Goal: Transaction & Acquisition: Subscribe to service/newsletter

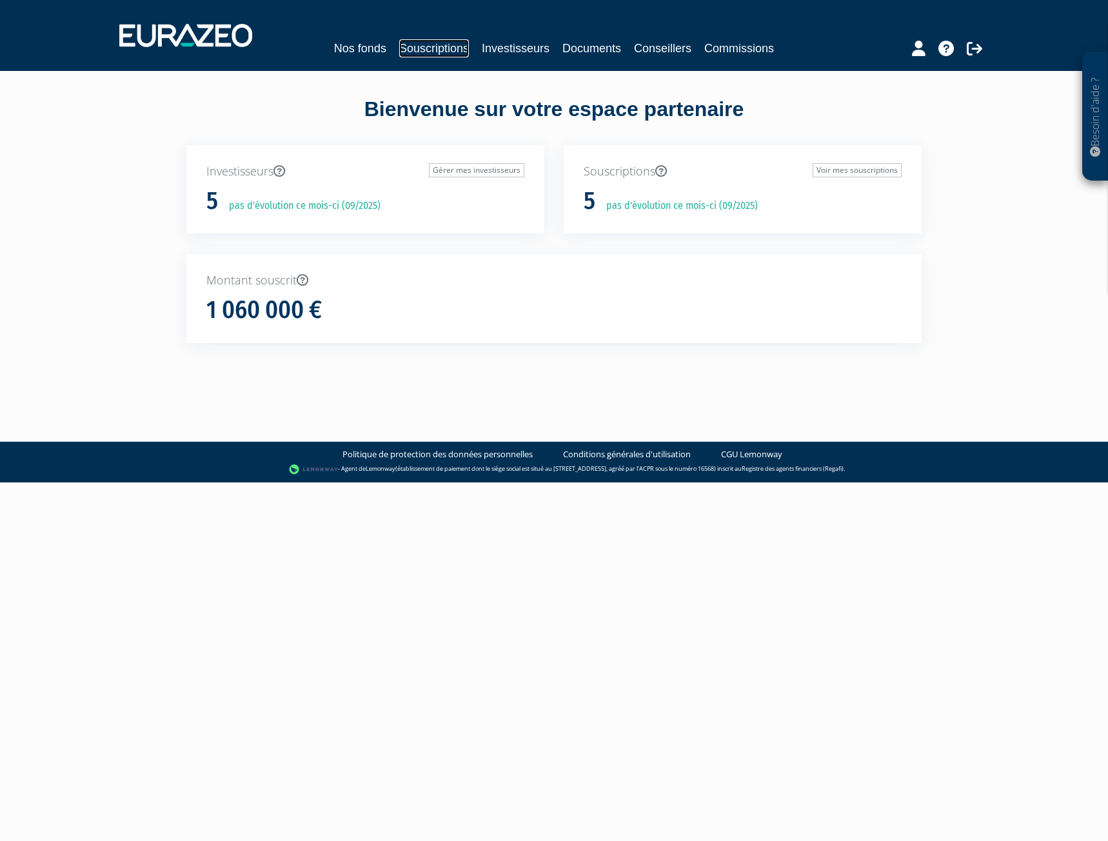
click at [451, 46] on link "Souscriptions" at bounding box center [434, 48] width 70 height 18
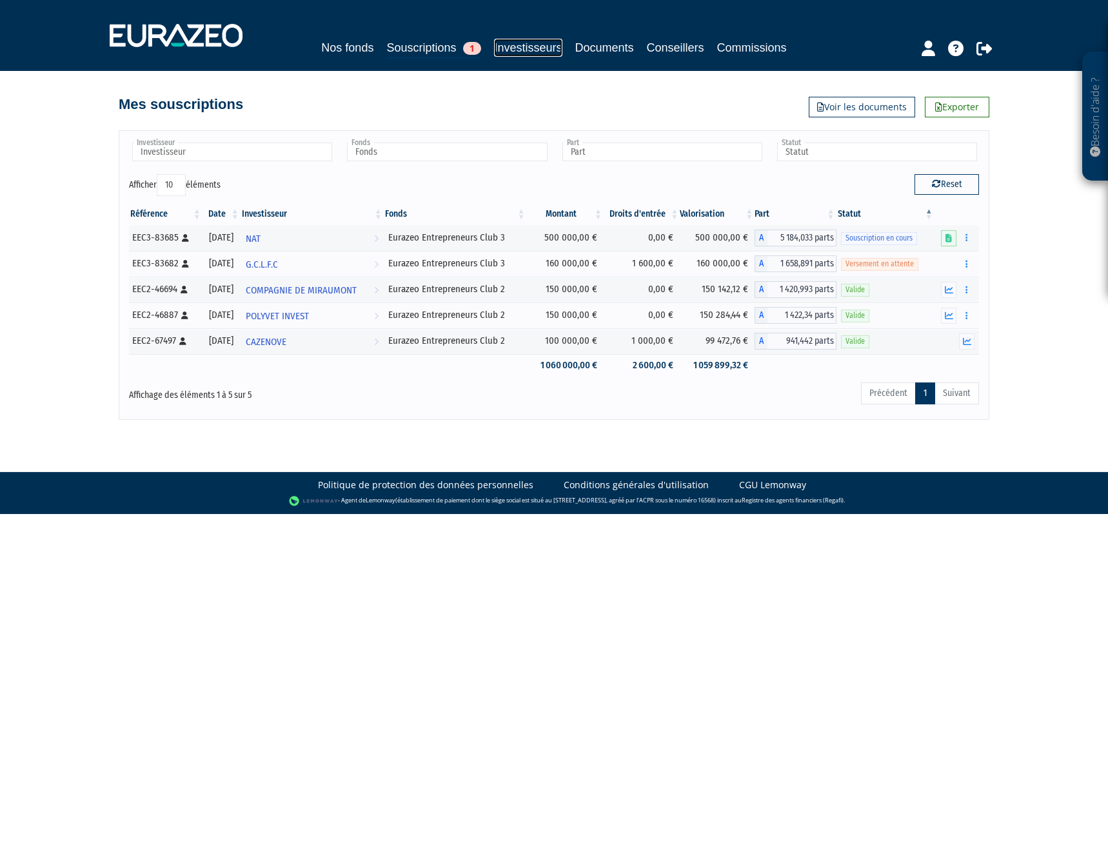
click at [515, 50] on link "Investisseurs" at bounding box center [528, 48] width 68 height 18
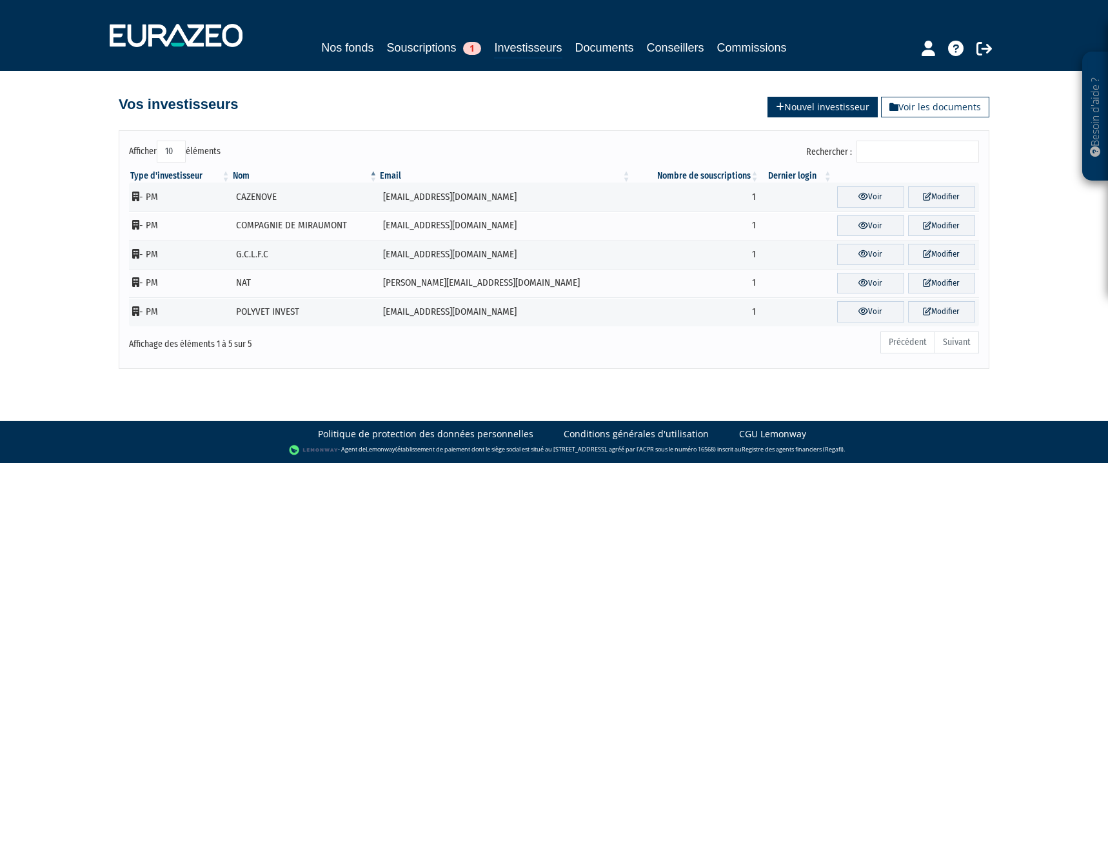
click at [859, 105] on link "Nouvel investisseur" at bounding box center [823, 107] width 110 height 21
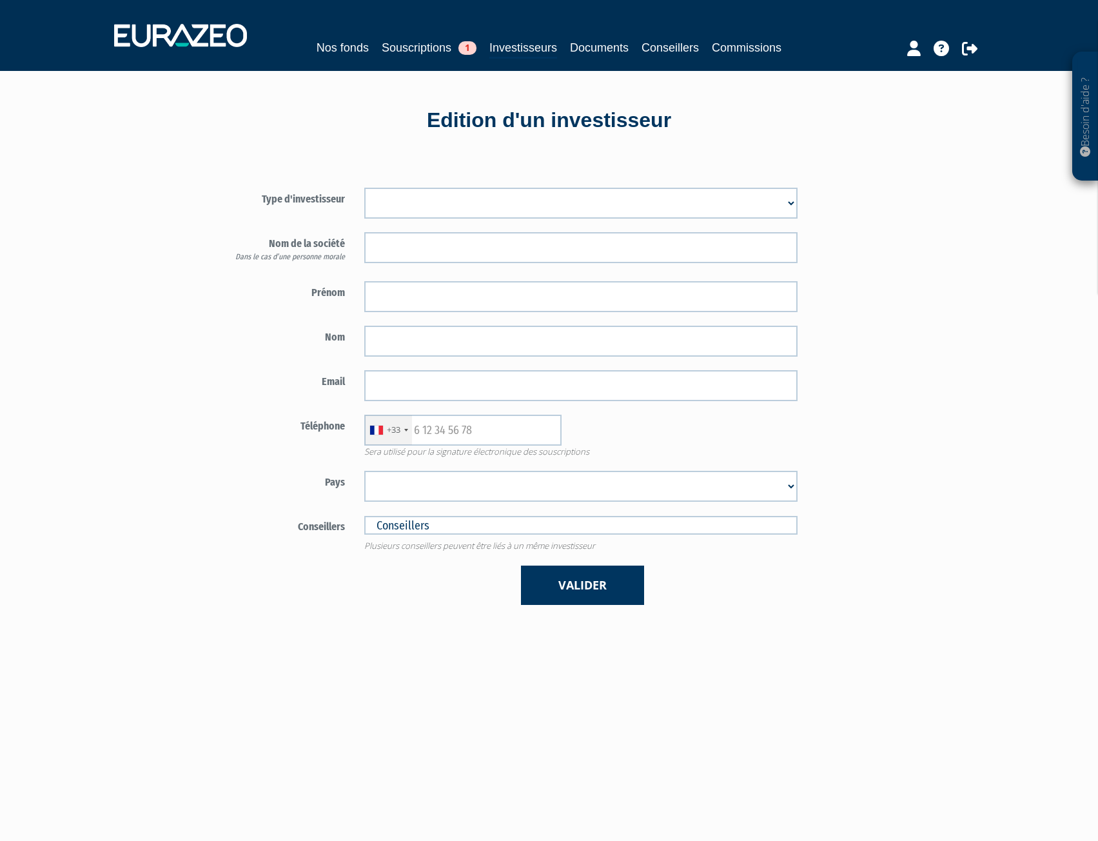
click at [424, 203] on select "Mr Mme Société" at bounding box center [580, 203] width 433 height 31
select select "1"
click at [364, 188] on select "Mr Mme Société" at bounding box center [580, 203] width 433 height 31
click at [121, 218] on div "Besoin d'aide ? × J'ai besoin d'aide Si vous avez une question à propos du fonc…" at bounding box center [549, 518] width 1098 height 1037
click at [412, 214] on select "Mr Mme Société" at bounding box center [580, 203] width 433 height 31
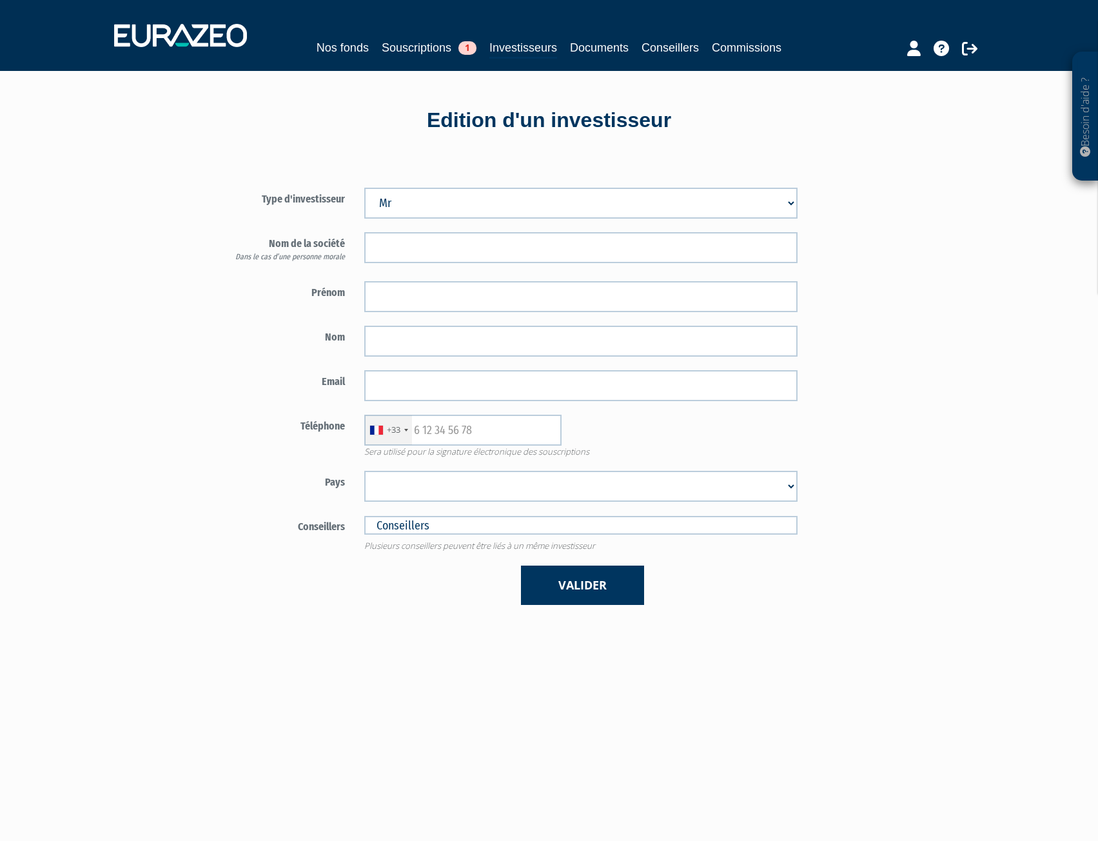
click at [341, 144] on div "Edition d'un investisseur Type d'investisseur Mr Mme Société Dans le cas d’une …" at bounding box center [549, 554] width 755 height 966
click at [457, 219] on form "Type d'investisseur Mr Mme Société" at bounding box center [506, 396] width 604 height 417
click at [457, 211] on select "Mr Mme Société" at bounding box center [580, 203] width 433 height 31
click at [456, 114] on div "Edition d'un investisseur" at bounding box center [549, 121] width 735 height 30
click at [430, 47] on link "Souscriptions 1" at bounding box center [429, 48] width 95 height 18
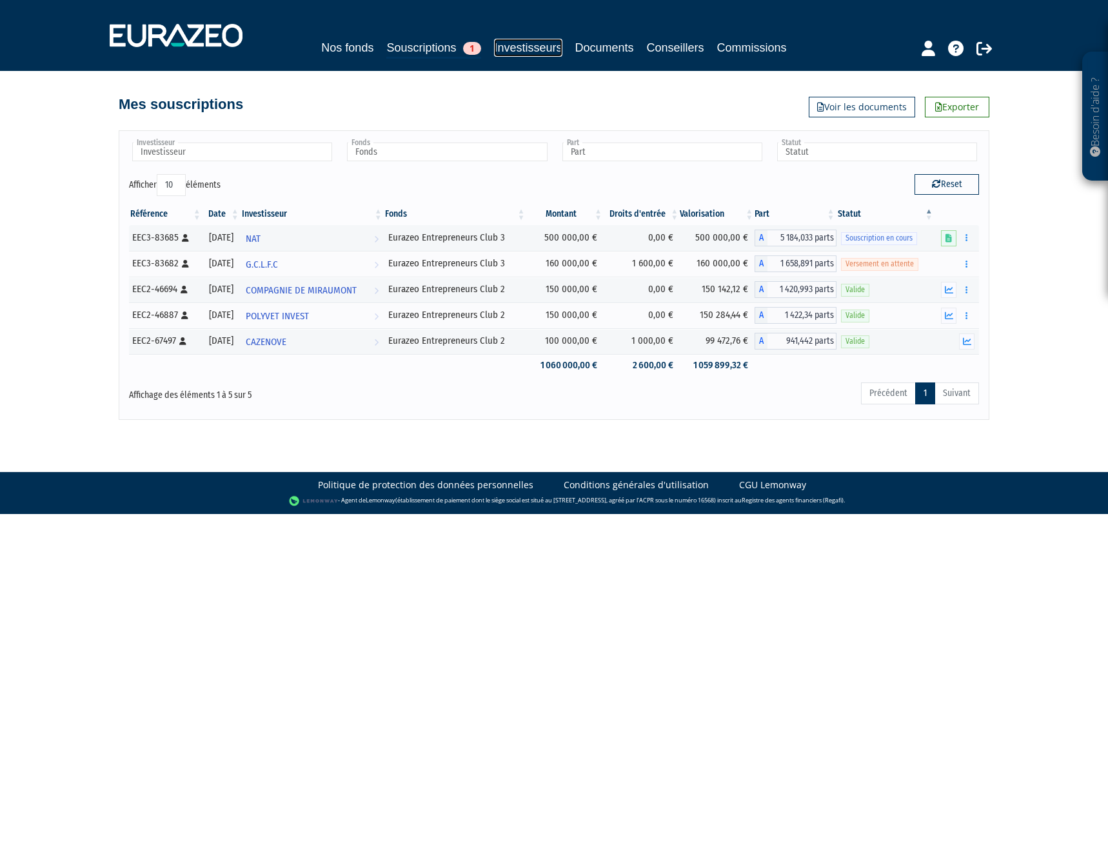
click at [522, 48] on link "Investisseurs" at bounding box center [528, 48] width 68 height 18
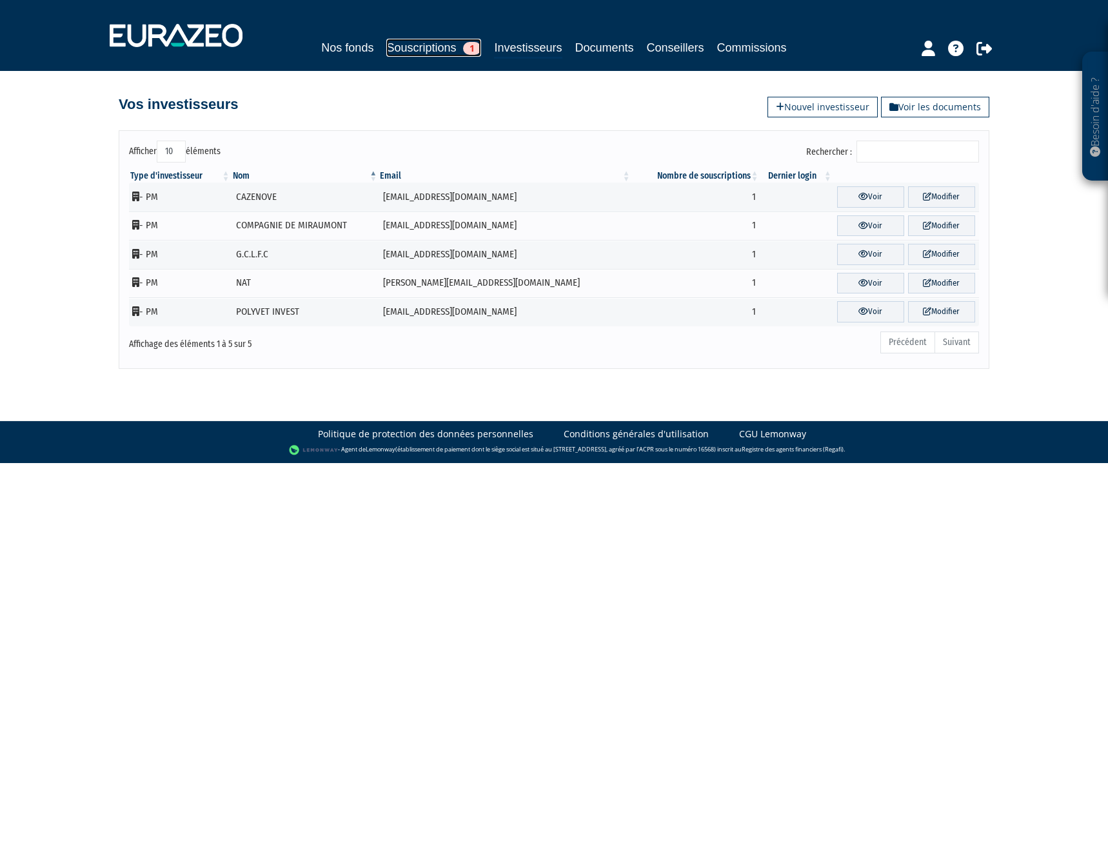
click at [410, 45] on link "Souscriptions 1" at bounding box center [433, 48] width 95 height 18
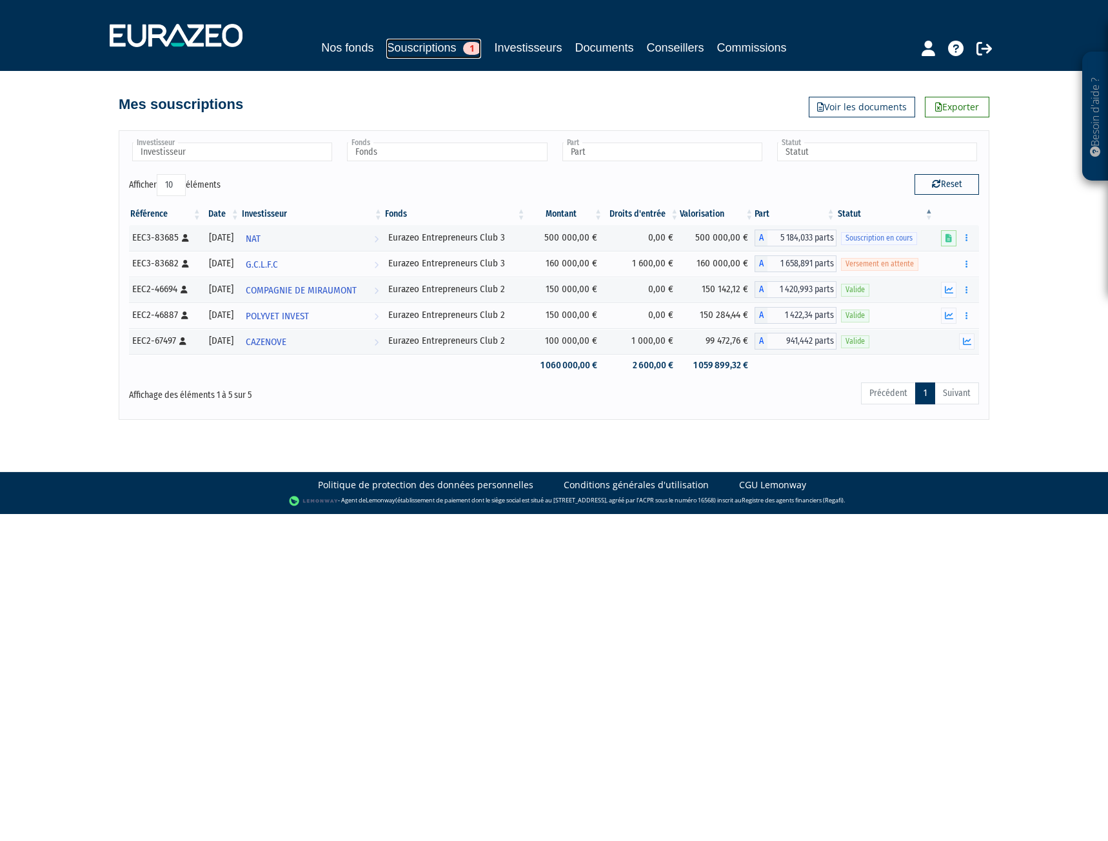
click at [420, 52] on link "Souscriptions 1" at bounding box center [433, 49] width 95 height 20
click at [338, 45] on link "Nos fonds" at bounding box center [347, 48] width 52 height 18
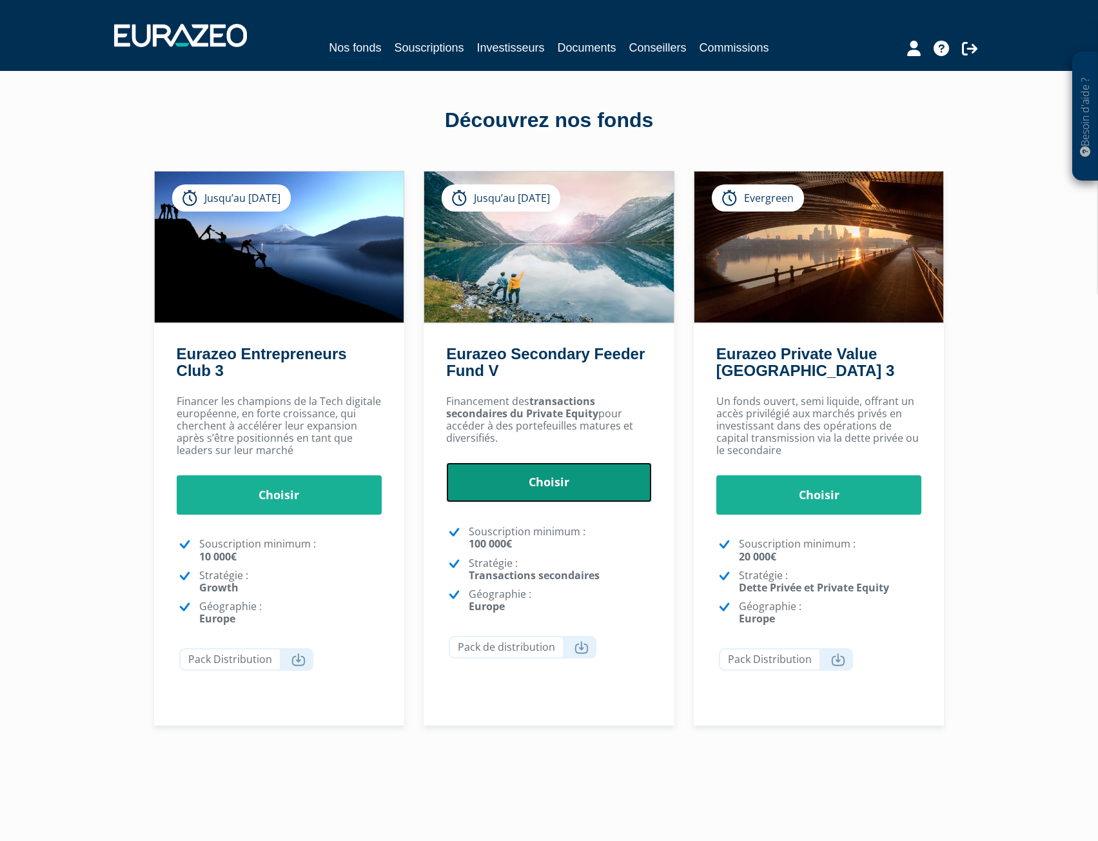
click at [560, 481] on link "Choisir" at bounding box center [549, 482] width 206 height 40
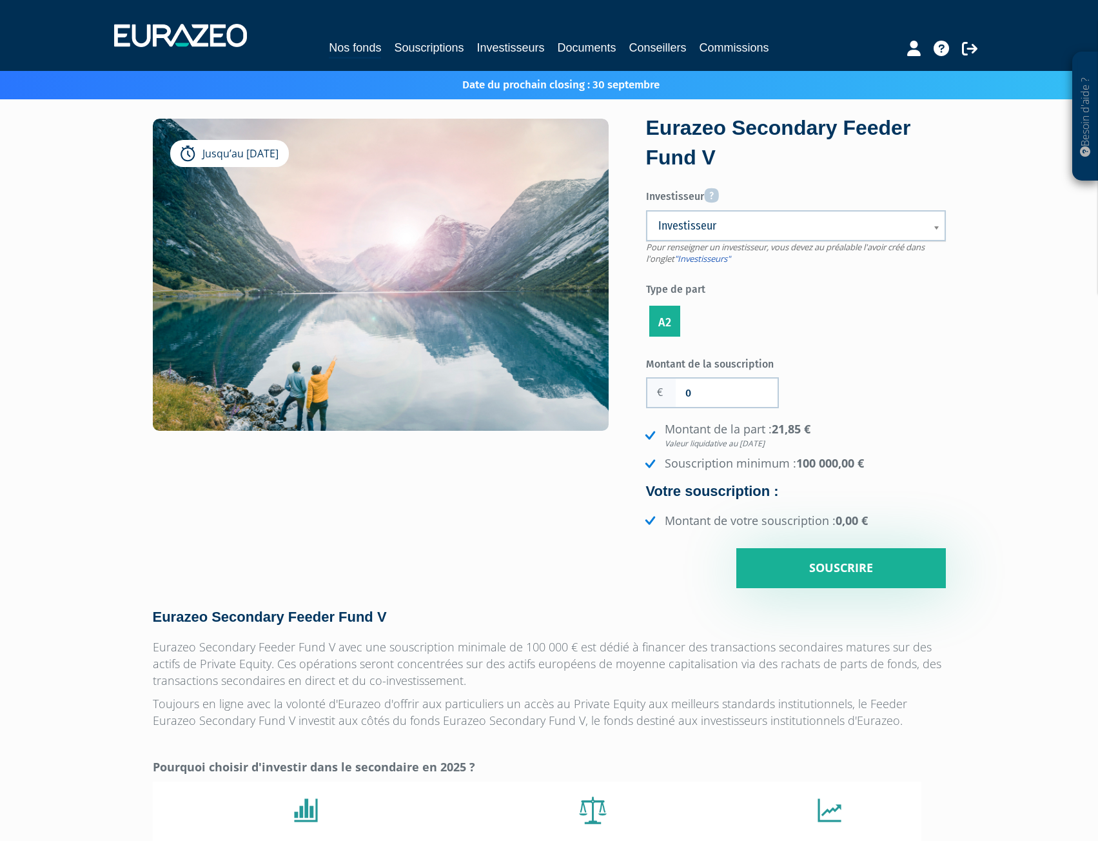
click at [694, 231] on span "Investisseur" at bounding box center [788, 225] width 259 height 15
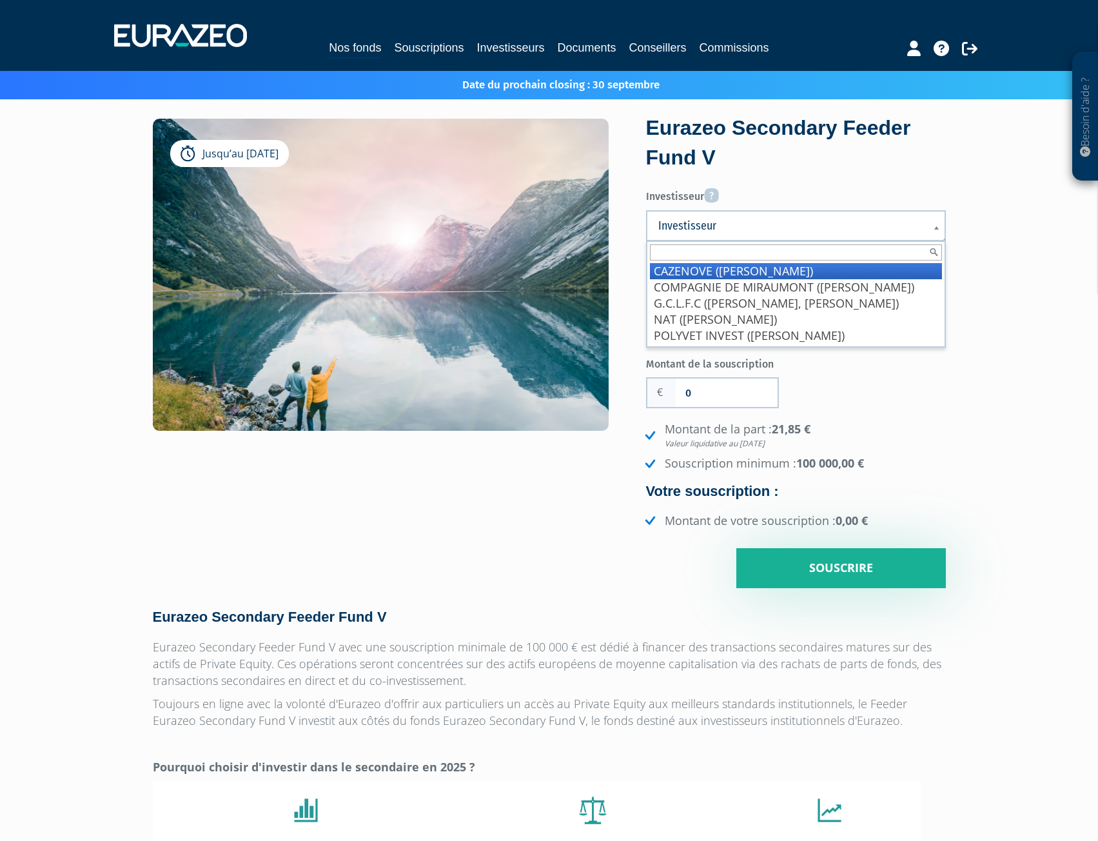
click at [900, 174] on form "Eurazeo Secondary Feeder Fund V Investisseur Pour renseigner un investisseur, v…" at bounding box center [796, 351] width 300 height 475
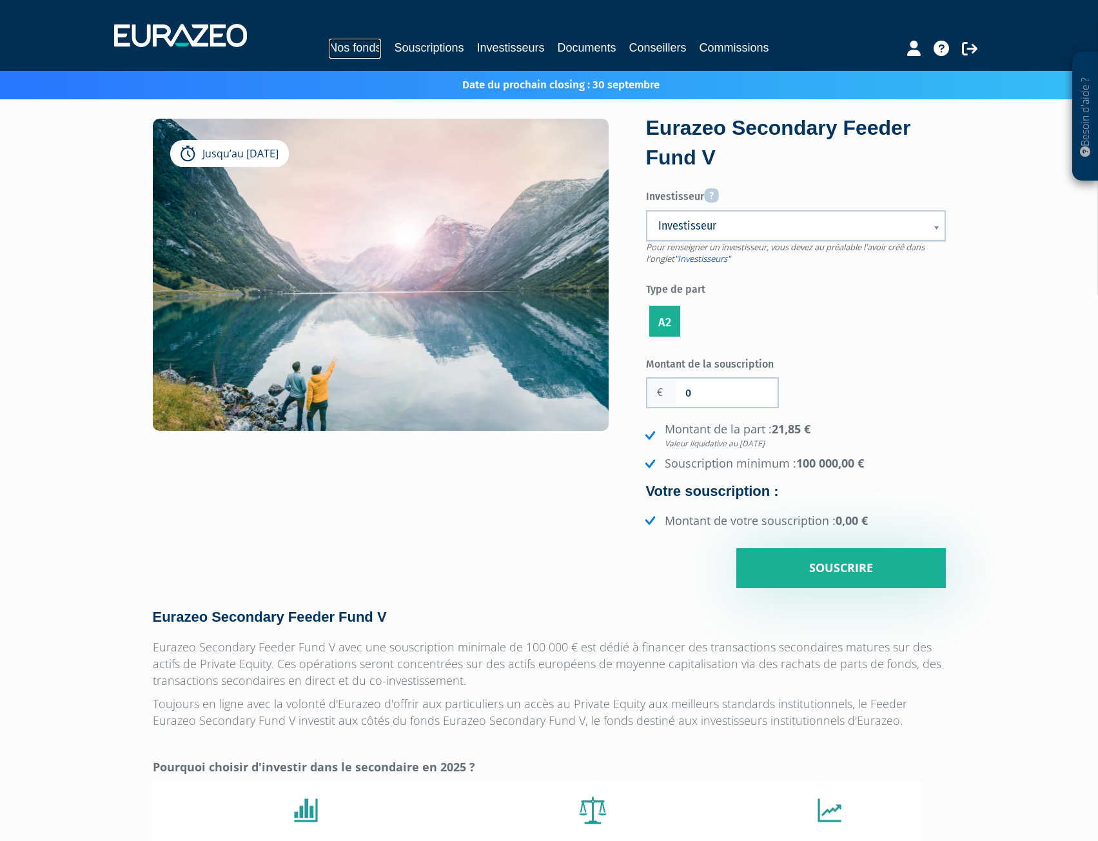
click at [341, 44] on link "Nos fonds" at bounding box center [355, 49] width 52 height 20
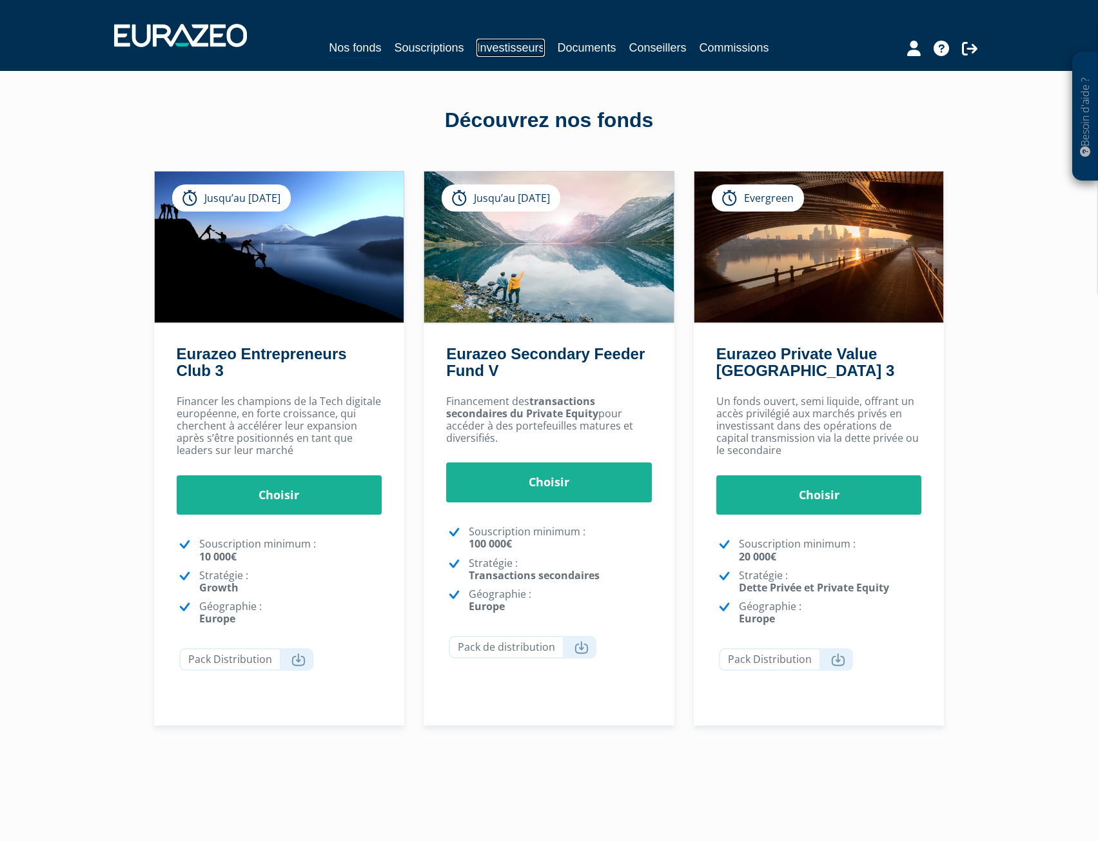
click at [507, 45] on link "Investisseurs" at bounding box center [511, 48] width 68 height 18
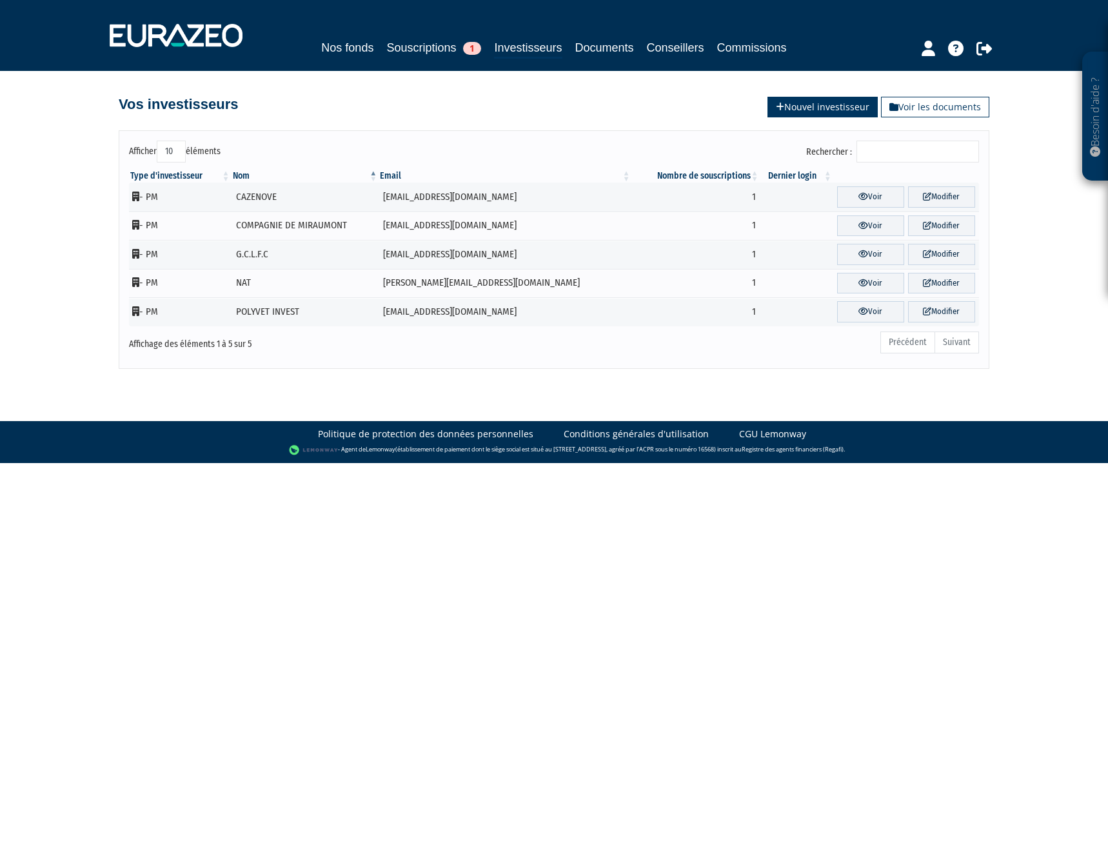
click at [793, 103] on link "Nouvel investisseur" at bounding box center [823, 107] width 110 height 21
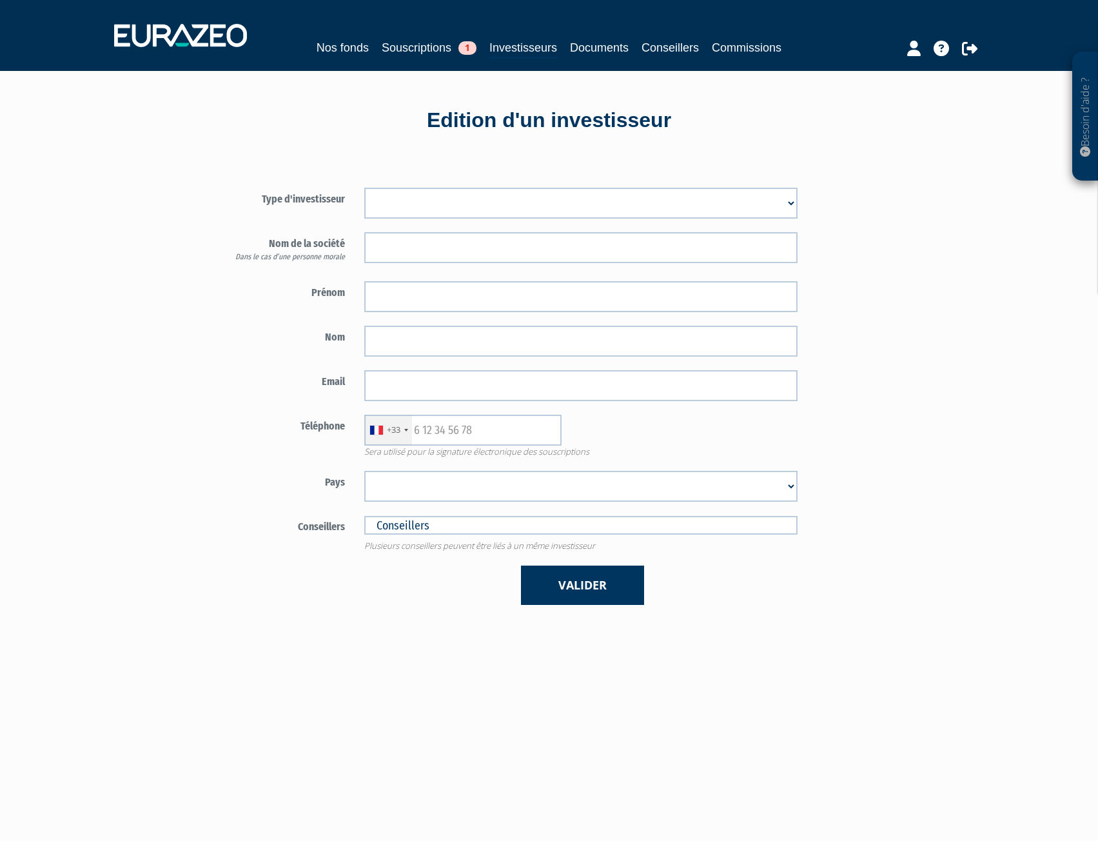
click at [429, 199] on select "Mr [PERSON_NAME] Société" at bounding box center [580, 203] width 433 height 31
select select "3"
click at [364, 188] on select "Mr [PERSON_NAME] Société" at bounding box center [580, 203] width 433 height 31
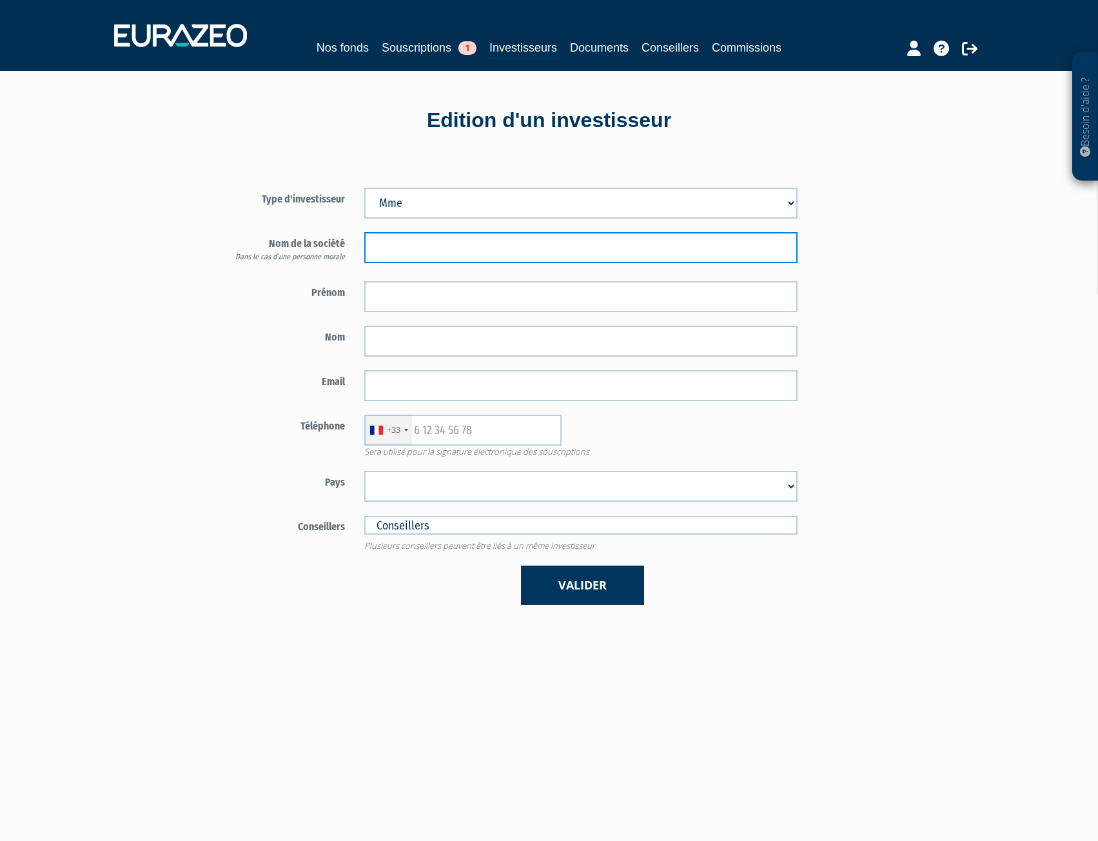
click at [417, 241] on input "text" at bounding box center [580, 247] width 433 height 31
type input "BAZIRE"
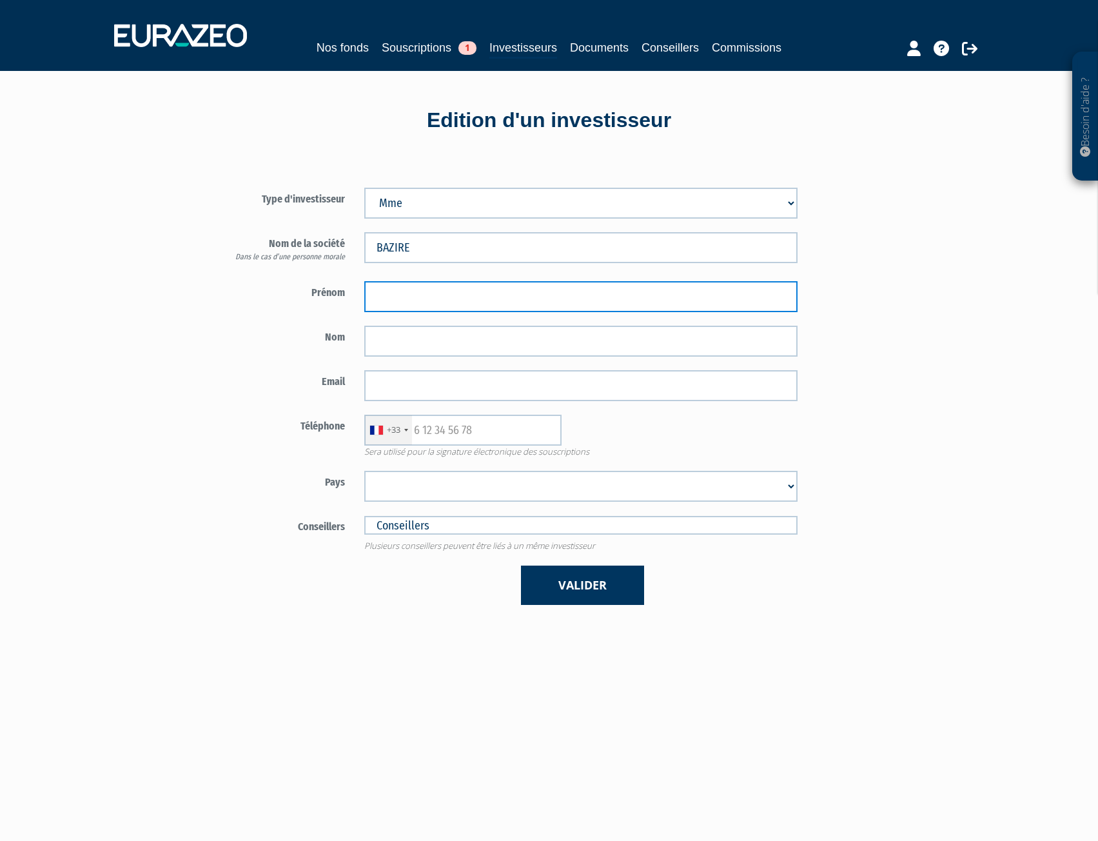
click at [394, 299] on input "text" at bounding box center [580, 296] width 433 height 31
type input "Pascale"
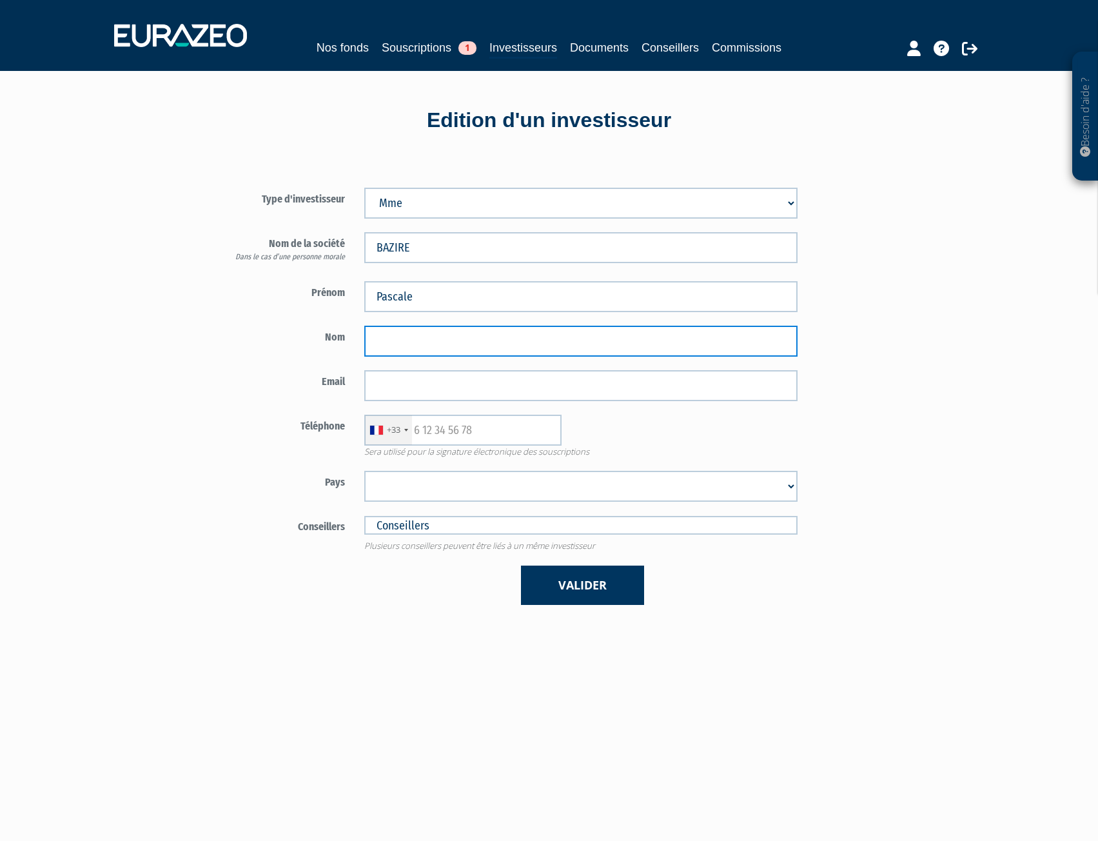
click at [422, 333] on input "text" at bounding box center [580, 341] width 433 height 31
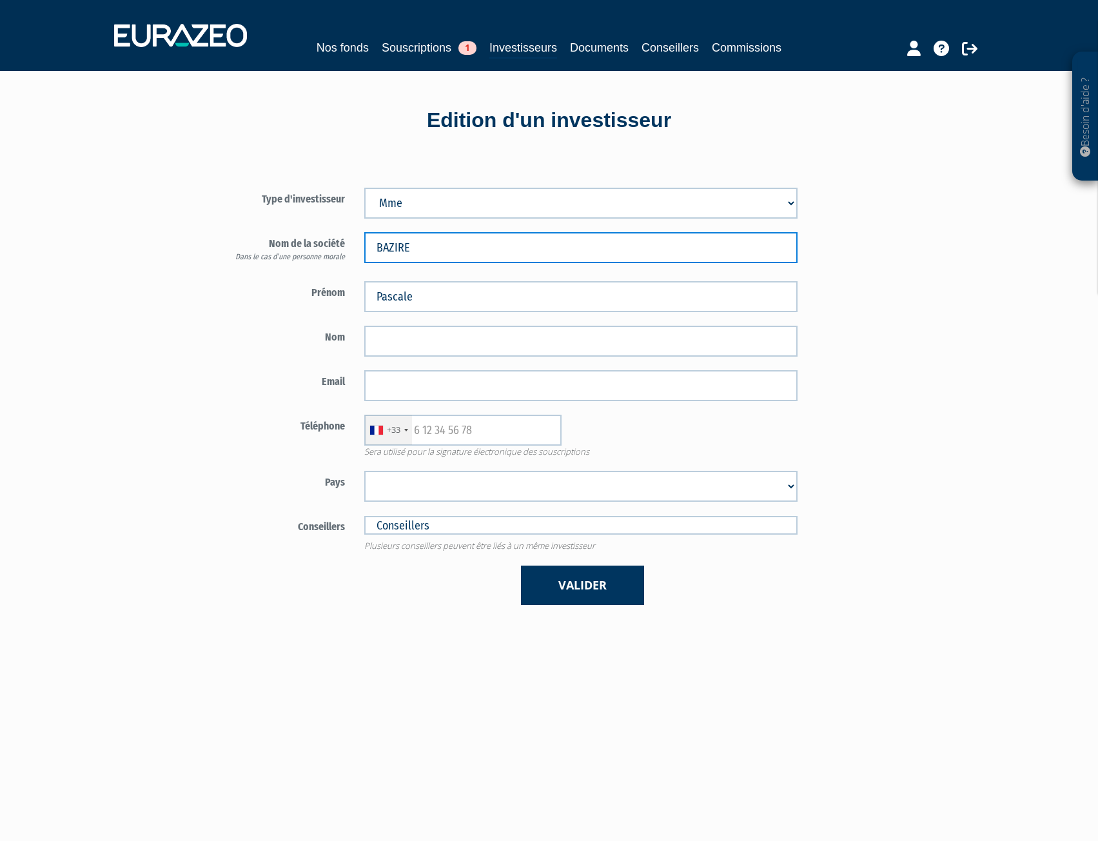
drag, startPoint x: 420, startPoint y: 250, endPoint x: 353, endPoint y: 248, distance: 66.5
click at [353, 248] on div "Nom de la société Dans le cas d’une personne morale BAZIRE" at bounding box center [506, 249] width 604 height 35
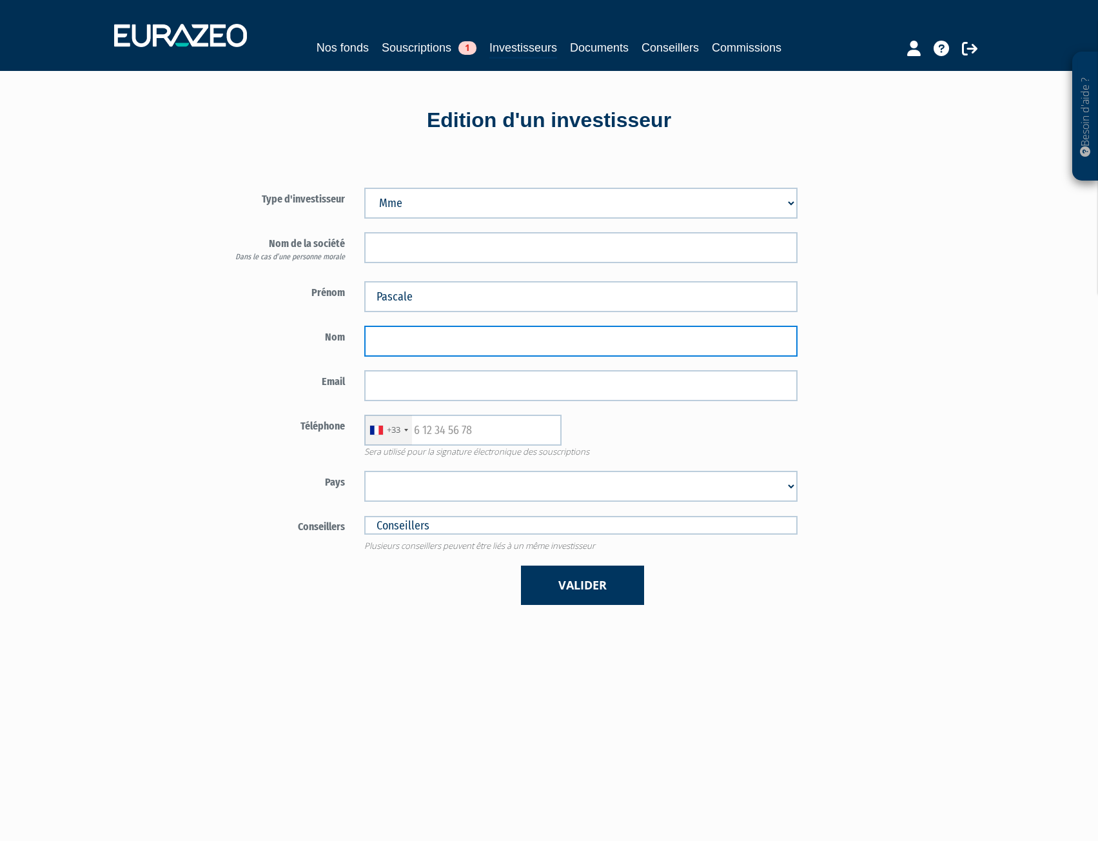
click at [401, 346] on input "text" at bounding box center [580, 341] width 433 height 31
type input "BAZIRE"
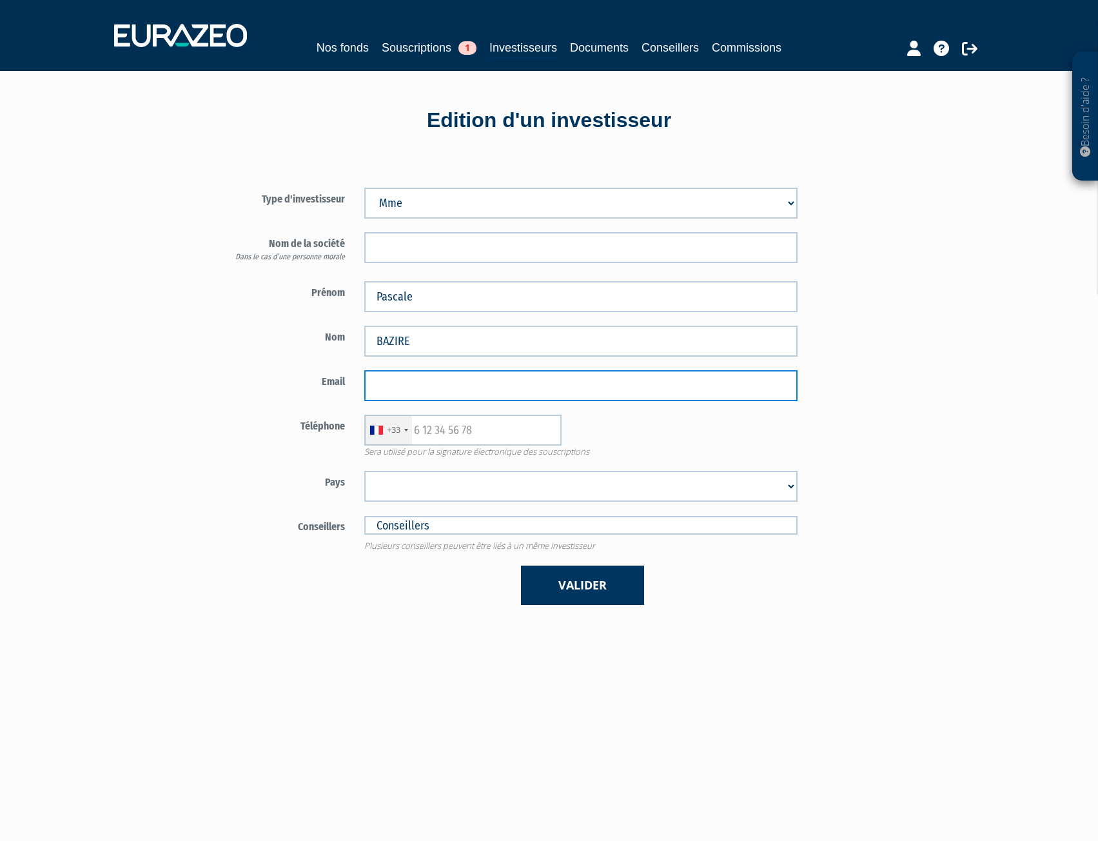
click at [389, 385] on input "email" at bounding box center [580, 385] width 433 height 31
click at [428, 388] on input "email" at bounding box center [580, 385] width 433 height 31
paste input "pnbazire@proton.me"
type input "pnbazire@proton.me"
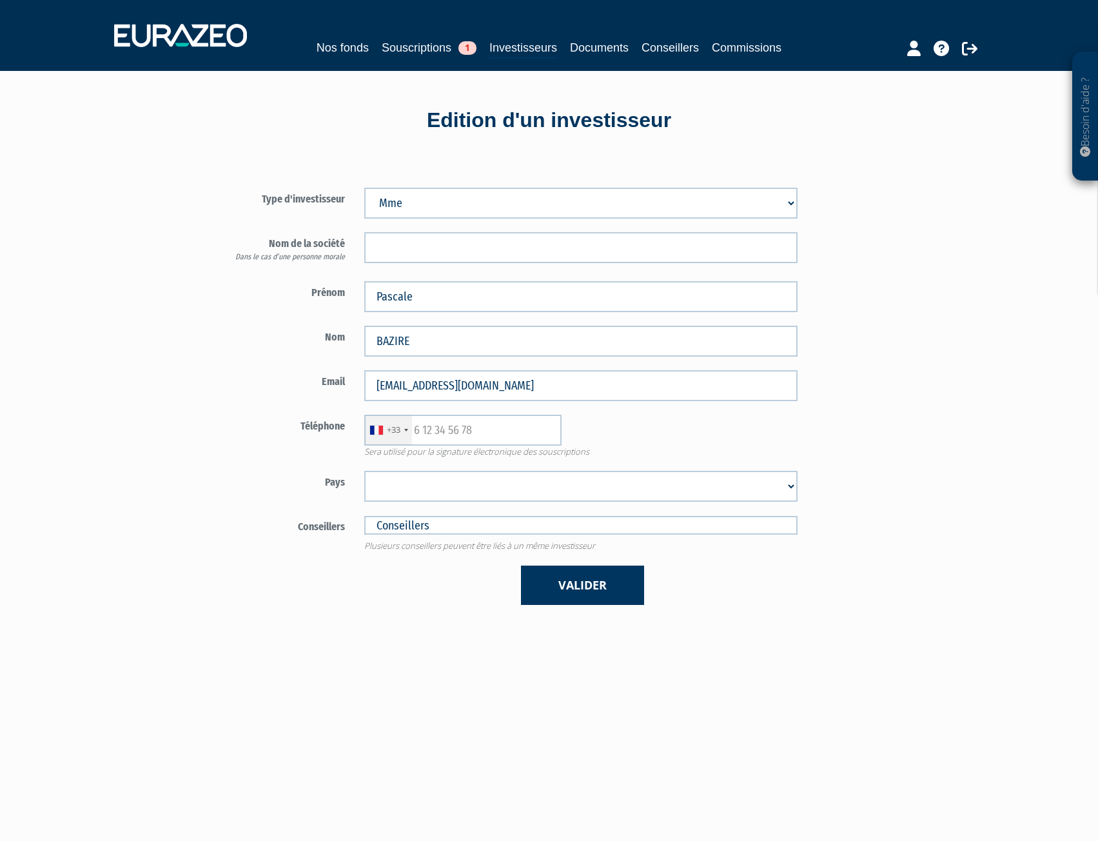
click at [168, 408] on div "Besoin d'aide ? × J'ai besoin d'aide Si vous avez une question à propos du fonc…" at bounding box center [549, 518] width 1098 height 1037
click at [463, 437] on input "text" at bounding box center [462, 430] width 197 height 31
click at [418, 425] on input "0645644521" at bounding box center [462, 430] width 197 height 31
type input "0645644521"
click at [615, 489] on select "[GEOGRAPHIC_DATA] [GEOGRAPHIC_DATA] [GEOGRAPHIC_DATA] [GEOGRAPHIC_DATA] [GEOGRA…" at bounding box center [580, 486] width 433 height 31
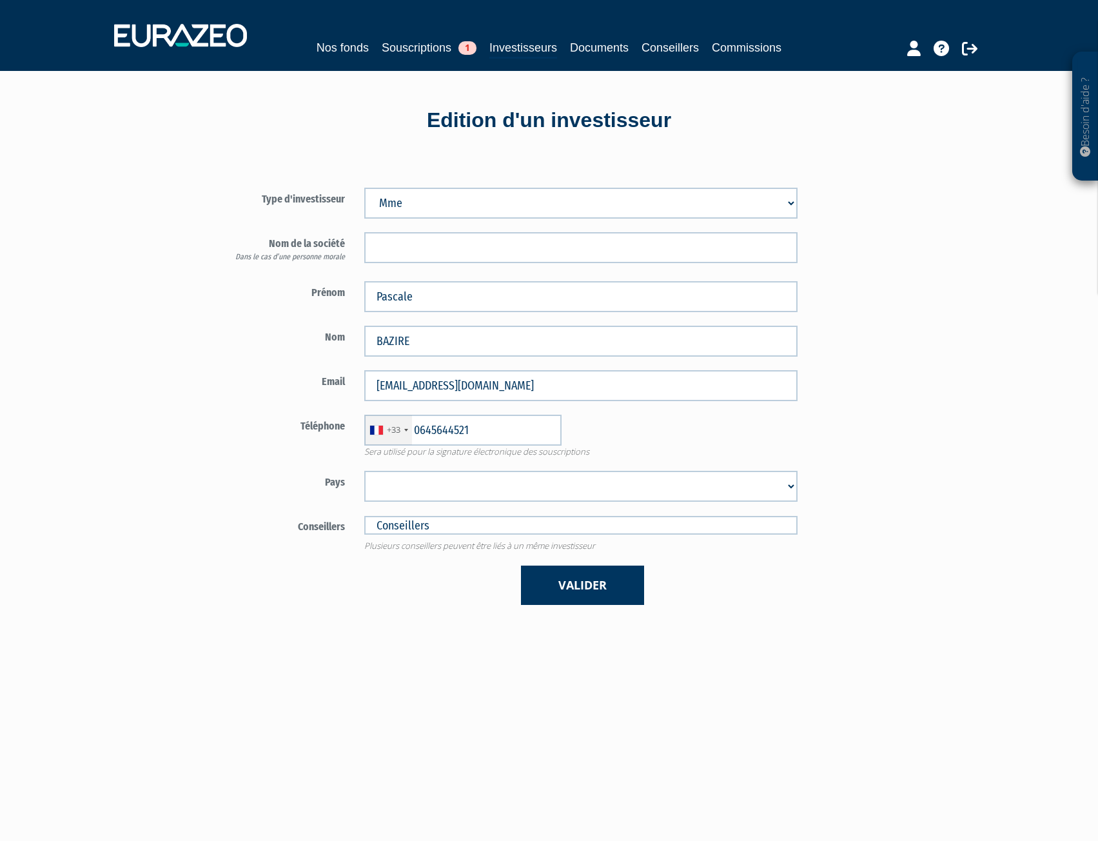
click at [368, 497] on select "[GEOGRAPHIC_DATA] [GEOGRAPHIC_DATA] [GEOGRAPHIC_DATA] [GEOGRAPHIC_DATA] [GEOGRA…" at bounding box center [580, 486] width 433 height 31
click at [377, 488] on select "[GEOGRAPHIC_DATA] [GEOGRAPHIC_DATA] [GEOGRAPHIC_DATA] [GEOGRAPHIC_DATA] [GEOGRA…" at bounding box center [580, 486] width 433 height 31
select select "75"
click at [364, 471] on select "[GEOGRAPHIC_DATA] [GEOGRAPHIC_DATA] [GEOGRAPHIC_DATA] [GEOGRAPHIC_DATA] [GEOGRA…" at bounding box center [580, 486] width 433 height 31
click at [699, 446] on span "Sera utilisé pour la signature électronique des souscriptions" at bounding box center [581, 452] width 453 height 12
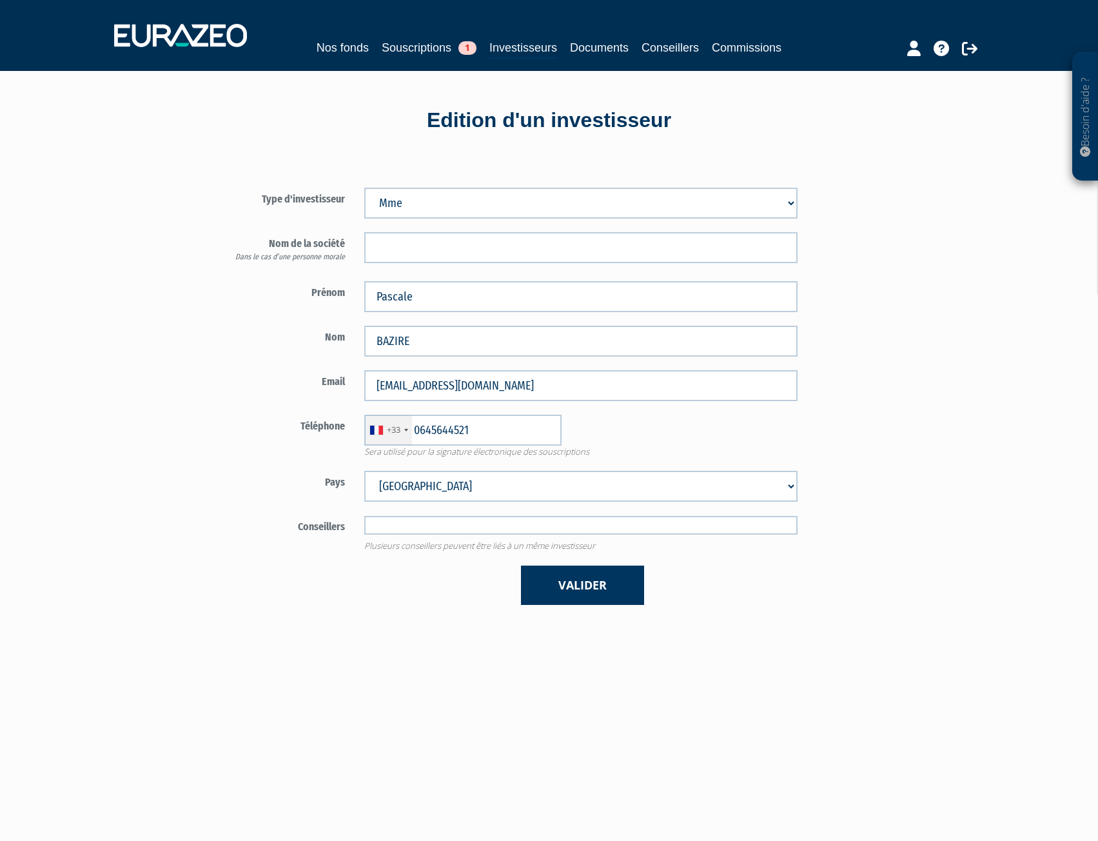
click at [401, 527] on input "text" at bounding box center [580, 525] width 433 height 19
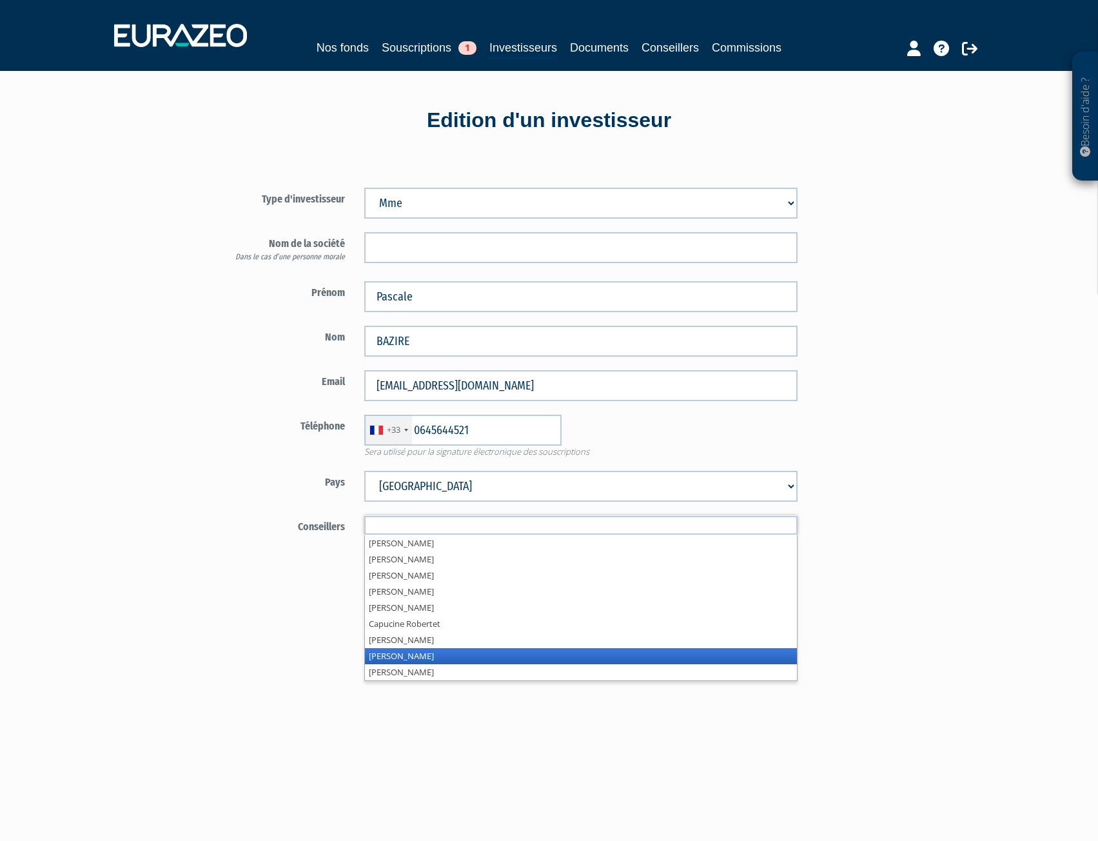
click at [397, 661] on li "[PERSON_NAME]" at bounding box center [581, 656] width 432 height 16
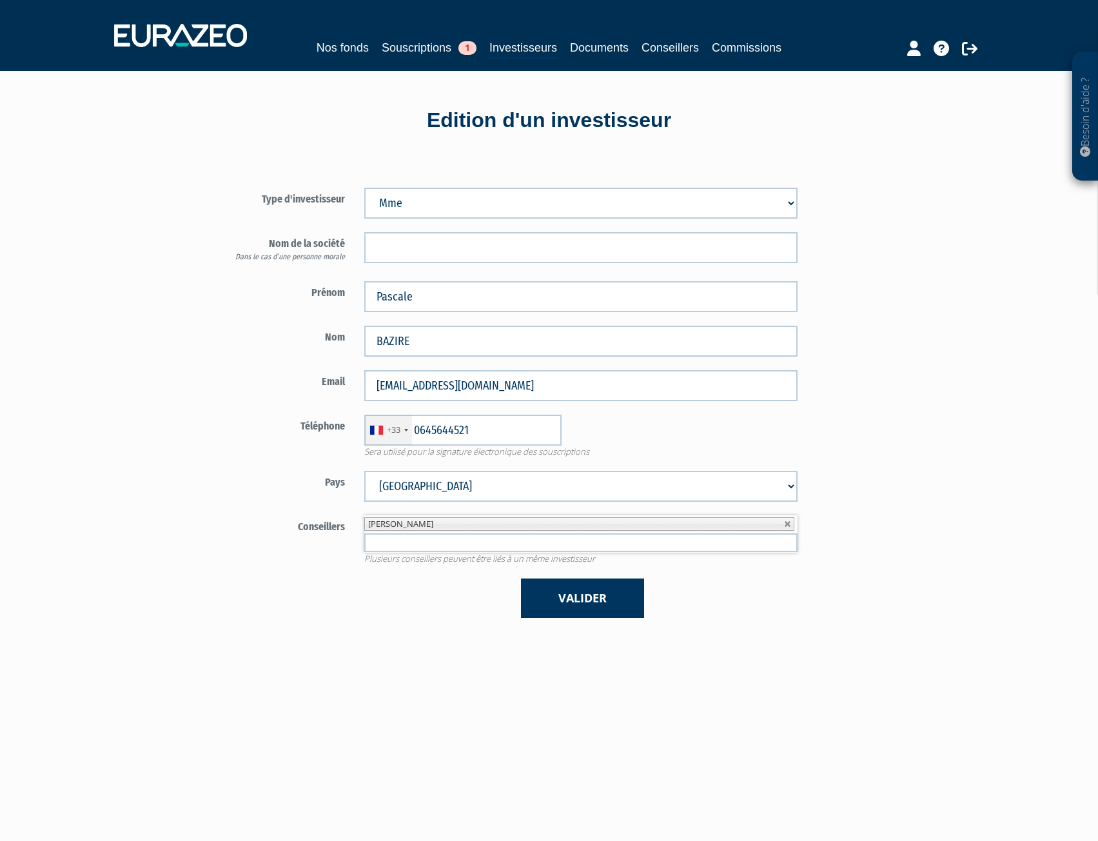
click at [239, 637] on div "Type d'investisseur Mr Mme Société Prénom Pascale Nom BAZIRE +33" at bounding box center [487, 396] width 566 height 483
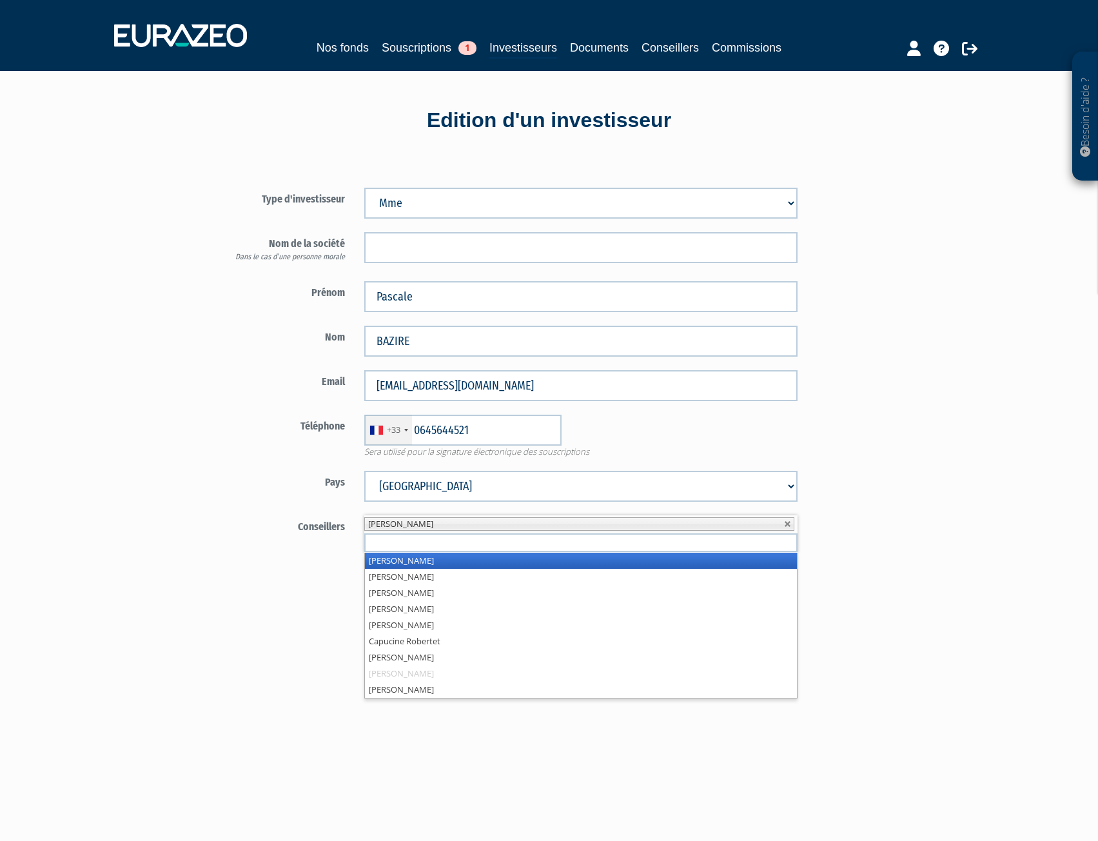
click at [395, 542] on input "text" at bounding box center [580, 542] width 433 height 19
click at [271, 556] on div "Conseillers Stanislas de Vasselot Florian DEMARS Octave Dubar" at bounding box center [506, 540] width 604 height 50
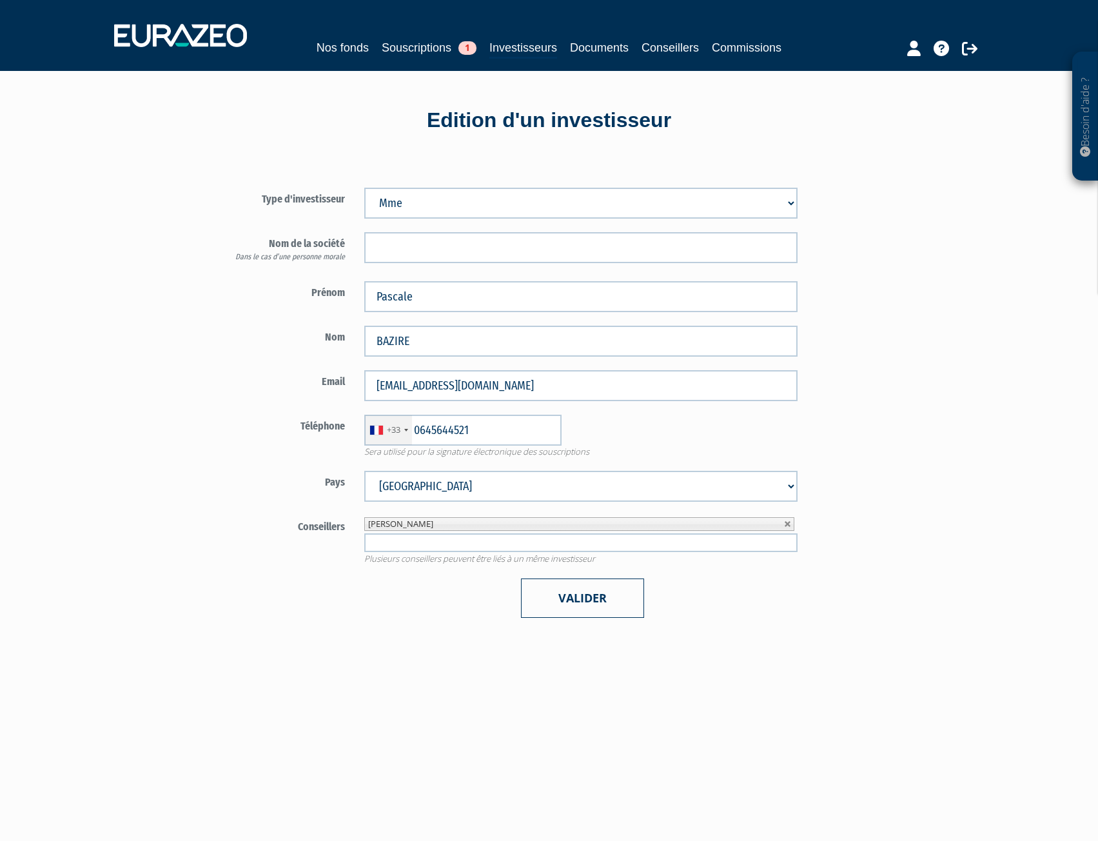
click at [575, 588] on button "Valider" at bounding box center [582, 598] width 123 height 39
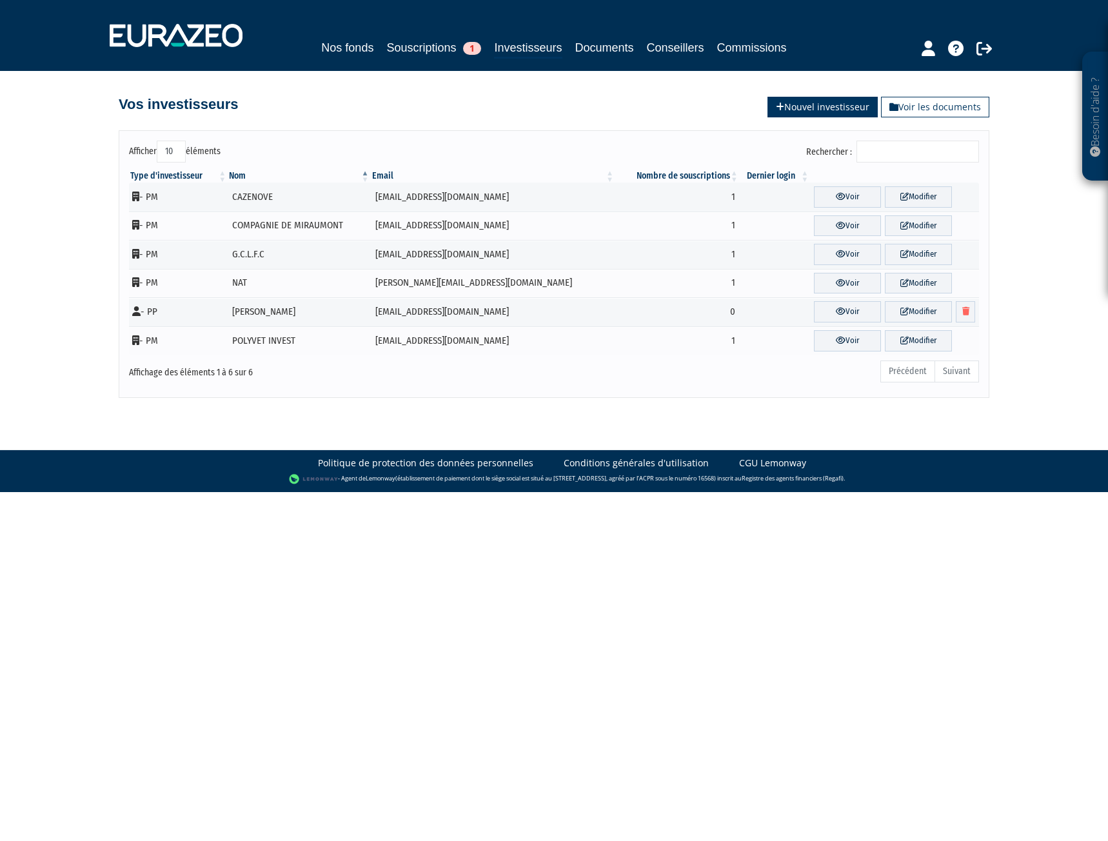
click at [798, 100] on link "Nouvel investisseur" at bounding box center [823, 107] width 110 height 21
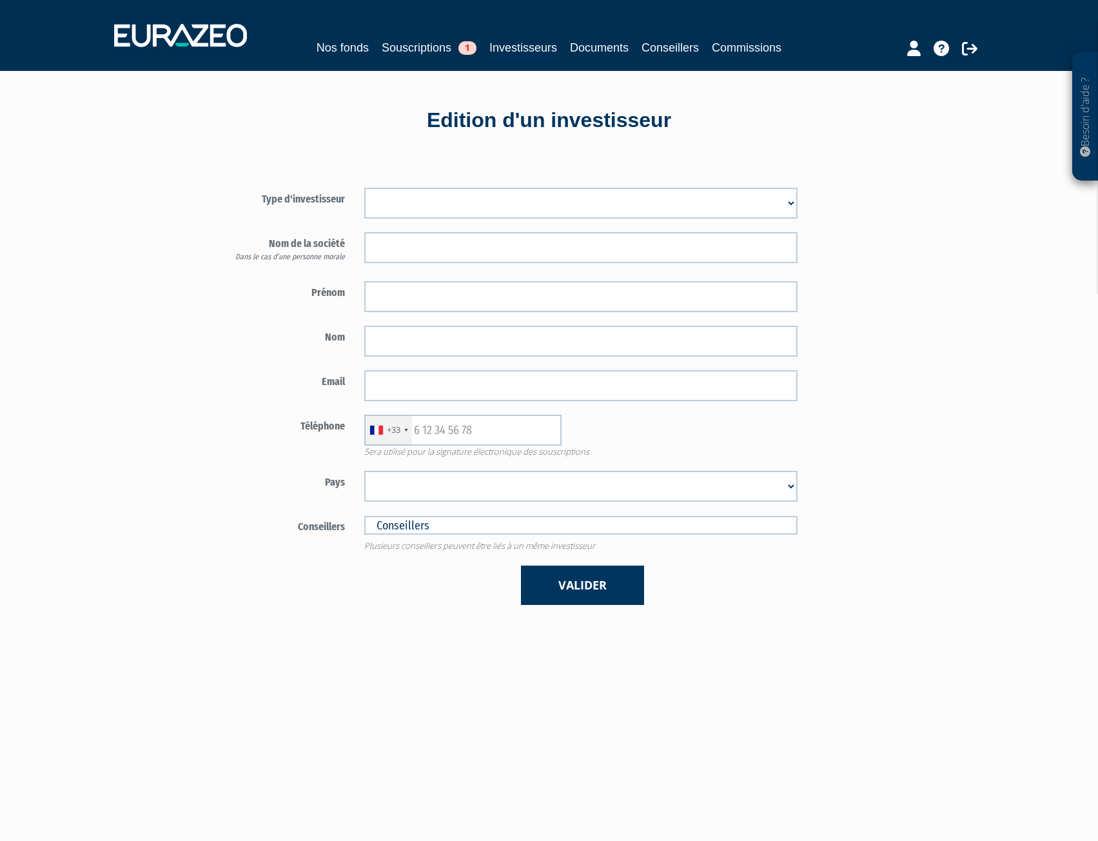
click at [402, 199] on select "Mr [PERSON_NAME] Société" at bounding box center [580, 203] width 433 height 31
select select "1"
click at [364, 188] on select "Mr [PERSON_NAME] Société" at bounding box center [580, 203] width 433 height 31
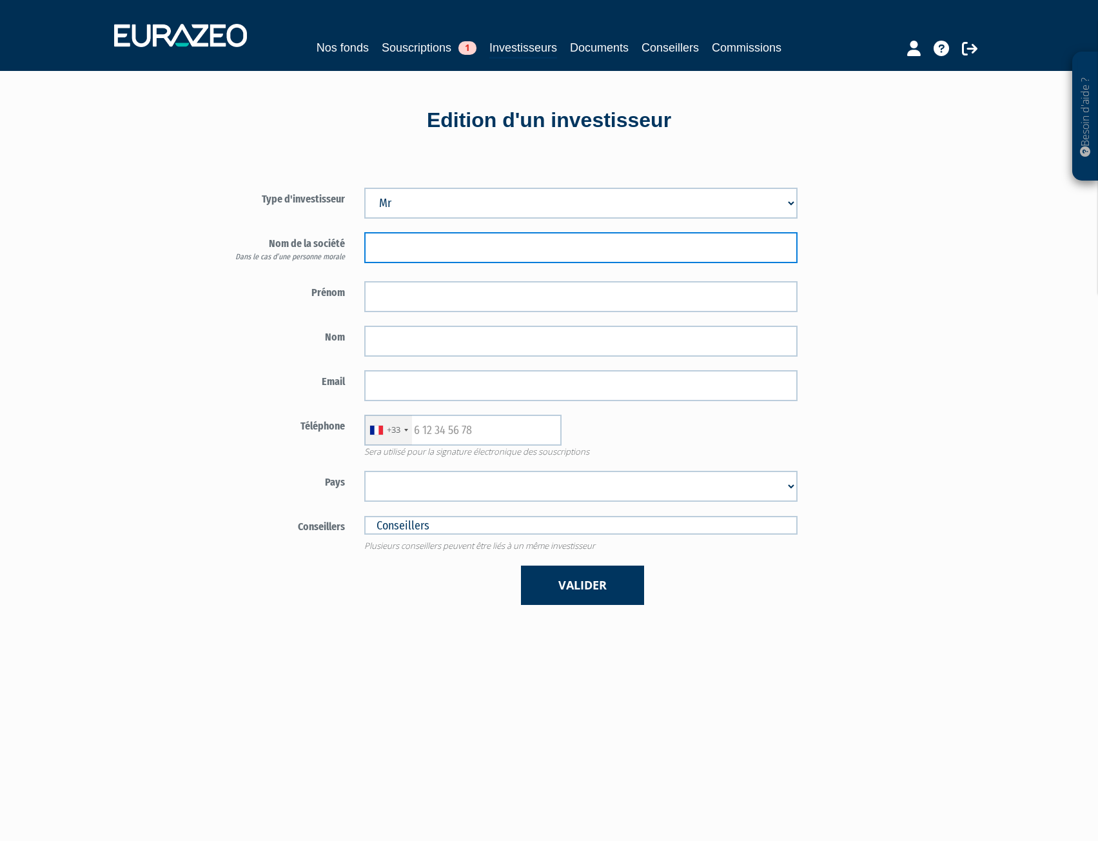
click at [408, 239] on input "text" at bounding box center [580, 247] width 433 height 31
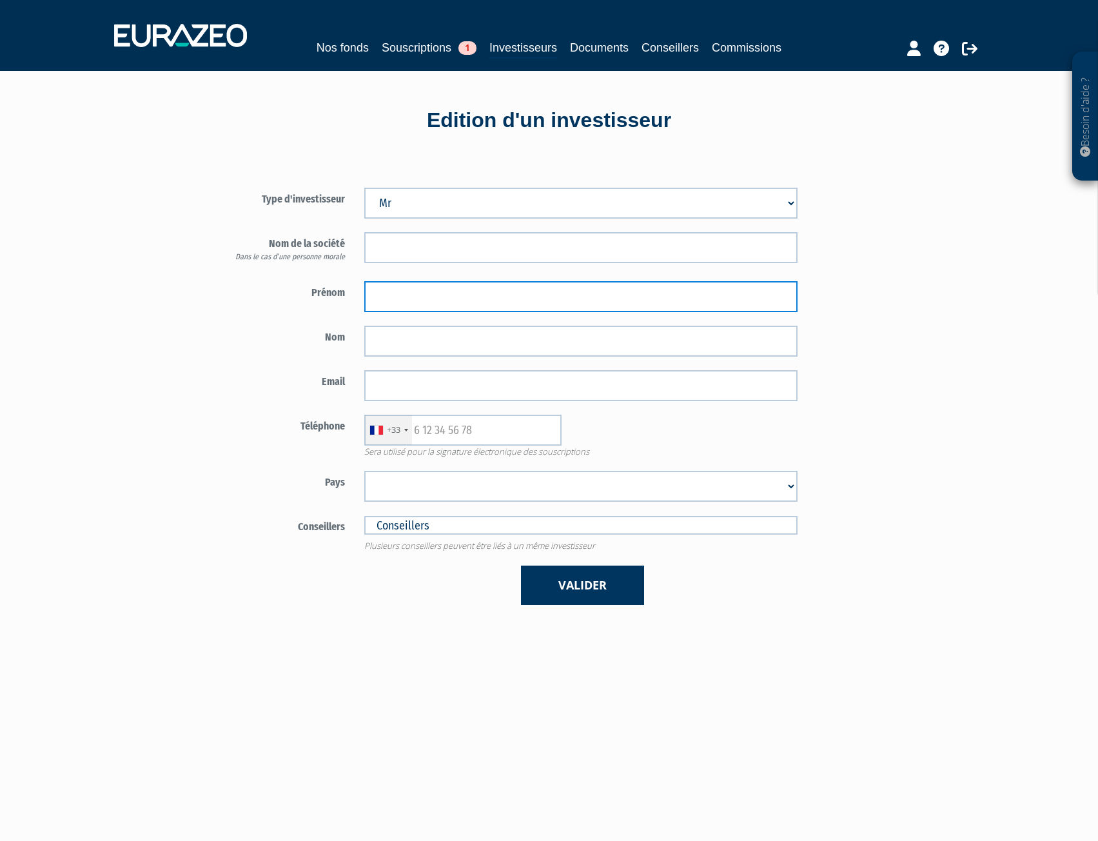
click at [383, 305] on input "text" at bounding box center [580, 296] width 433 height 31
type input "[PERSON_NAME]"
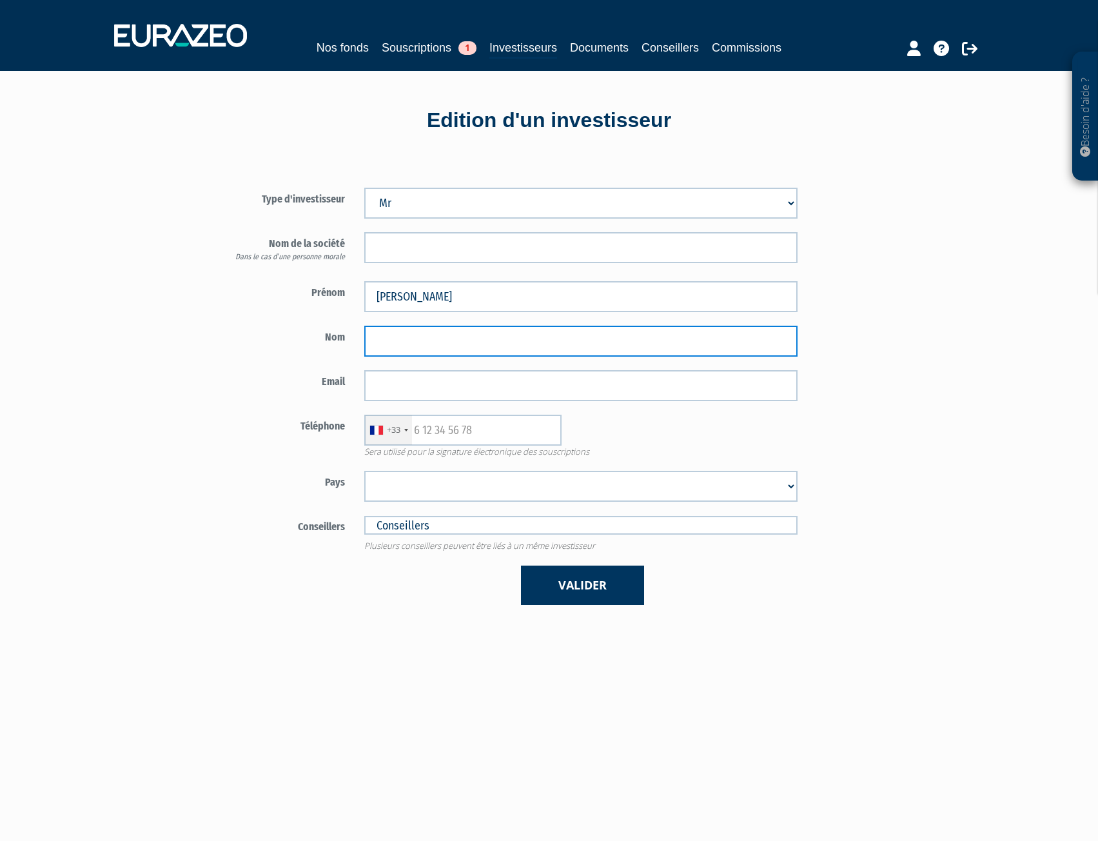
click at [386, 335] on input "text" at bounding box center [580, 341] width 433 height 31
type input "Bazire"
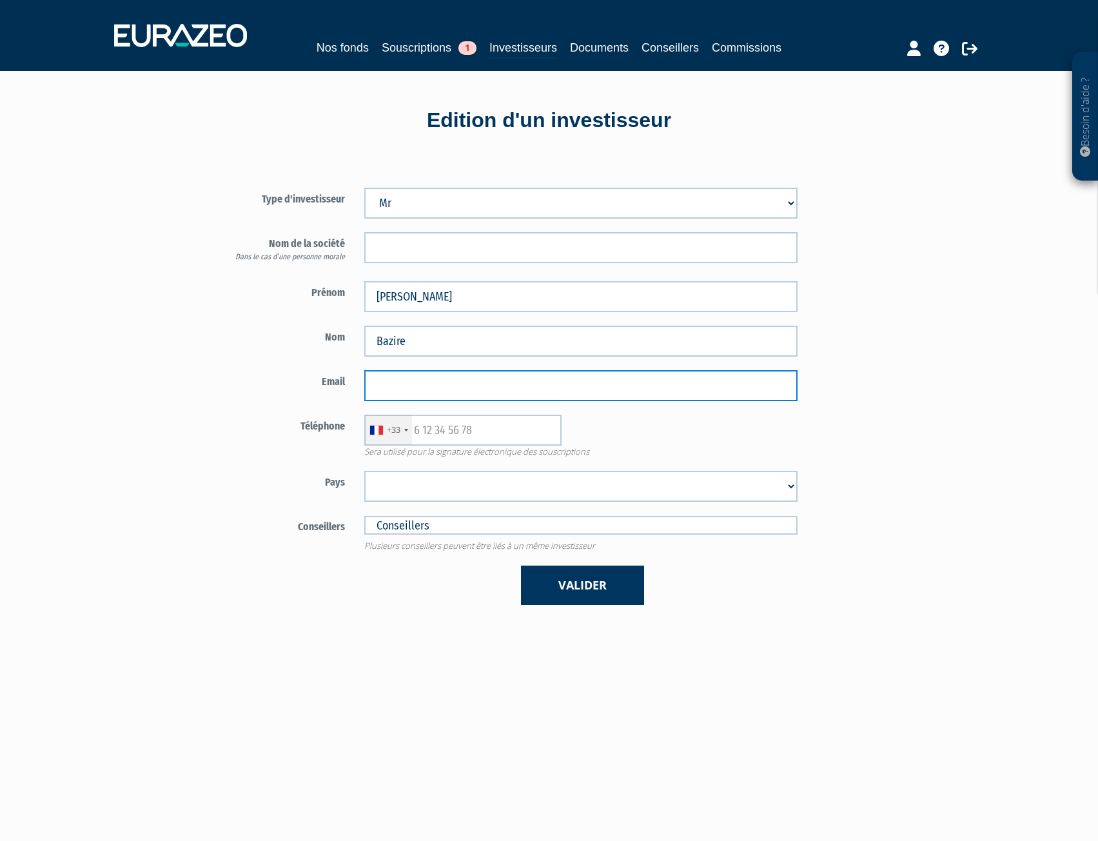
click at [397, 372] on input "email" at bounding box center [580, 385] width 433 height 31
click at [388, 390] on input "email" at bounding box center [580, 385] width 433 height 31
paste input "[EMAIL_ADDRESS][DOMAIN_NAME]"
type input "[EMAIL_ADDRESS][DOMAIN_NAME]"
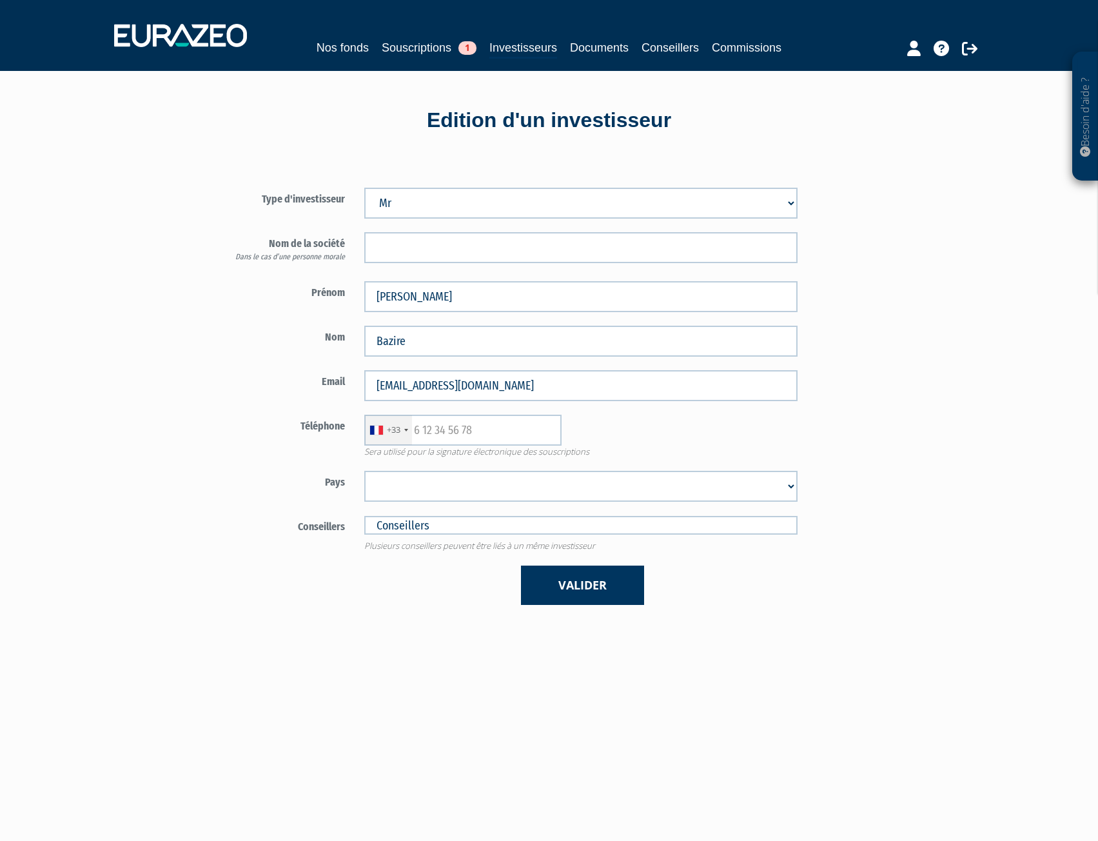
click at [197, 413] on div "Type d'investisseur Mr [PERSON_NAME] Société Dans le cas d’une personne morale" at bounding box center [420, 390] width 497 height 470
click at [462, 436] on input "text" at bounding box center [462, 430] width 197 height 31
type input "0634365073"
click at [431, 491] on select "[GEOGRAPHIC_DATA] [GEOGRAPHIC_DATA] [GEOGRAPHIC_DATA] [GEOGRAPHIC_DATA] [GEOGRA…" at bounding box center [580, 486] width 433 height 31
select select "75"
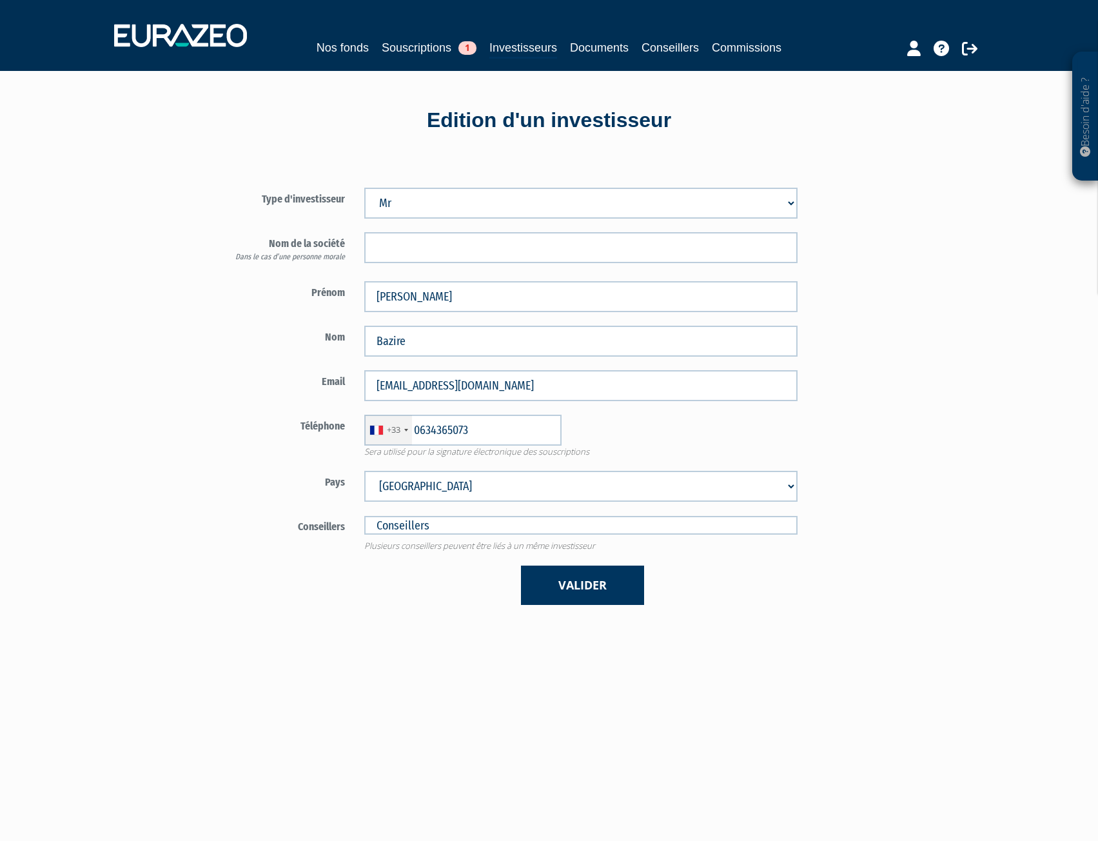
click at [364, 471] on select "[GEOGRAPHIC_DATA] [GEOGRAPHIC_DATA] [GEOGRAPHIC_DATA] [GEOGRAPHIC_DATA] [GEOGRA…" at bounding box center [580, 486] width 433 height 31
click at [194, 479] on div "Type d'investisseur Mr [PERSON_NAME] Société Dans le cas d’une personne morale" at bounding box center [420, 390] width 497 height 470
click at [553, 590] on button "Valider" at bounding box center [582, 585] width 123 height 39
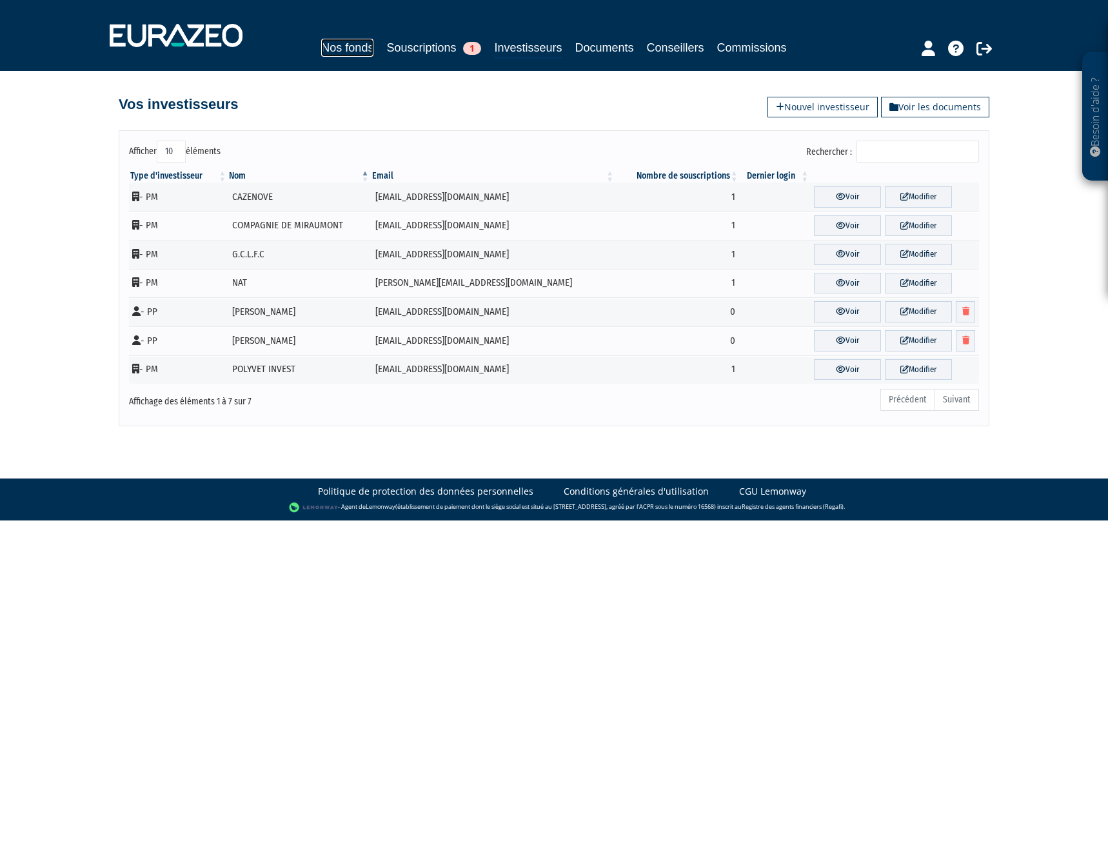
click at [333, 48] on link "Nos fonds" at bounding box center [347, 48] width 52 height 18
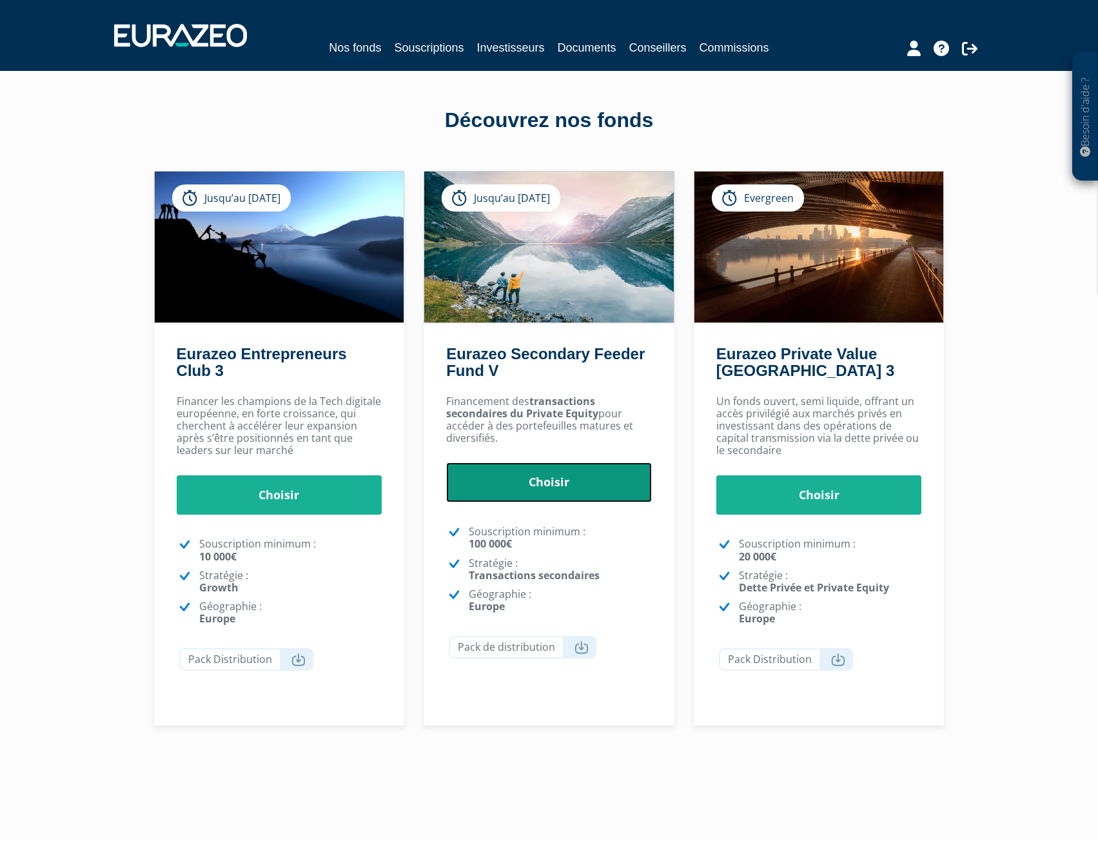
click at [533, 484] on link "Choisir" at bounding box center [549, 482] width 206 height 40
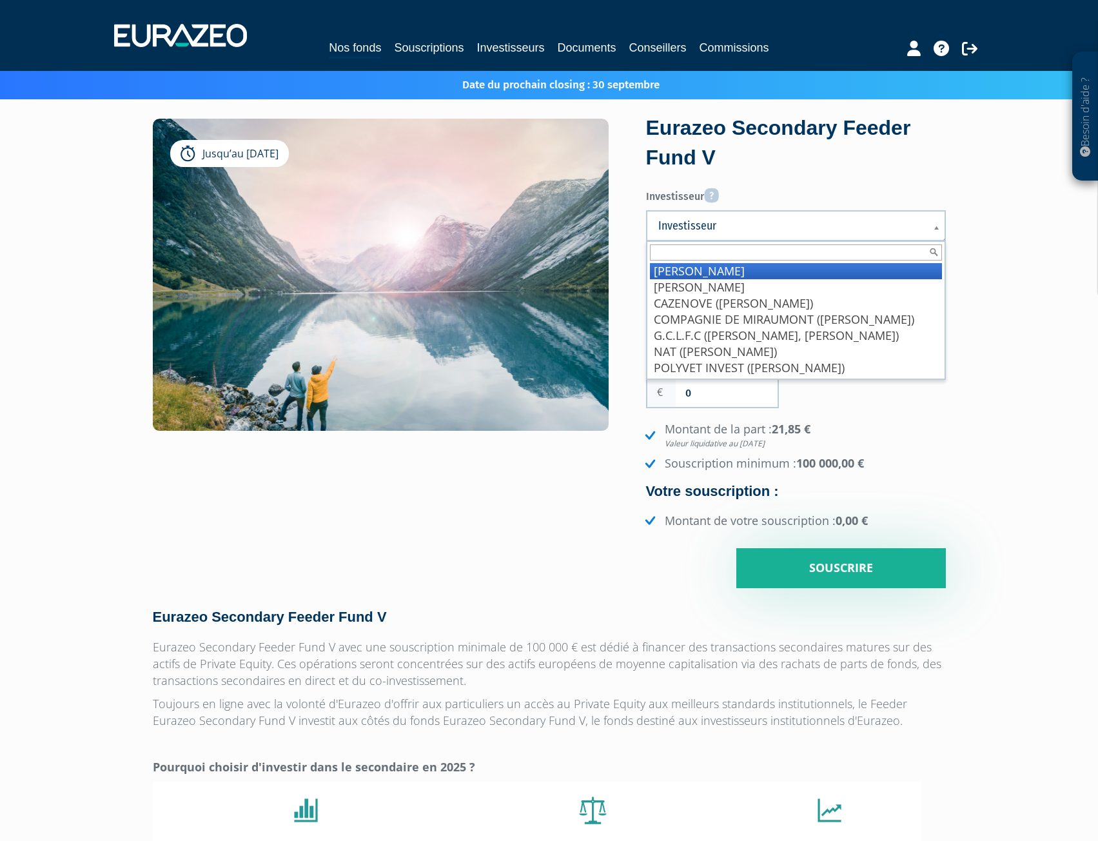
click at [717, 224] on span "Investisseur" at bounding box center [788, 225] width 259 height 15
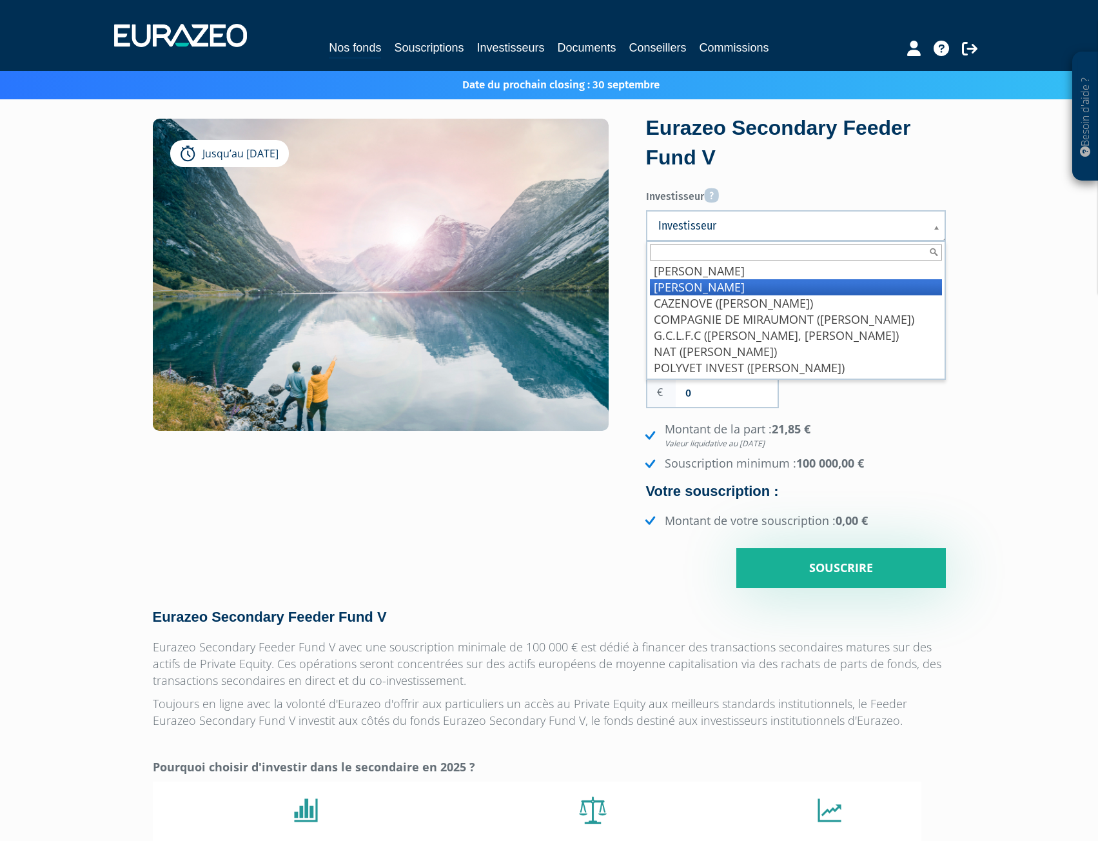
click at [720, 286] on li "Bazire Nicolas" at bounding box center [796, 287] width 292 height 16
click at [939, 226] on b at bounding box center [939, 235] width 12 height 28
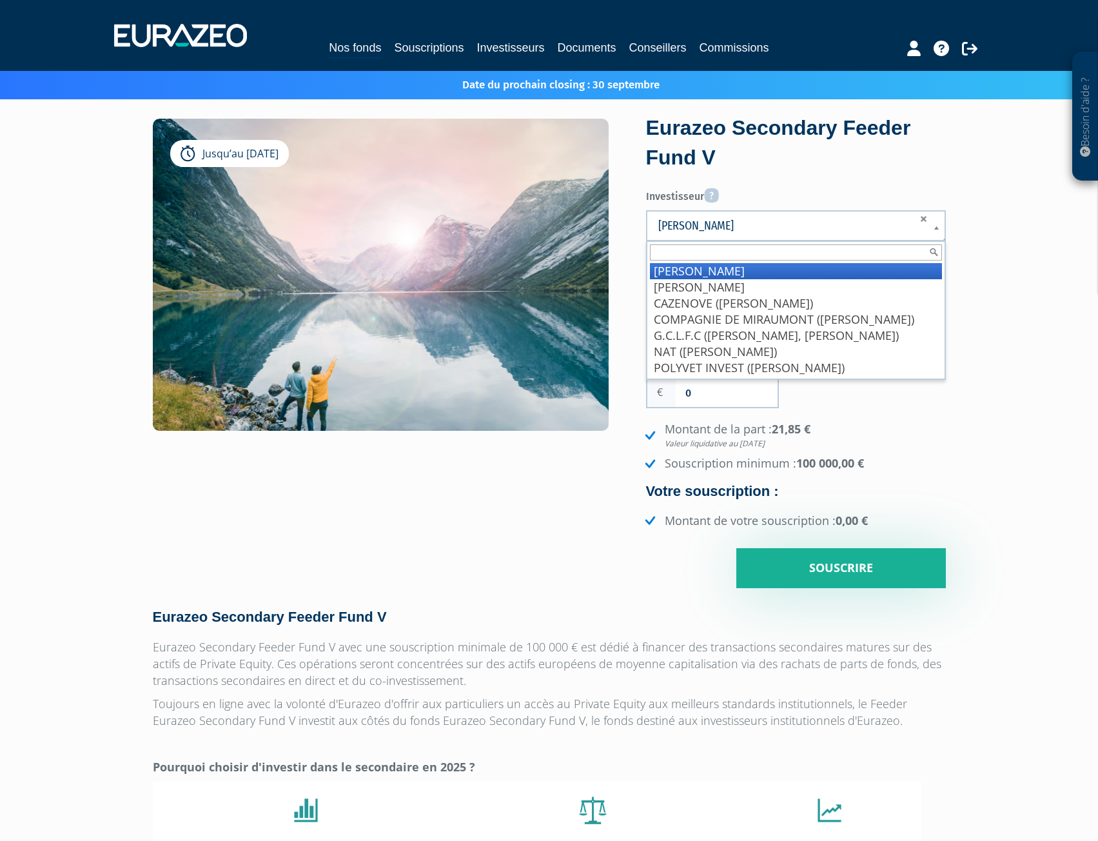
click at [848, 271] on li "BAZIRE Pascale" at bounding box center [796, 271] width 292 height 16
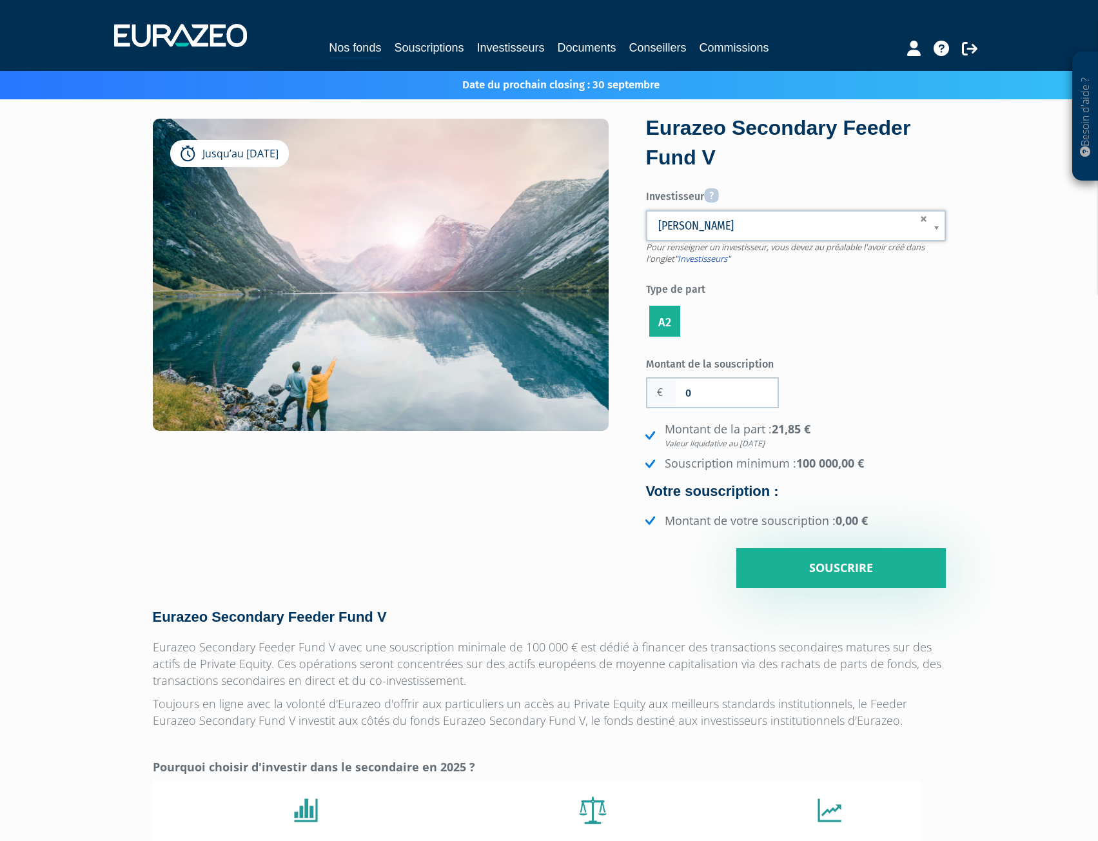
click at [937, 322] on ul "A2" at bounding box center [796, 321] width 300 height 37
click at [179, 30] on img at bounding box center [180, 35] width 133 height 23
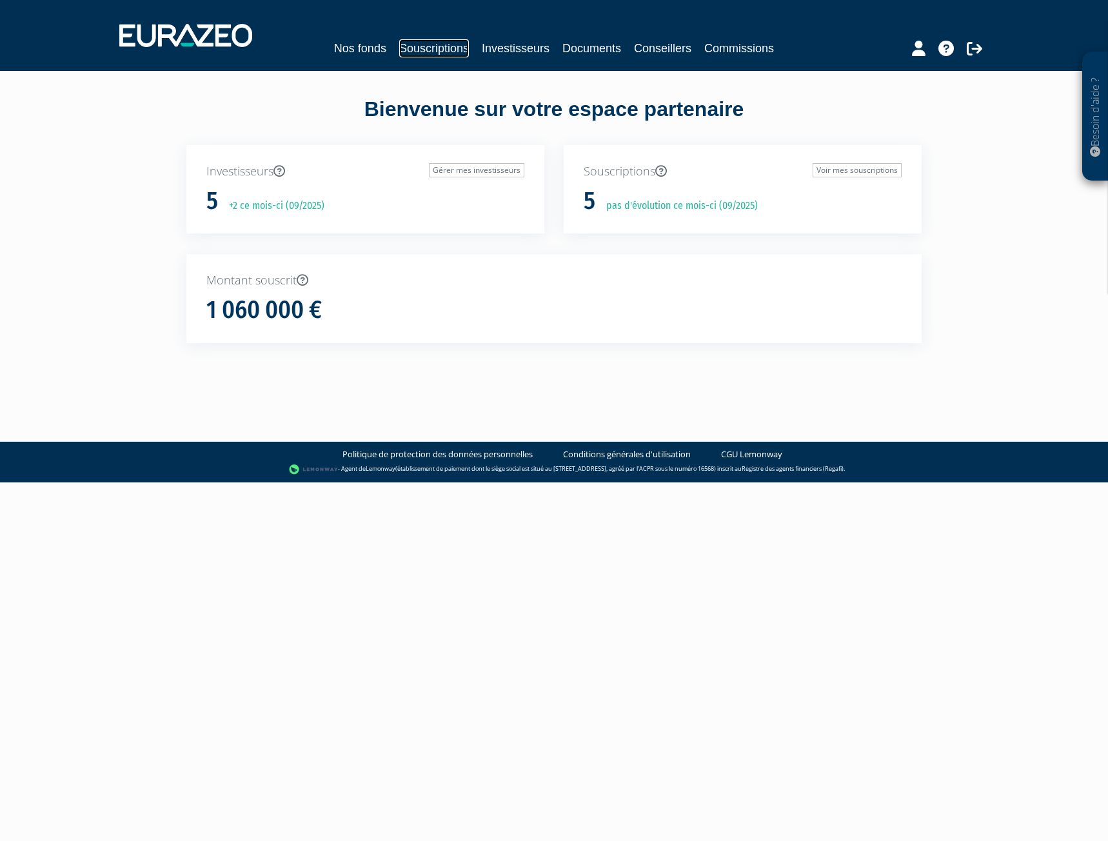
click at [437, 54] on link "Souscriptions" at bounding box center [434, 48] width 70 height 18
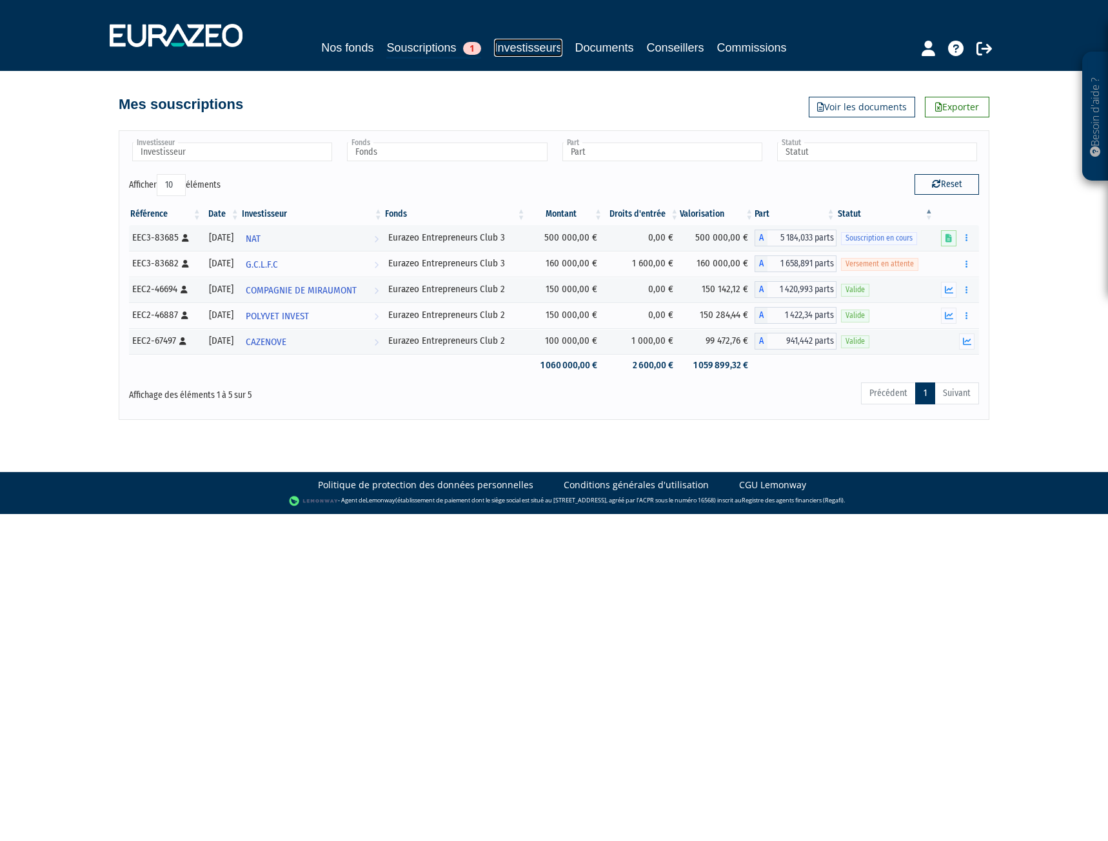
click at [509, 55] on link "Investisseurs" at bounding box center [528, 48] width 68 height 18
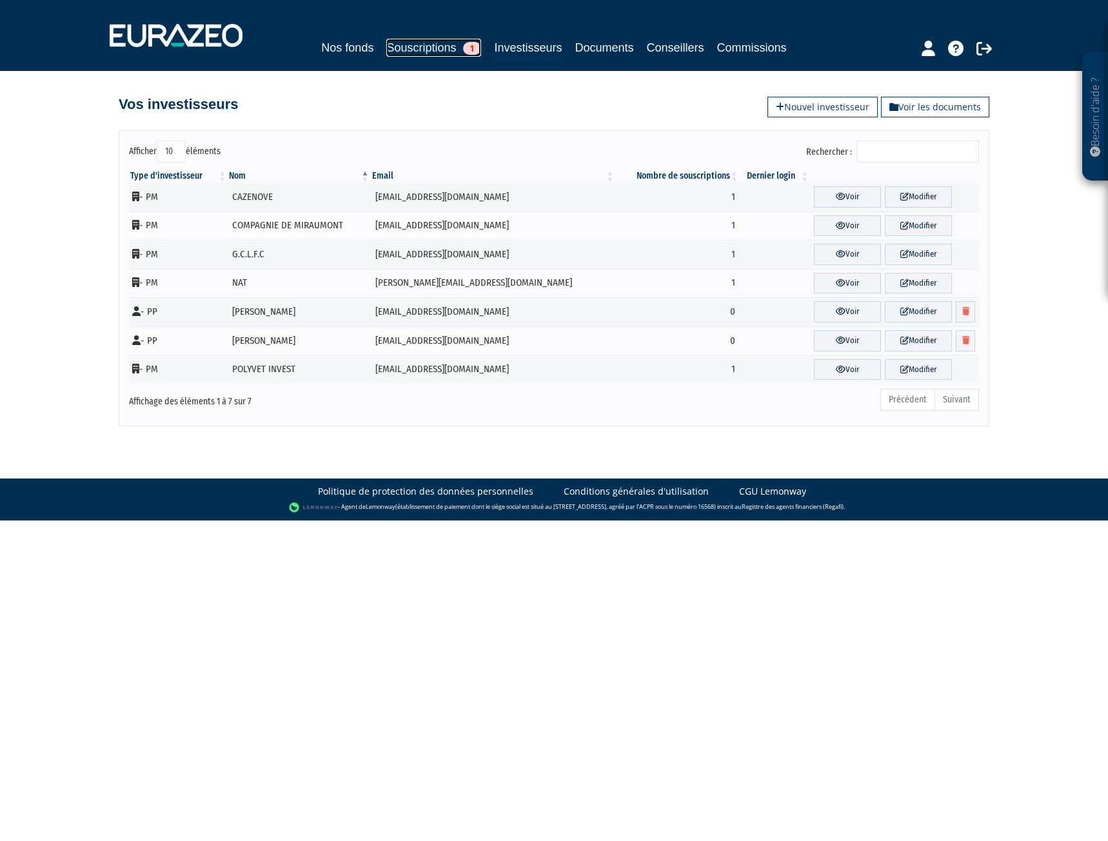
click at [415, 46] on link "Souscriptions 1" at bounding box center [433, 48] width 95 height 18
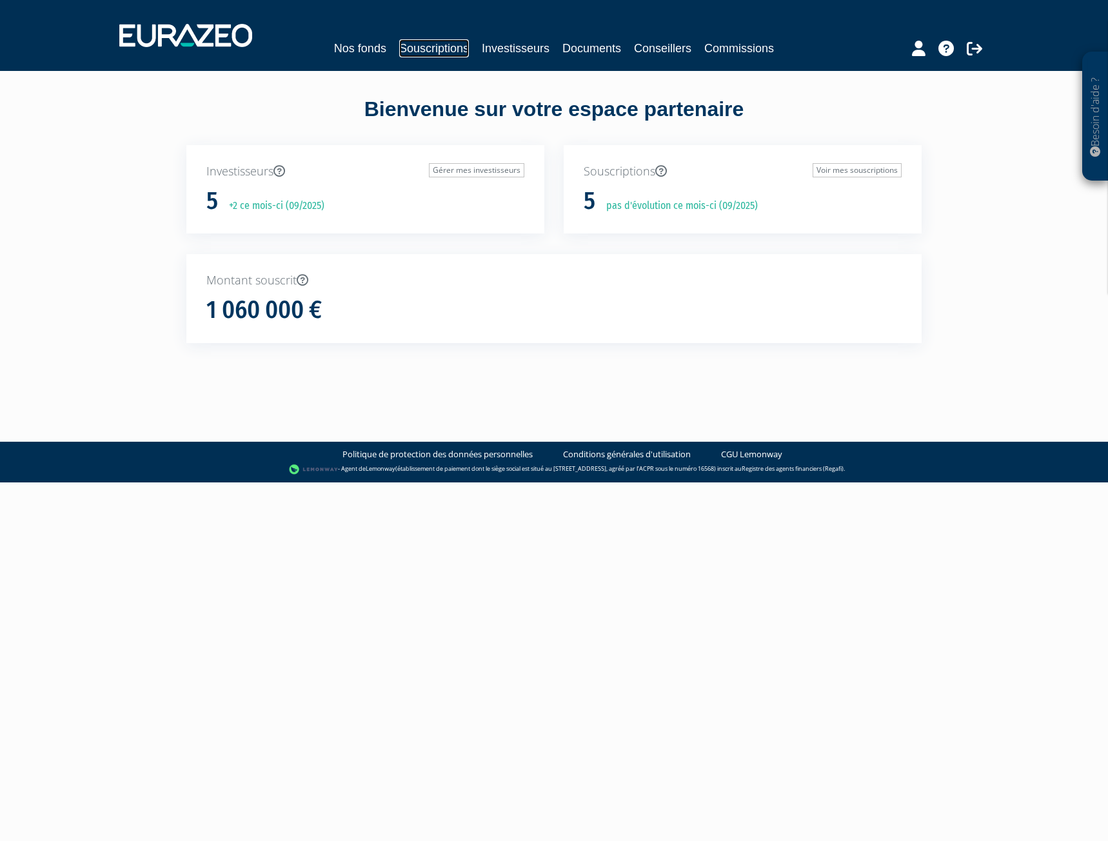
click at [457, 53] on link "Souscriptions" at bounding box center [434, 48] width 70 height 18
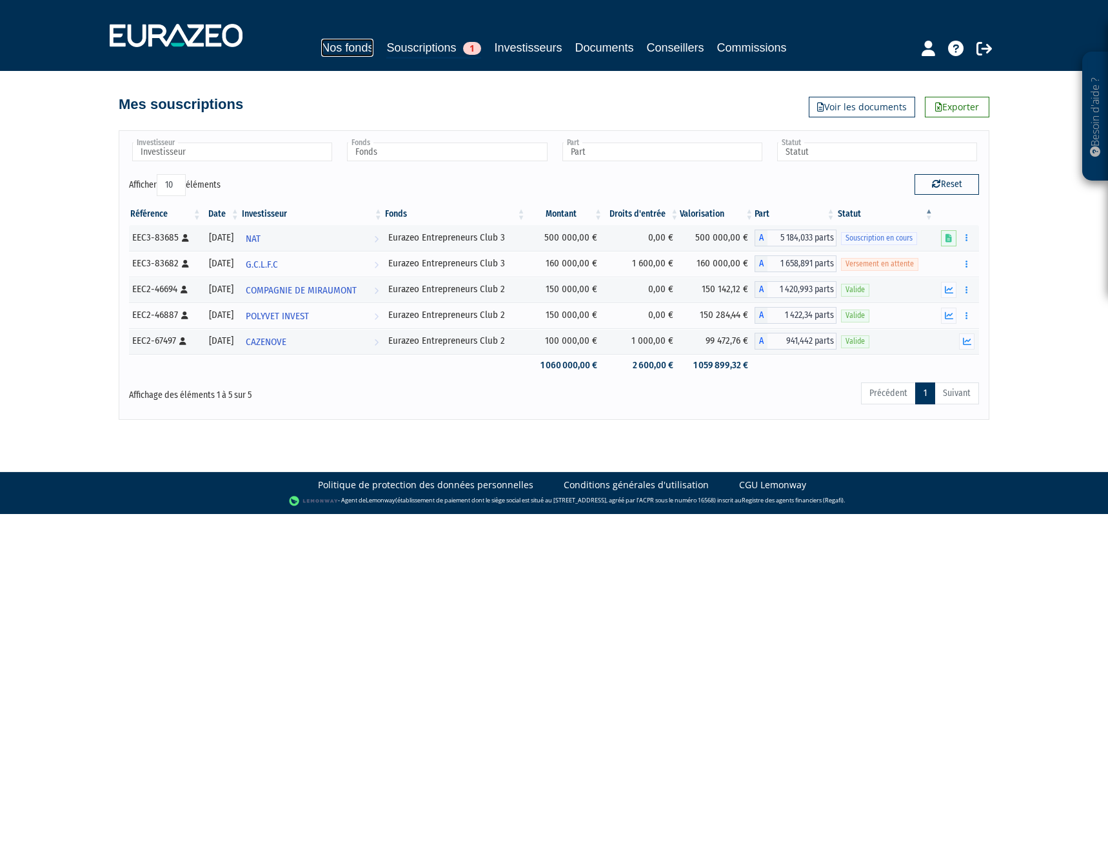
click at [355, 45] on link "Nos fonds" at bounding box center [347, 48] width 52 height 18
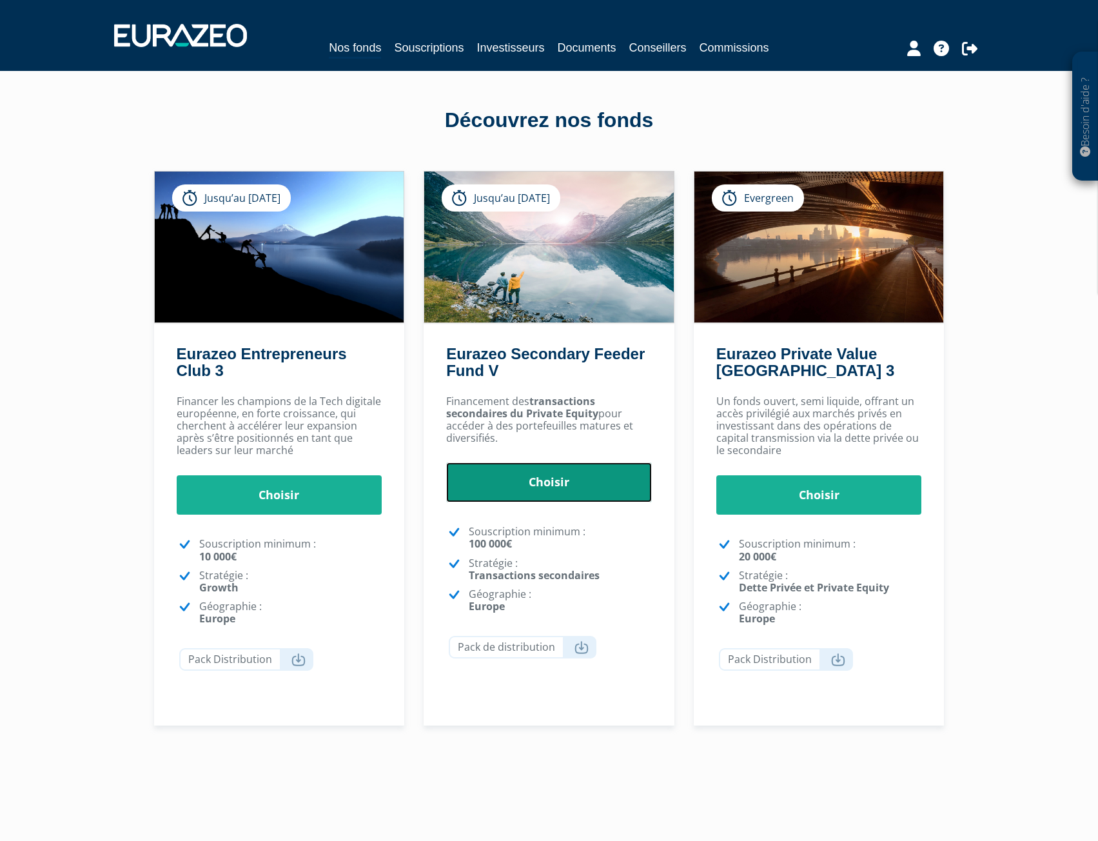
click at [539, 483] on link "Choisir" at bounding box center [549, 482] width 206 height 40
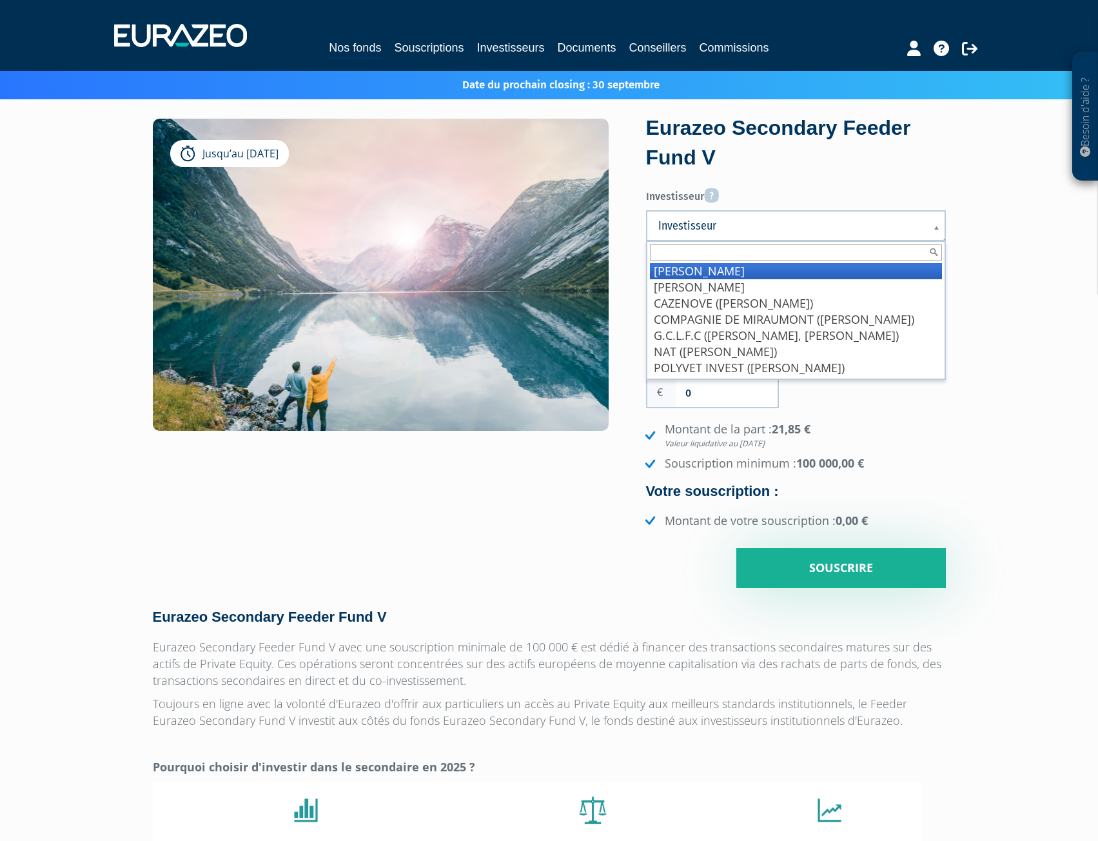
click at [704, 233] on span "Investisseur" at bounding box center [788, 225] width 259 height 15
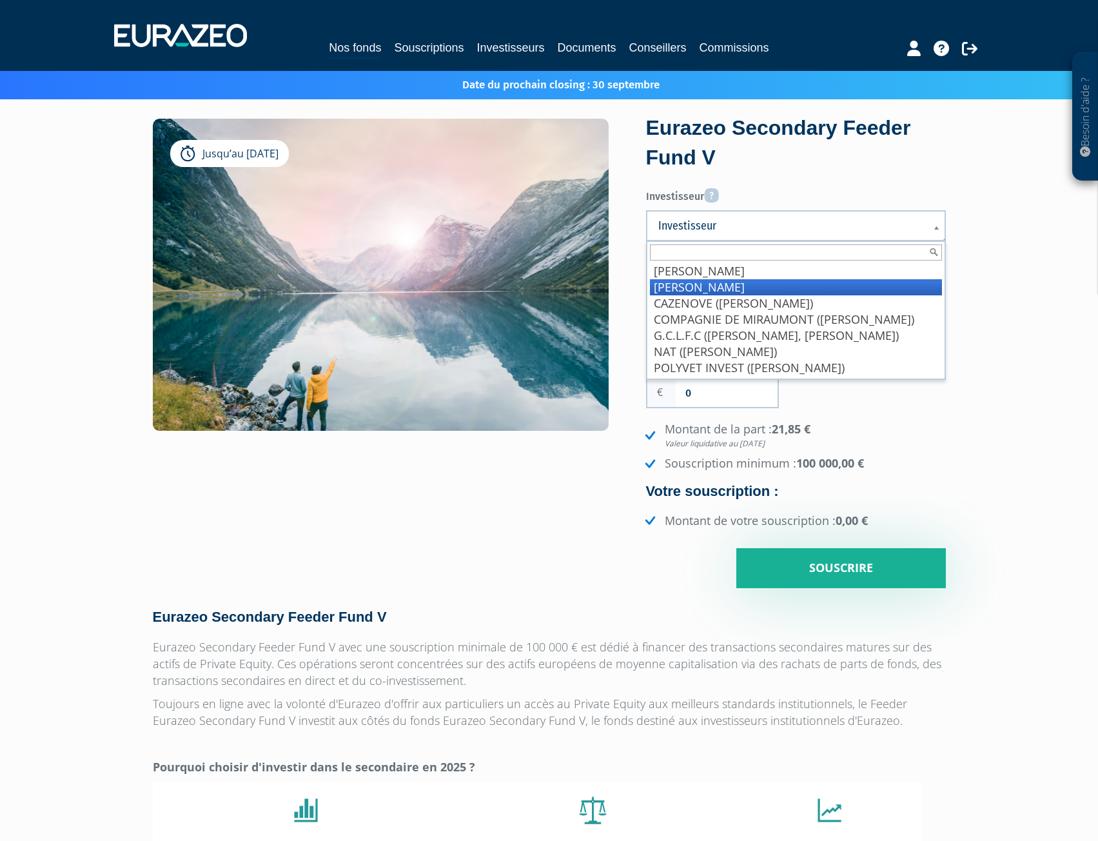
click at [706, 281] on li "Bazire Nicolas" at bounding box center [796, 287] width 292 height 16
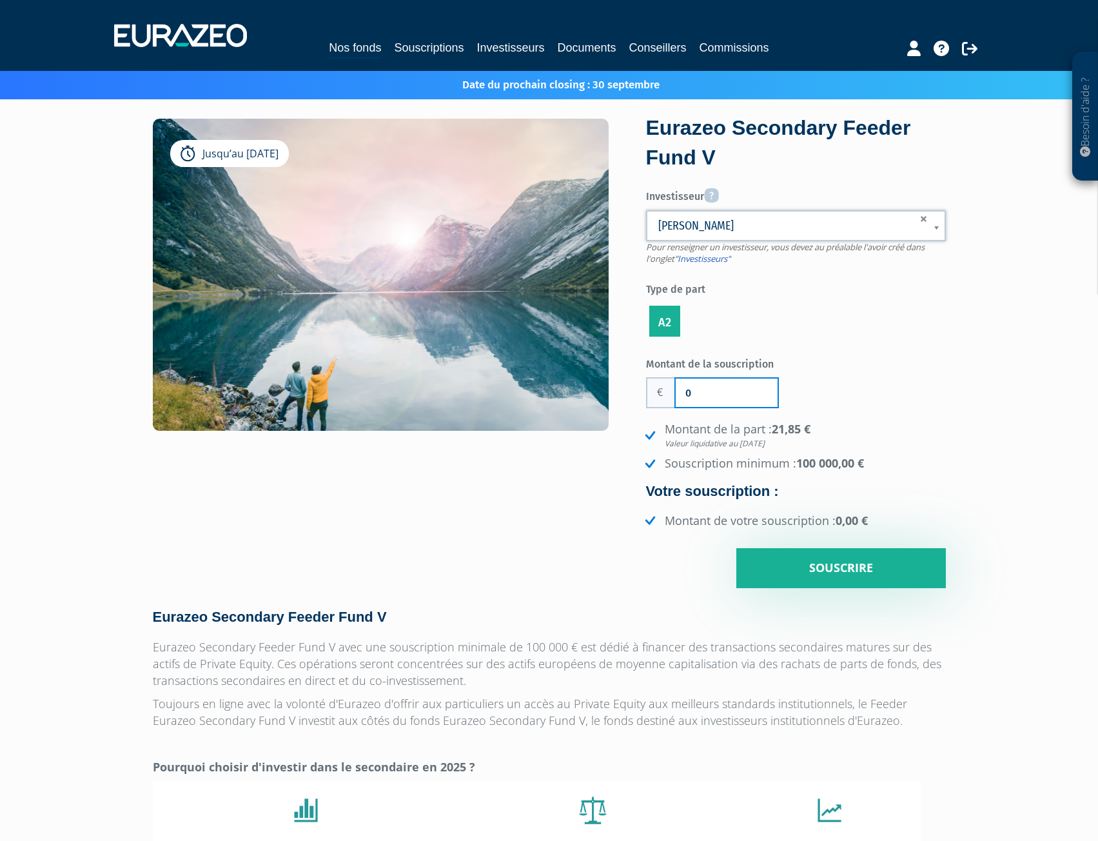
click at [677, 395] on input "0" at bounding box center [727, 393] width 102 height 28
type input "100 000"
click at [897, 416] on div "Montant de la souscription 100 000 Nombre de parts 0 Droits d'entrée 0 21,85 €" at bounding box center [796, 471] width 300 height 236
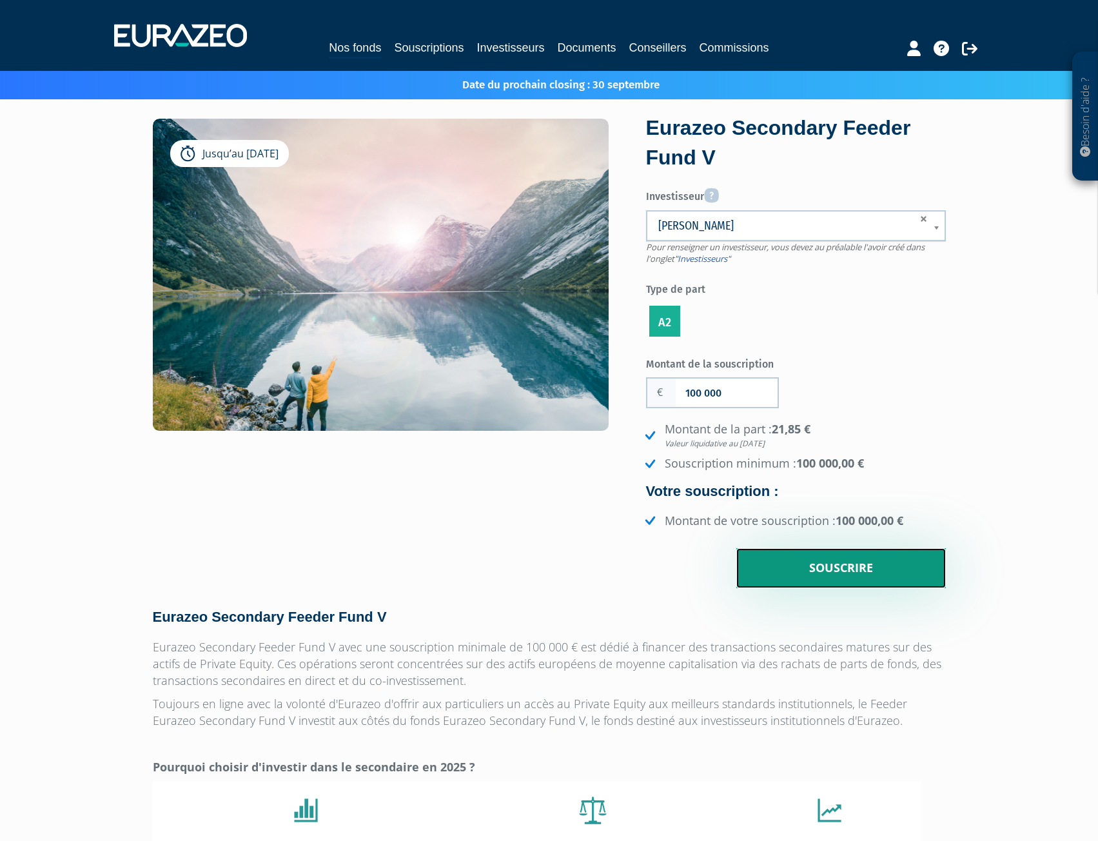
click at [874, 566] on input "Souscrire" at bounding box center [842, 568] width 210 height 40
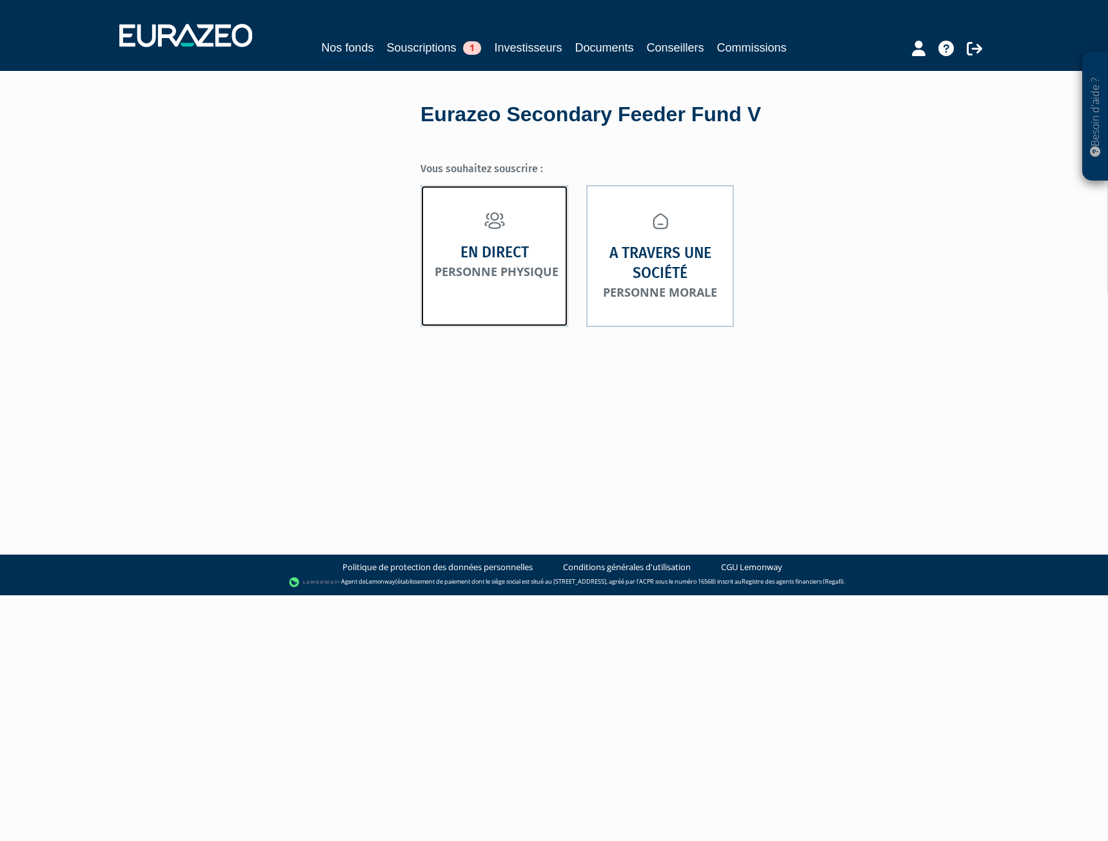
click at [470, 260] on strong "En direct" at bounding box center [495, 253] width 68 height 20
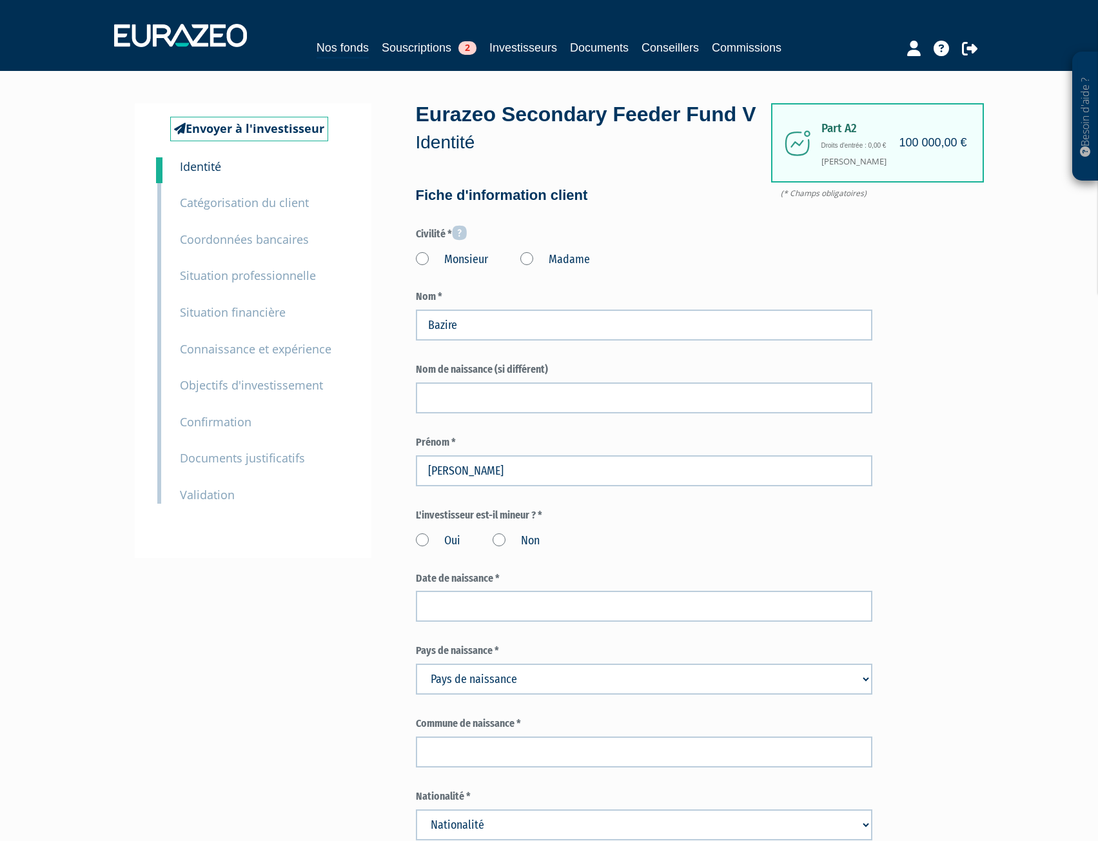
type input "6 34 36 50 73"
click at [424, 268] on label "Monsieur" at bounding box center [452, 260] width 72 height 17
click at [0, 0] on input "Monsieur" at bounding box center [0, 0] width 0 height 0
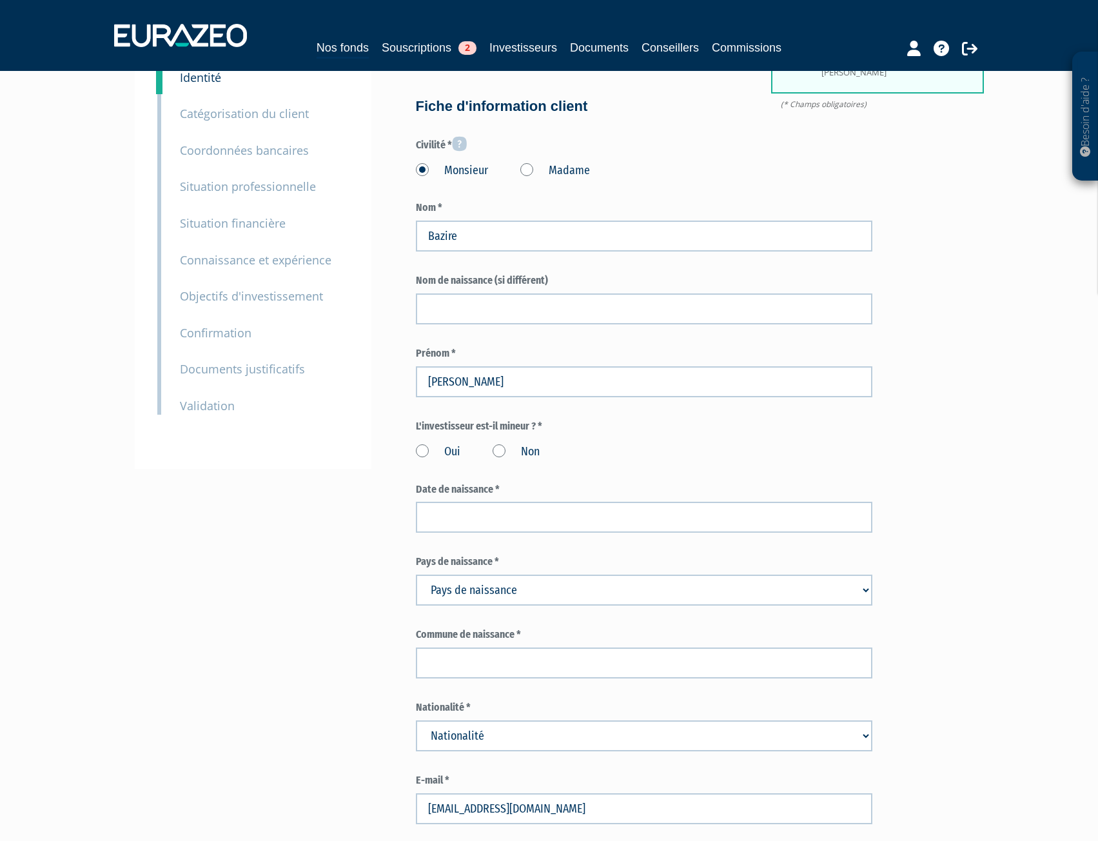
scroll to position [194, 0]
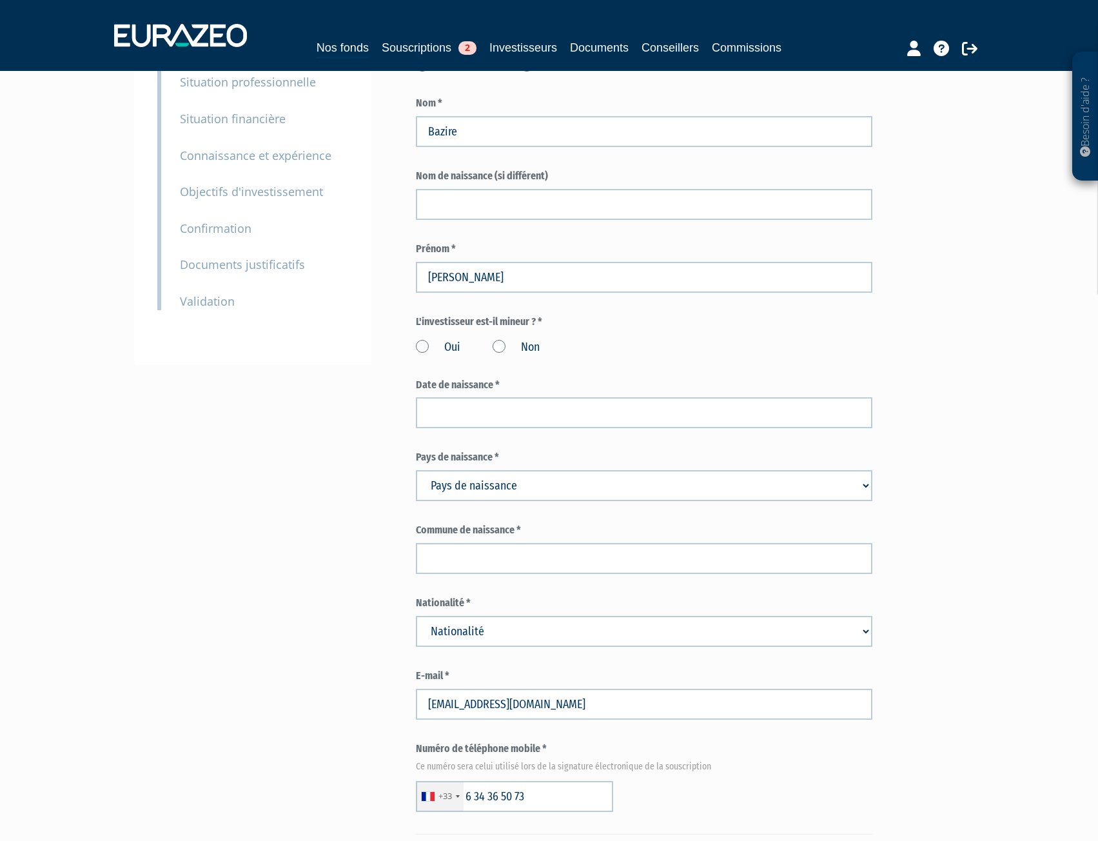
click at [499, 356] on label "Non" at bounding box center [516, 347] width 47 height 17
click at [0, 0] on input "Non" at bounding box center [0, 0] width 0 height 0
click at [496, 428] on input at bounding box center [644, 412] width 457 height 31
click at [292, 468] on div "Envoyer à l'investisseur 1 Identité 2 Catégorisation du client 3 Coordonnées ba…" at bounding box center [549, 781] width 810 height 1742
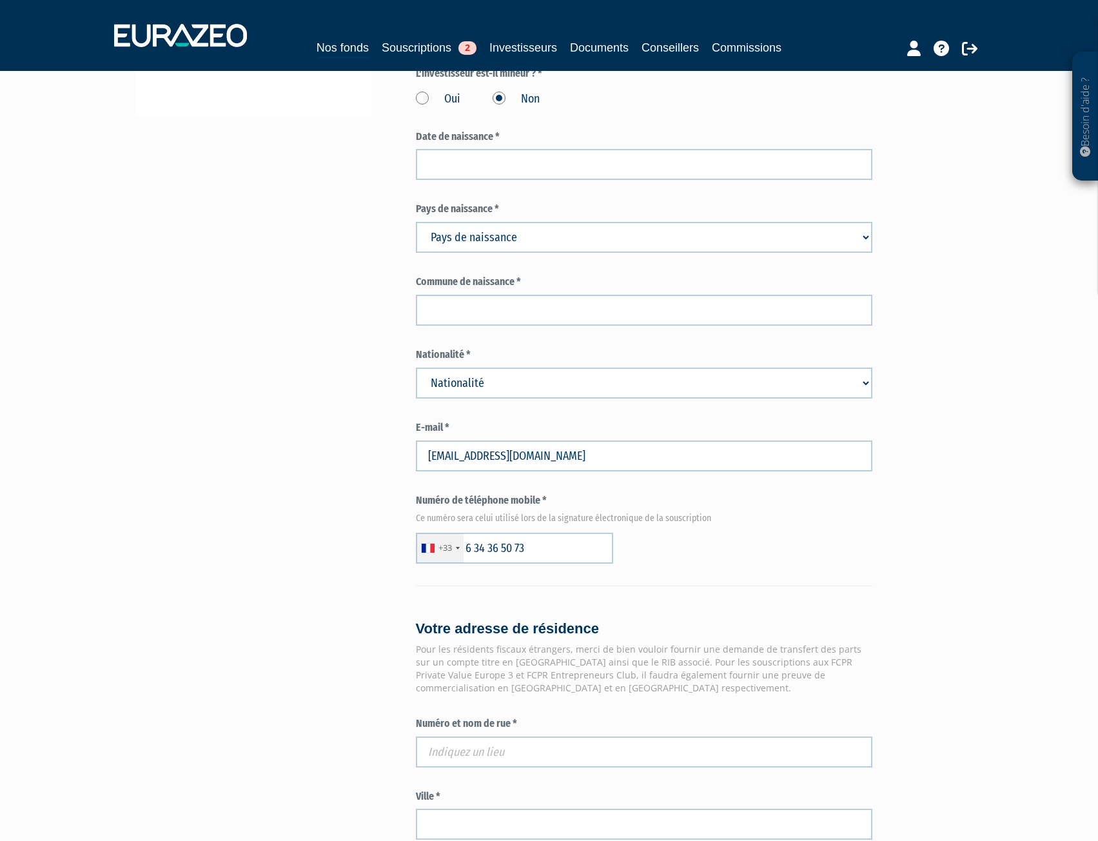
scroll to position [452, 0]
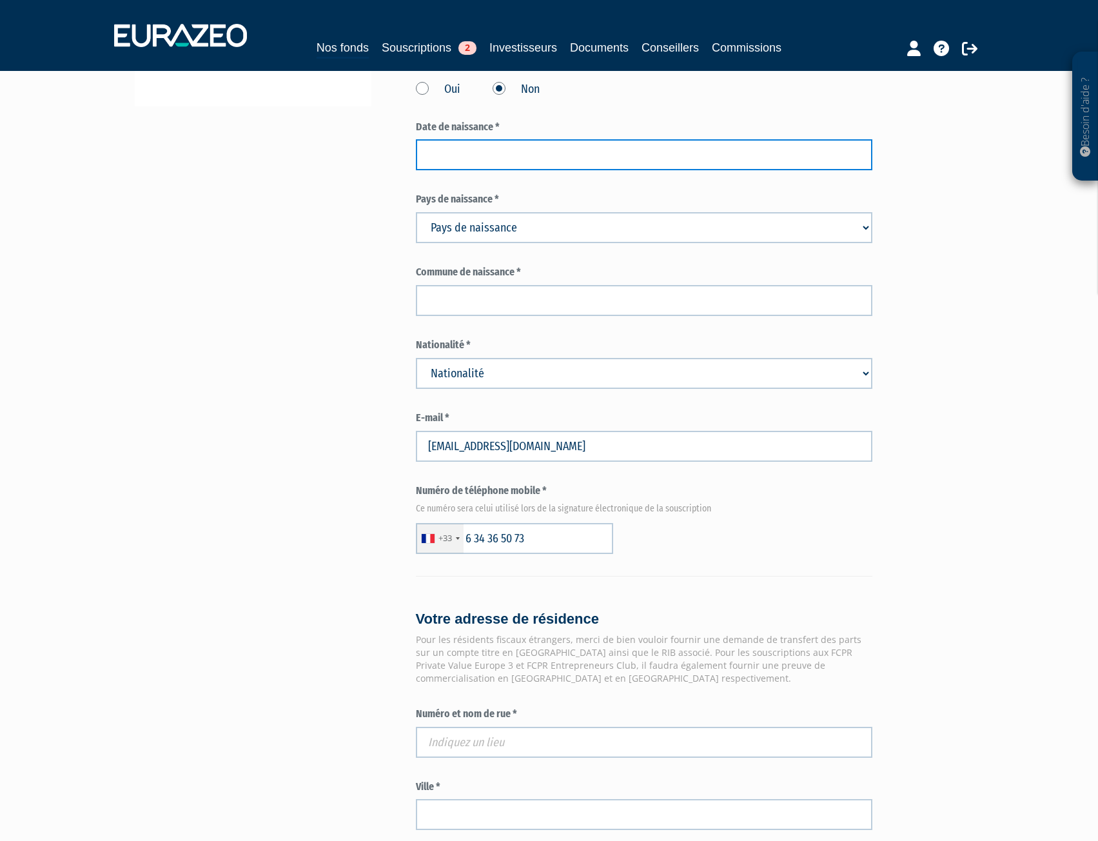
click at [482, 170] on input at bounding box center [644, 154] width 457 height 31
type input "20/01/1961"
click at [297, 290] on div "Envoyer à l'investisseur 1 Identité 2 Catégorisation du client 3 Coordonnées ba…" at bounding box center [549, 523] width 810 height 1742
click at [483, 243] on select "Pays de naissance Afghanistan Afrique du Sud Albanie Algérie Allemagne Andorre" at bounding box center [644, 227] width 457 height 31
select select "25"
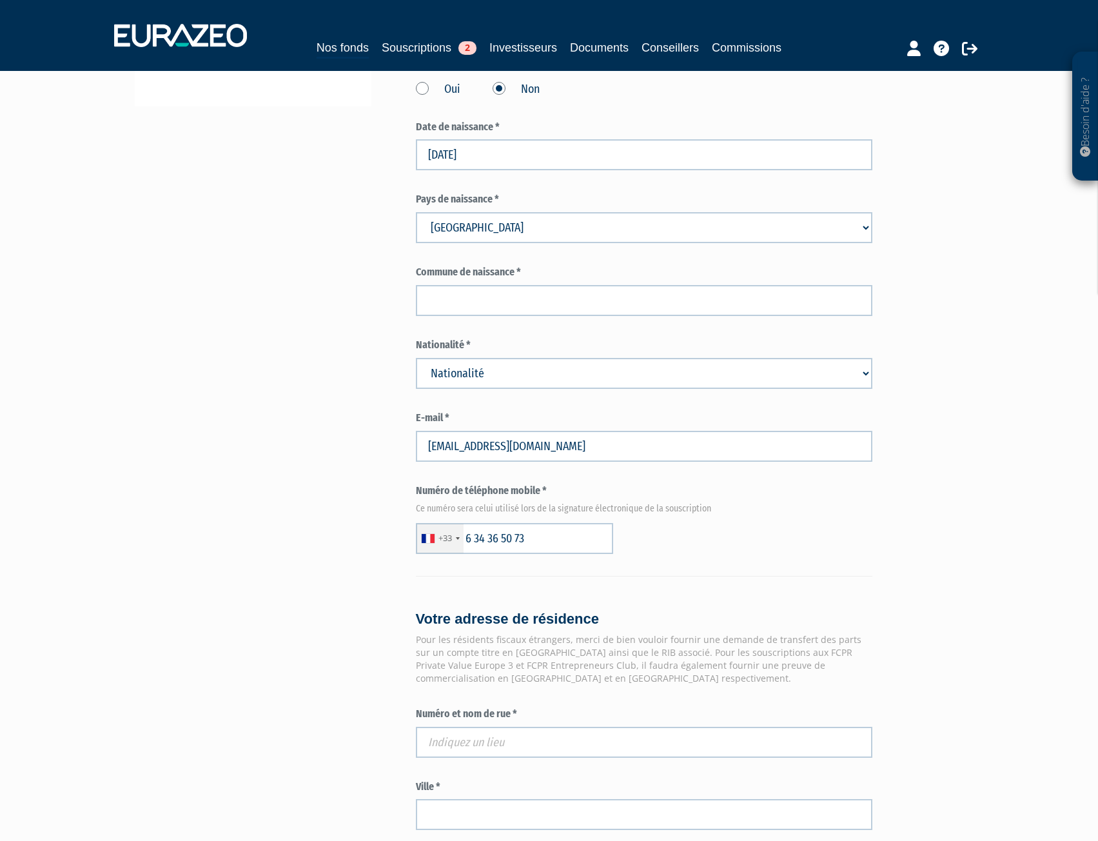
click at [416, 241] on select "Pays de naissance Afghanistan Afrique du Sud Albanie Algérie Allemagne Andorre" at bounding box center [644, 227] width 457 height 31
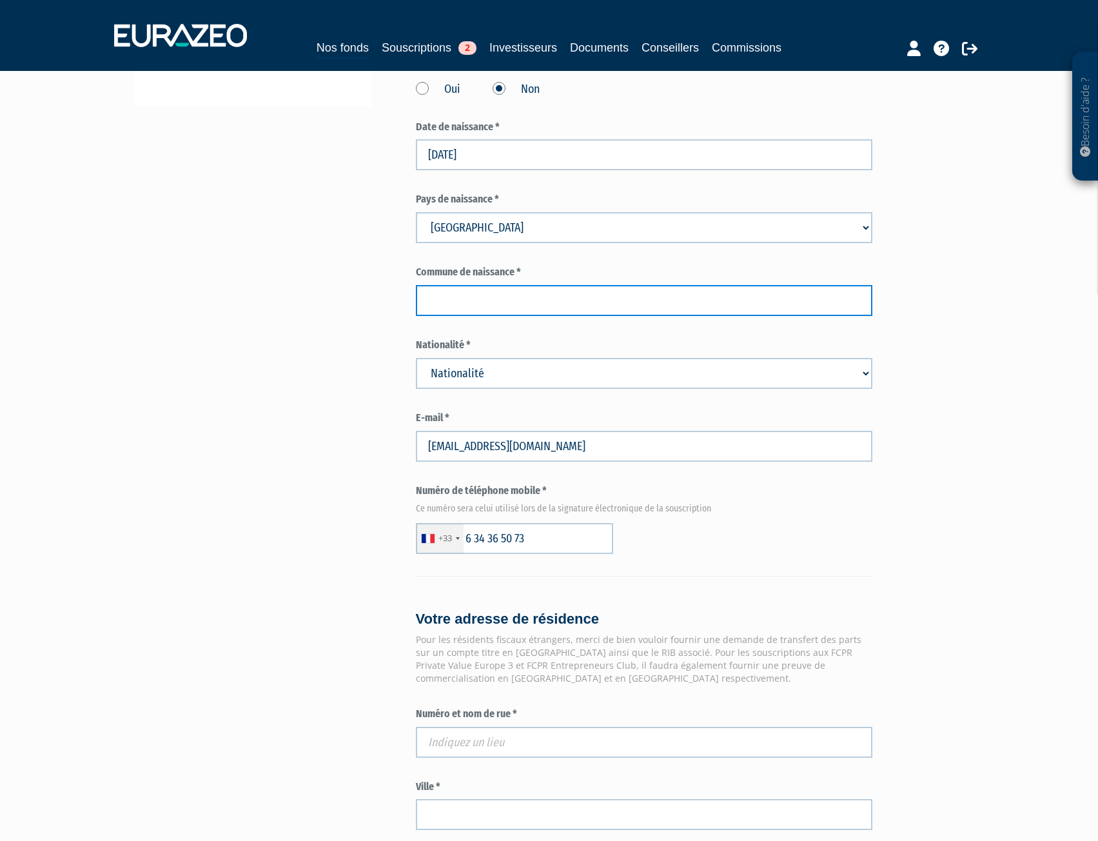
click at [464, 316] on input "text" at bounding box center [644, 300] width 457 height 31
click at [455, 316] on input "text" at bounding box center [644, 300] width 457 height 31
paste input "Rio de Janeiro"
type input "Rio de Janeiro"
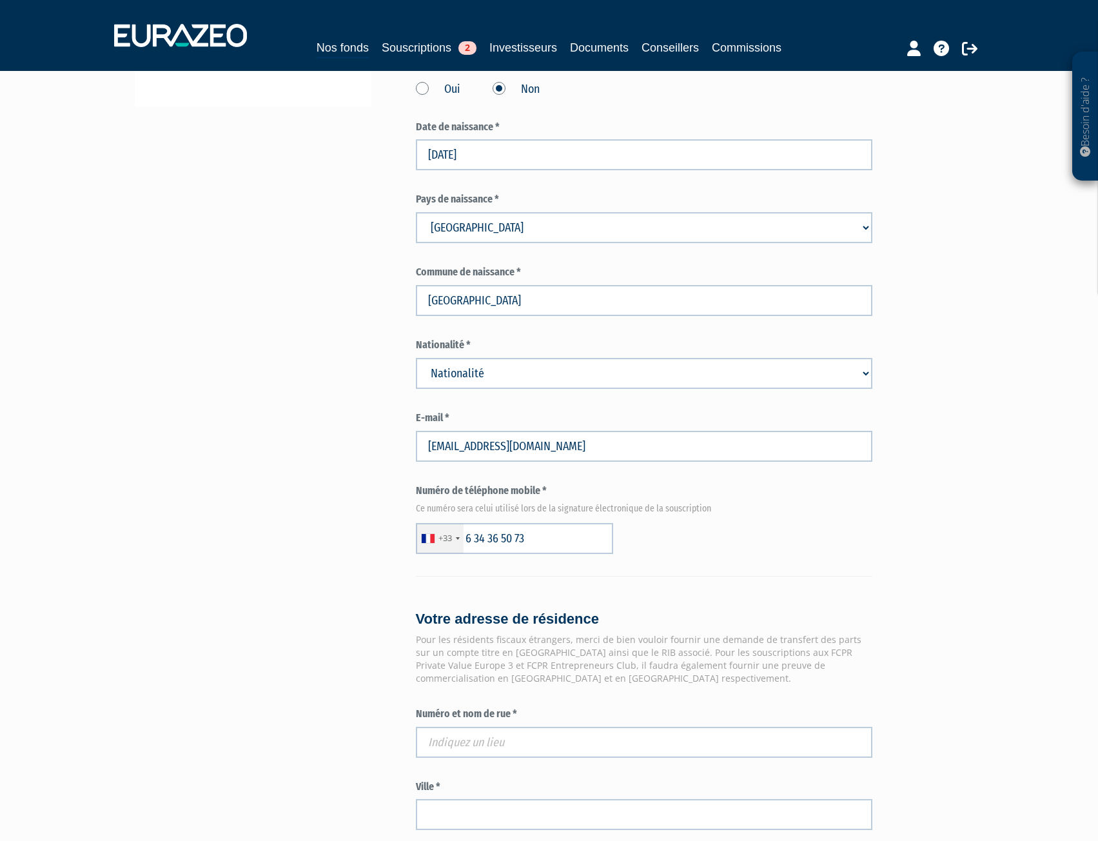
click at [343, 364] on div "Envoyer à l'investisseur 1 Identité 2 Catégorisation du client 3 Coordonnées ba…" at bounding box center [549, 523] width 810 height 1742
click at [441, 389] on select "Nationalité Afghanistan Afrique du Sud Albanie Algérie Allemagne Andorre" at bounding box center [644, 373] width 457 height 31
select select "75"
click at [416, 387] on select "Nationalité Afghanistan Afrique du Sud Albanie Algérie Allemagne Andorre" at bounding box center [644, 373] width 457 height 31
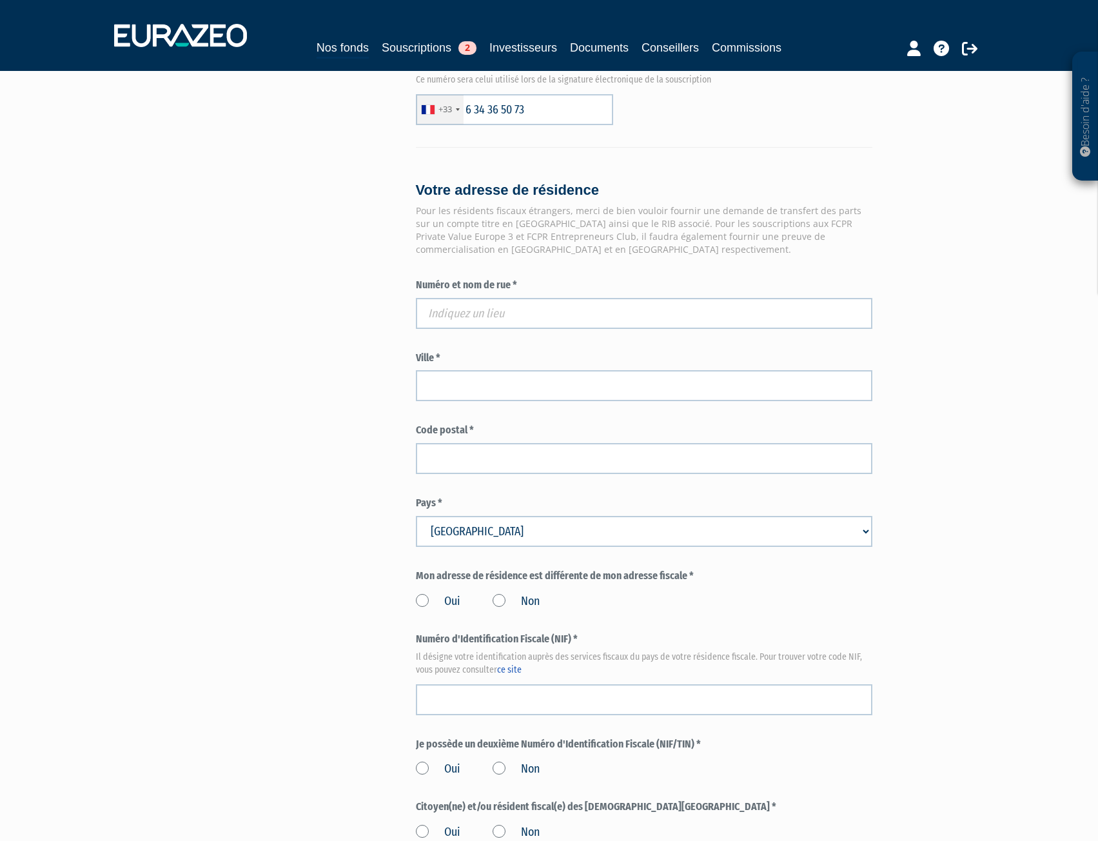
scroll to position [903, 0]
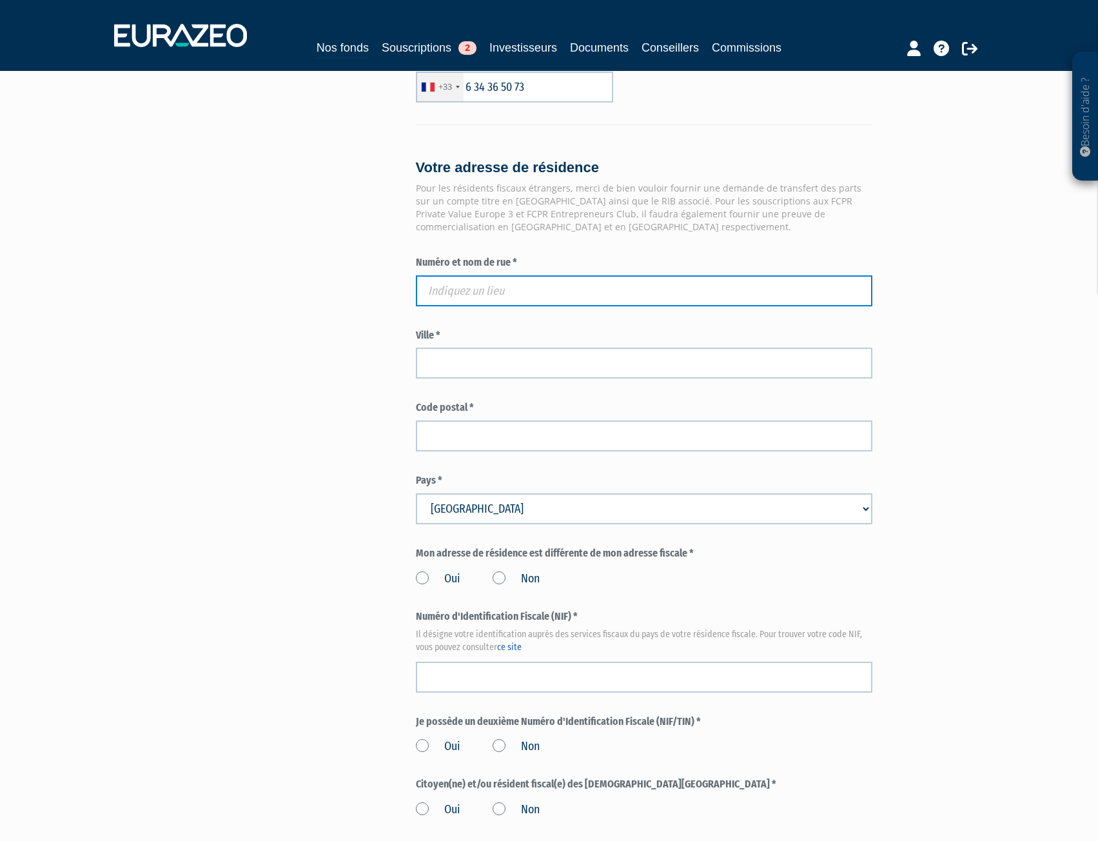
click at [506, 306] on input "text" at bounding box center [644, 290] width 457 height 31
paste input "2 RUE BLAISE PASCAL"
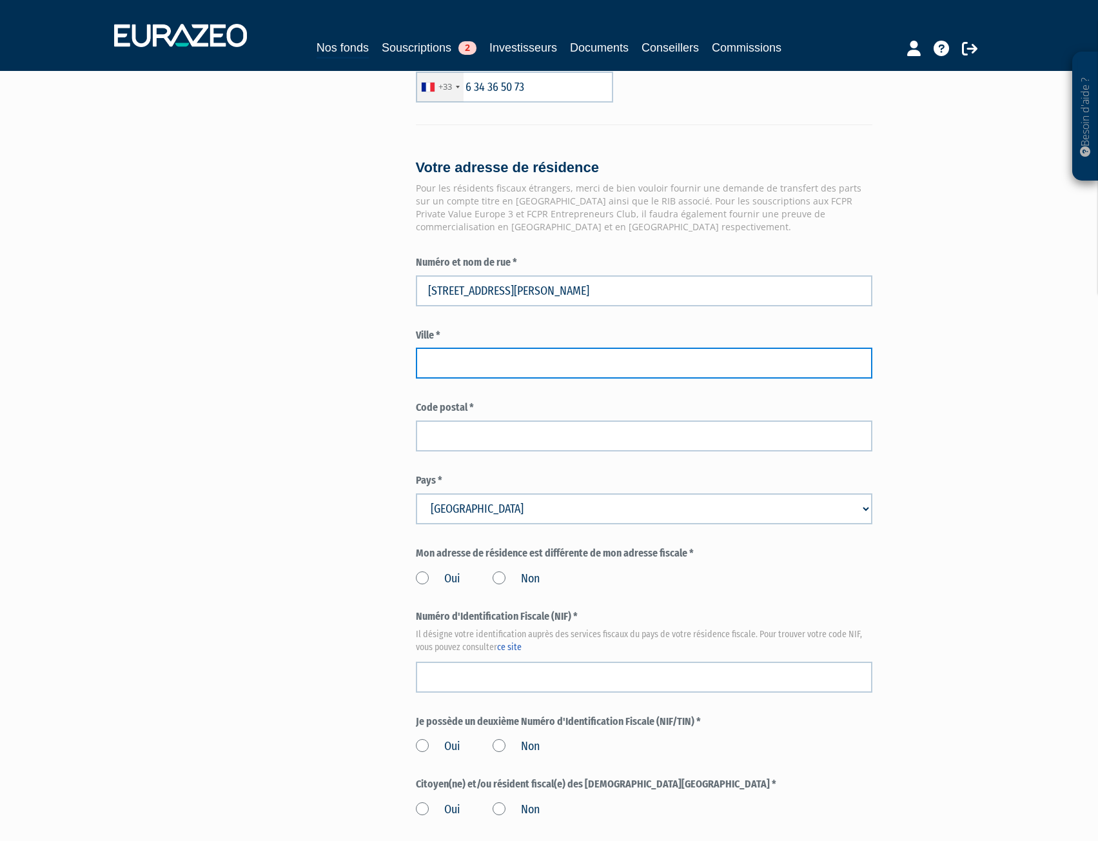
type input "2 Rue Blaise Pascal, Châlons-en-Champagne, France"
type input "Châlons-en-Champagne"
type input "51000"
type input "2 Rue Blaise Pascal"
drag, startPoint x: 561, startPoint y: 391, endPoint x: 383, endPoint y: 389, distance: 178.0
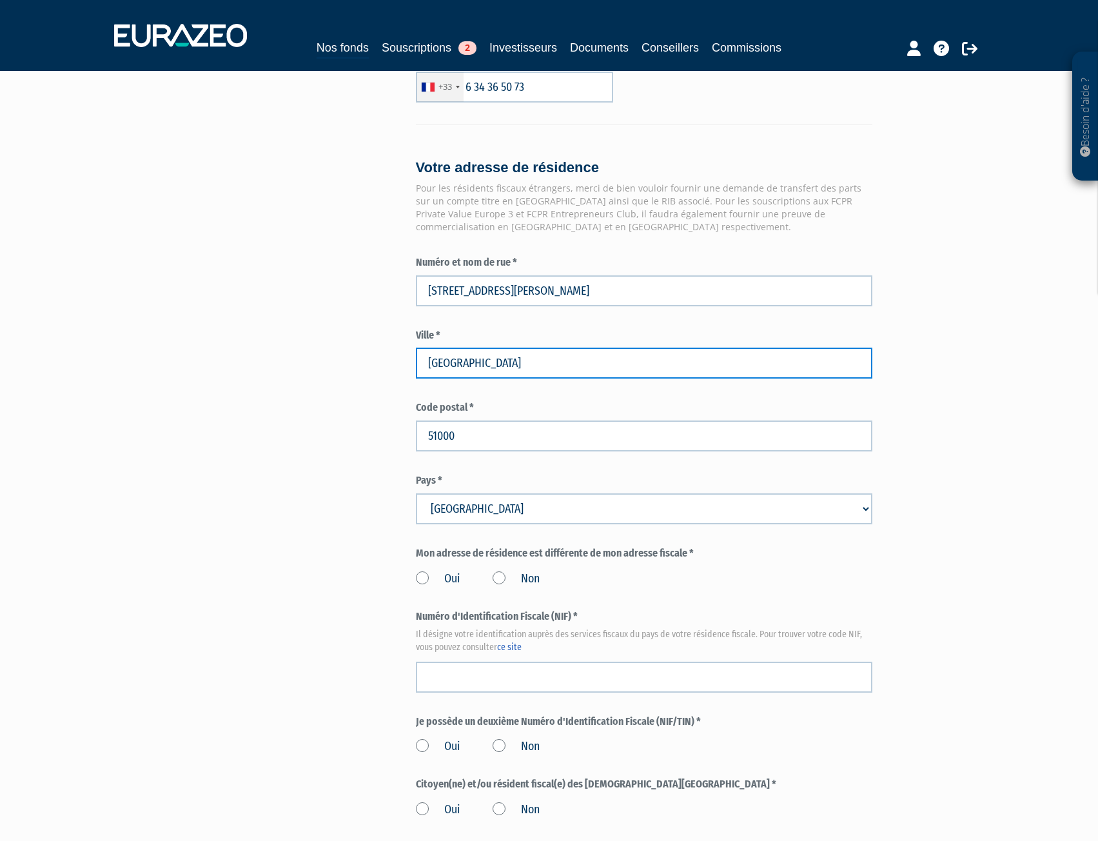
click at [383, 389] on div "Envoyer à l'investisseur 1 Identité 2 Catégorisation du client 3 Coordonnées ba…" at bounding box center [549, 71] width 810 height 1742
paste input "LERMONT FERRAND"
type input "CLERMONT FERRAND"
click at [289, 452] on div "Envoyer à l'investisseur 1 Identité 2 Catégorisation du client 3 Coordonnées ba…" at bounding box center [549, 71] width 810 height 1742
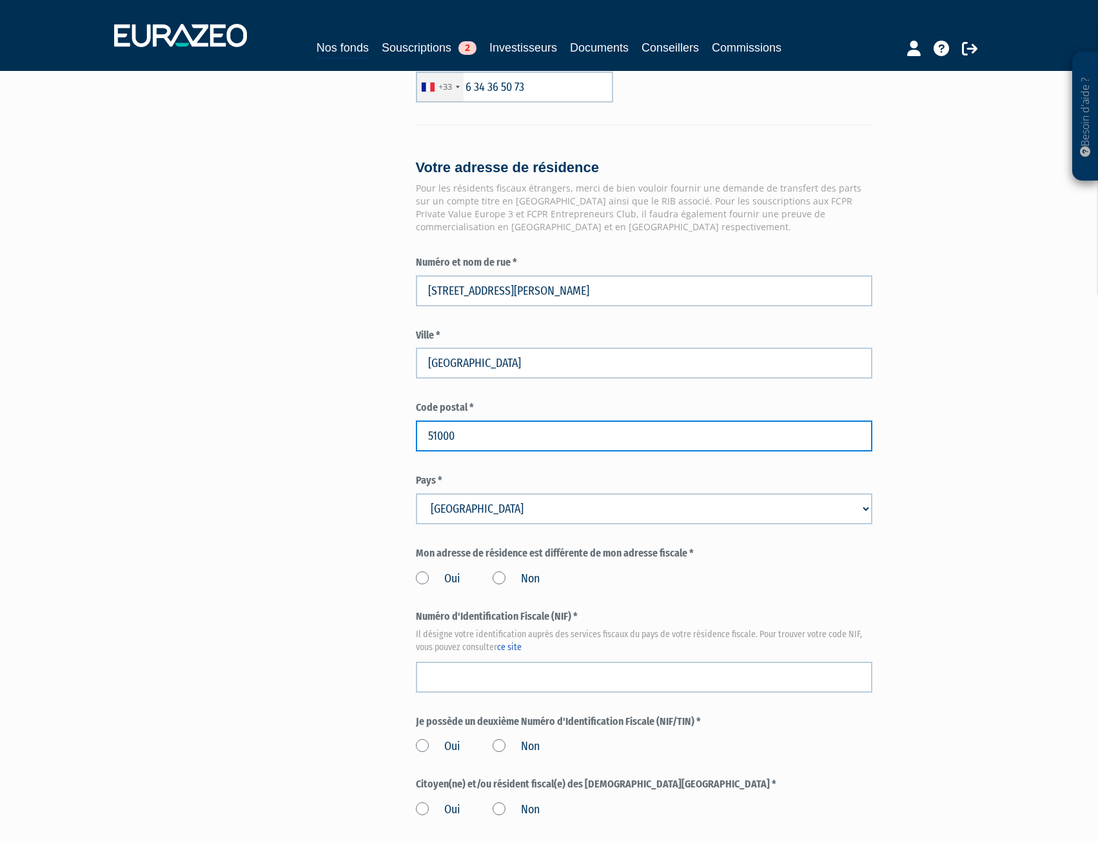
click at [470, 452] on input "51000" at bounding box center [644, 436] width 457 height 31
drag, startPoint x: 502, startPoint y: 461, endPoint x: 379, endPoint y: 463, distance: 123.9
click at [379, 463] on div "Envoyer à l'investisseur 1 Identité 2 Catégorisation du client 3 Coordonnées ba…" at bounding box center [549, 71] width 810 height 1742
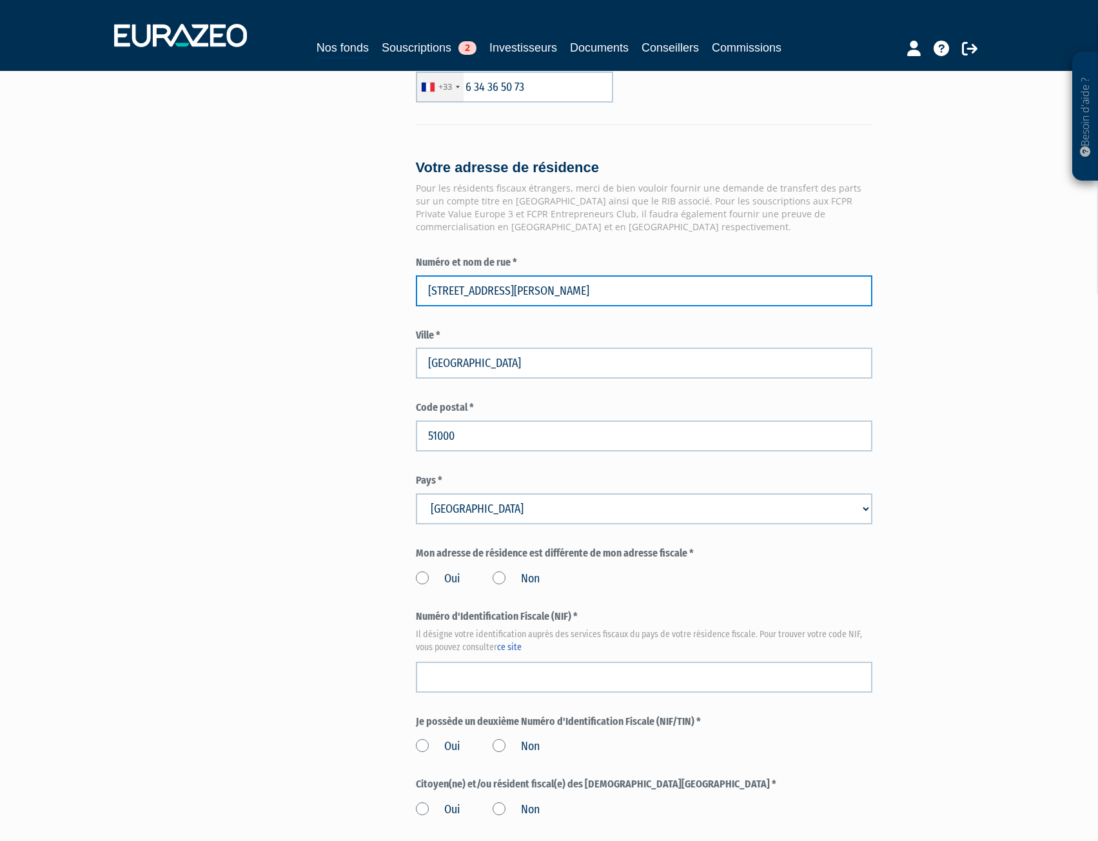
click at [543, 306] on input "2 Rue Blaise Pascal" at bounding box center [644, 290] width 457 height 31
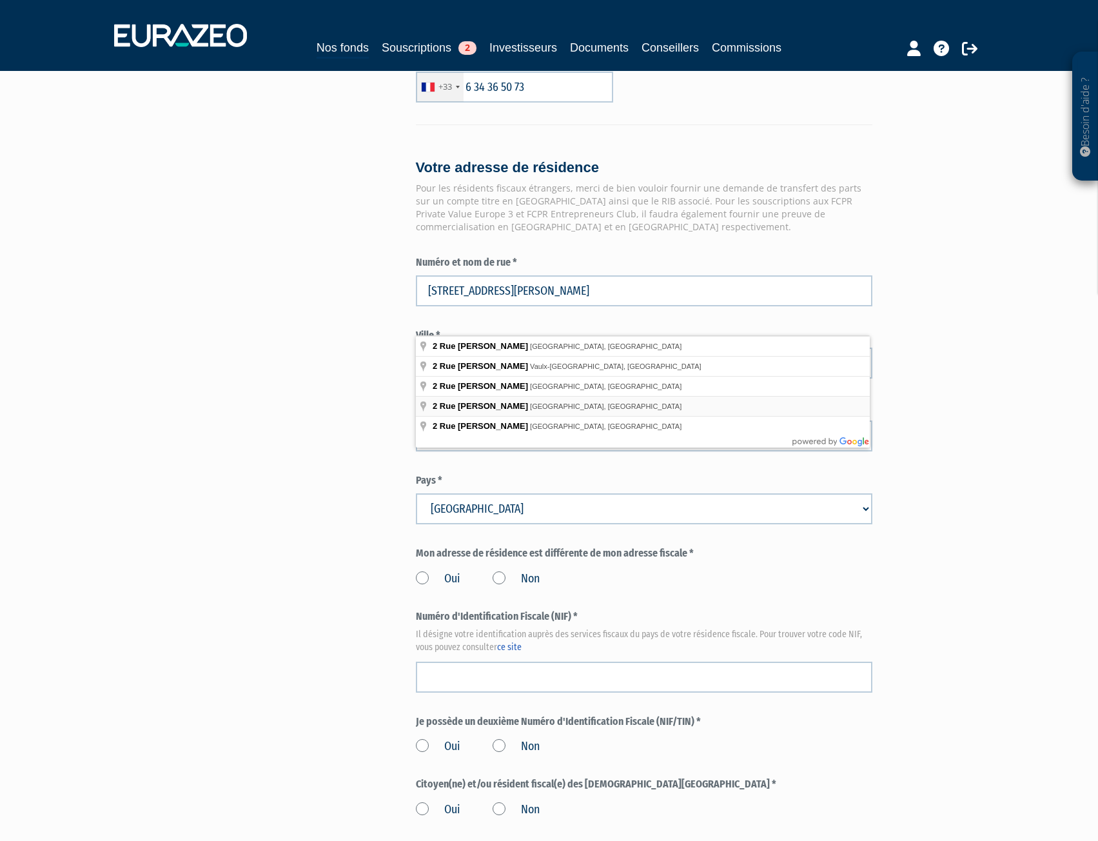
type input "2 Rue Blaise Pascal, Clermont-Ferrand, France"
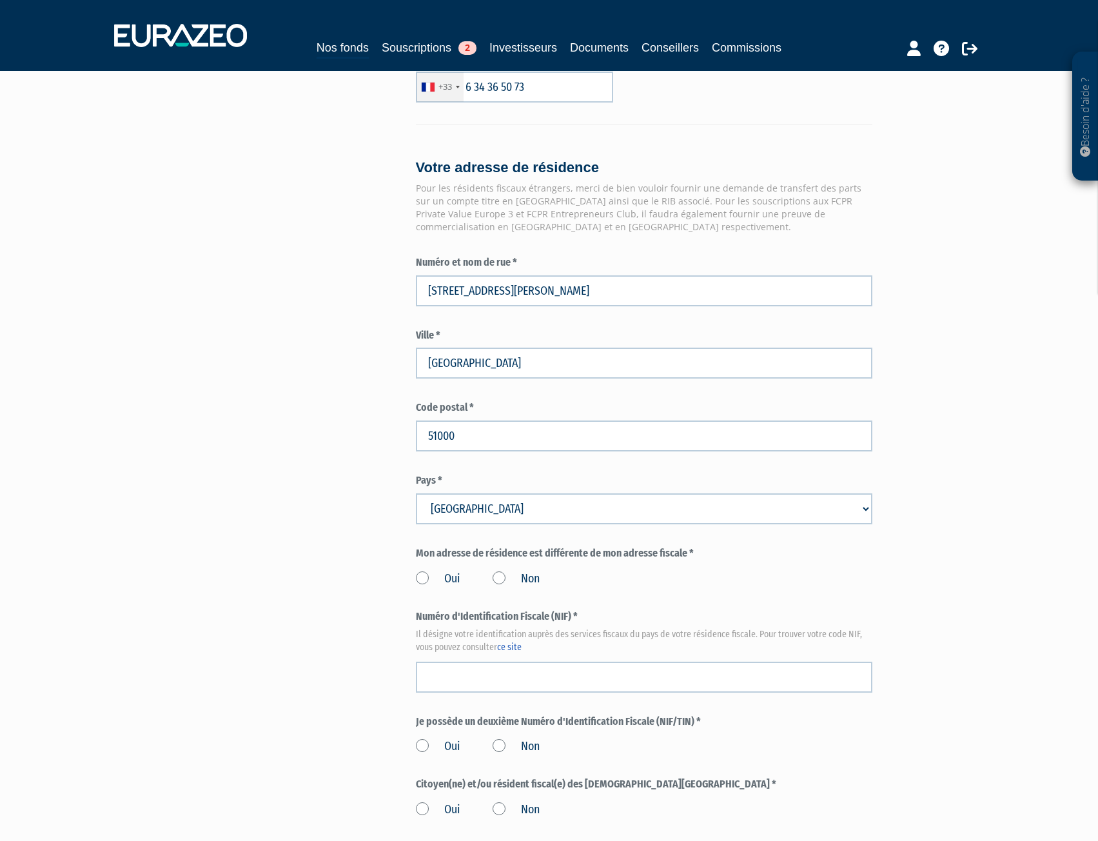
type input "Clermont-Ferrand"
type input "63000"
type input "2 Rue Blaise Pascal"
click at [310, 438] on div "Envoyer à l'investisseur 1 Identité 2 Catégorisation du client 3 Coordonnées ba…" at bounding box center [549, 71] width 810 height 1742
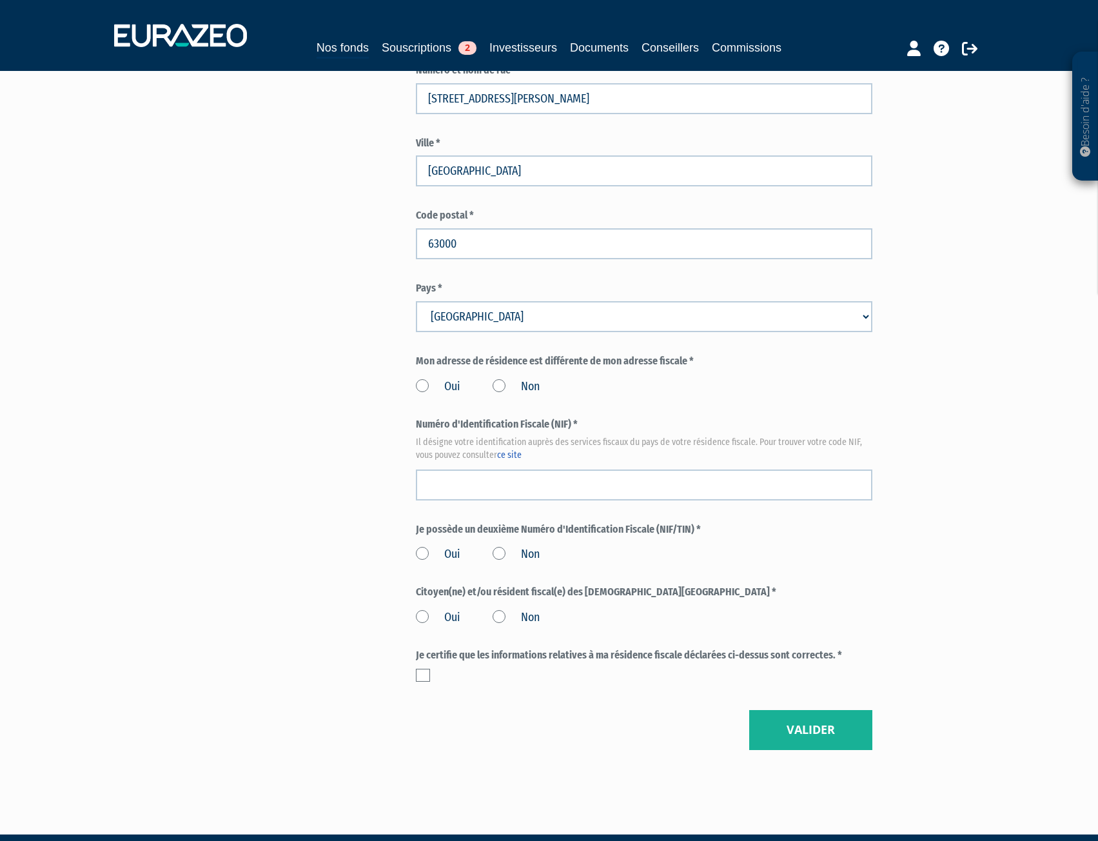
scroll to position [1159, 0]
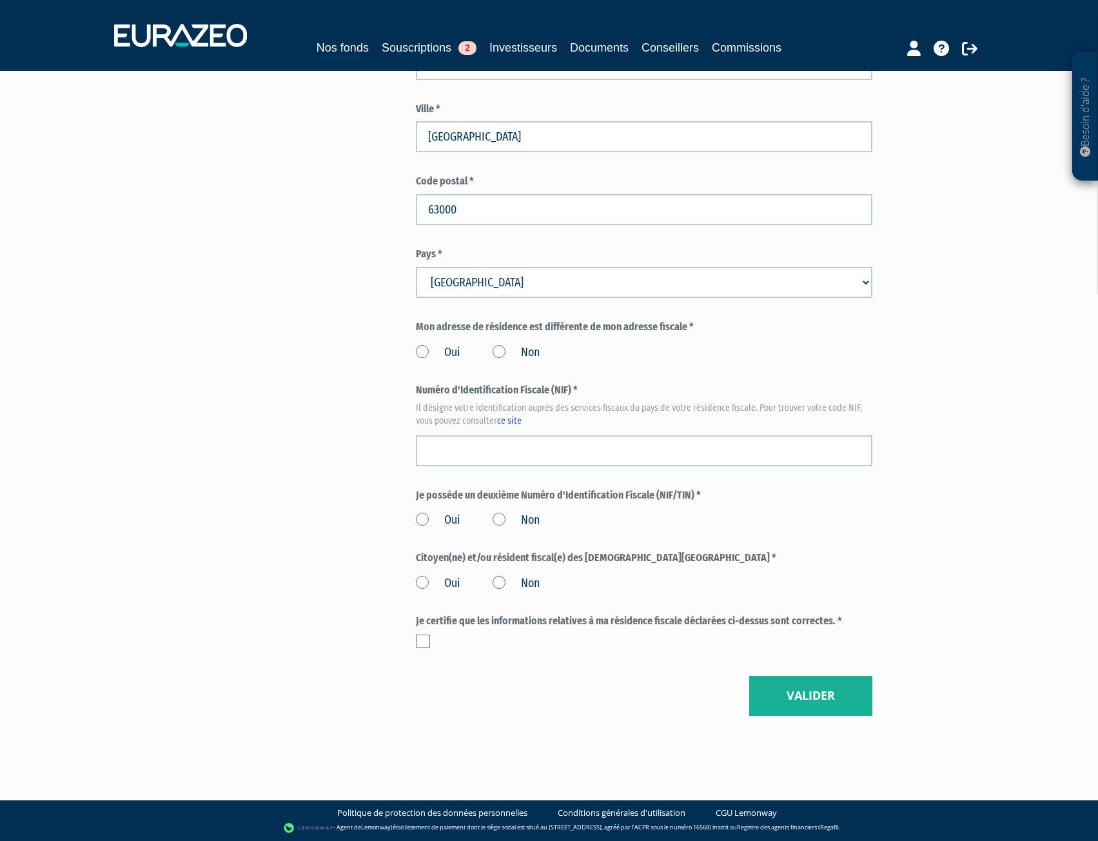
click at [472, 278] on select "Pays Afghanistan Afrique du Sud Albanie Algérie Allemagne Andorre" at bounding box center [644, 282] width 457 height 31
click at [506, 358] on label "Non" at bounding box center [516, 352] width 47 height 17
click at [0, 0] on input "Non" at bounding box center [0, 0] width 0 height 0
click at [445, 450] on input "text" at bounding box center [644, 450] width 457 height 31
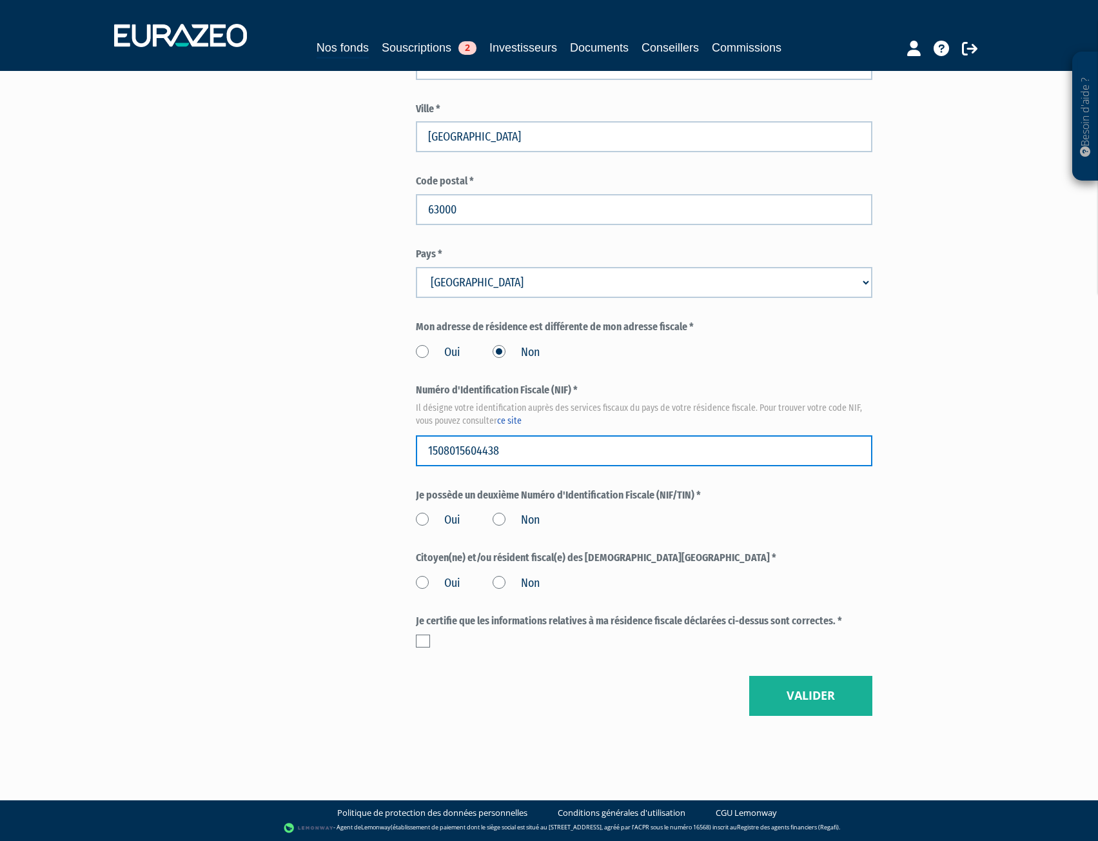
type input "1508015604438"
click at [492, 514] on div "Oui Non" at bounding box center [644, 518] width 457 height 21
click at [499, 515] on label "Non" at bounding box center [516, 520] width 47 height 17
click at [0, 0] on input "Non" at bounding box center [0, 0] width 0 height 0
click at [504, 586] on label "Non" at bounding box center [516, 583] width 47 height 17
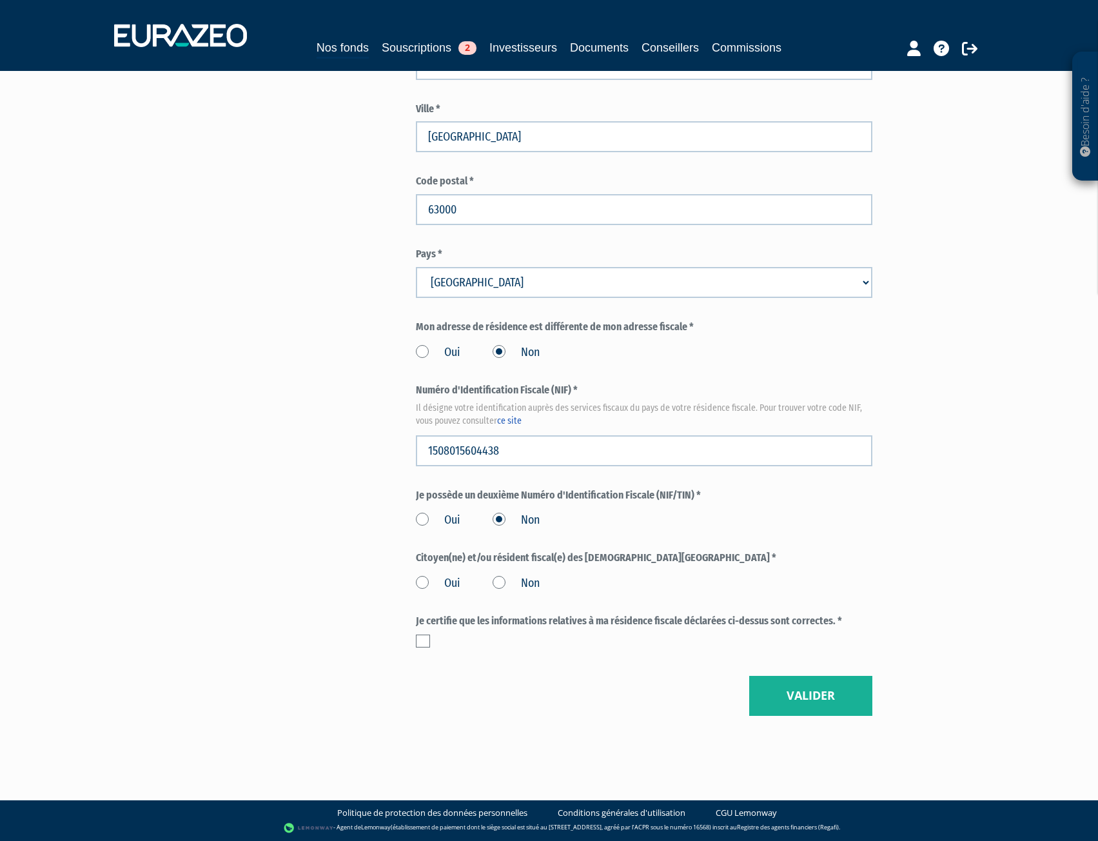
click at [0, 0] on input "Non" at bounding box center [0, 0] width 0 height 0
click at [424, 642] on label at bounding box center [423, 641] width 14 height 13
click at [0, 0] on input "checkbox" at bounding box center [0, 0] width 0 height 0
click at [773, 684] on button "Valider" at bounding box center [811, 696] width 123 height 40
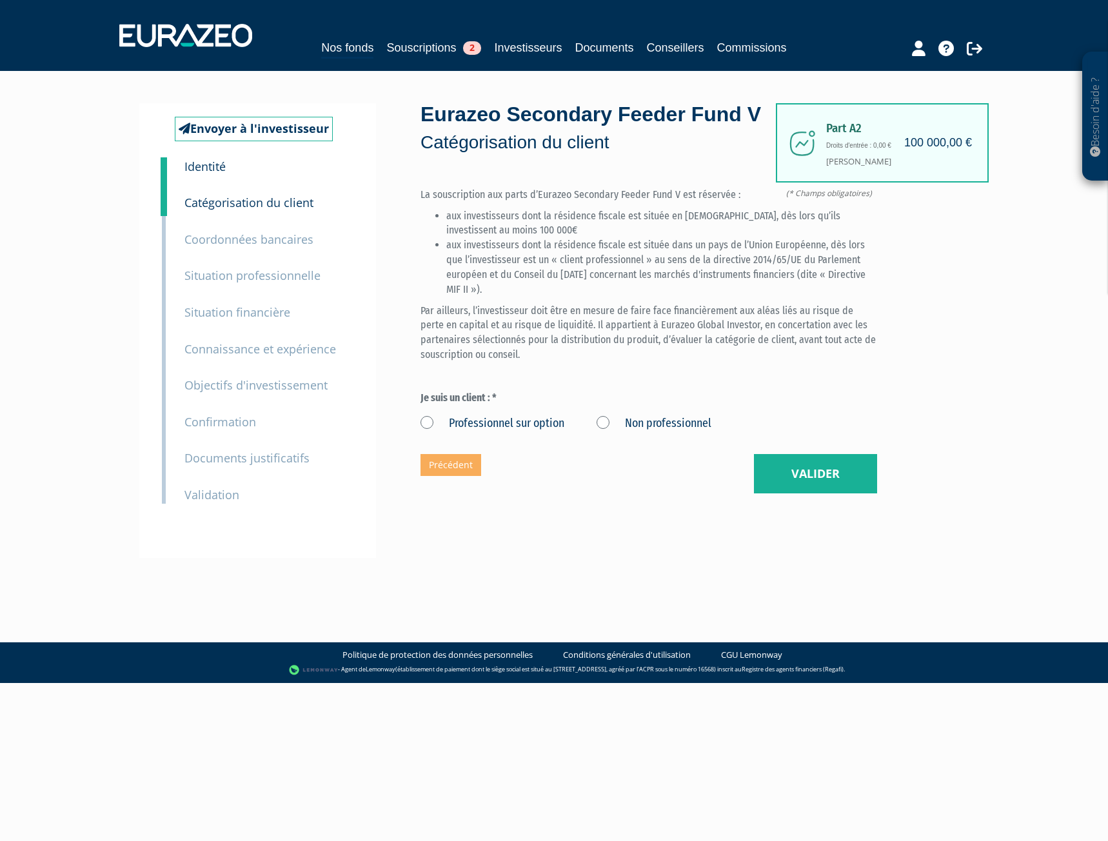
click at [594, 432] on div "Professionnel sur option Non professionnel" at bounding box center [649, 421] width 457 height 21
click at [602, 432] on label "Non professionnel" at bounding box center [654, 423] width 115 height 17
click at [0, 0] on professionnel "Non professionnel" at bounding box center [0, 0] width 0 height 0
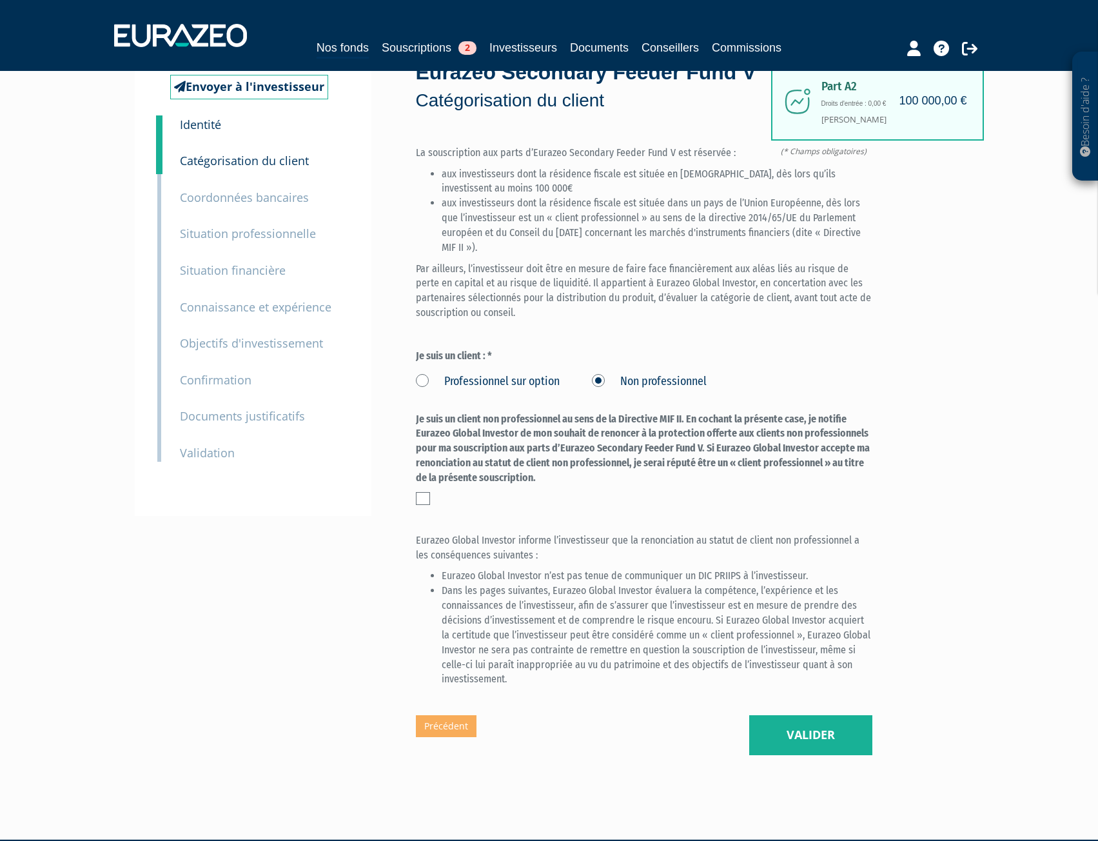
scroll to position [65, 0]
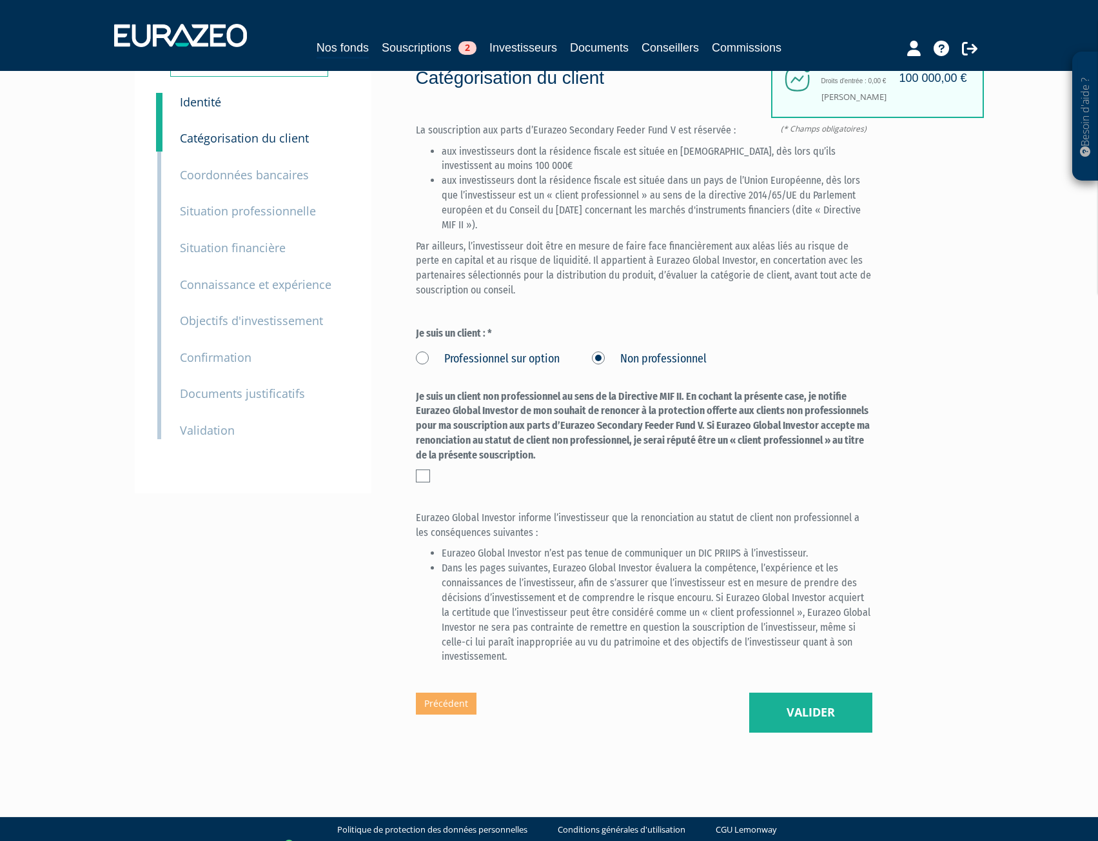
click at [419, 482] on label at bounding box center [423, 476] width 14 height 13
click at [0, 0] on input "checkbox" at bounding box center [0, 0] width 0 height 0
click at [593, 482] on div at bounding box center [644, 476] width 457 height 13
click at [499, 368] on label "Professionnel sur option" at bounding box center [488, 359] width 144 height 17
click at [0, 0] on option "Professionnel sur option" at bounding box center [0, 0] width 0 height 0
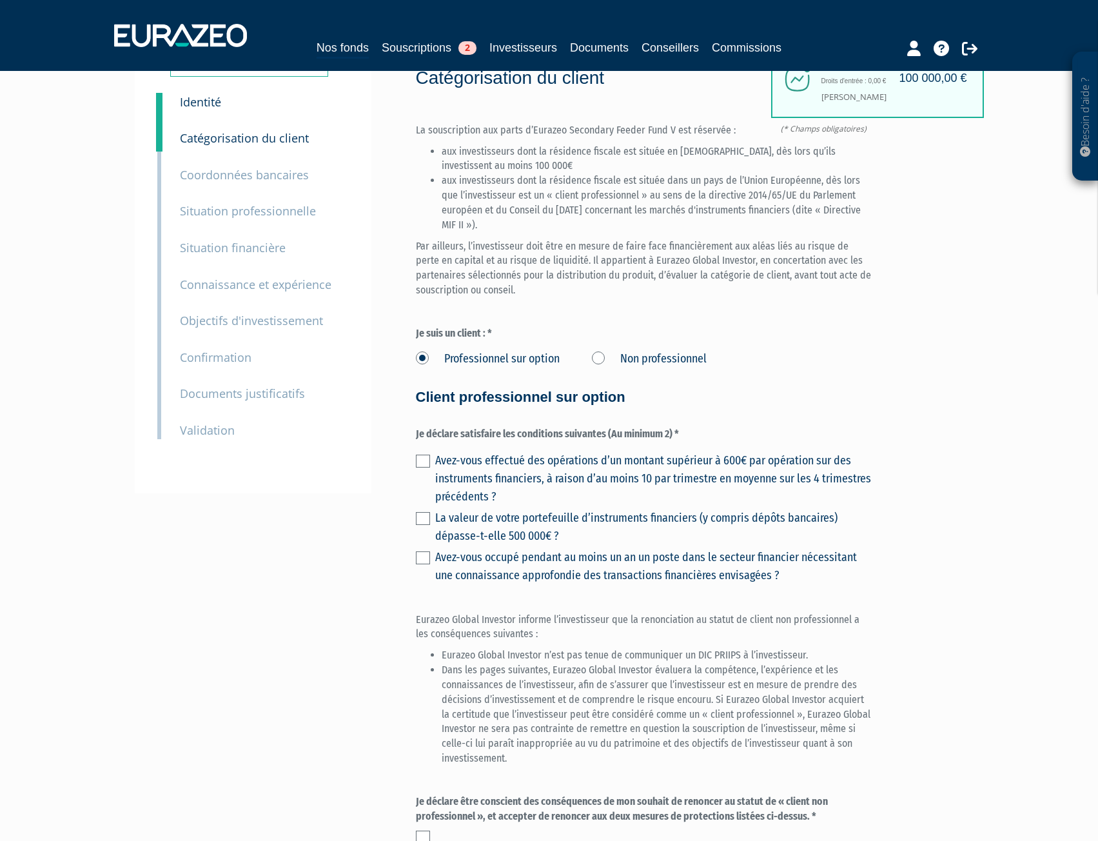
click at [602, 368] on label "Non professionnel" at bounding box center [649, 359] width 115 height 17
click at [0, 0] on professionnel "Non professionnel" at bounding box center [0, 0] width 0 height 0
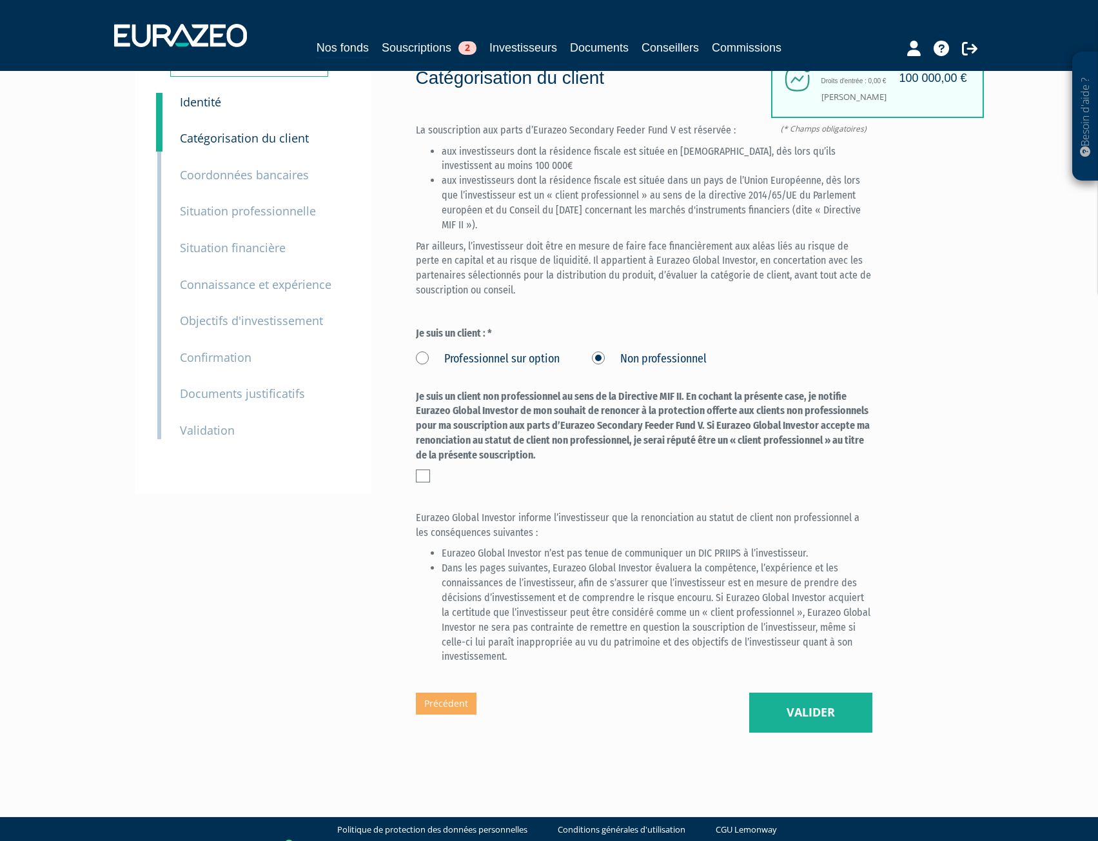
click at [430, 482] on div at bounding box center [644, 476] width 457 height 13
click at [419, 482] on label at bounding box center [423, 476] width 14 height 13
click at [0, 0] on input "checkbox" at bounding box center [0, 0] width 0 height 0
click at [813, 728] on button "Valider" at bounding box center [811, 713] width 123 height 40
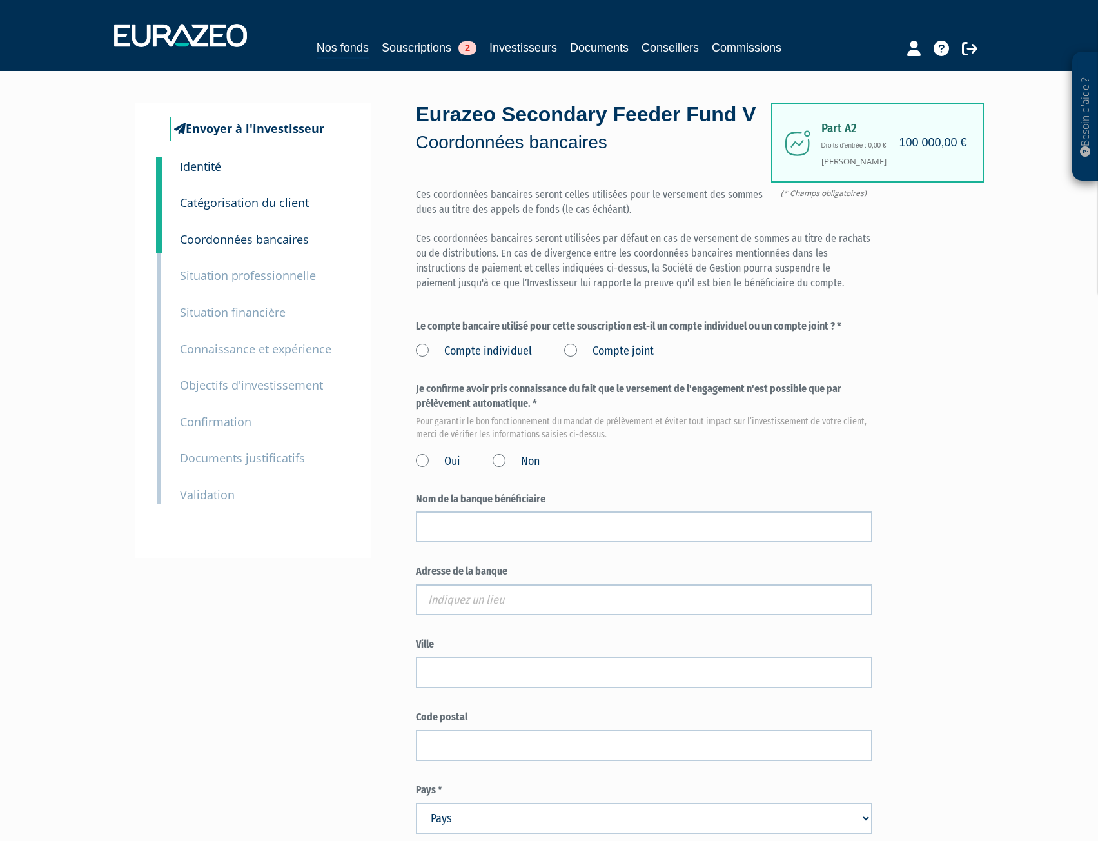
click at [225, 275] on small "Situation professionnelle" at bounding box center [248, 275] width 136 height 15
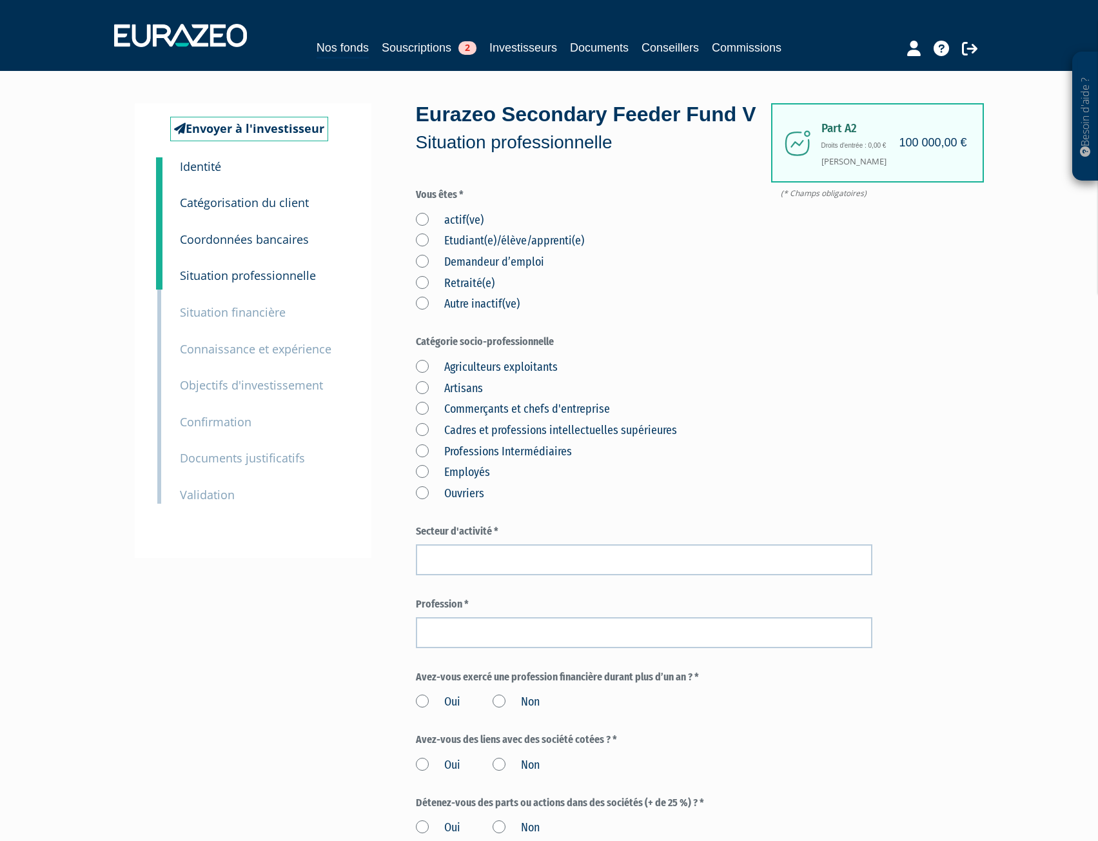
click at [424, 229] on label "actif(ve)" at bounding box center [450, 220] width 68 height 17
click at [0, 0] on input "actif(ve)" at bounding box center [0, 0] width 0 height 0
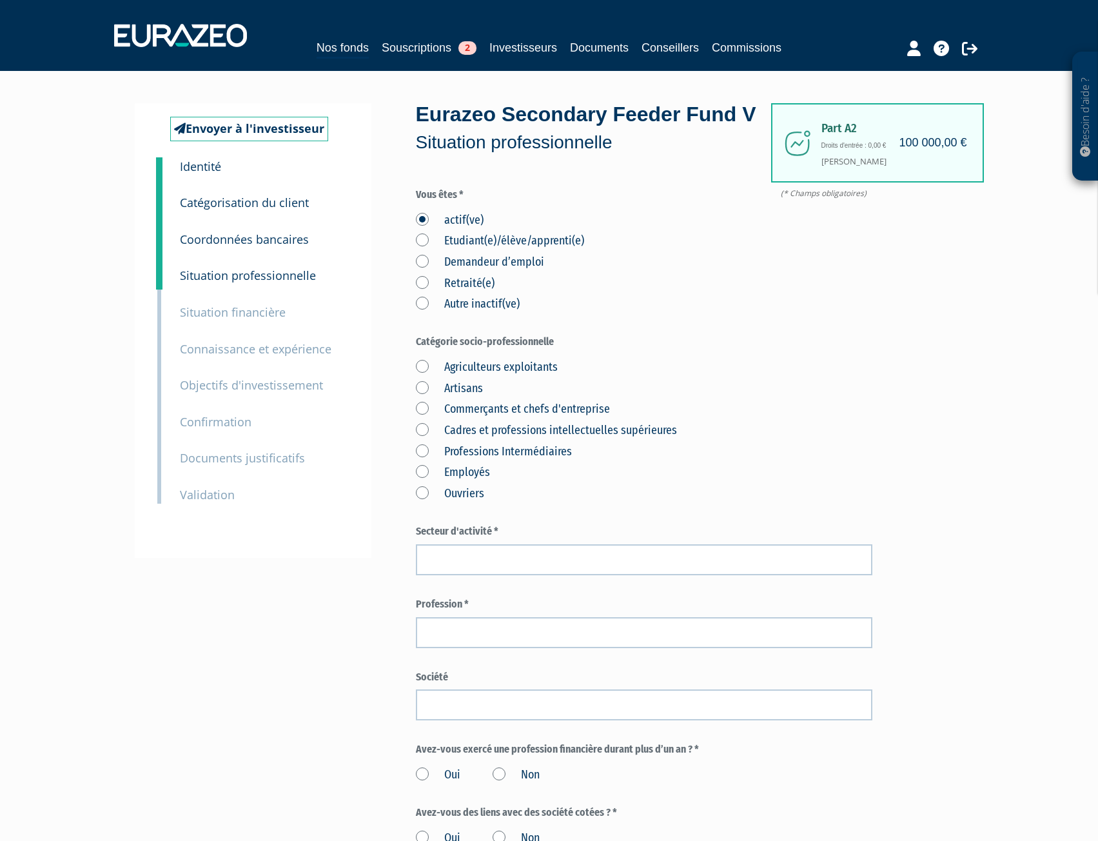
click at [428, 439] on label "Cadres et professions intellectuelles supérieures" at bounding box center [546, 430] width 261 height 17
click at [0, 0] on supérieures "Cadres et professions intellectuelles supérieures" at bounding box center [0, 0] width 0 height 0
click at [529, 575] on input "text" at bounding box center [644, 559] width 457 height 31
type input "Industrie"
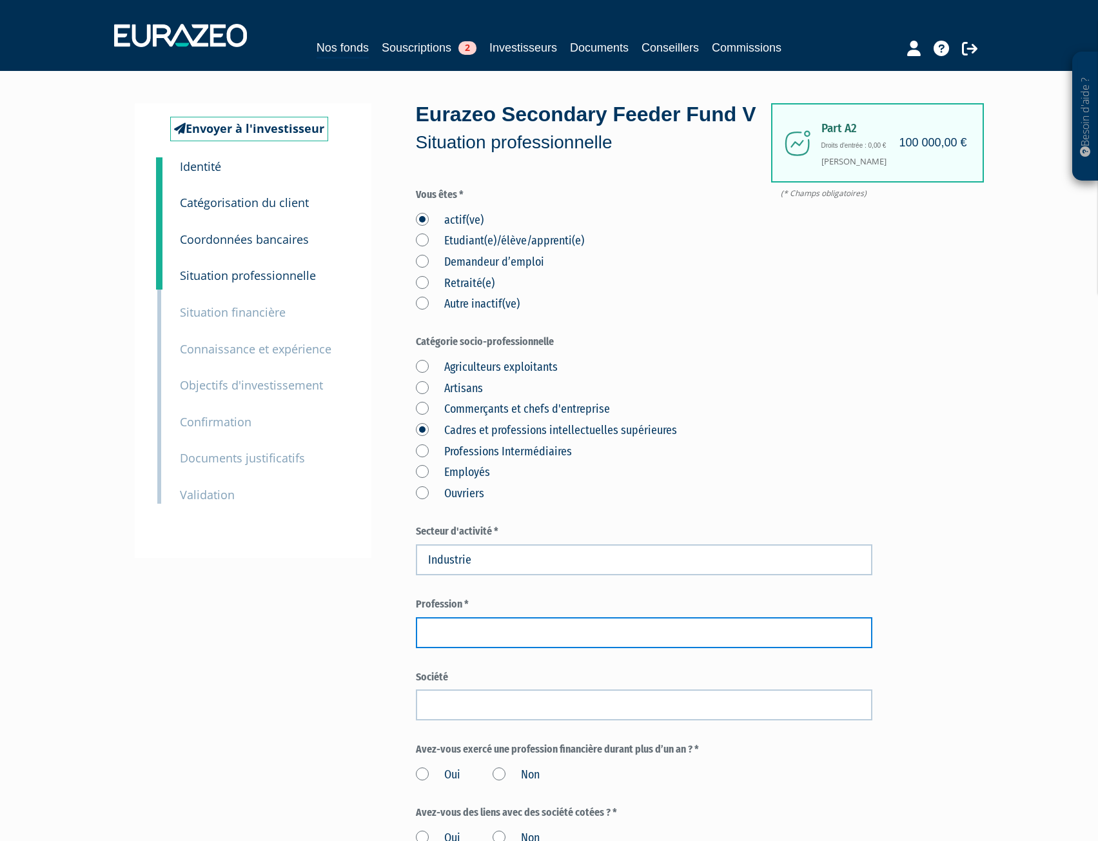
click at [465, 648] on input "text" at bounding box center [644, 632] width 457 height 31
click at [508, 648] on input "text" at bounding box center [644, 632] width 457 height 31
paste input "DIRECTEUR DES ORGANISATIONS"
type input "DIRECTEUR DES ORGANISATIONS"
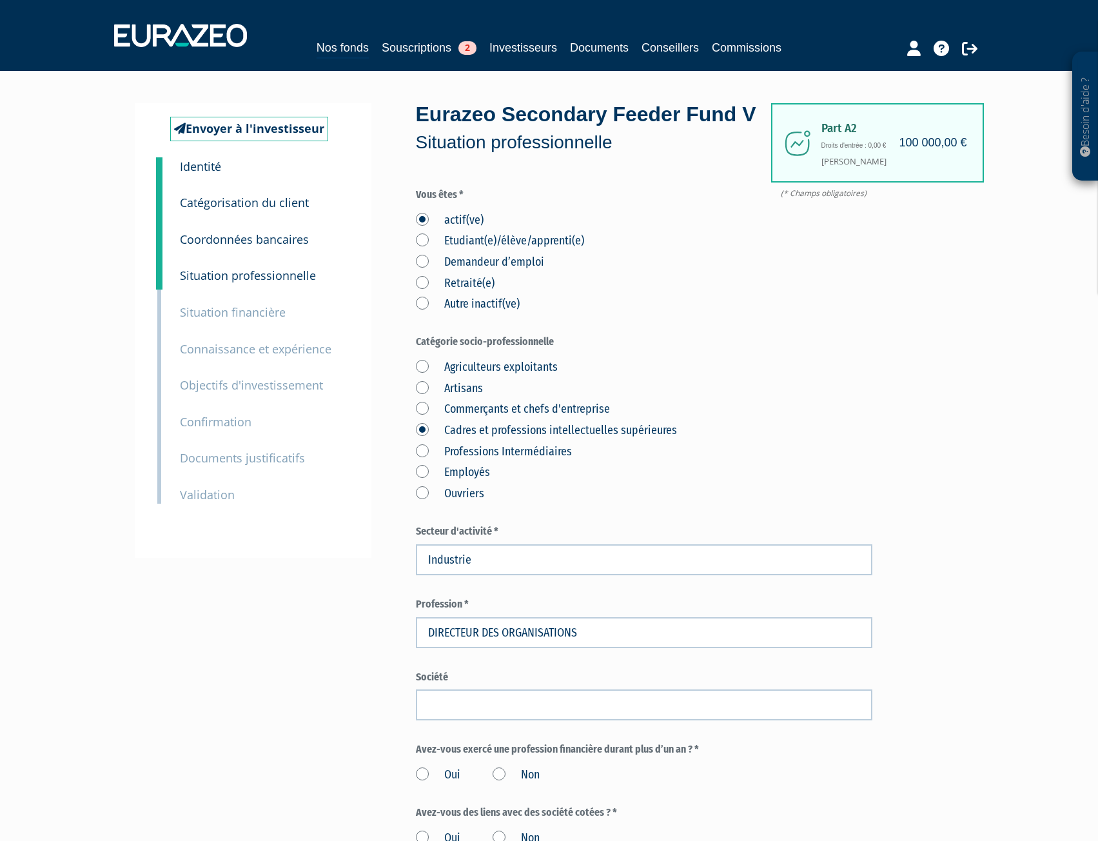
click at [306, 671] on div "Envoyer à l'investisseur 1 Identité 2 Catégorisation du client 3 Coordonnées ba…" at bounding box center [549, 617] width 810 height 1028
click at [428, 685] on label "Société" at bounding box center [644, 677] width 457 height 15
click at [430, 720] on input "text" at bounding box center [644, 705] width 457 height 31
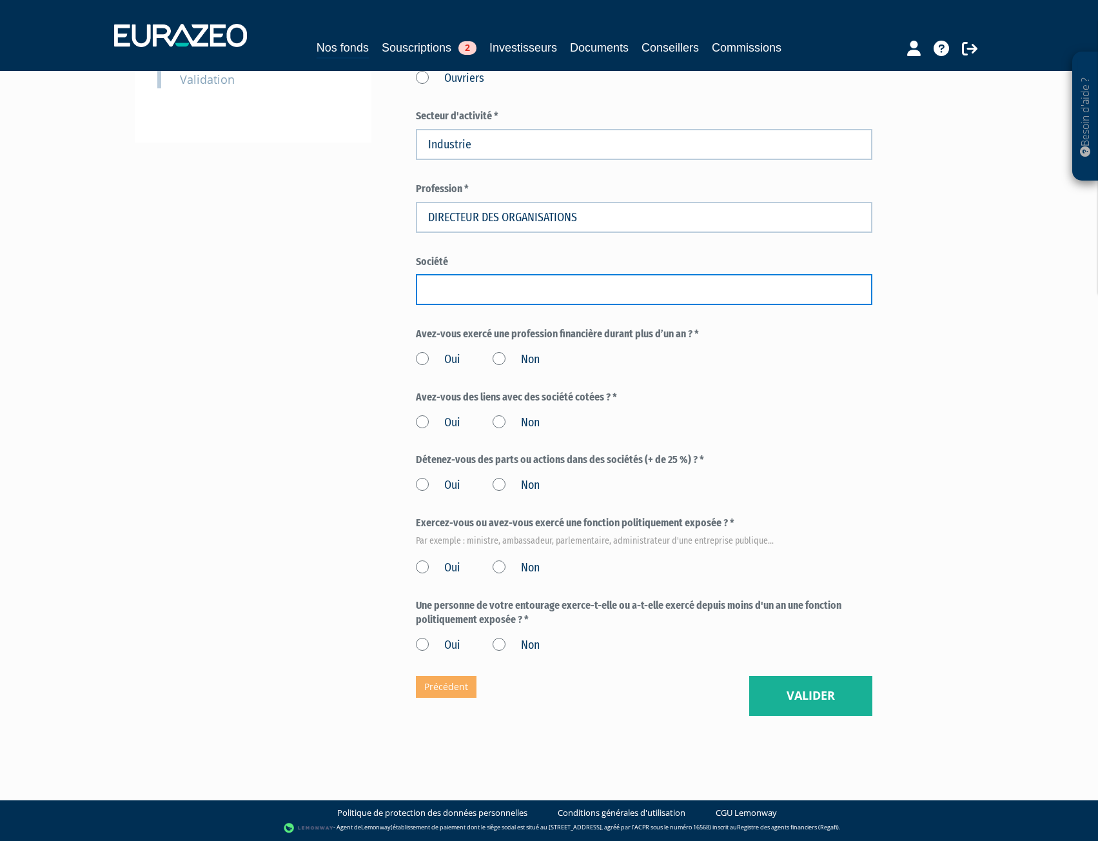
scroll to position [444, 0]
click at [504, 359] on label "Non" at bounding box center [516, 360] width 47 height 17
click at [0, 0] on input "Non" at bounding box center [0, 0] width 0 height 0
click at [506, 424] on label "Non" at bounding box center [516, 423] width 47 height 17
click at [0, 0] on input "Non" at bounding box center [0, 0] width 0 height 0
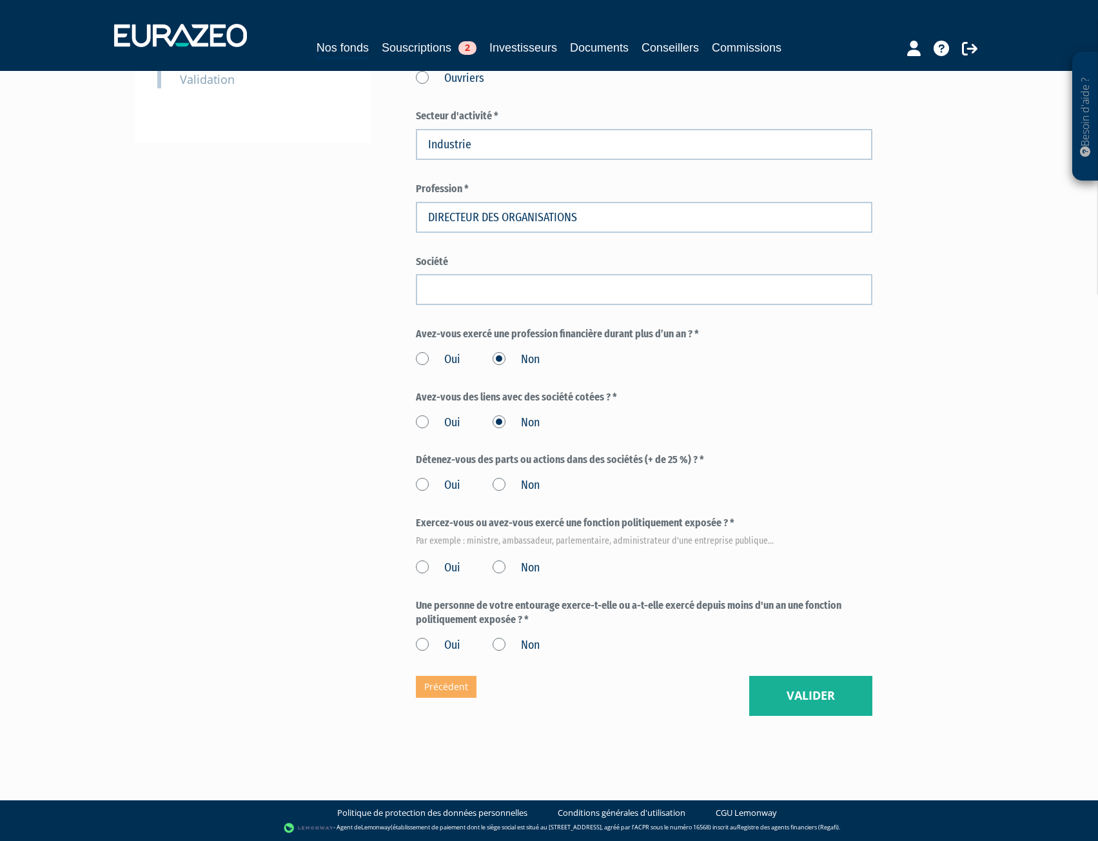
click at [504, 490] on label "Non" at bounding box center [516, 485] width 47 height 17
click at [0, 0] on input "Non" at bounding box center [0, 0] width 0 height 0
click at [500, 557] on div "Oui Non" at bounding box center [644, 565] width 457 height 21
click at [501, 642] on label "Non" at bounding box center [516, 645] width 47 height 17
click at [0, 0] on input "Non" at bounding box center [0, 0] width 0 height 0
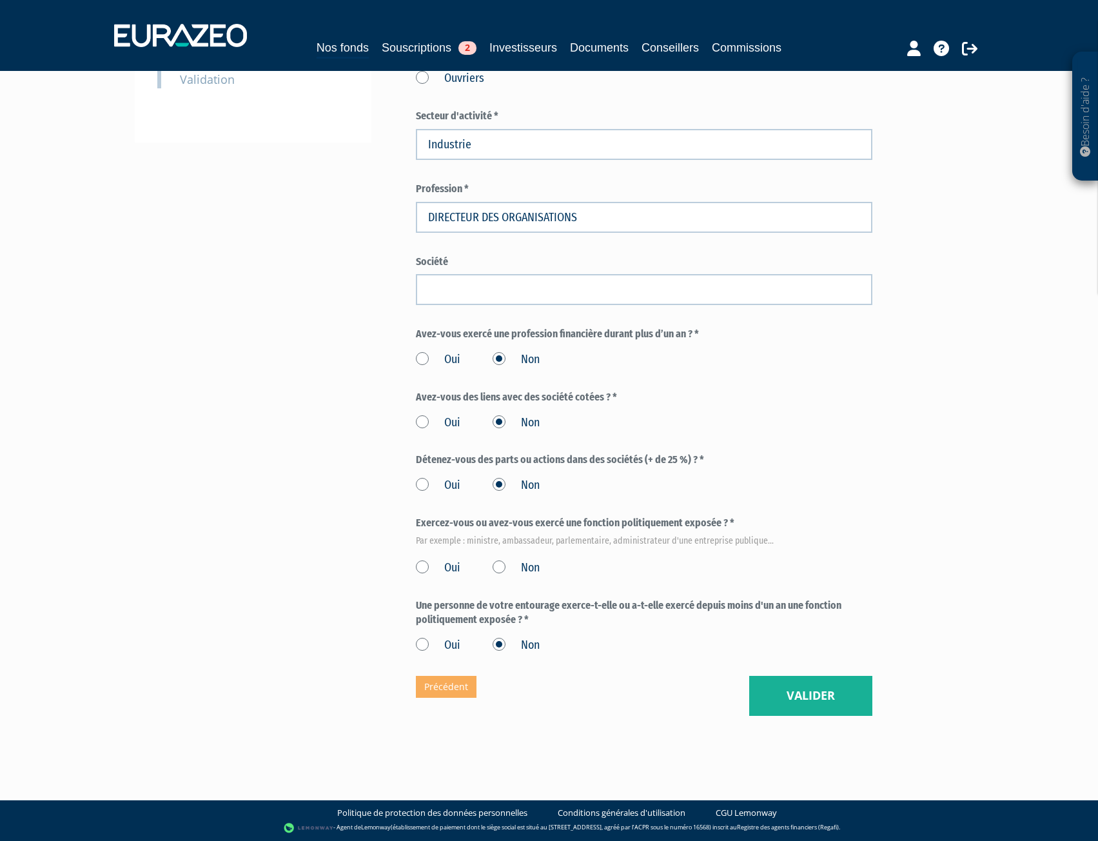
click at [504, 570] on label "Non" at bounding box center [516, 568] width 47 height 17
click at [0, 0] on input "Non" at bounding box center [0, 0] width 0 height 0
click at [814, 696] on button "Valider" at bounding box center [811, 696] width 123 height 40
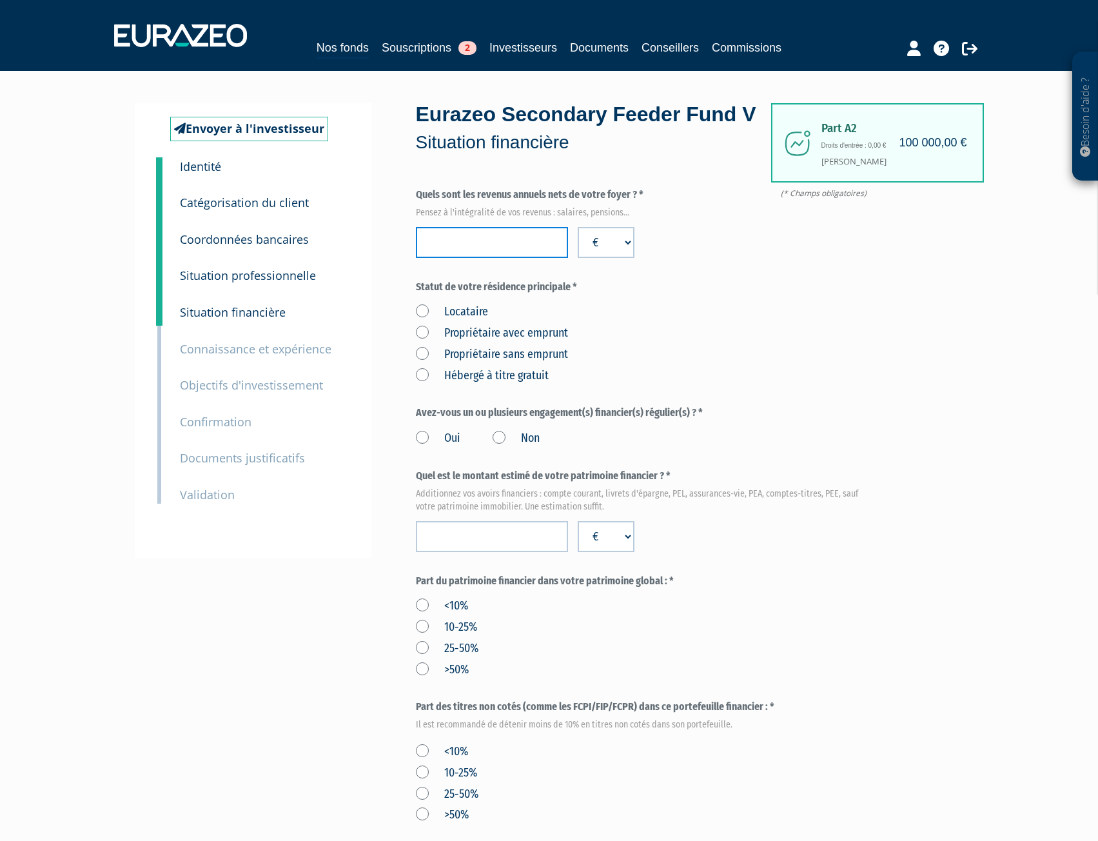
click at [451, 258] on input "number" at bounding box center [492, 242] width 152 height 31
click at [722, 296] on form "(* Champs obligatoires) Quels sont les revenus annuels nets de votre foyer ? * …" at bounding box center [644, 659] width 457 height 942
click at [455, 258] on input "14000" at bounding box center [492, 242] width 152 height 31
type input "140000"
click at [732, 304] on form "(* Champs obligatoires) Quels sont les revenus annuels nets de votre foyer ? * …" at bounding box center [644, 659] width 457 height 942
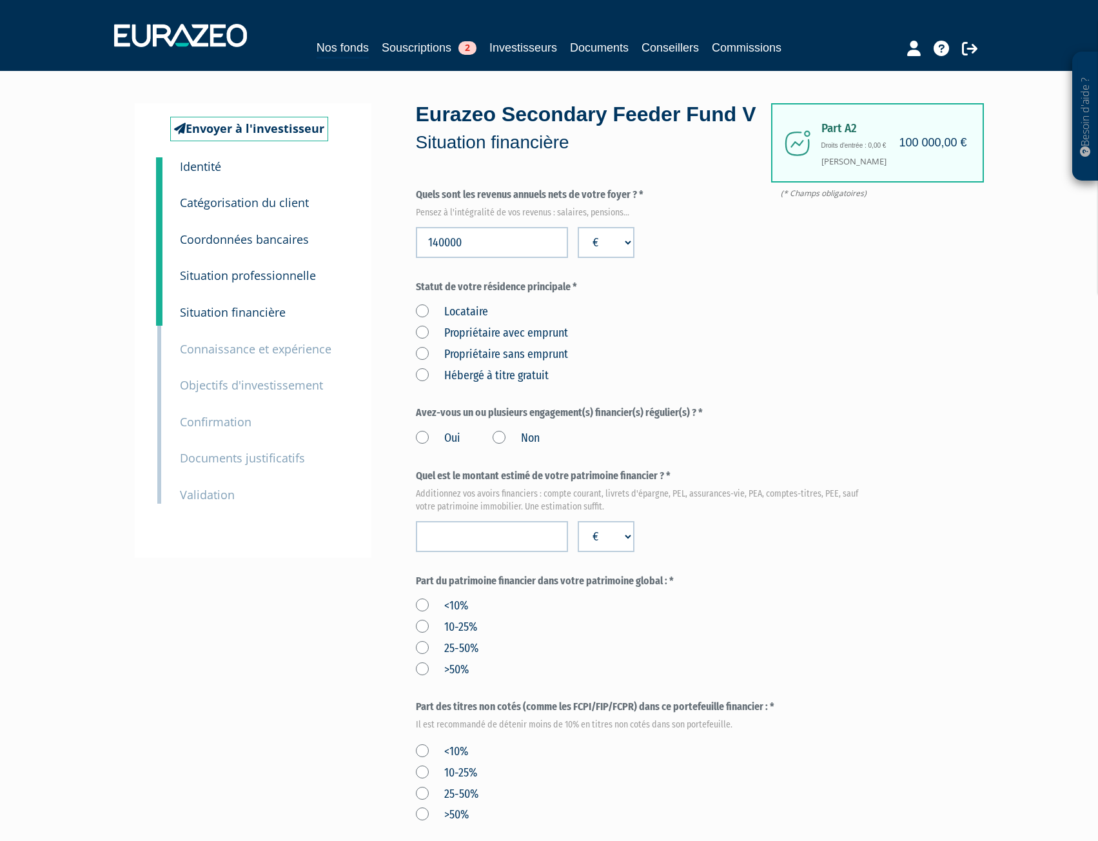
click at [422, 363] on label "Propriétaire sans emprunt" at bounding box center [492, 354] width 152 height 17
click at [0, 0] on emprunt "Propriétaire sans emprunt" at bounding box center [0, 0] width 0 height 0
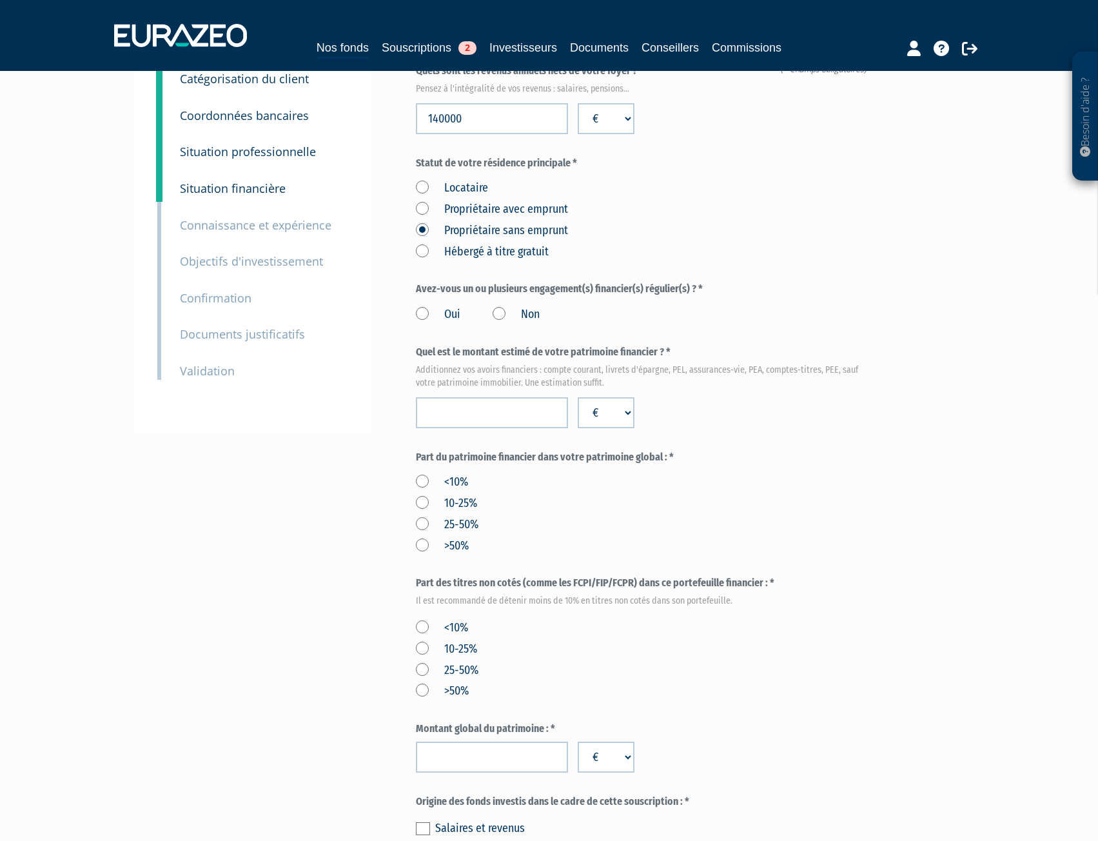
scroll to position [129, 0]
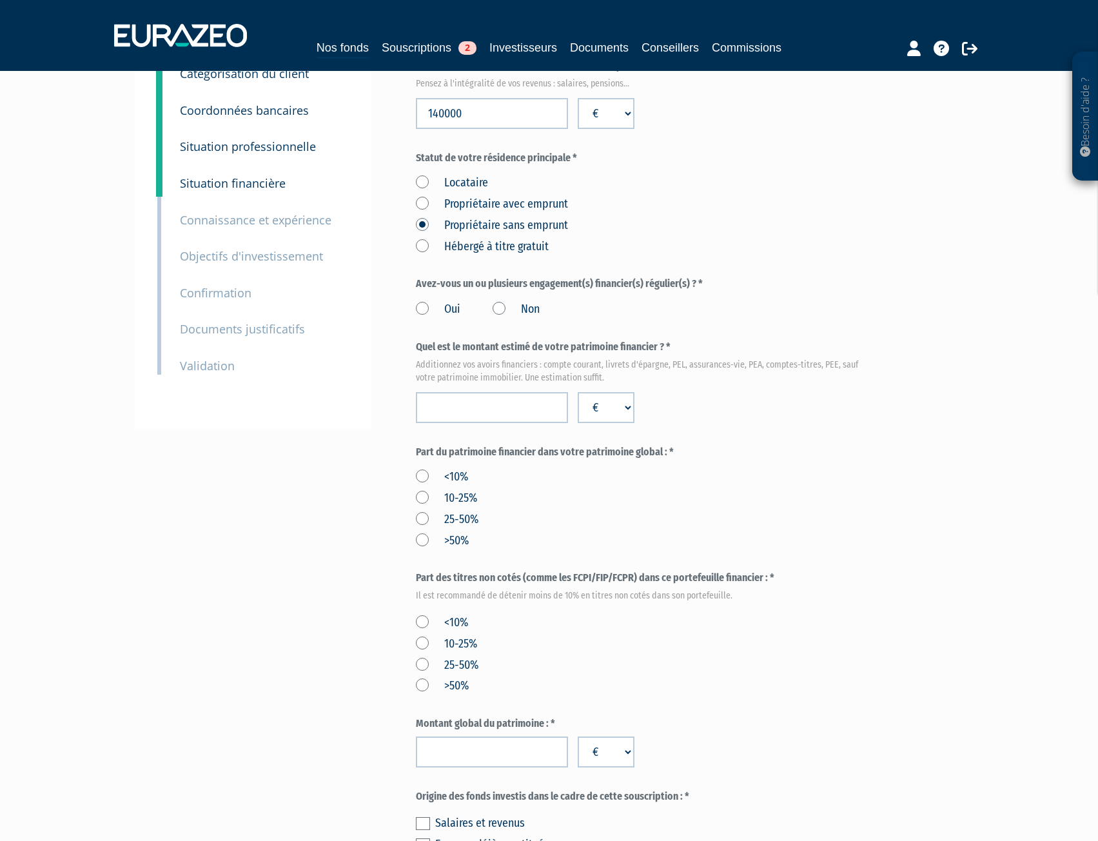
click at [498, 318] on label "Non" at bounding box center [516, 309] width 47 height 17
click at [0, 0] on input "Non" at bounding box center [0, 0] width 0 height 0
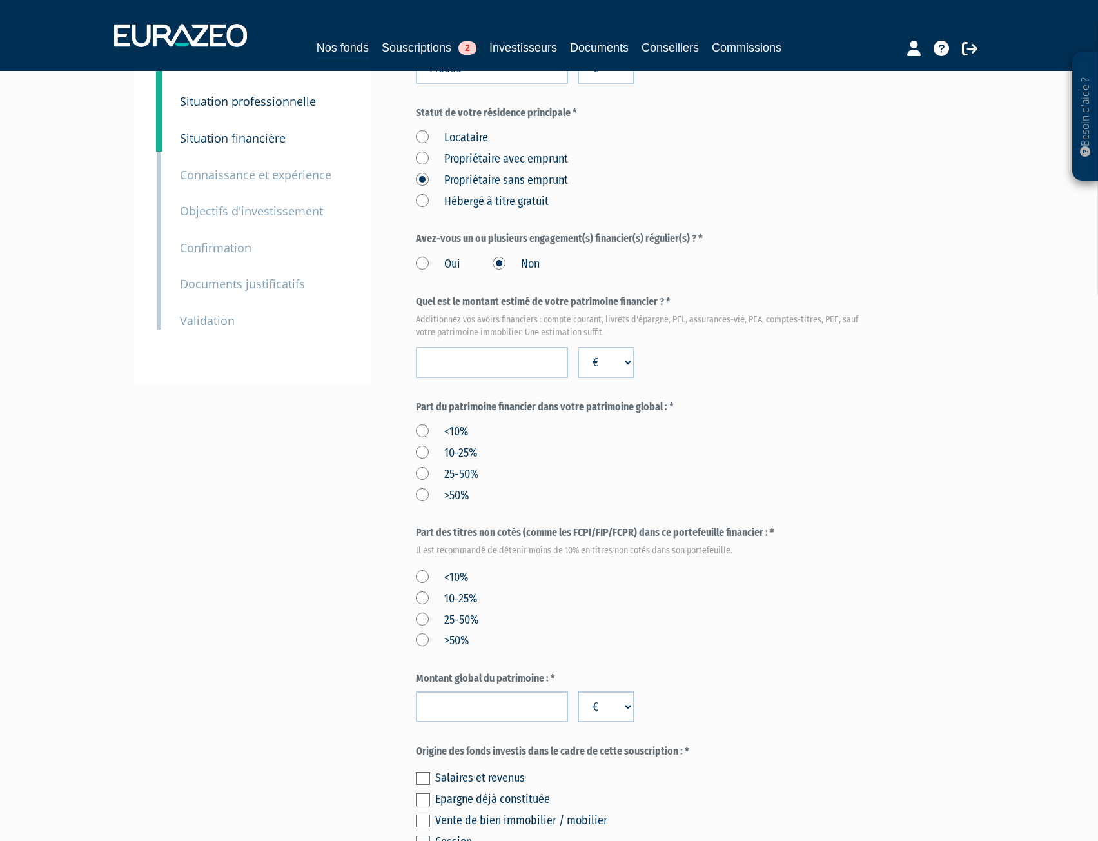
scroll to position [194, 0]
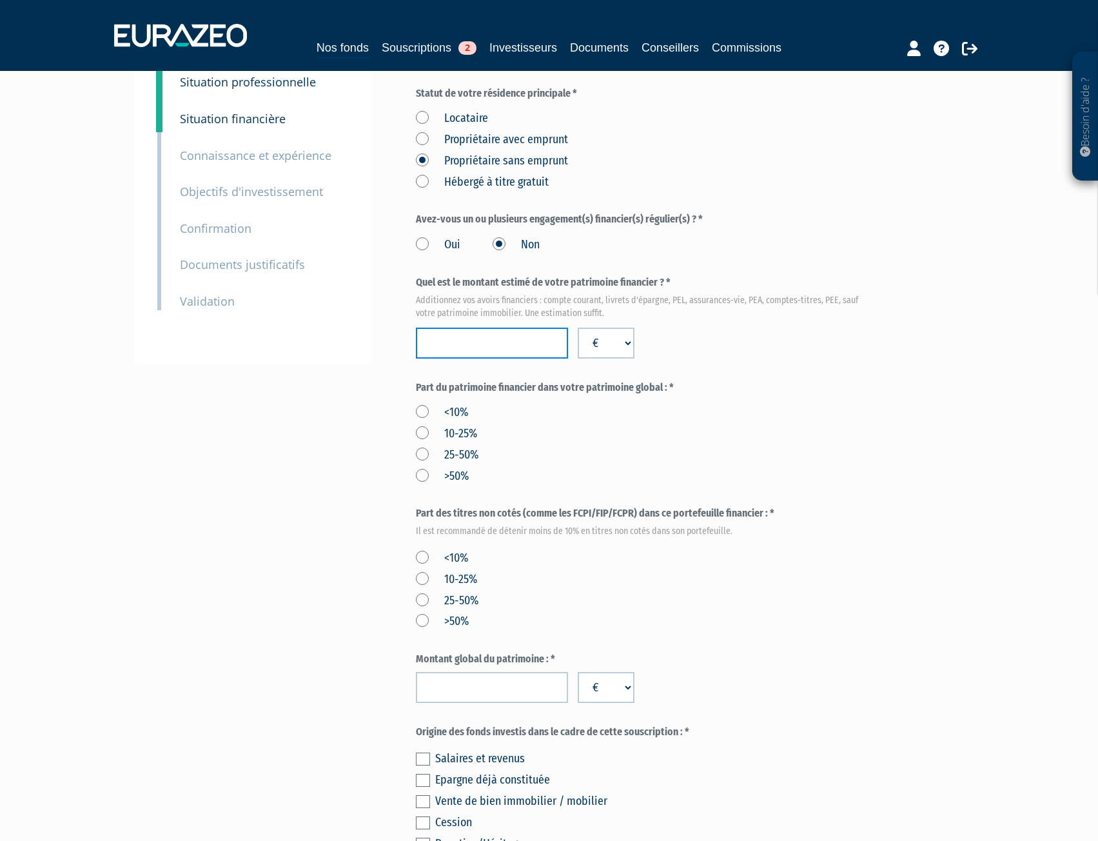
click at [487, 359] on input "number" at bounding box center [492, 343] width 152 height 31
type input "3000000"
click at [751, 484] on div "<10% 10-25% 25-50% >50%" at bounding box center [644, 442] width 457 height 84
click at [421, 464] on label "25-50%" at bounding box center [447, 455] width 63 height 17
click at [0, 0] on input "25-50%" at bounding box center [0, 0] width 0 height 0
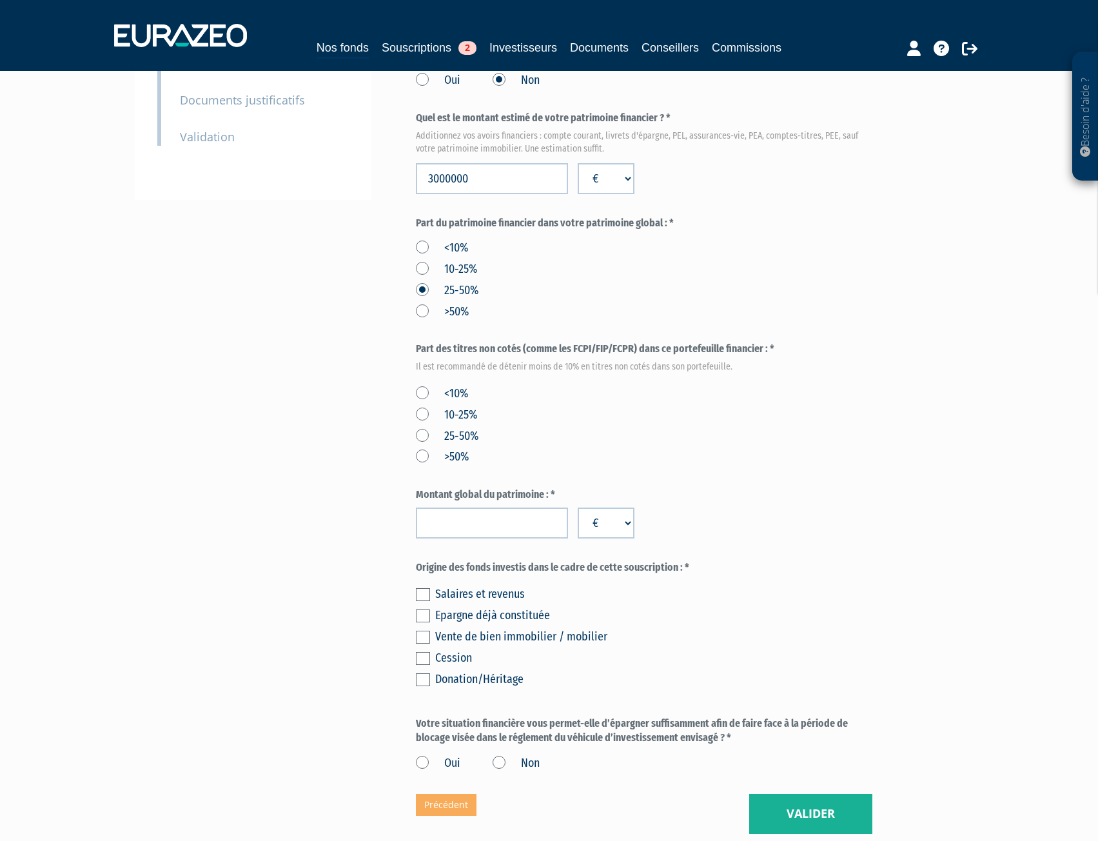
scroll to position [387, 0]
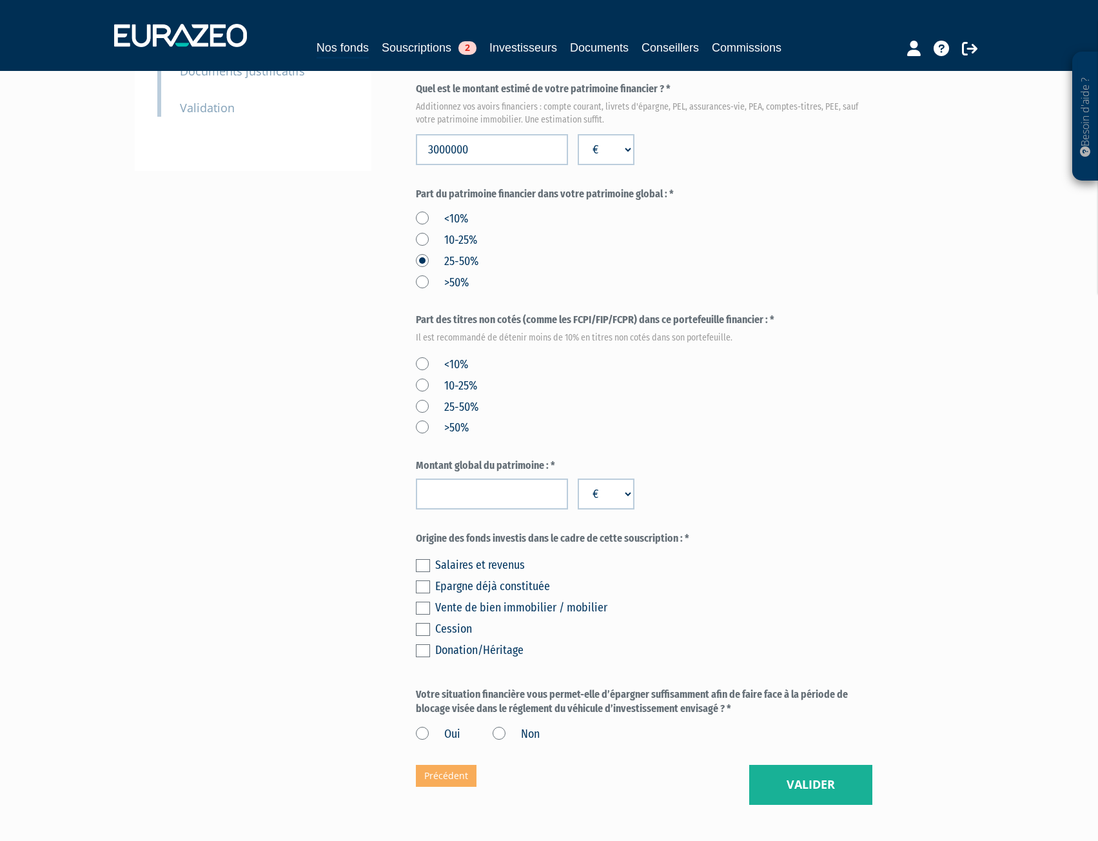
click at [423, 373] on label "<10%" at bounding box center [442, 365] width 52 height 17
click at [0, 0] on input "<10%" at bounding box center [0, 0] width 0 height 0
click at [619, 388] on div "<10% 10-25% 25-50% >50%" at bounding box center [644, 394] width 457 height 84
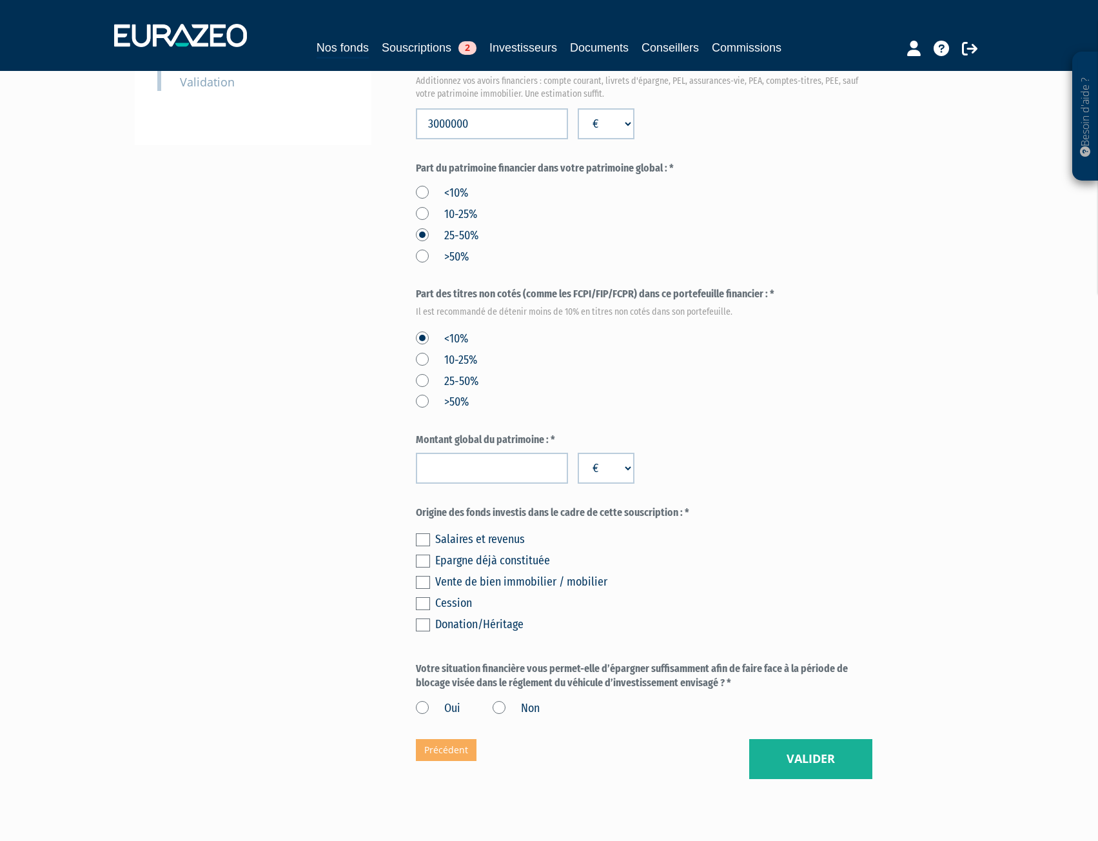
scroll to position [506, 0]
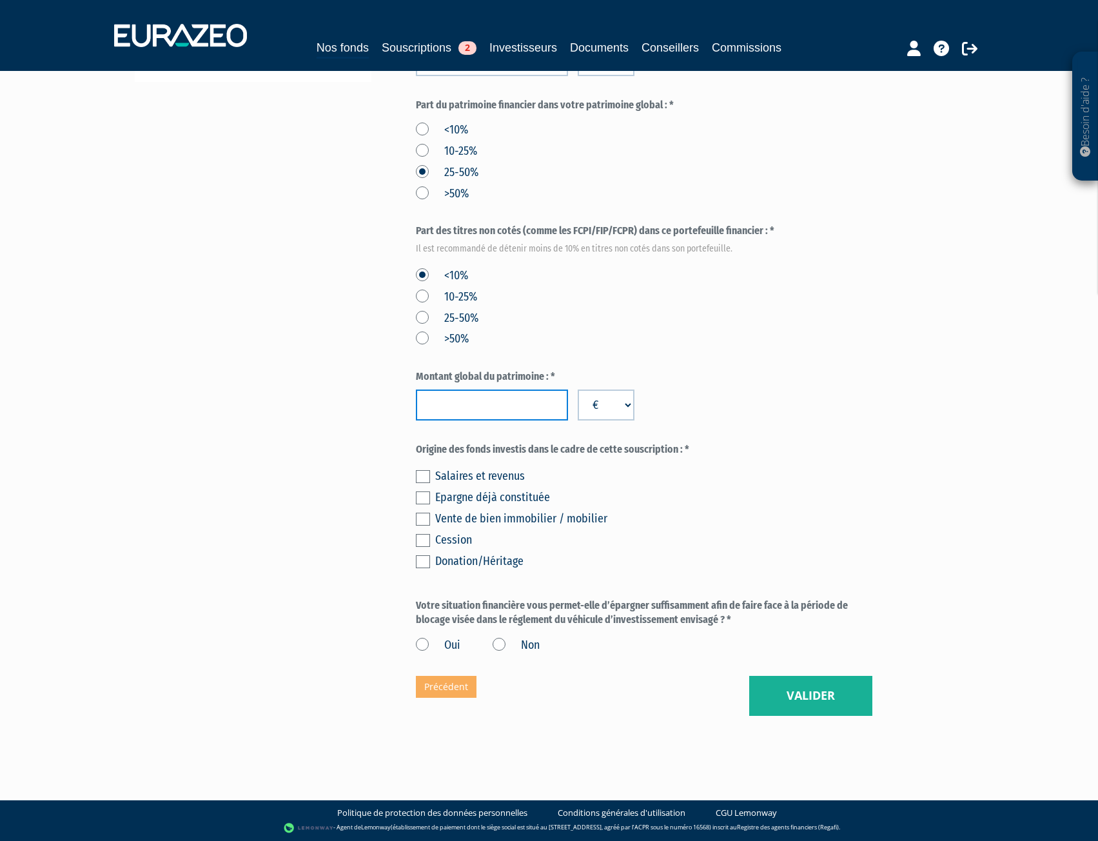
click at [483, 407] on input "number" at bounding box center [492, 405] width 152 height 31
type input "5000000"
click at [816, 417] on div "Montant global du patrimoine : * 5000000 € $ £" at bounding box center [644, 395] width 457 height 51
click at [471, 404] on input "5000000" at bounding box center [492, 405] width 152 height 31
click at [330, 430] on div "Envoyer à l'investisseur 1 Identité 2 Catégorisation du client 3 Coordonnées ba…" at bounding box center [549, 171] width 810 height 1089
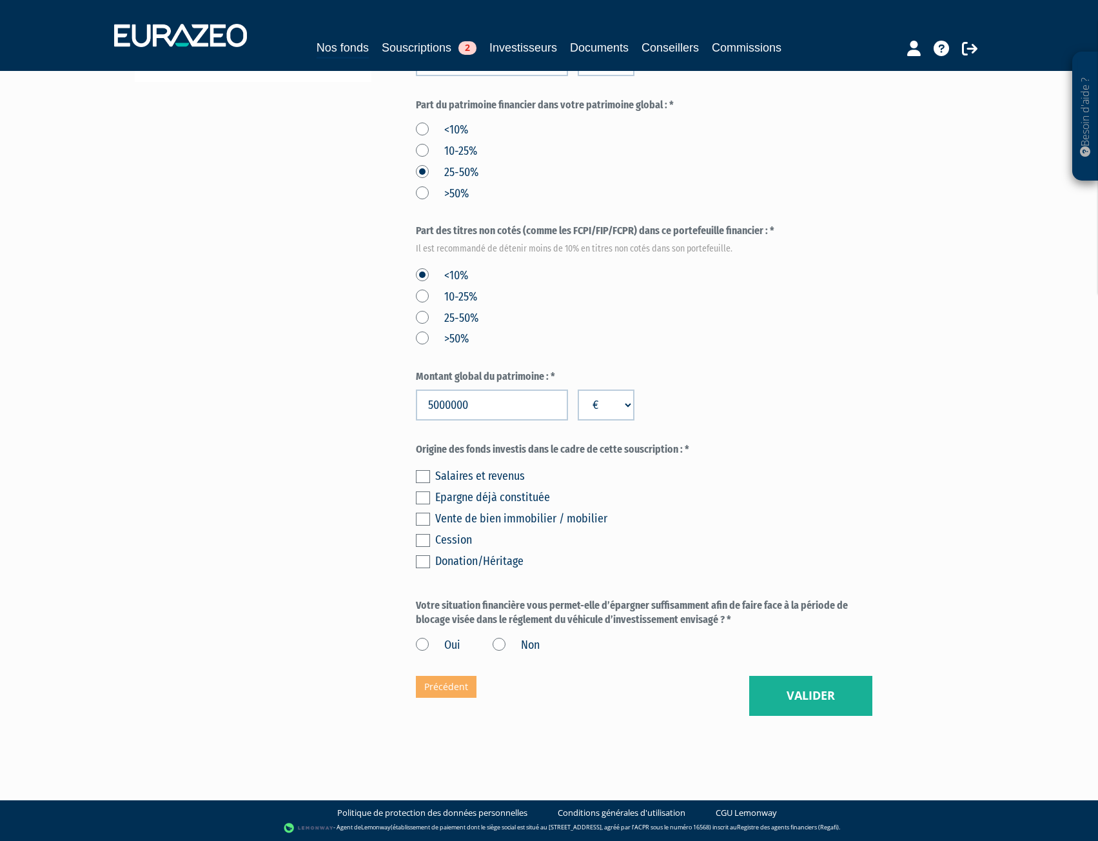
click at [421, 475] on label at bounding box center [423, 476] width 14 height 13
click at [0, 0] on input "checkbox" at bounding box center [0, 0] width 0 height 0
click at [370, 532] on div "Envoyer à l'investisseur 1 Identité 2 Catégorisation du client 3 Coordonnées ba…" at bounding box center [549, 171] width 810 height 1089
click at [412, 642] on div "Envoyer à l'investisseur 1 Identité 2 Catégorisation du client 3 Coordonnées ba…" at bounding box center [549, 171] width 810 height 1089
click at [422, 644] on label "Oui" at bounding box center [438, 645] width 45 height 17
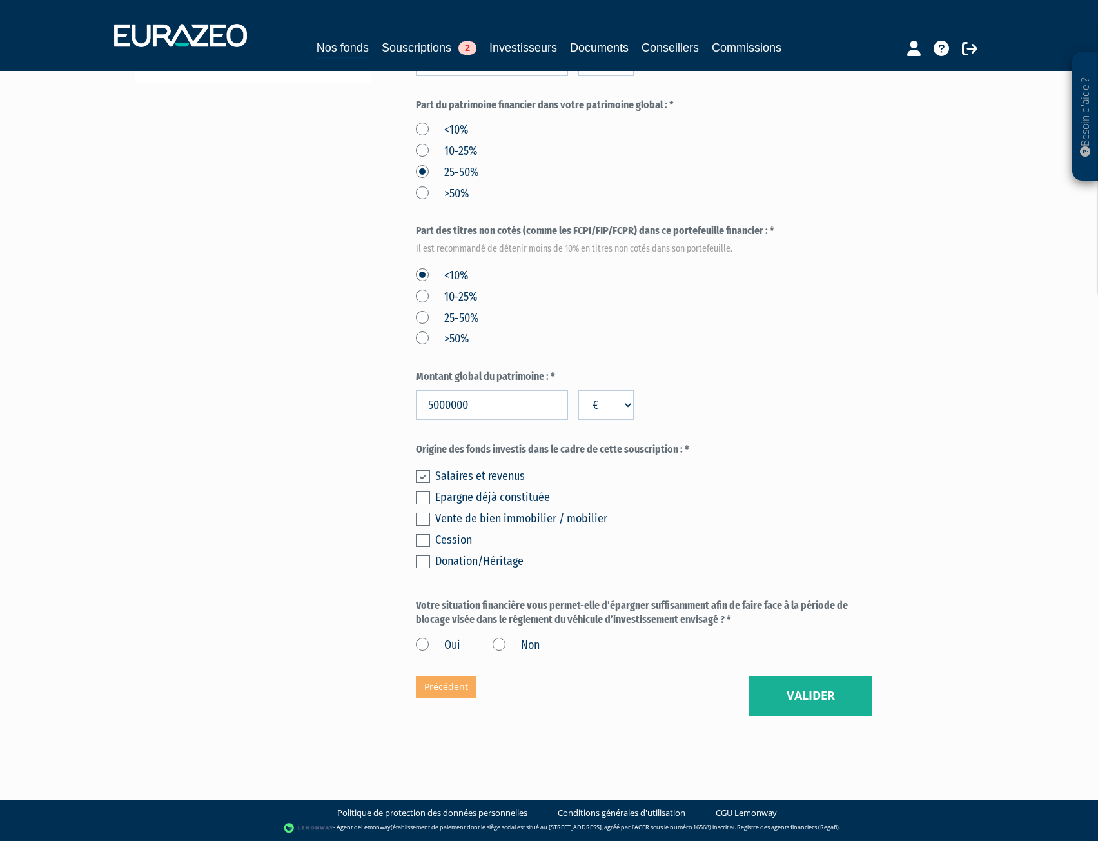
click at [0, 0] on input "Oui" at bounding box center [0, 0] width 0 height 0
click at [859, 699] on button "Valider" at bounding box center [811, 696] width 123 height 40
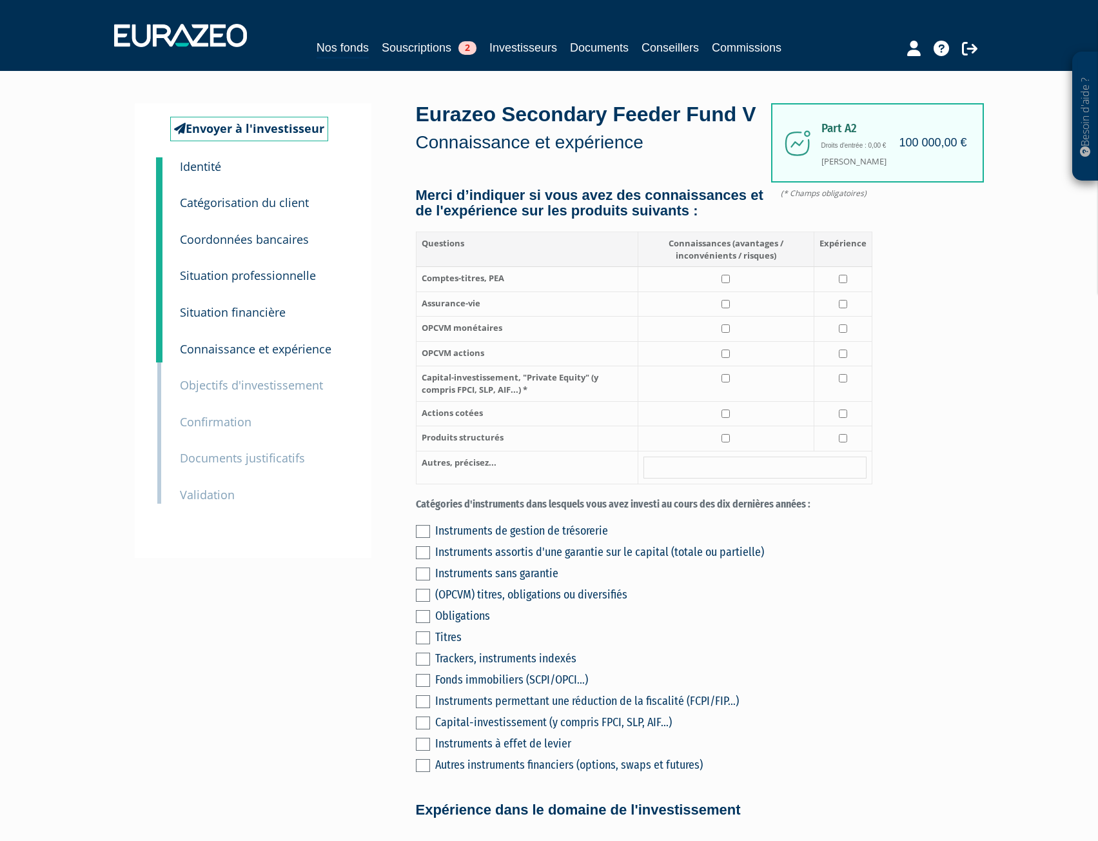
click at [850, 292] on td at bounding box center [843, 279] width 58 height 25
checkbox input "true"
click at [733, 292] on td at bounding box center [726, 279] width 176 height 25
checkbox input "true"
click at [729, 308] on input "checkbox" at bounding box center [726, 304] width 8 height 8
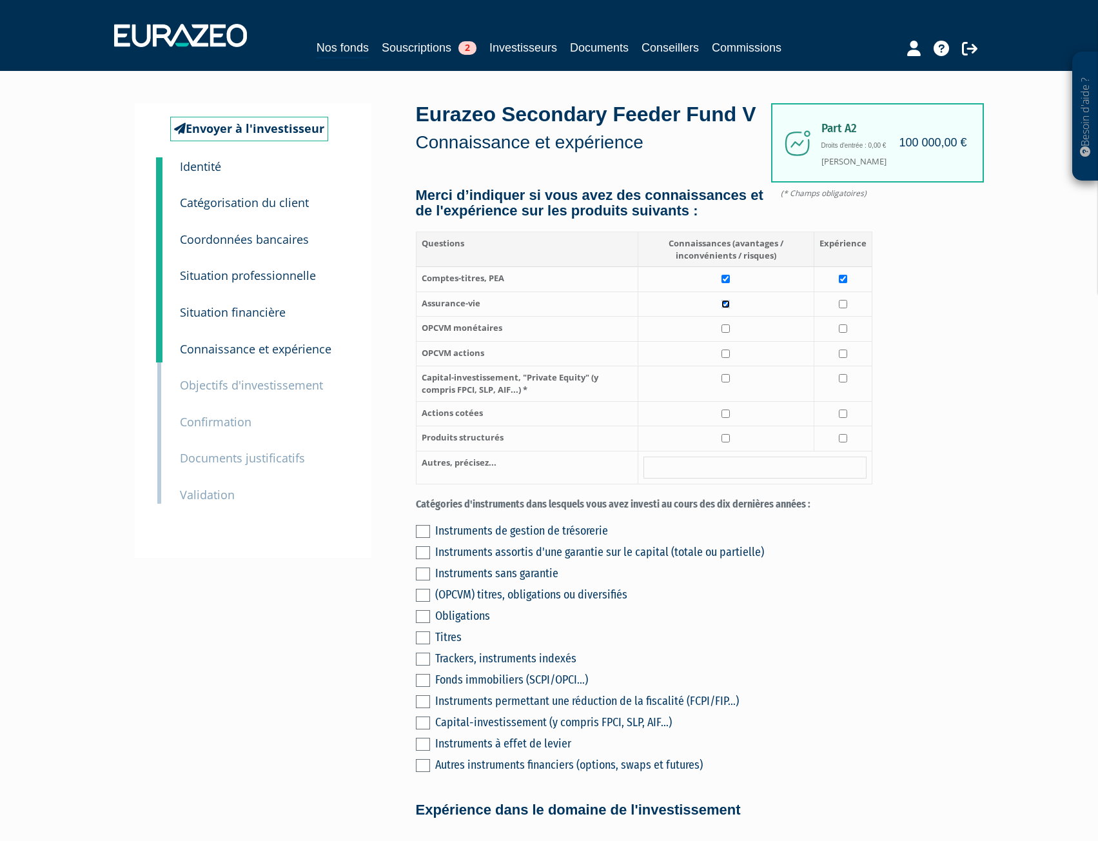
checkbox input "true"
click at [726, 333] on input "checkbox" at bounding box center [726, 328] width 8 height 8
checkbox input "true"
click at [733, 366] on td at bounding box center [726, 353] width 176 height 25
checkbox input "true"
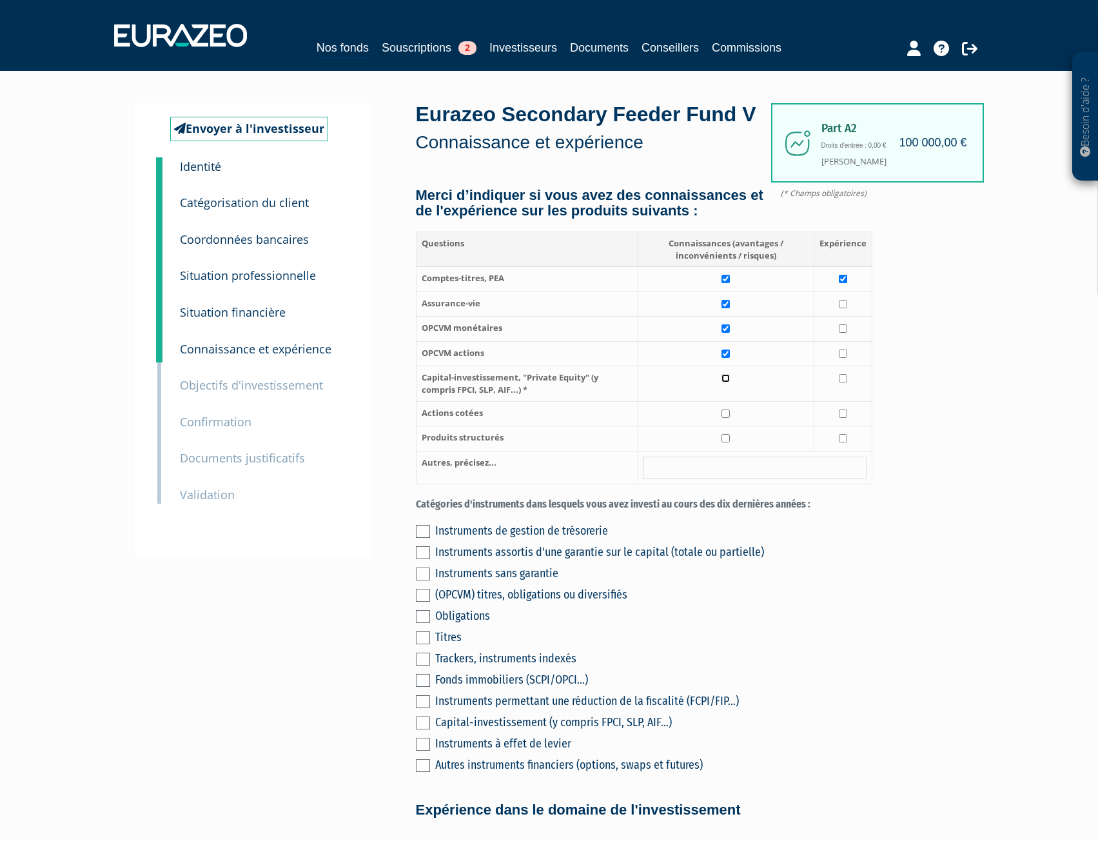
click at [727, 383] on input "checkbox" at bounding box center [726, 378] width 8 height 8
checkbox input "true"
click at [851, 366] on td at bounding box center [843, 353] width 58 height 25
checkbox input "true"
click at [844, 333] on input "checkbox" at bounding box center [843, 328] width 8 height 8
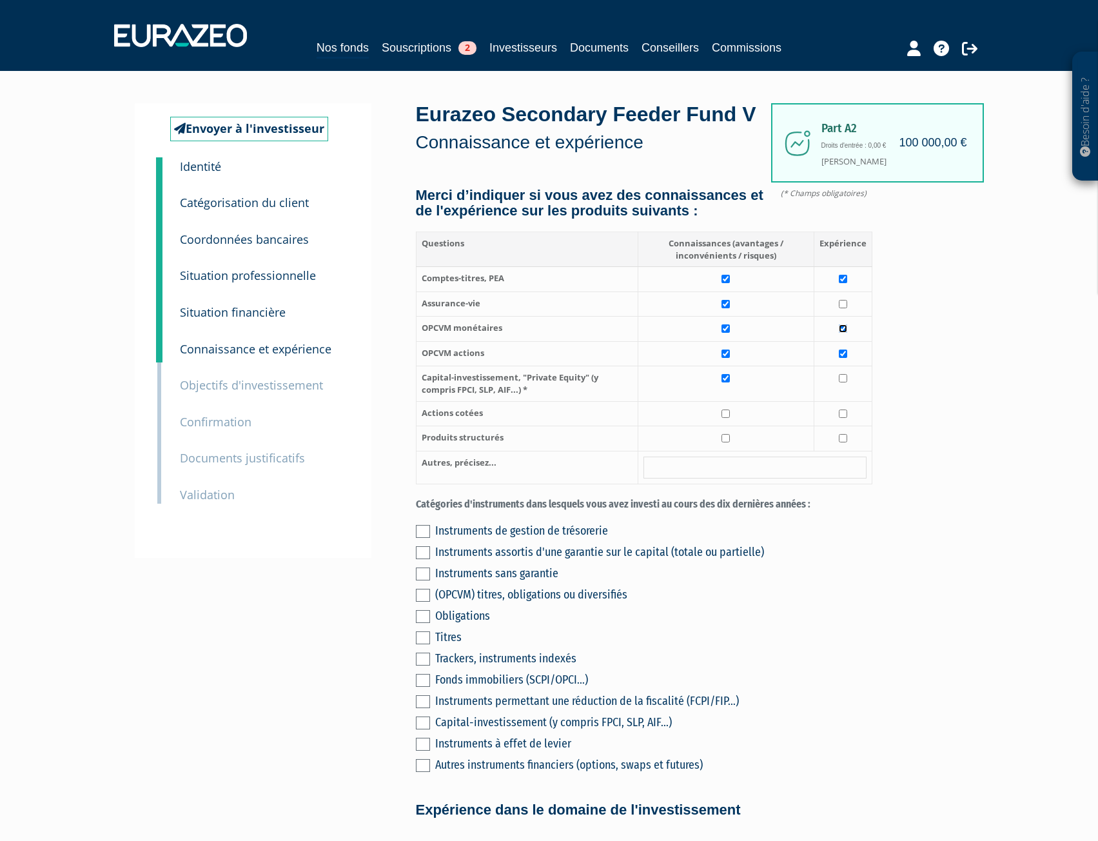
checkbox input "true"
click at [846, 308] on input "checkbox" at bounding box center [843, 304] width 8 height 8
checkbox input "true"
click at [846, 383] on input "checkbox" at bounding box center [843, 378] width 8 height 8
checkbox input "true"
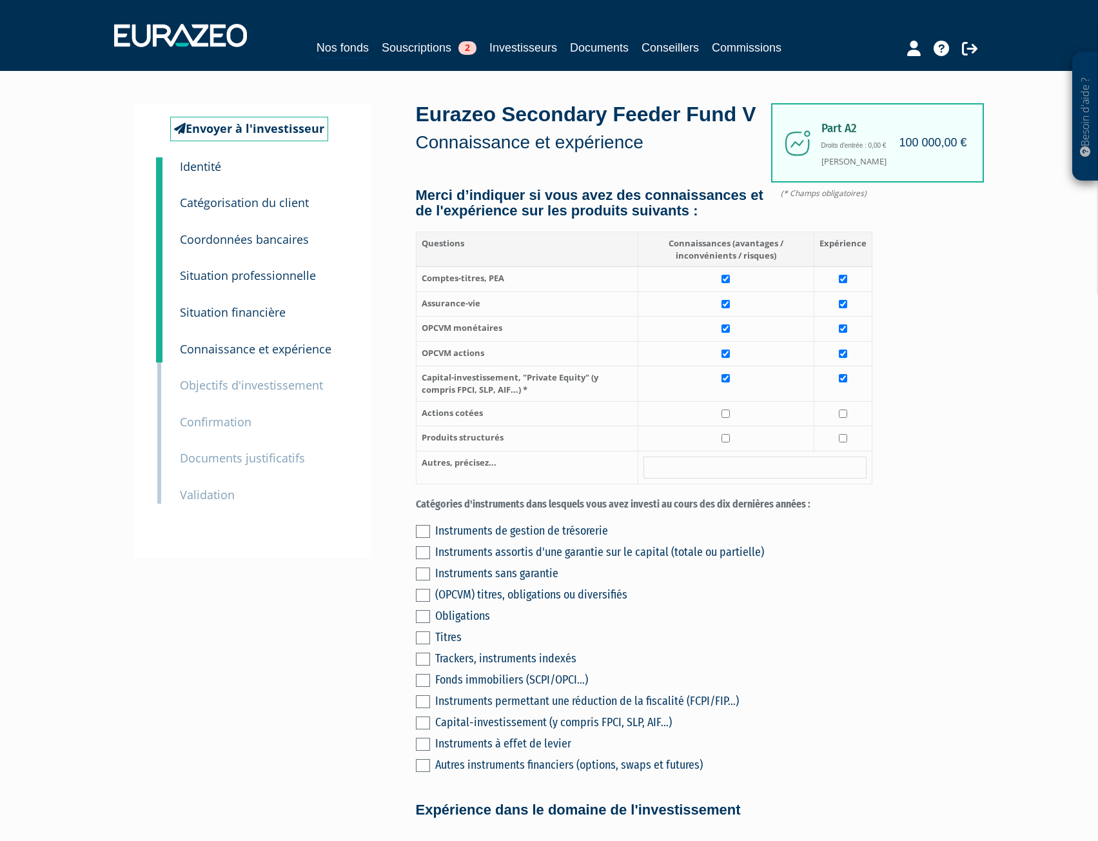
click at [733, 426] on td at bounding box center [726, 413] width 176 height 25
checkbox input "true"
click at [729, 442] on input "checkbox" at bounding box center [726, 438] width 8 height 8
checkbox input "true"
click at [844, 442] on input "checkbox" at bounding box center [843, 438] width 8 height 8
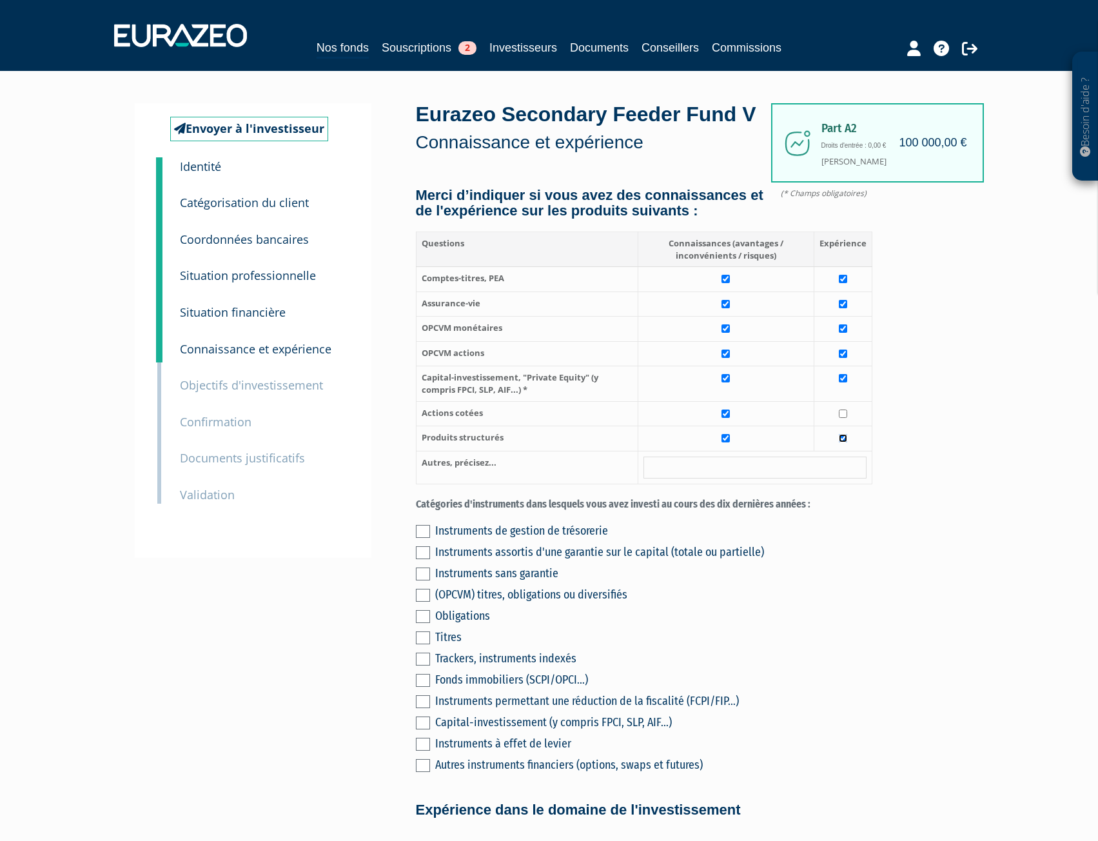
checkbox input "true"
click at [850, 426] on td at bounding box center [843, 413] width 58 height 25
checkbox input "true"
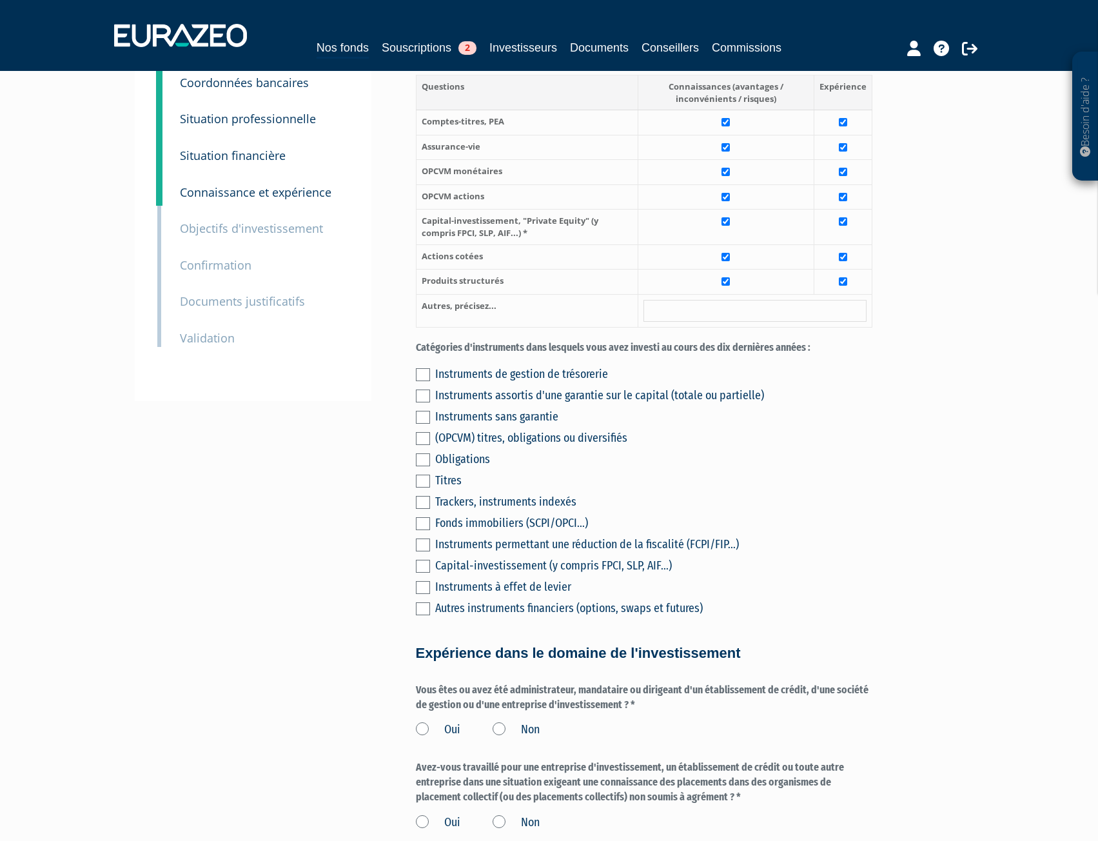
scroll to position [323, 0]
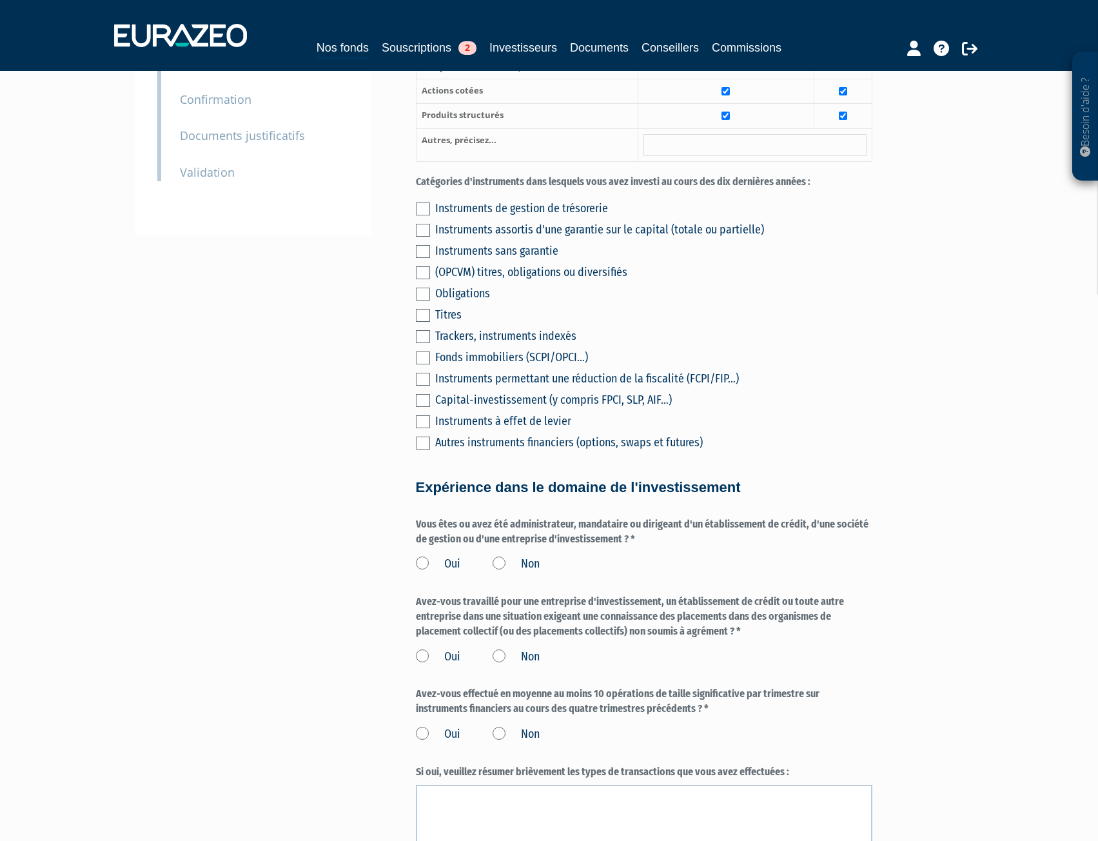
click at [428, 215] on label at bounding box center [423, 209] width 14 height 13
click at [0, 0] on input "checkbox" at bounding box center [0, 0] width 0 height 0
click at [426, 237] on label at bounding box center [423, 230] width 14 height 13
click at [0, 0] on input "checkbox" at bounding box center [0, 0] width 0 height 0
click at [425, 258] on label at bounding box center [423, 251] width 14 height 13
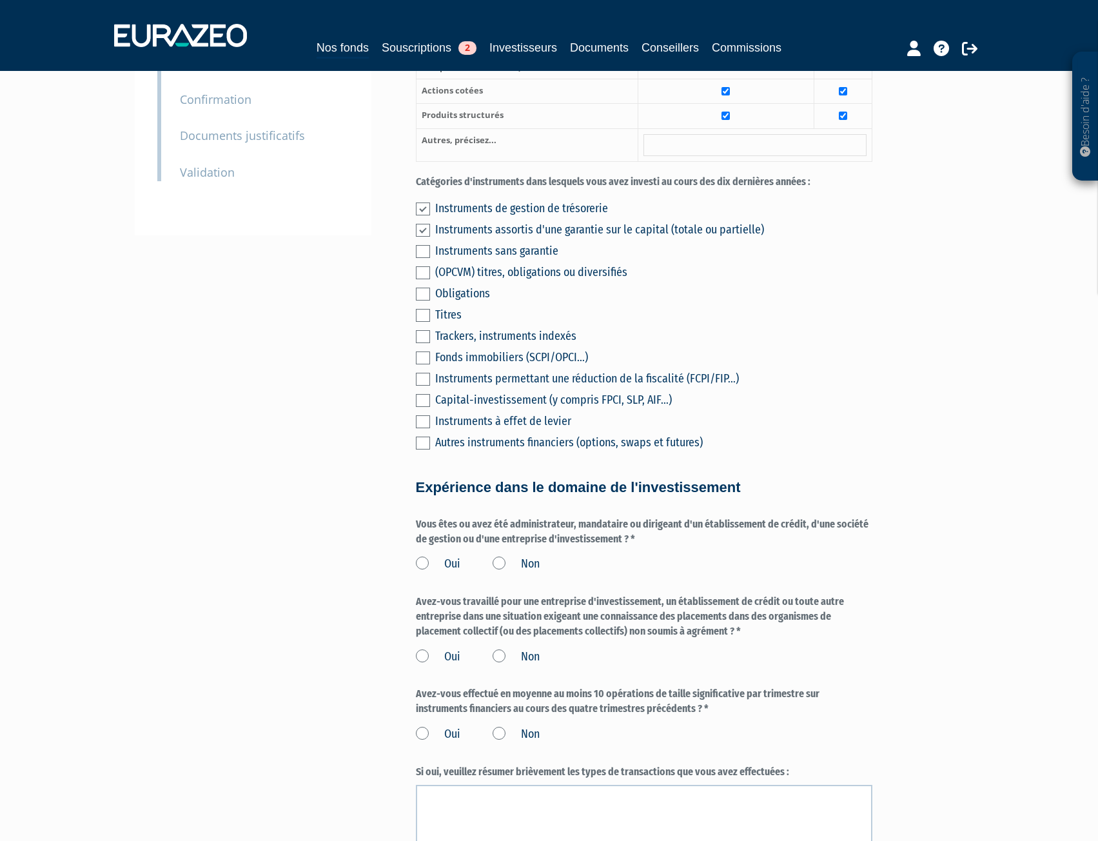
click at [0, 0] on input "checkbox" at bounding box center [0, 0] width 0 height 0
click at [423, 279] on label at bounding box center [423, 272] width 14 height 13
click at [0, 0] on input "checkbox" at bounding box center [0, 0] width 0 height 0
click at [421, 301] on label at bounding box center [423, 294] width 14 height 13
click at [0, 0] on input "checkbox" at bounding box center [0, 0] width 0 height 0
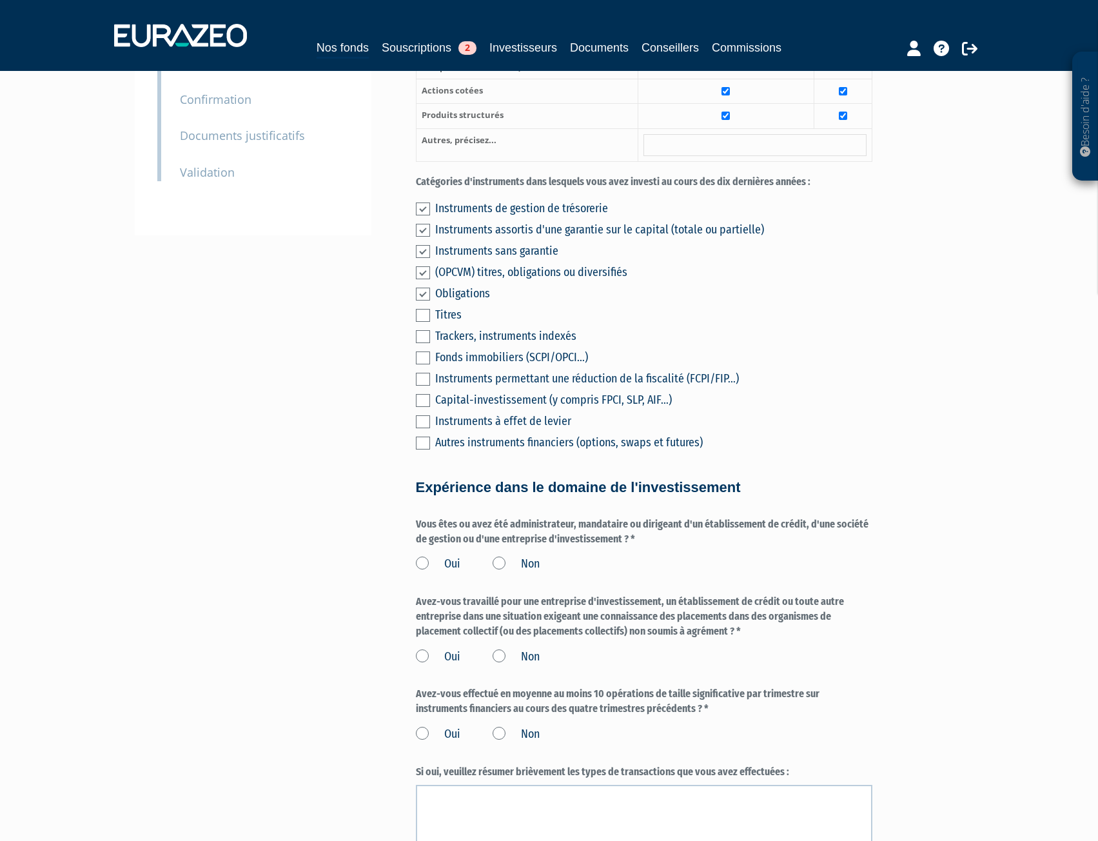
click at [421, 322] on label at bounding box center [423, 315] width 14 height 13
click at [0, 0] on input "checkbox" at bounding box center [0, 0] width 0 height 0
click at [422, 343] on label at bounding box center [423, 336] width 14 height 13
click at [0, 0] on input "checkbox" at bounding box center [0, 0] width 0 height 0
click at [422, 364] on label at bounding box center [423, 358] width 14 height 13
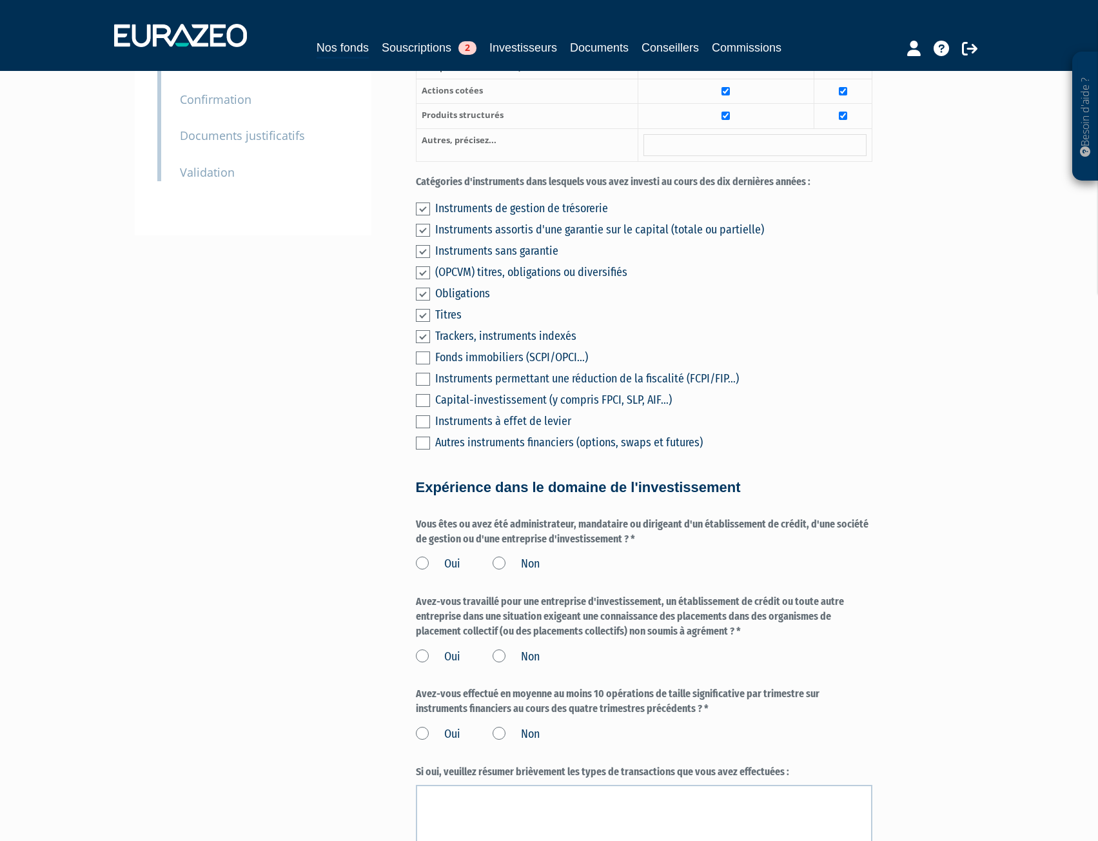
click at [0, 0] on input "checkbox" at bounding box center [0, 0] width 0 height 0
click at [422, 386] on label at bounding box center [423, 379] width 14 height 13
click at [0, 0] on input "checkbox" at bounding box center [0, 0] width 0 height 0
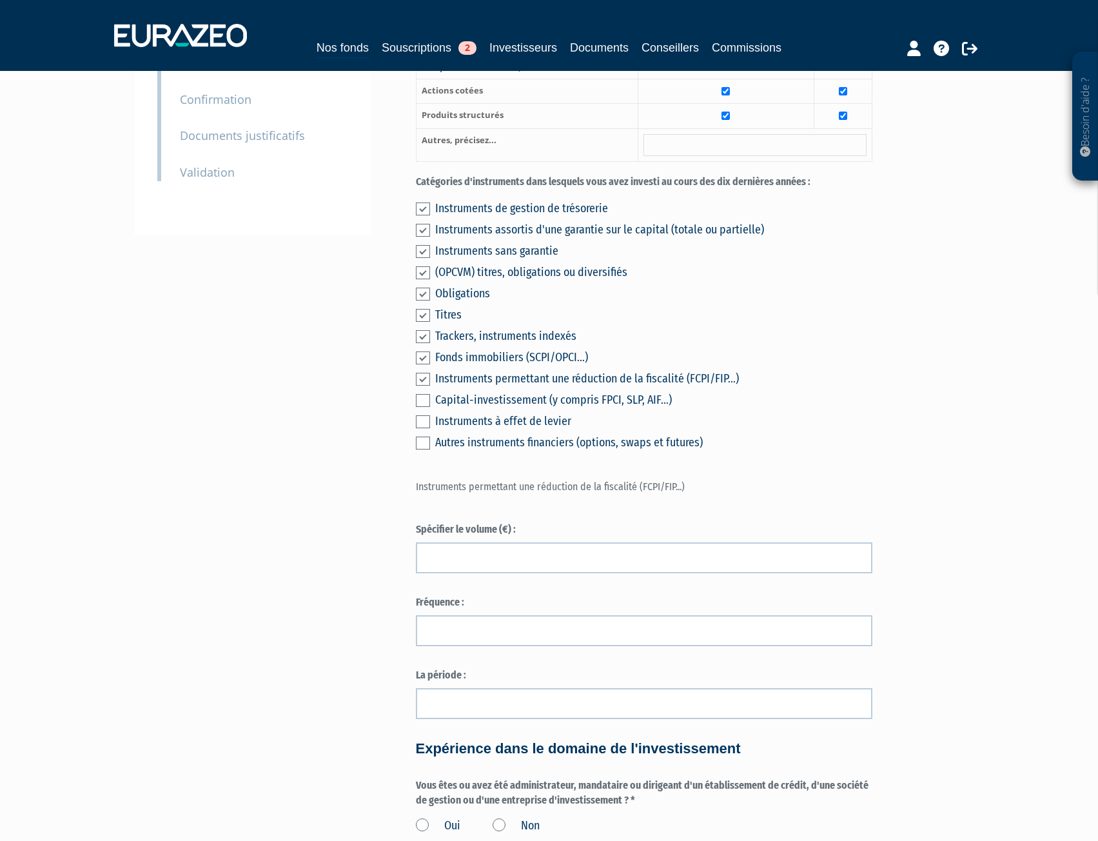
click at [420, 407] on label at bounding box center [423, 400] width 14 height 13
click at [0, 0] on input "checkbox" at bounding box center [0, 0] width 0 height 0
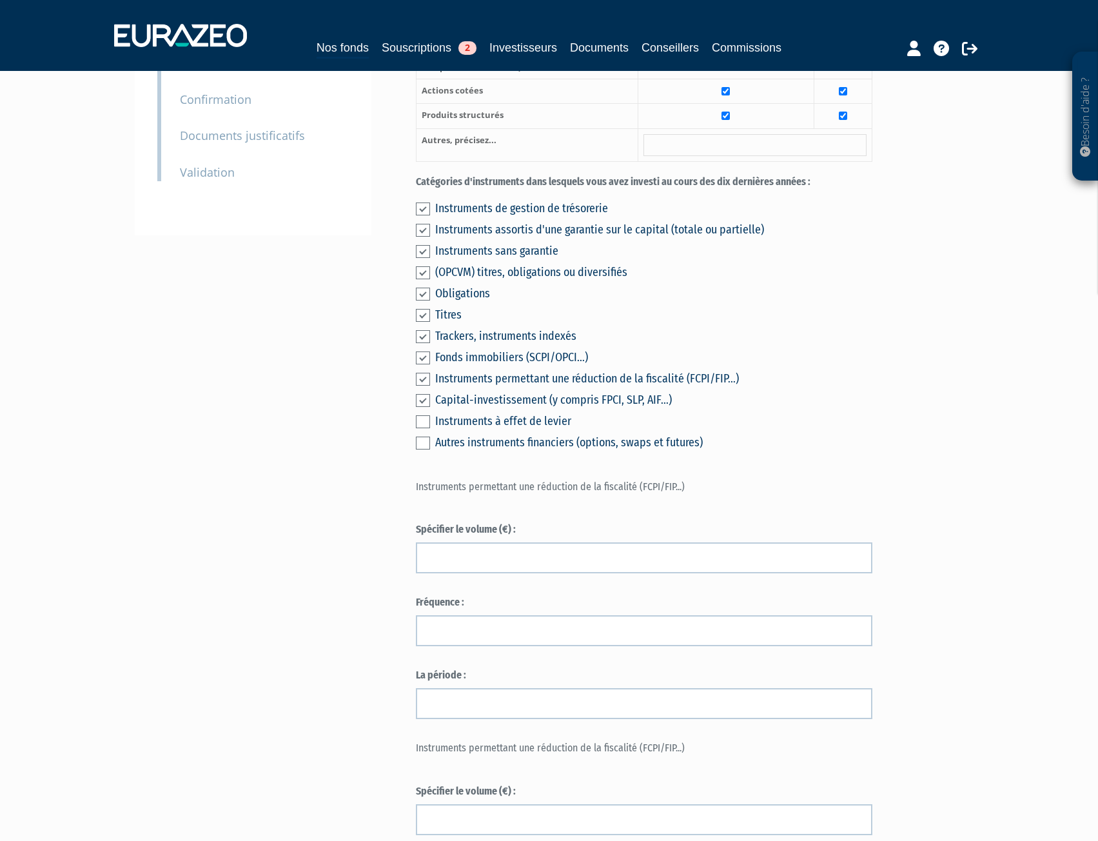
click at [420, 407] on label at bounding box center [423, 400] width 14 height 13
click at [0, 0] on input "checkbox" at bounding box center [0, 0] width 0 height 0
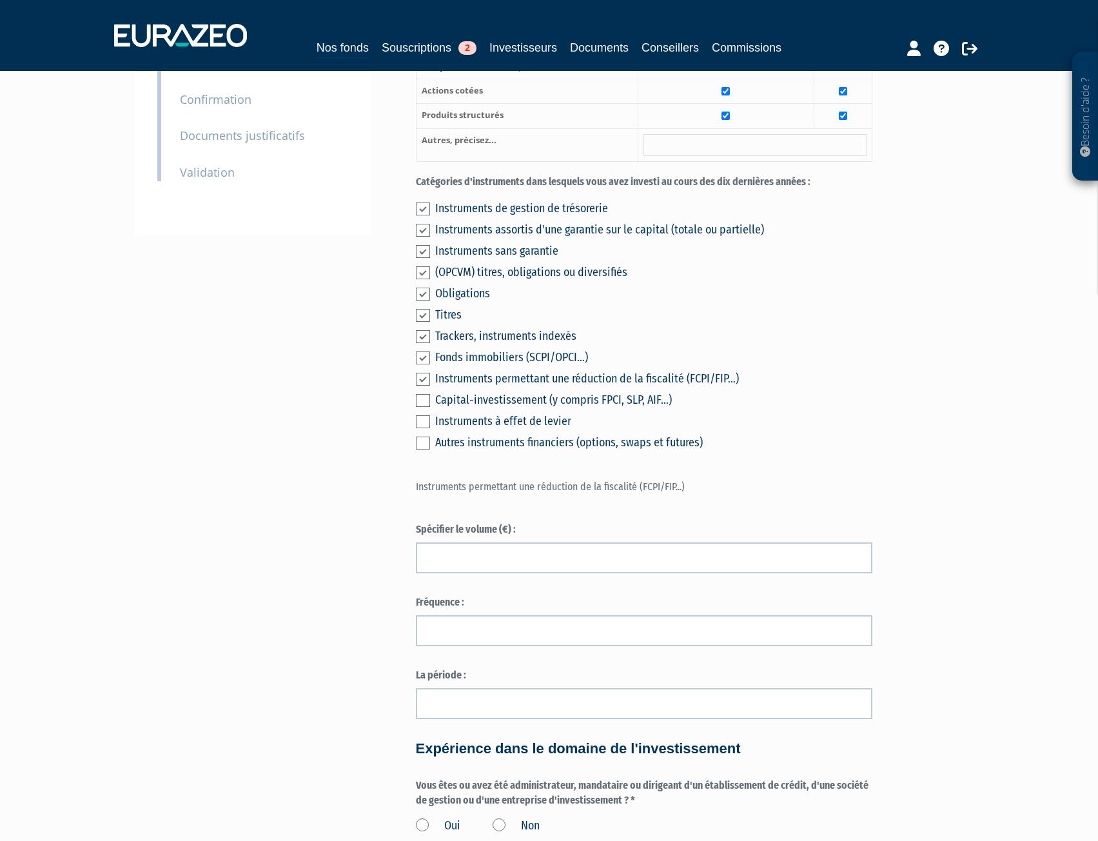
click at [420, 407] on label at bounding box center [423, 400] width 14 height 13
click at [0, 0] on input "checkbox" at bounding box center [0, 0] width 0 height 0
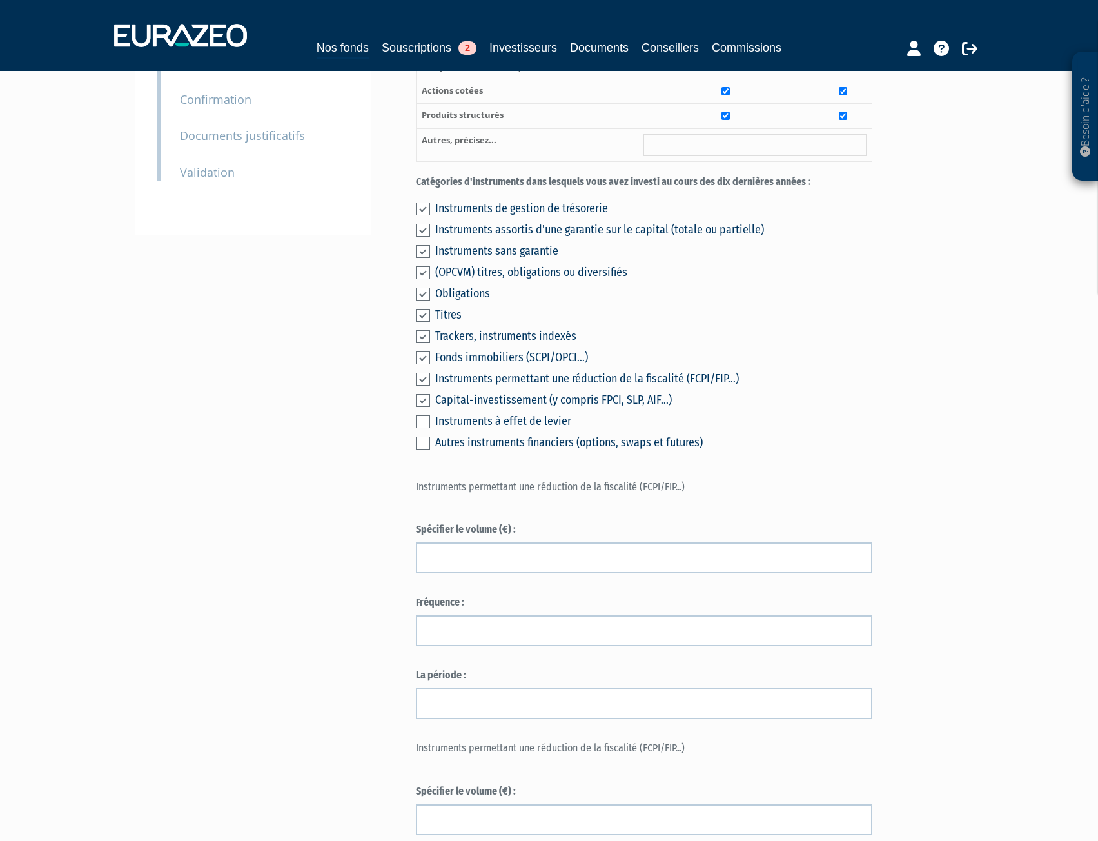
click at [420, 407] on label at bounding box center [423, 400] width 14 height 13
click at [0, 0] on input "checkbox" at bounding box center [0, 0] width 0 height 0
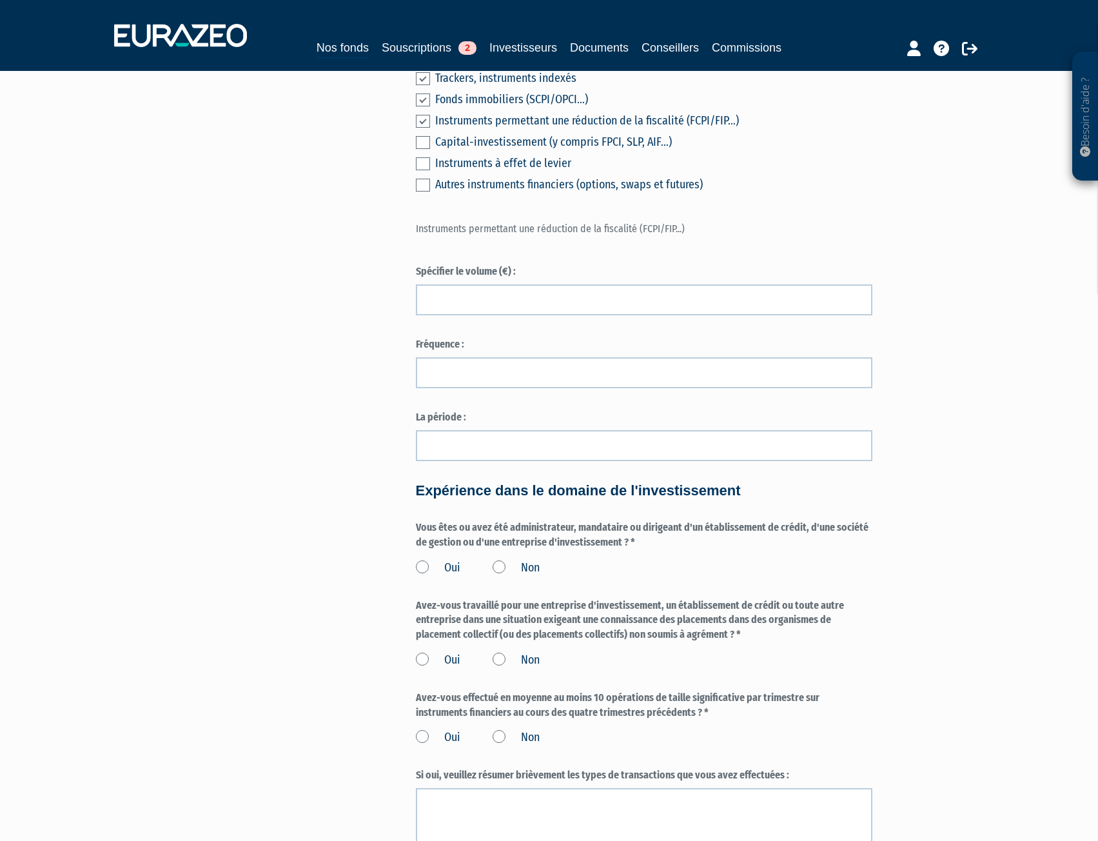
scroll to position [516, 0]
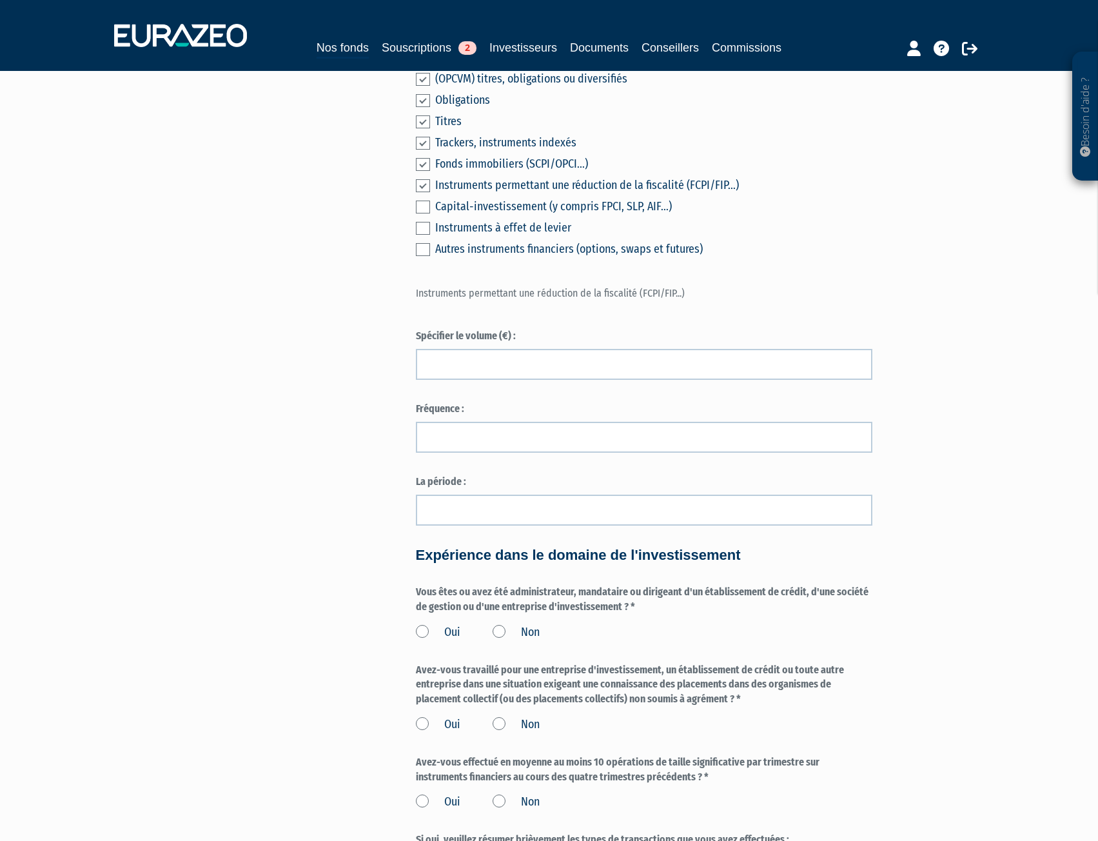
click at [426, 192] on label at bounding box center [423, 185] width 14 height 13
click at [0, 0] on input "checkbox" at bounding box center [0, 0] width 0 height 0
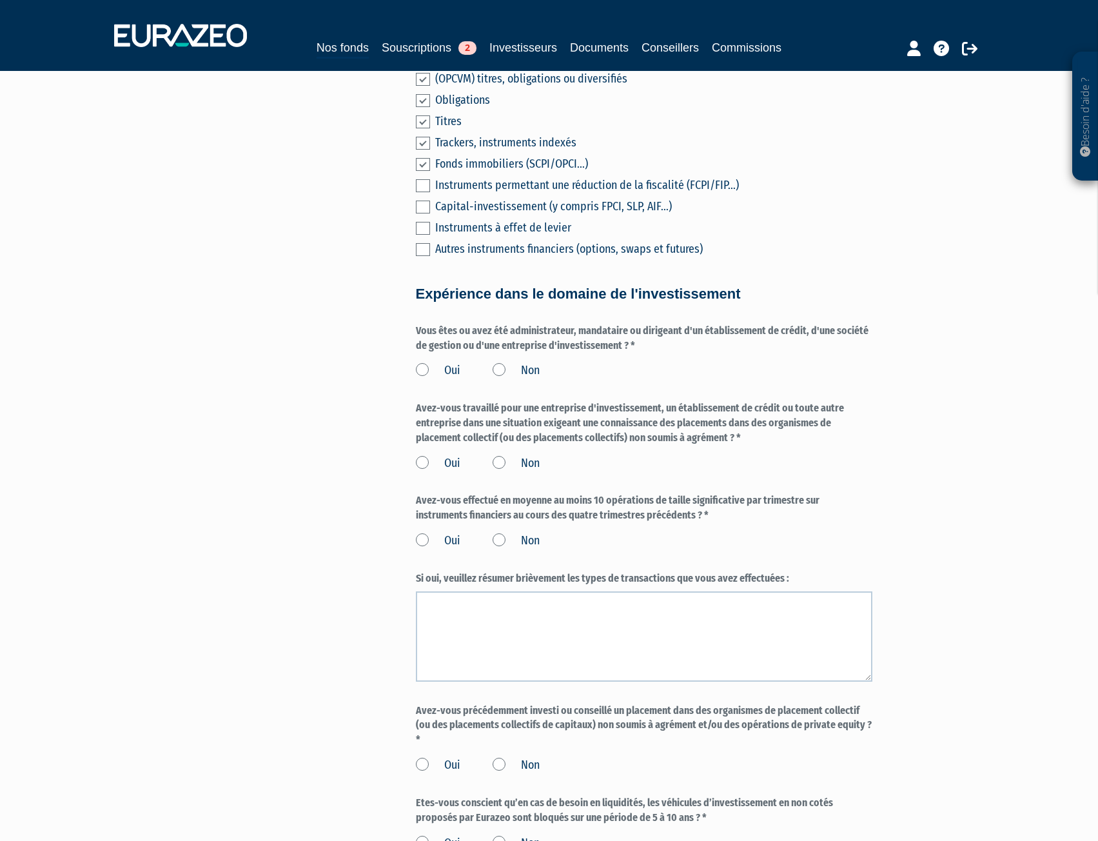
click at [364, 284] on div "Envoyer à l'investisseur 1 Identité 2 Catégorisation du client 3 Coordonnées ba…" at bounding box center [549, 289] width 810 height 1404
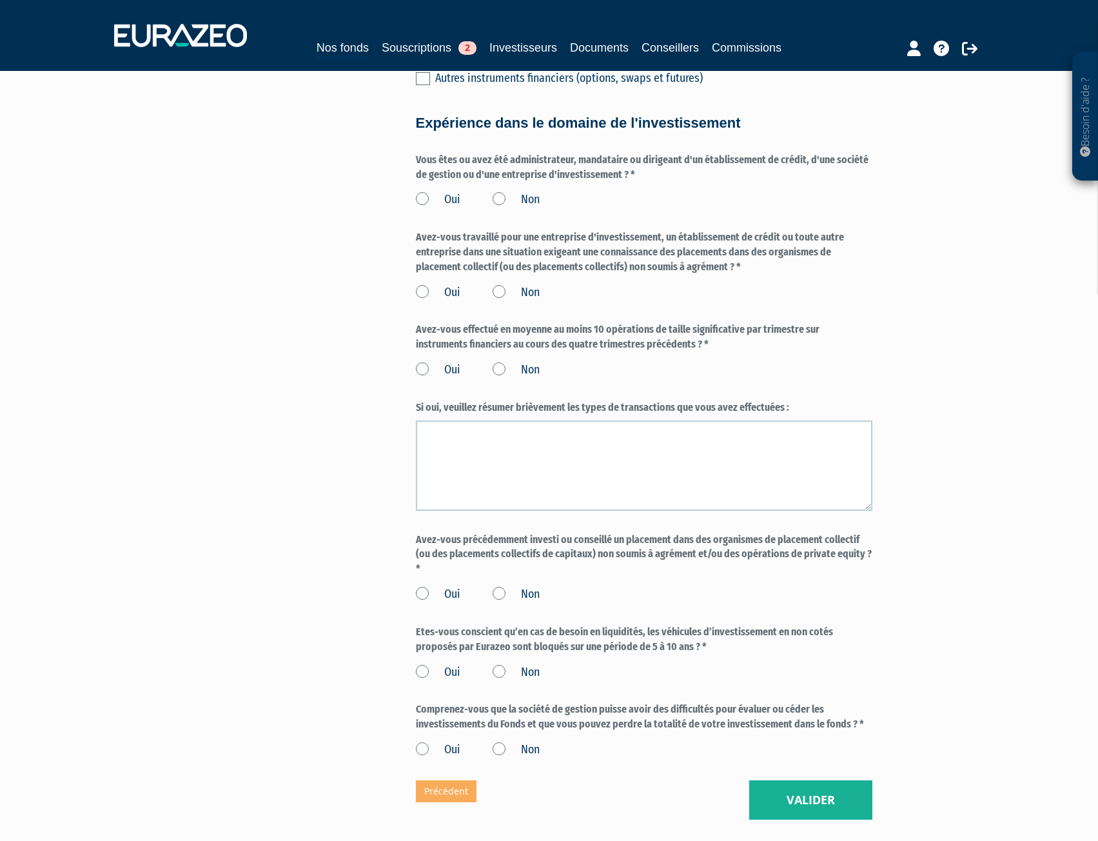
scroll to position [710, 0]
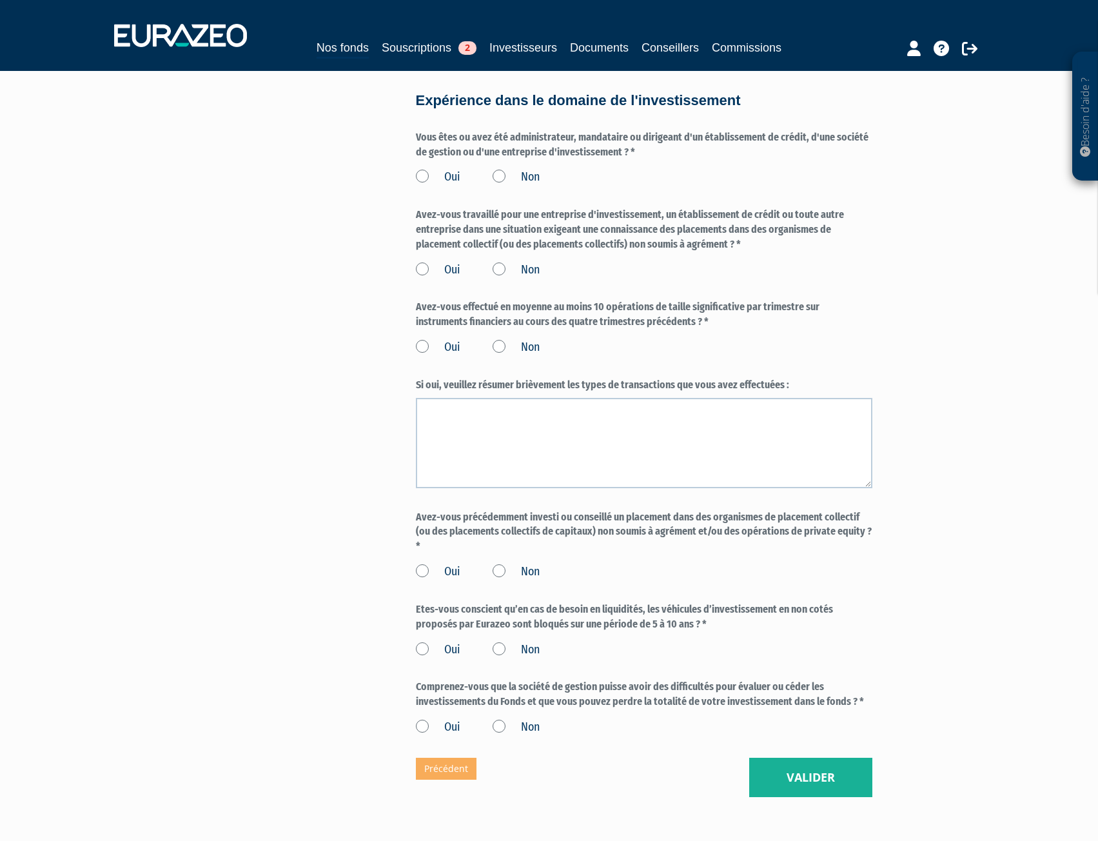
click at [502, 186] on label "Non" at bounding box center [516, 177] width 47 height 17
click at [0, 0] on input "Non" at bounding box center [0, 0] width 0 height 0
click at [501, 279] on label "Non" at bounding box center [516, 270] width 47 height 17
click at [0, 0] on input "Non" at bounding box center [0, 0] width 0 height 0
click at [501, 356] on label "Non" at bounding box center [516, 347] width 47 height 17
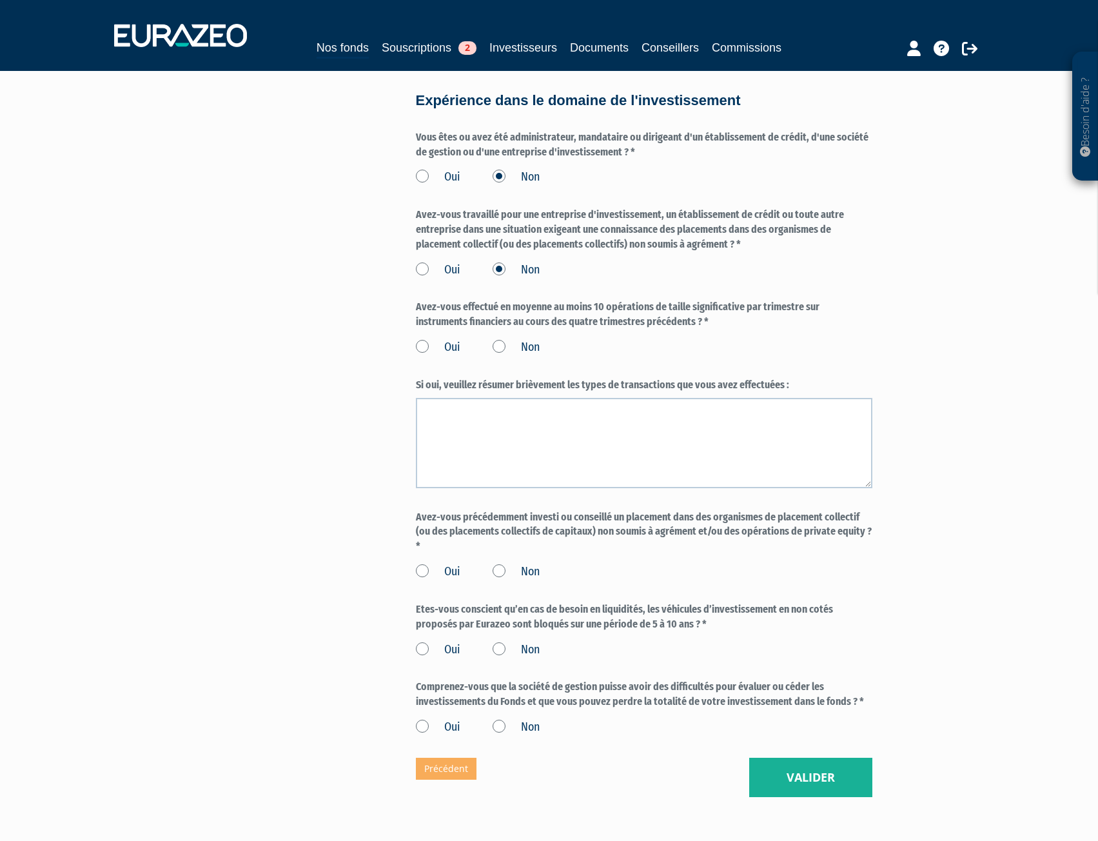
click at [0, 0] on input "Non" at bounding box center [0, 0] width 0 height 0
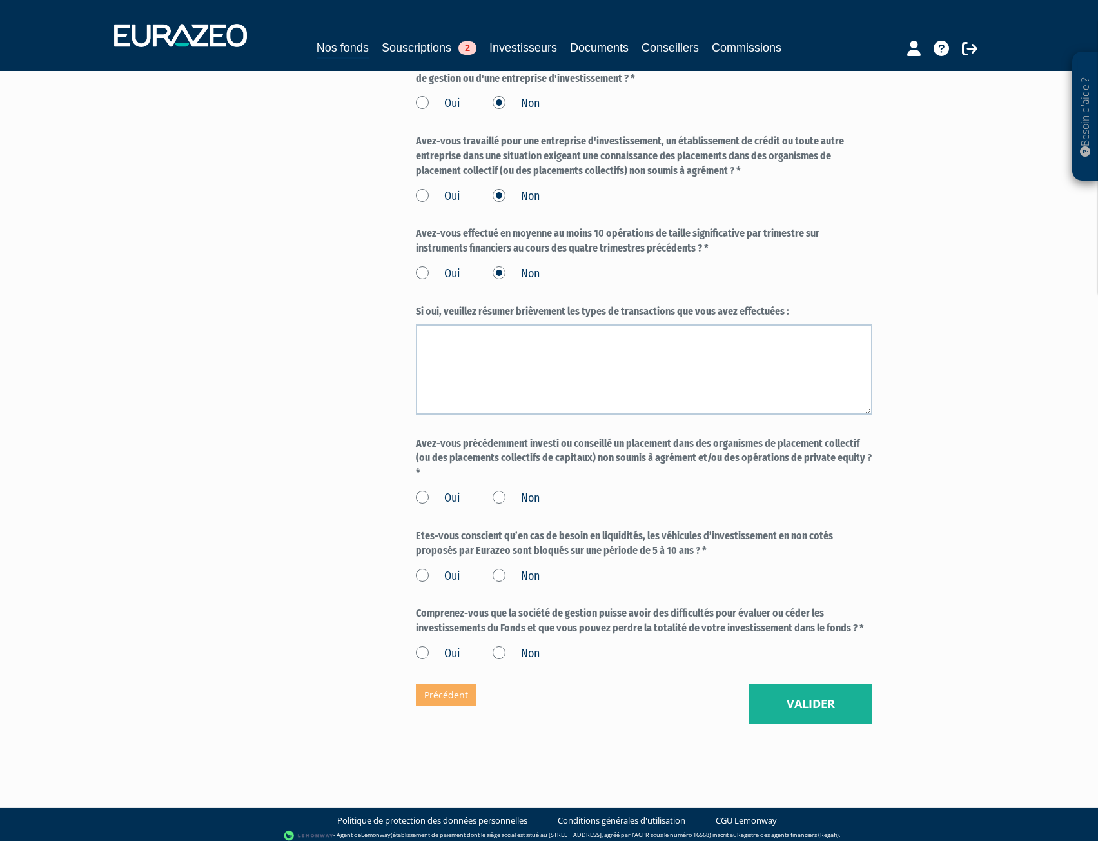
scroll to position [836, 0]
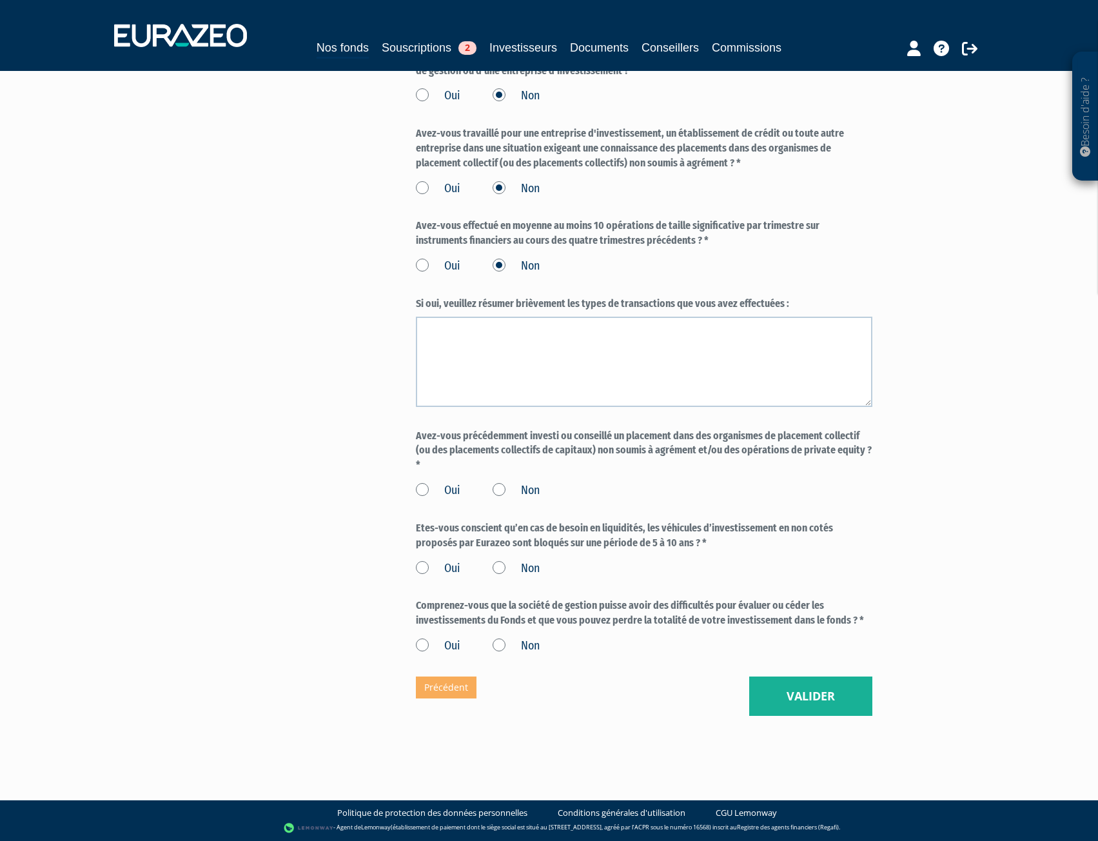
click at [506, 488] on label "Non" at bounding box center [516, 490] width 47 height 17
click at [0, 0] on input "Non" at bounding box center [0, 0] width 0 height 0
click at [439, 563] on label "Oui" at bounding box center [438, 569] width 45 height 17
click at [0, 0] on input "Oui" at bounding box center [0, 0] width 0 height 0
click at [429, 646] on label "Oui" at bounding box center [438, 646] width 45 height 17
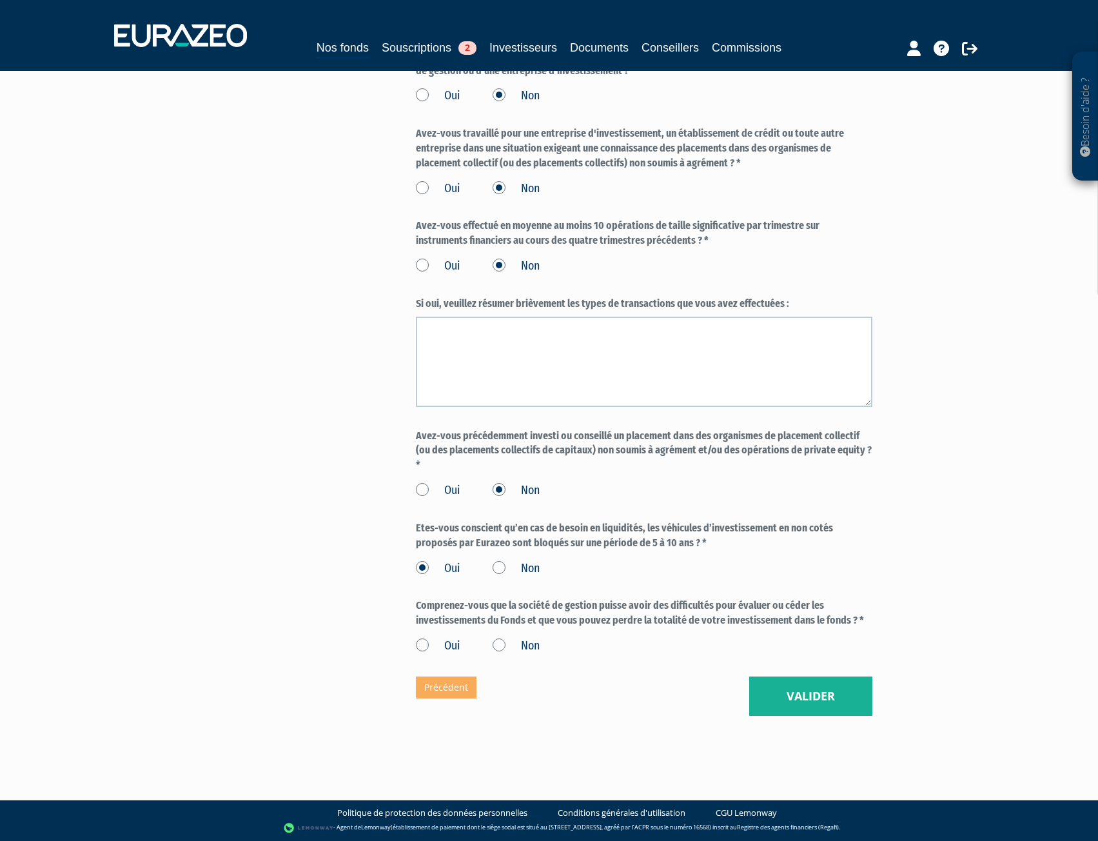
click at [0, 0] on input "Oui" at bounding box center [0, 0] width 0 height 0
click at [815, 701] on button "Valider" at bounding box center [811, 697] width 123 height 40
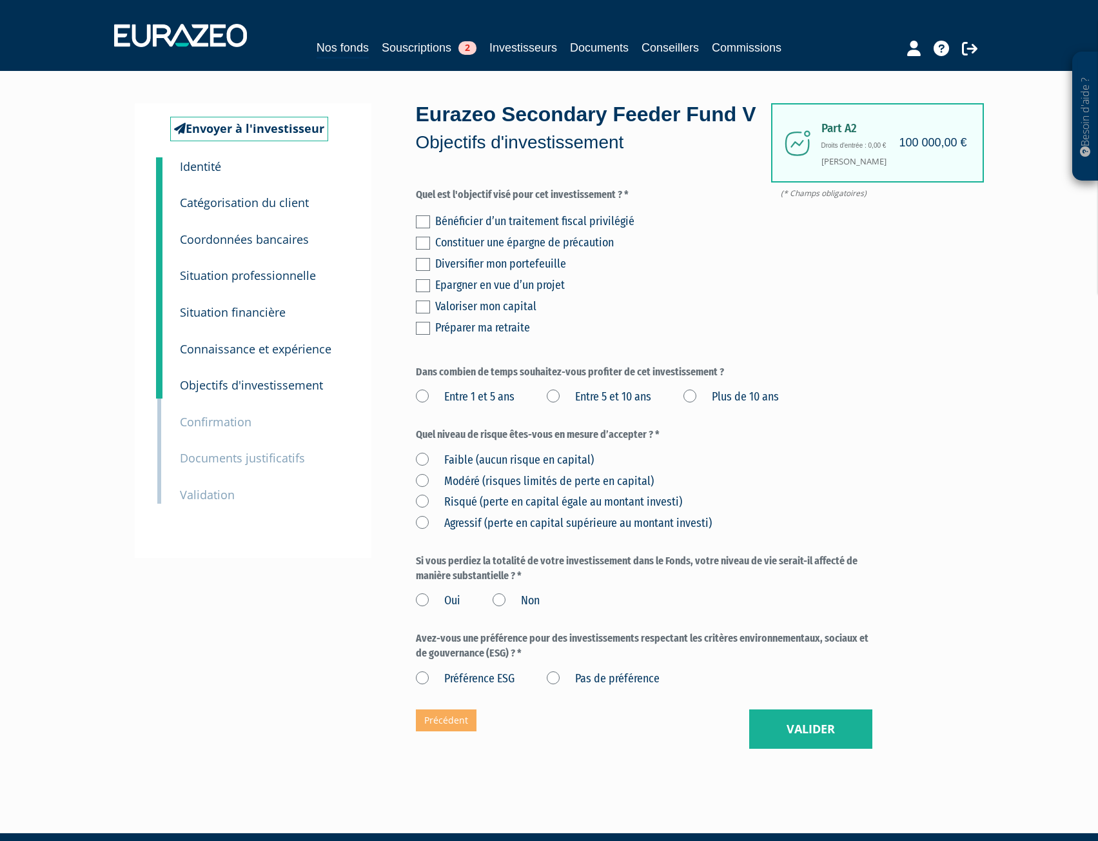
click at [424, 313] on label at bounding box center [423, 307] width 14 height 13
click at [0, 0] on input "checkbox" at bounding box center [0, 0] width 0 height 0
click at [557, 406] on label "Entre 5 et 10 ans" at bounding box center [599, 397] width 104 height 17
click at [0, 0] on ans "Entre 5 et 10 ans" at bounding box center [0, 0] width 0 height 0
click at [555, 406] on label "Entre 5 et 10 ans" at bounding box center [599, 397] width 104 height 17
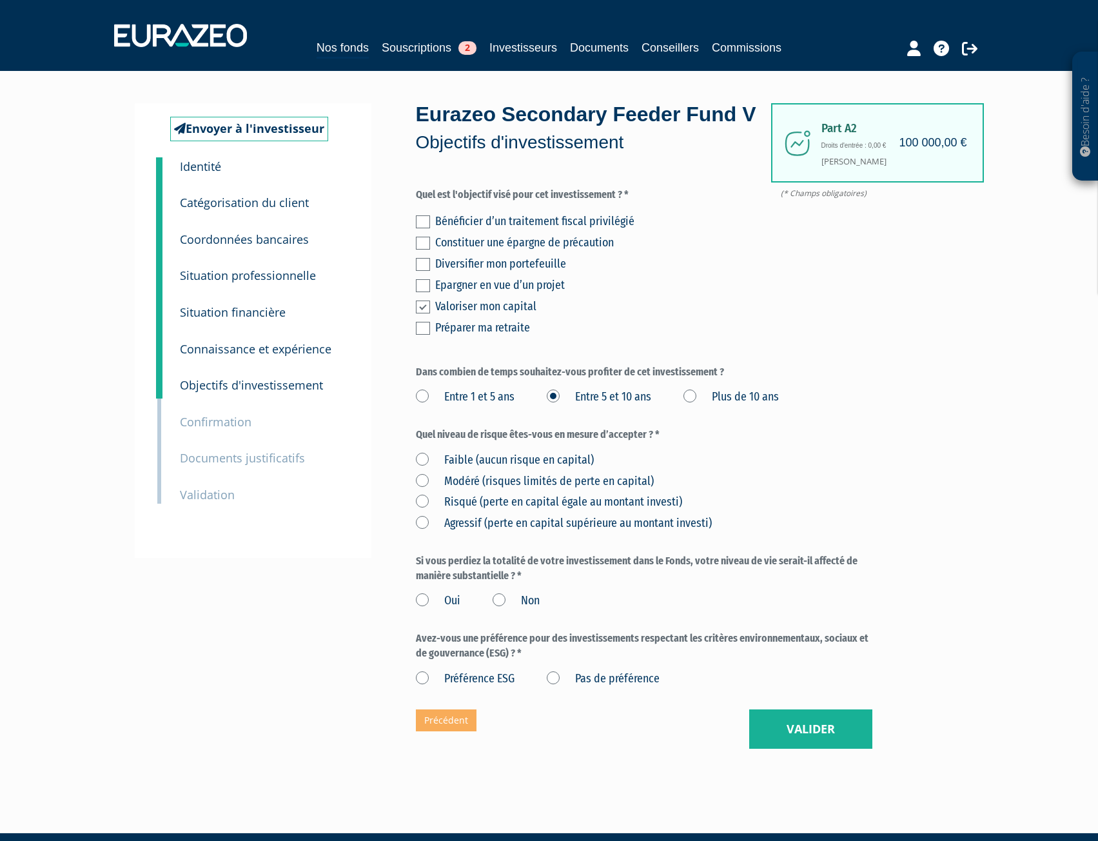
click at [0, 0] on ans "Entre 5 et 10 ans" at bounding box center [0, 0] width 0 height 0
click at [697, 406] on label "Plus de 10 ans" at bounding box center [731, 397] width 95 height 17
click at [0, 0] on ans "Plus de 10 ans" at bounding box center [0, 0] width 0 height 0
click at [422, 532] on label "Agressif (perte en capital supérieure au montant investi)" at bounding box center [564, 523] width 296 height 17
click at [0, 0] on investi\) "Agressif (perte en capital supérieure au montant investi)" at bounding box center [0, 0] width 0 height 0
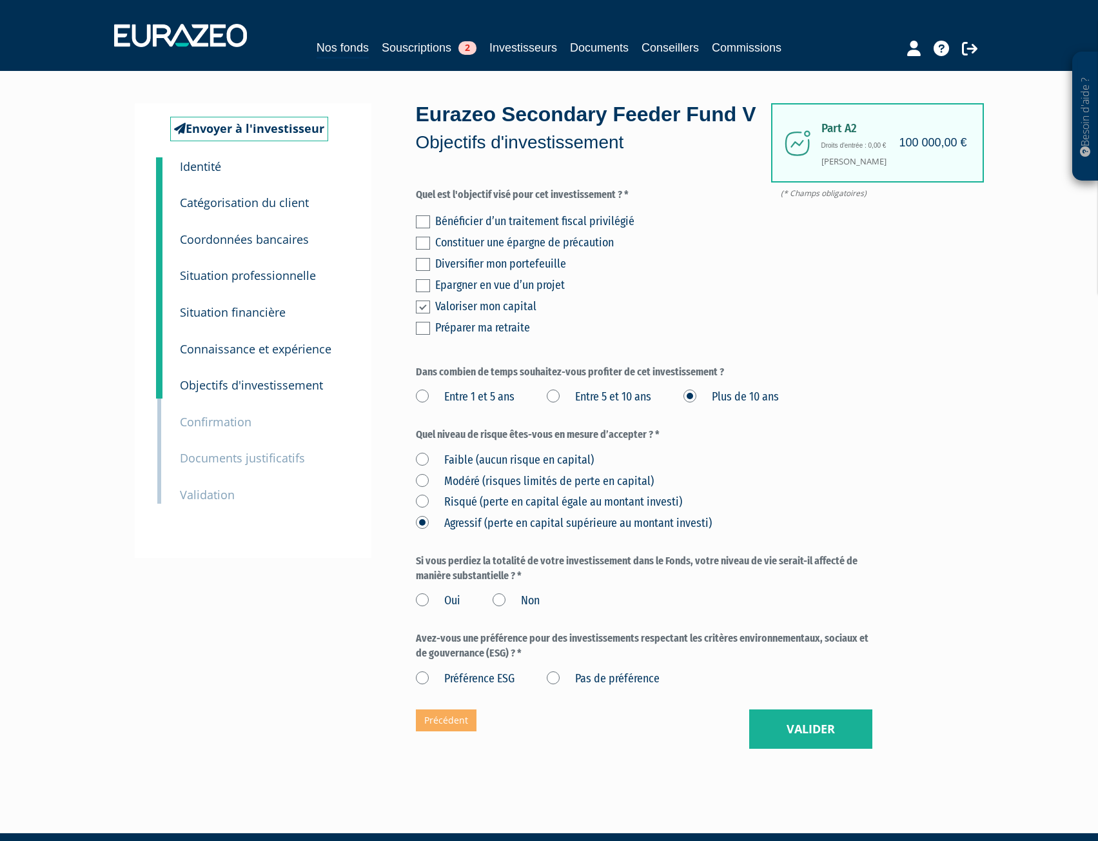
click at [424, 511] on label "Risqué (perte en capital égale au montant investi)" at bounding box center [549, 502] width 266 height 17
click at [0, 0] on investi\) "Risqué (perte en capital égale au montant investi)" at bounding box center [0, 0] width 0 height 0
click at [506, 610] on label "Non" at bounding box center [516, 601] width 47 height 17
click at [0, 0] on input "Non" at bounding box center [0, 0] width 0 height 0
click at [560, 688] on label "Pas de préférence" at bounding box center [603, 679] width 113 height 17
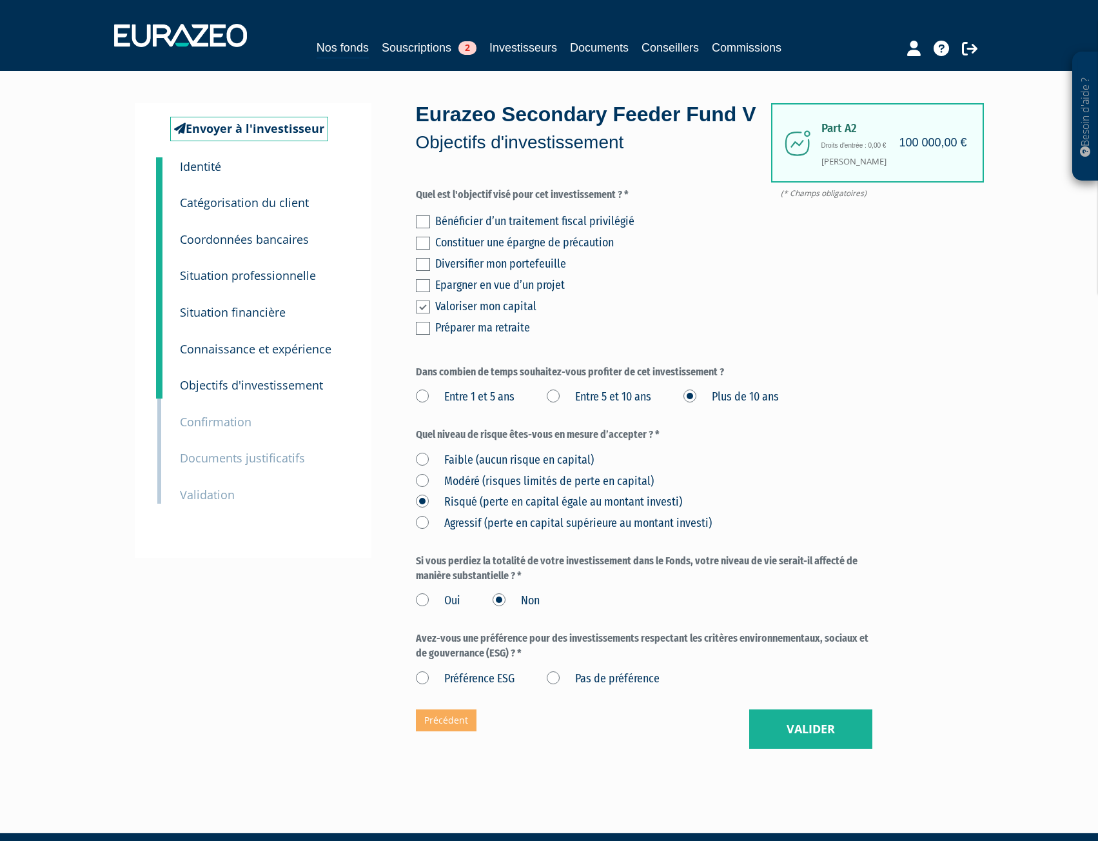
click at [0, 0] on préférence "Pas de préférence" at bounding box center [0, 0] width 0 height 0
click at [822, 750] on button "Valider" at bounding box center [811, 730] width 123 height 40
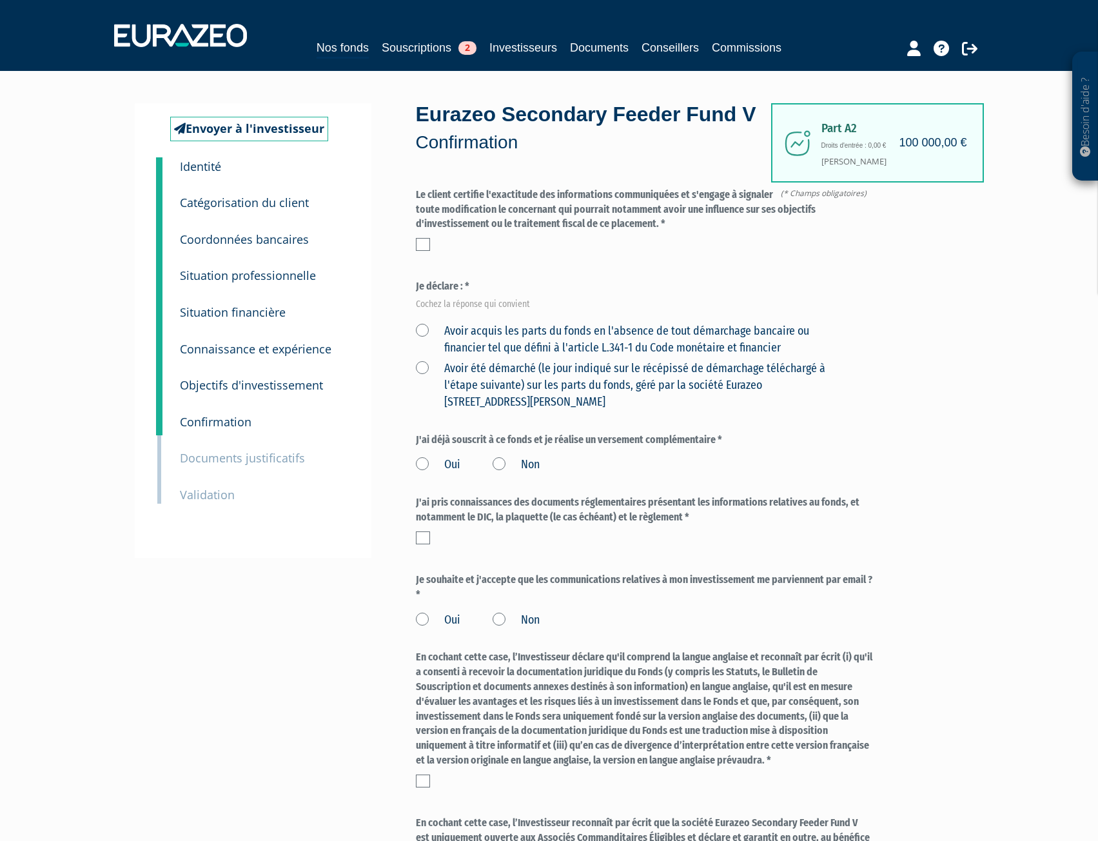
click at [424, 251] on label at bounding box center [423, 244] width 14 height 13
click at [0, 0] on input "checkbox" at bounding box center [0, 0] width 0 height 0
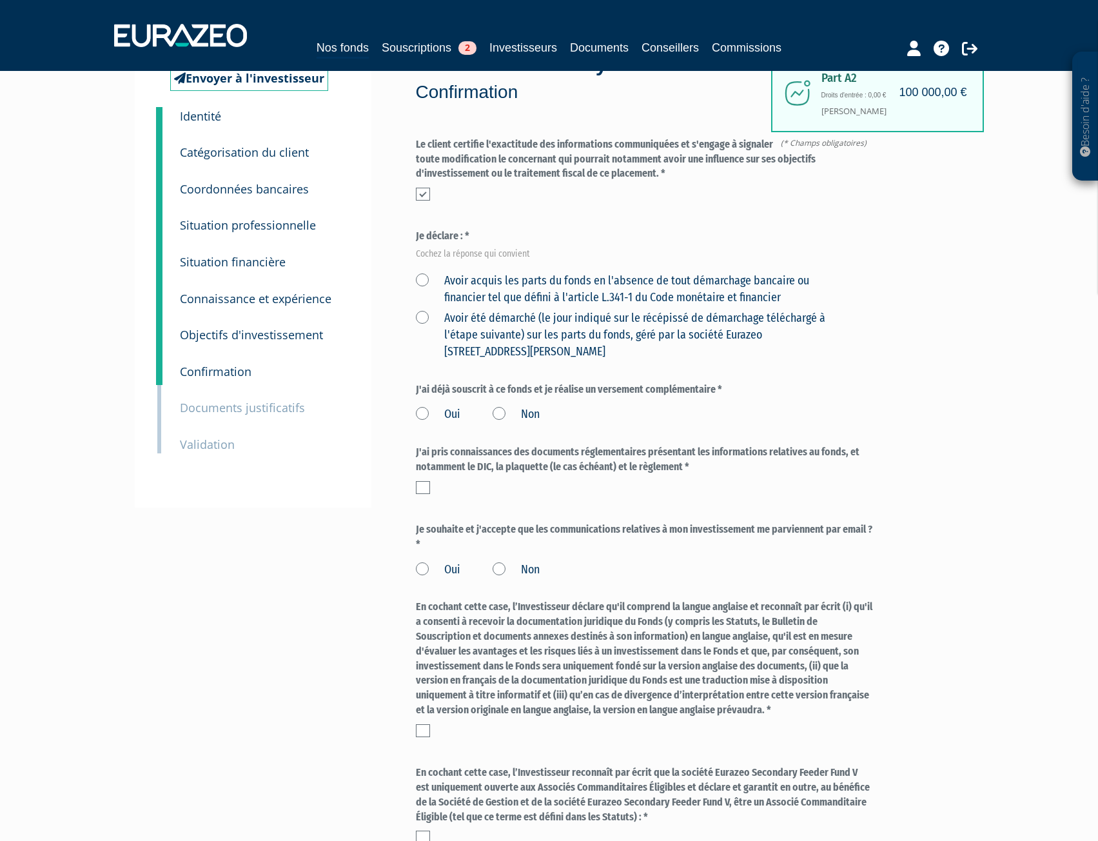
scroll to position [129, 0]
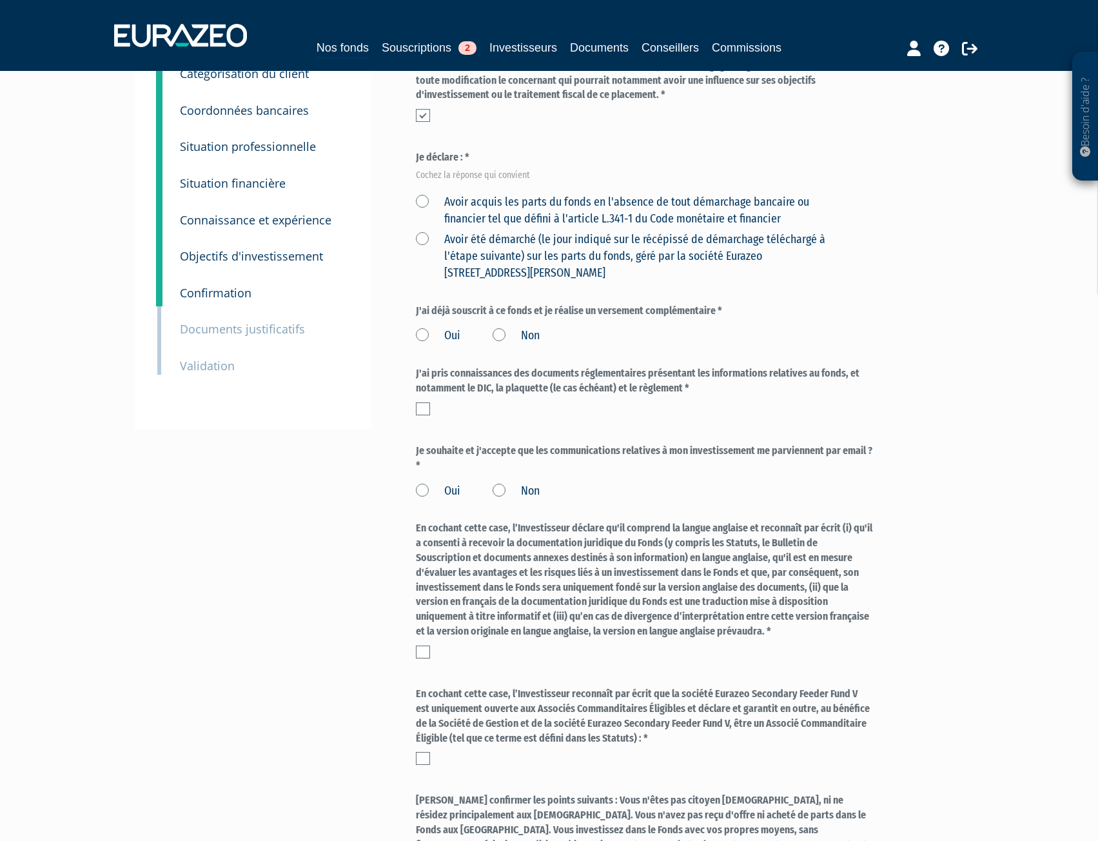
click at [421, 227] on label "Avoir acquis les parts du fonds en l'absence de tout démarchage bancaire ou fin…" at bounding box center [629, 210] width 426 height 33
click at [0, 0] on financier "Avoir acquis les parts du fonds en l'absence de tout démarchage bancaire ou fin…" at bounding box center [0, 0] width 0 height 0
click at [493, 344] on label "Non" at bounding box center [516, 336] width 47 height 17
click at [0, 0] on input "Non" at bounding box center [0, 0] width 0 height 0
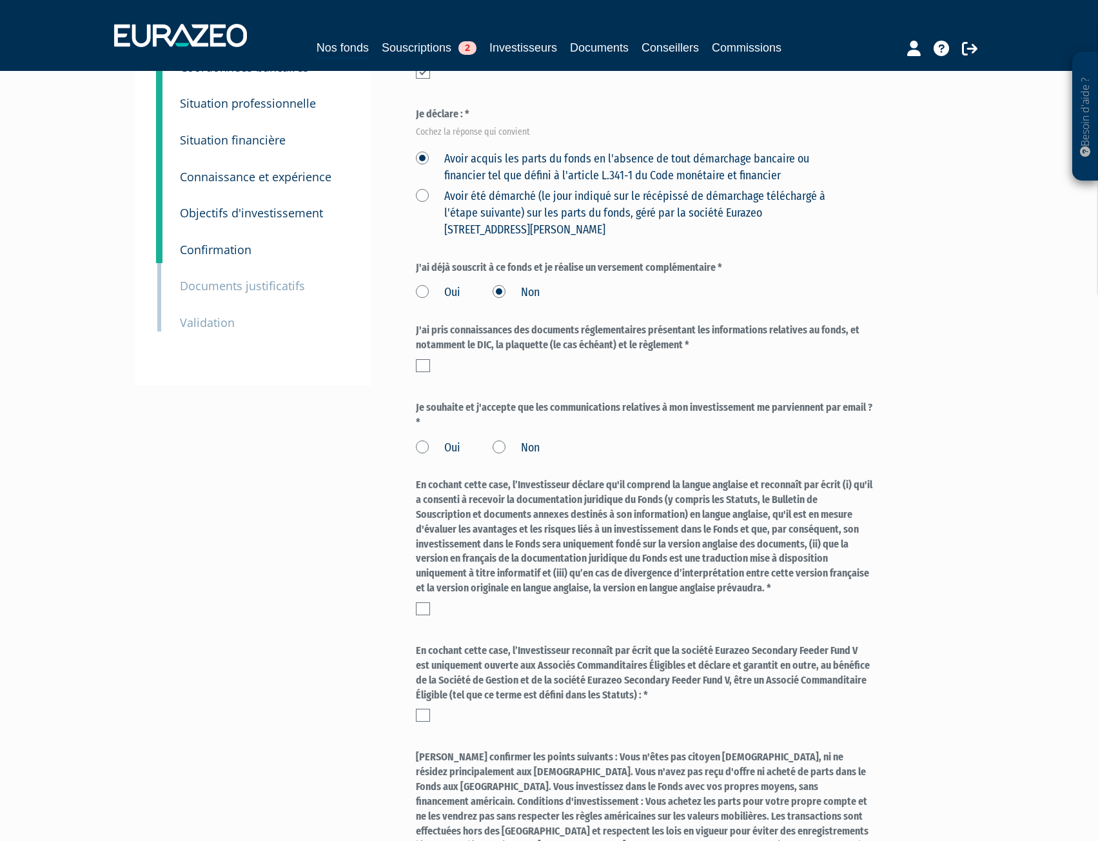
scroll to position [194, 0]
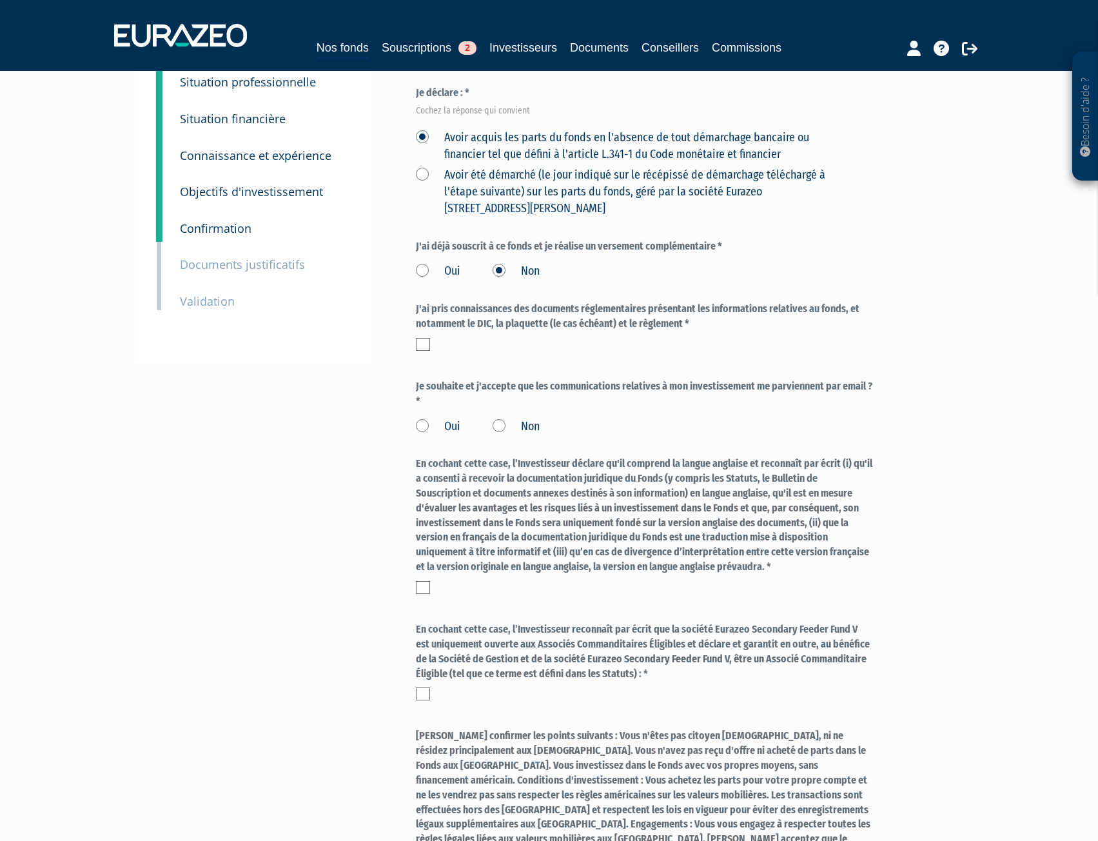
click at [421, 351] on label at bounding box center [423, 344] width 14 height 13
click at [0, 0] on input "checkbox" at bounding box center [0, 0] width 0 height 0
click at [431, 435] on label "Oui" at bounding box center [438, 427] width 45 height 17
click at [0, 0] on input "Oui" at bounding box center [0, 0] width 0 height 0
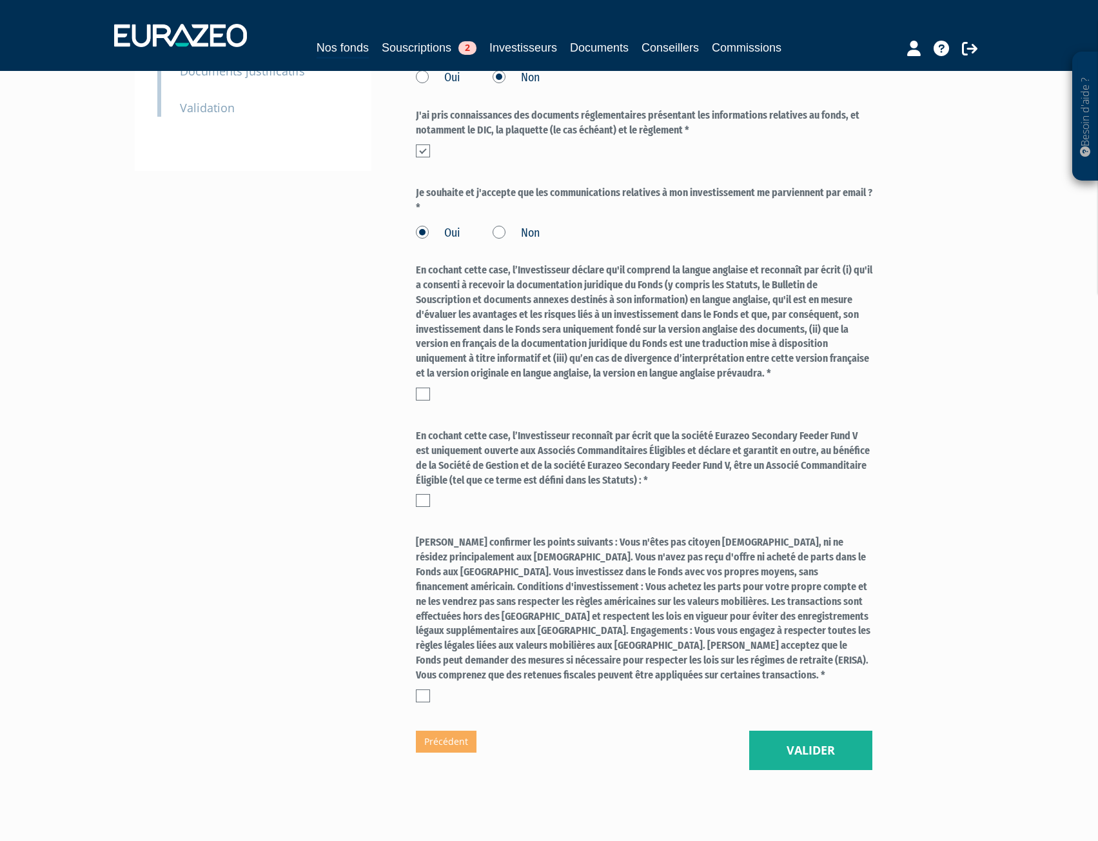
click at [426, 401] on label at bounding box center [423, 394] width 14 height 13
click at [0, 0] on input "checkbox" at bounding box center [0, 0] width 0 height 0
click at [422, 507] on div "En cochant cette case, l’Investisseur reconnaît par écrit que la société Euraze…" at bounding box center [644, 468] width 457 height 78
click at [419, 507] on label at bounding box center [423, 500] width 14 height 13
click at [0, 0] on input "checkbox" at bounding box center [0, 0] width 0 height 0
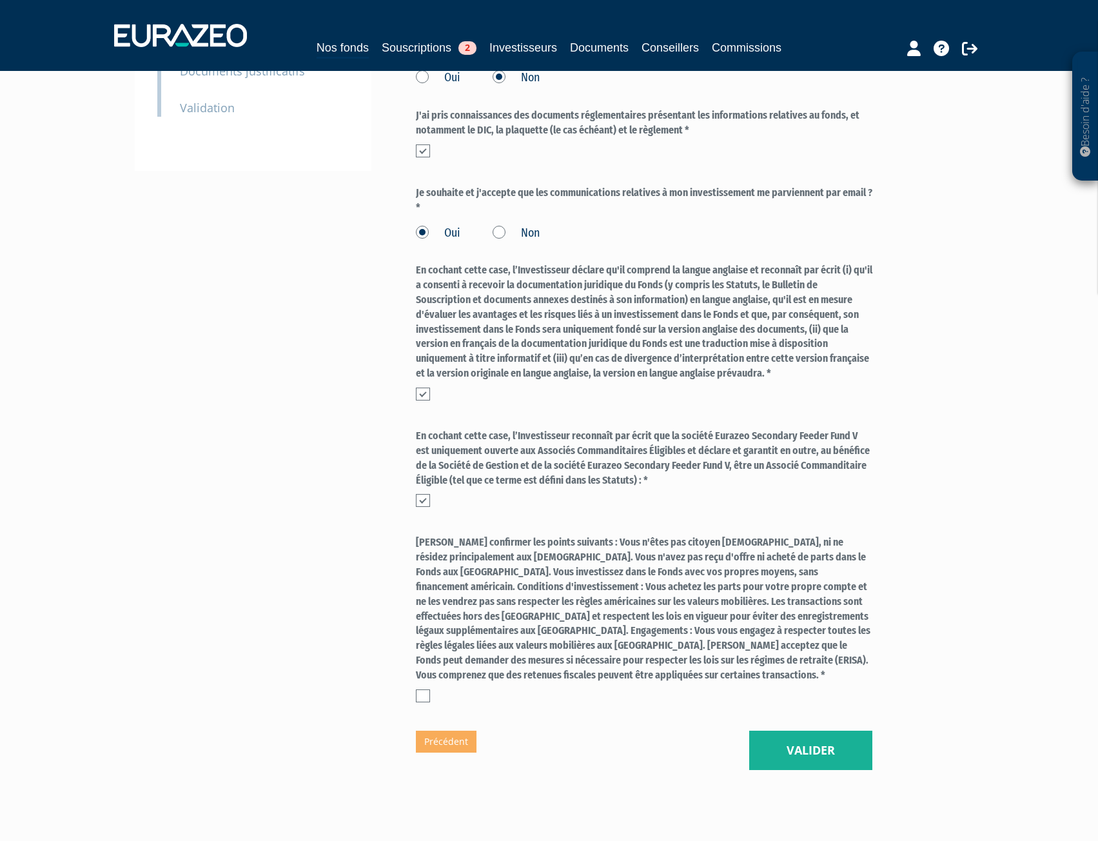
click at [427, 702] on label at bounding box center [423, 696] width 14 height 13
click at [0, 0] on input "checkbox" at bounding box center [0, 0] width 0 height 0
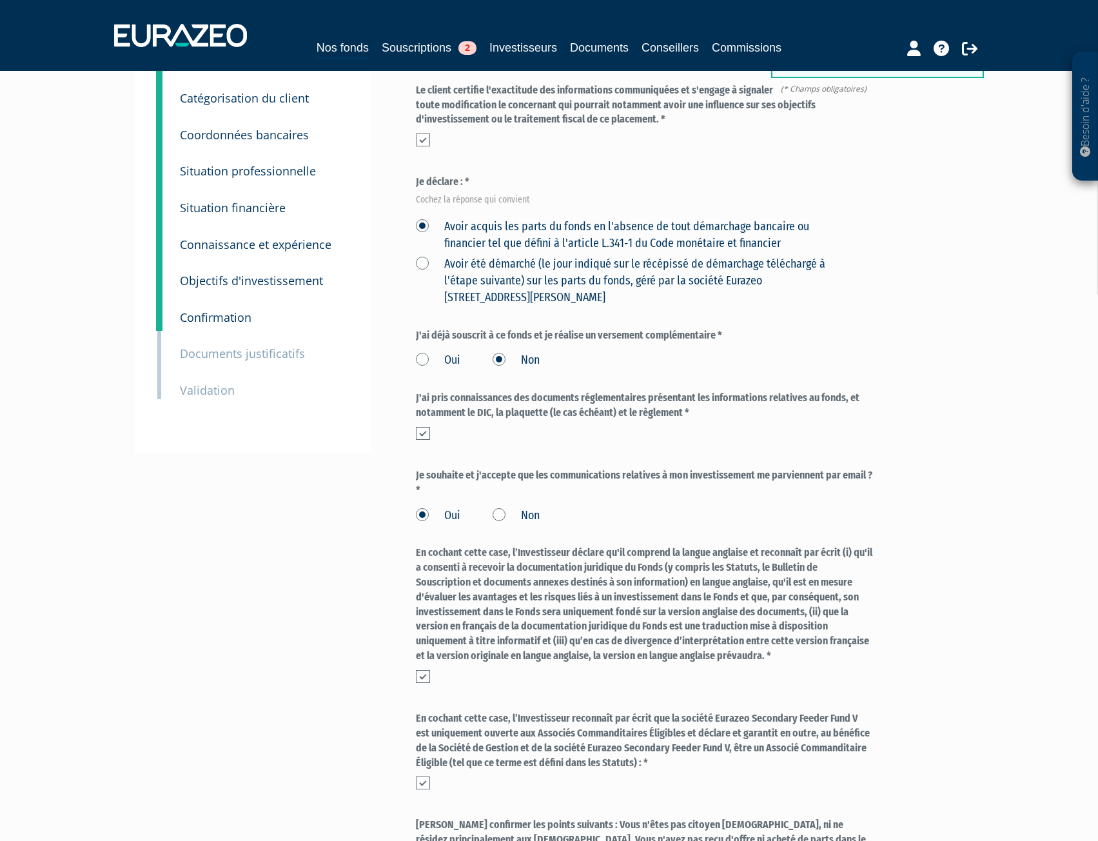
scroll to position [0, 0]
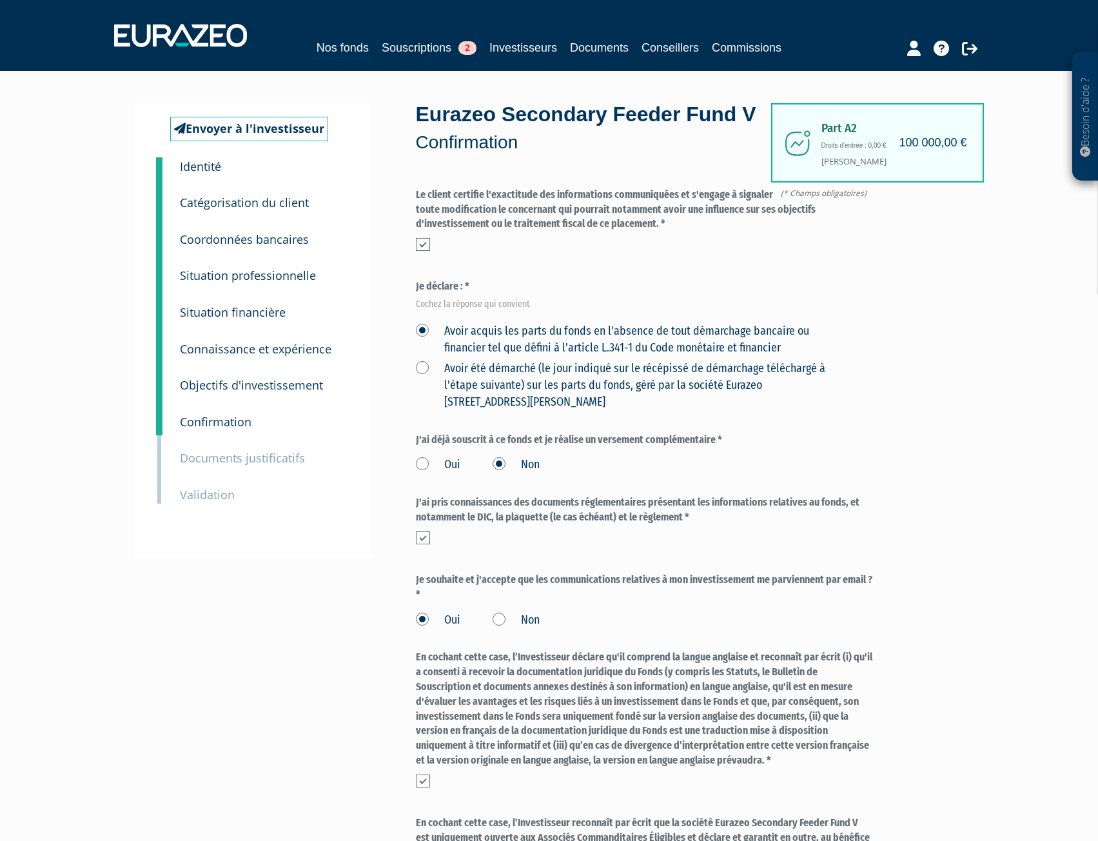
click at [266, 455] on small "Documents justificatifs" at bounding box center [242, 457] width 125 height 15
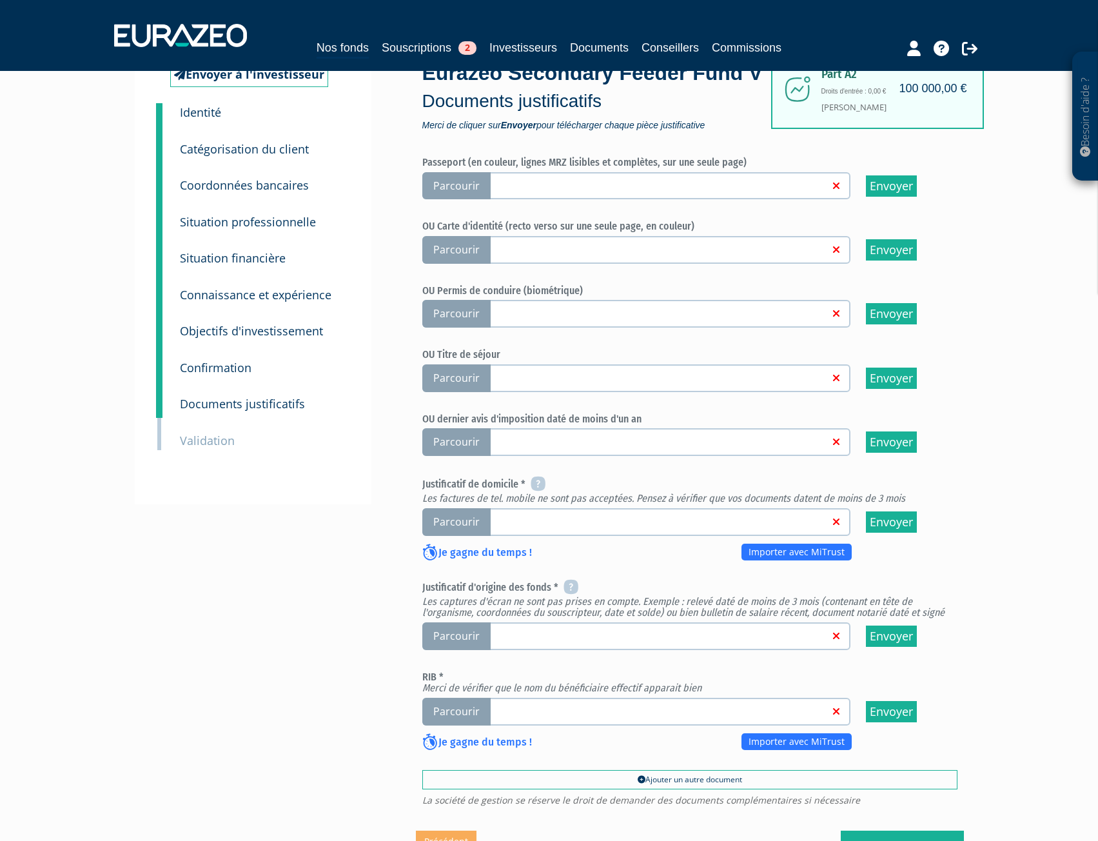
scroll to position [65, 0]
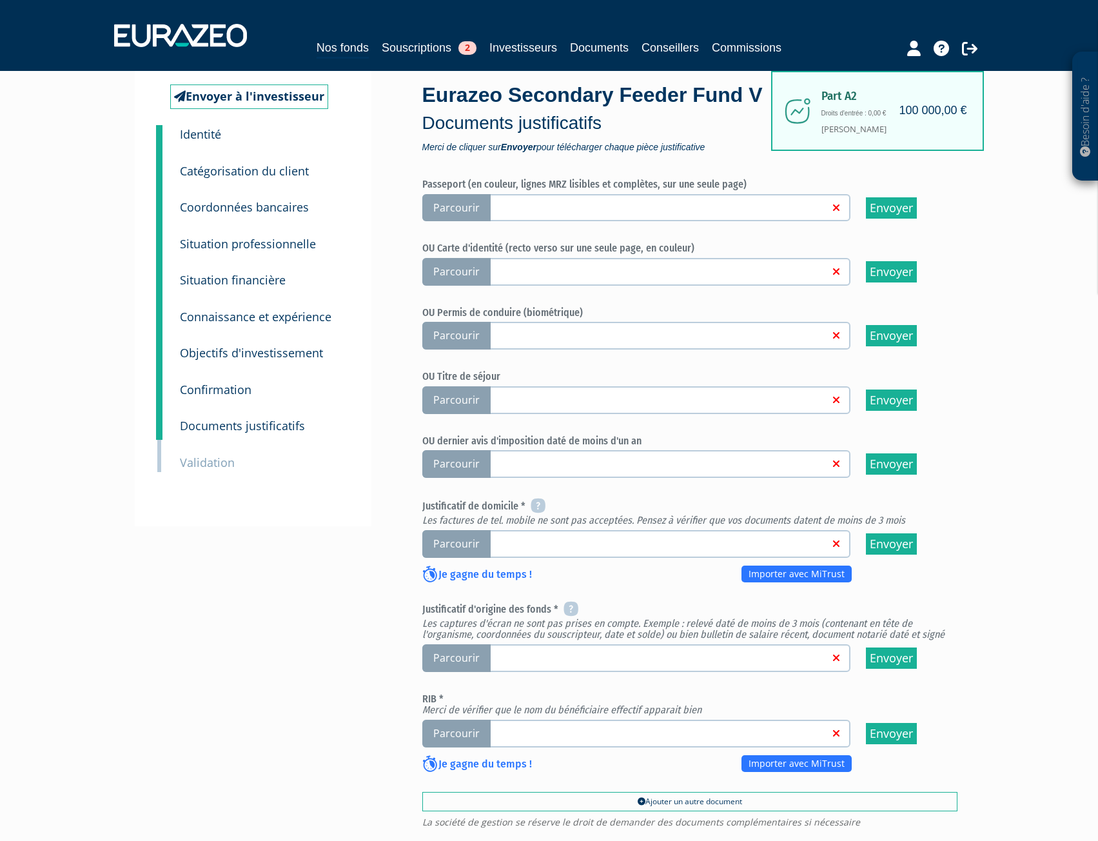
click at [443, 222] on span "Parcourir" at bounding box center [456, 208] width 68 height 28
click at [0, 0] on input "Parcourir" at bounding box center [0, 0] width 0 height 0
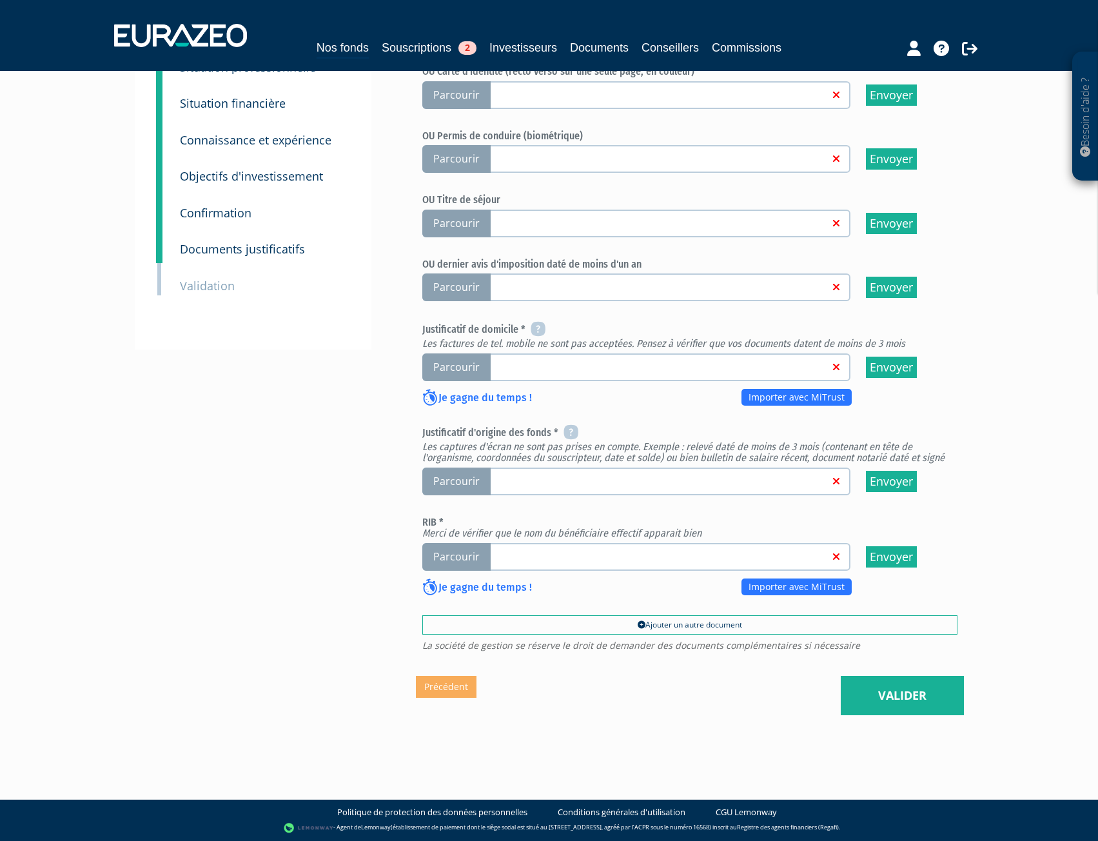
scroll to position [270, 0]
click at [448, 366] on span "Parcourir" at bounding box center [456, 367] width 68 height 28
click at [0, 0] on input "Parcourir" at bounding box center [0, 0] width 0 height 0
click at [433, 483] on span "Parcourir" at bounding box center [456, 482] width 68 height 28
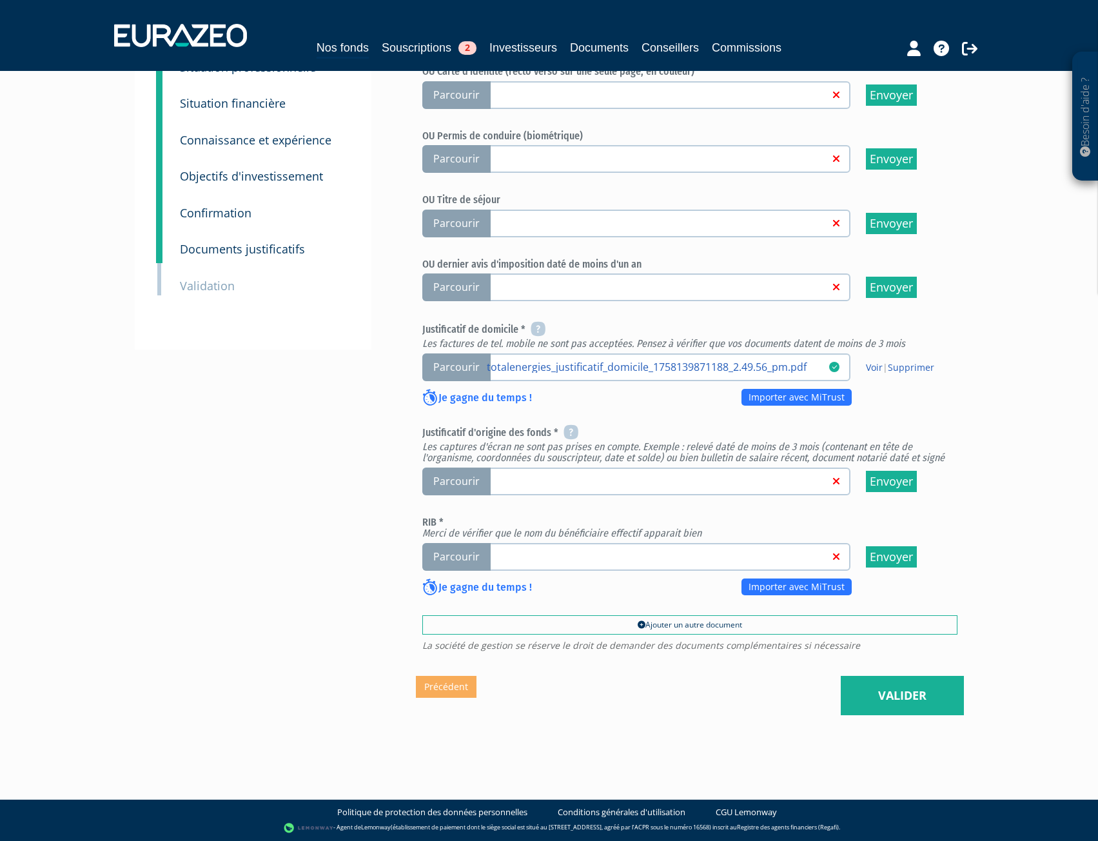
click at [0, 0] on input "Parcourir" at bounding box center [0, 0] width 0 height 0
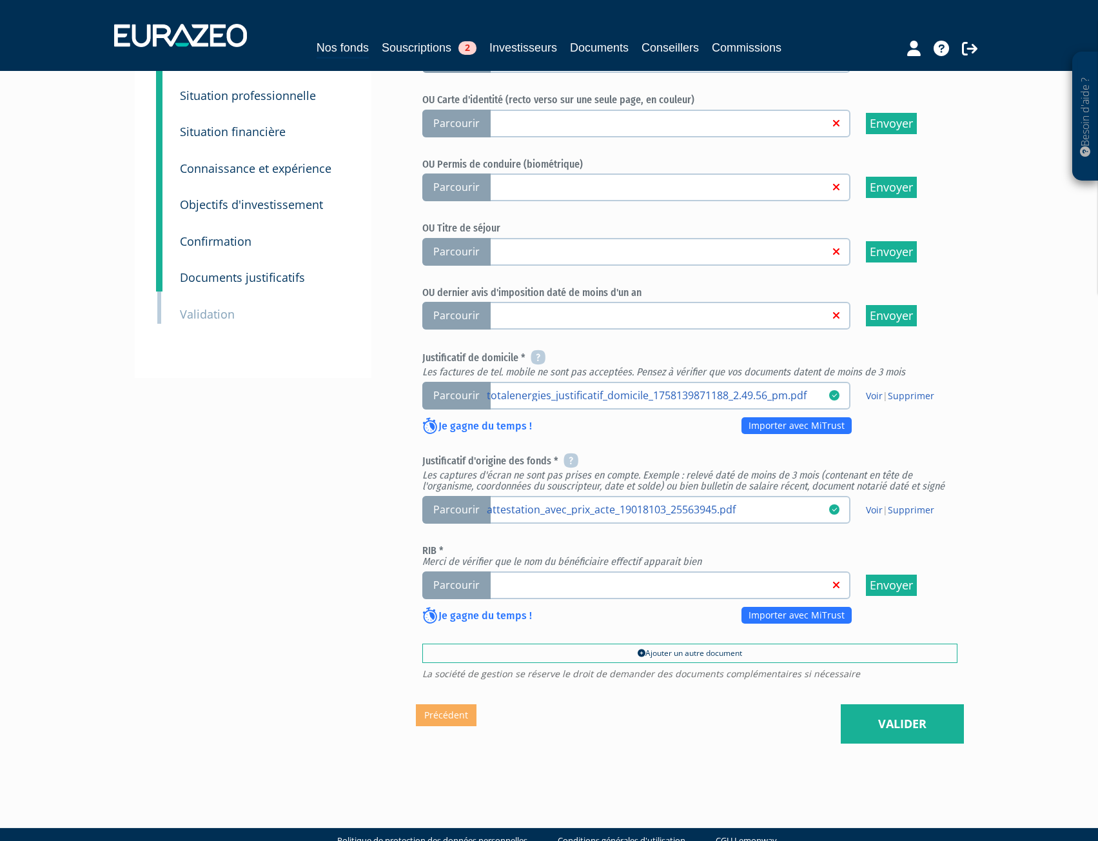
scroll to position [270, 0]
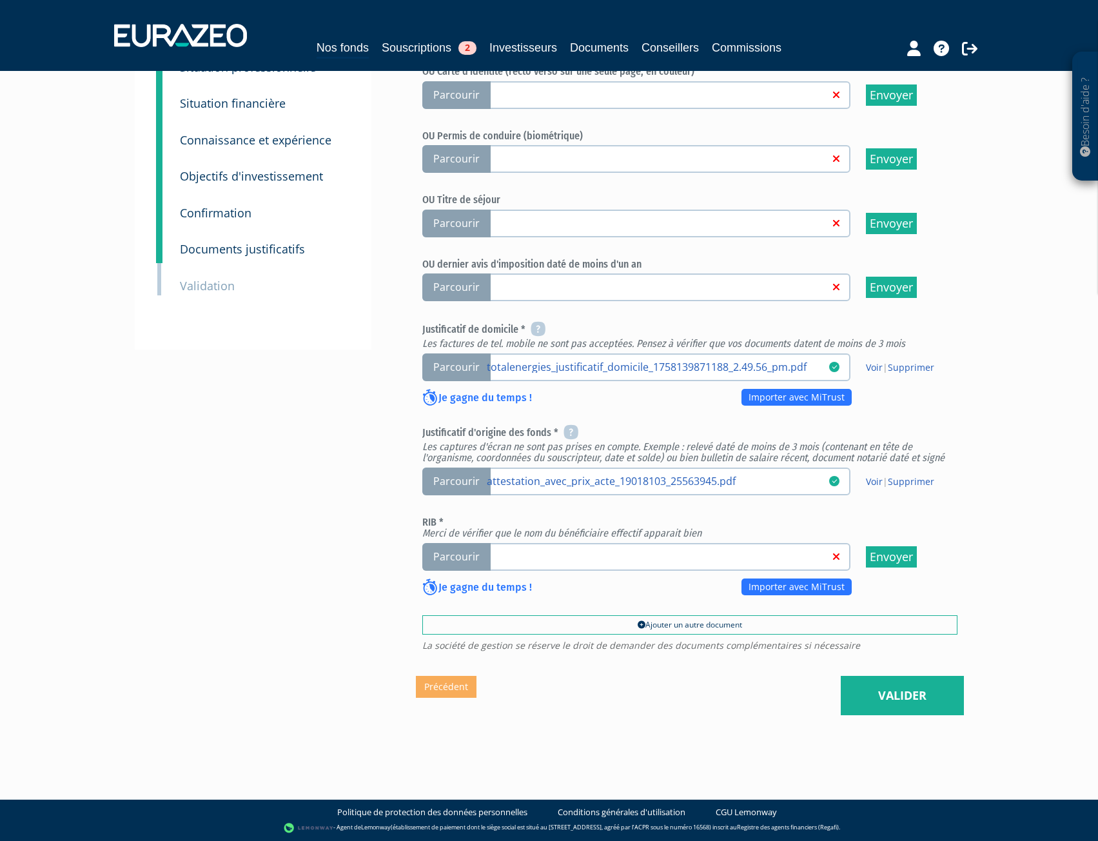
click at [464, 555] on span "Parcourir" at bounding box center [456, 557] width 68 height 28
click at [0, 0] on input "Parcourir" at bounding box center [0, 0] width 0 height 0
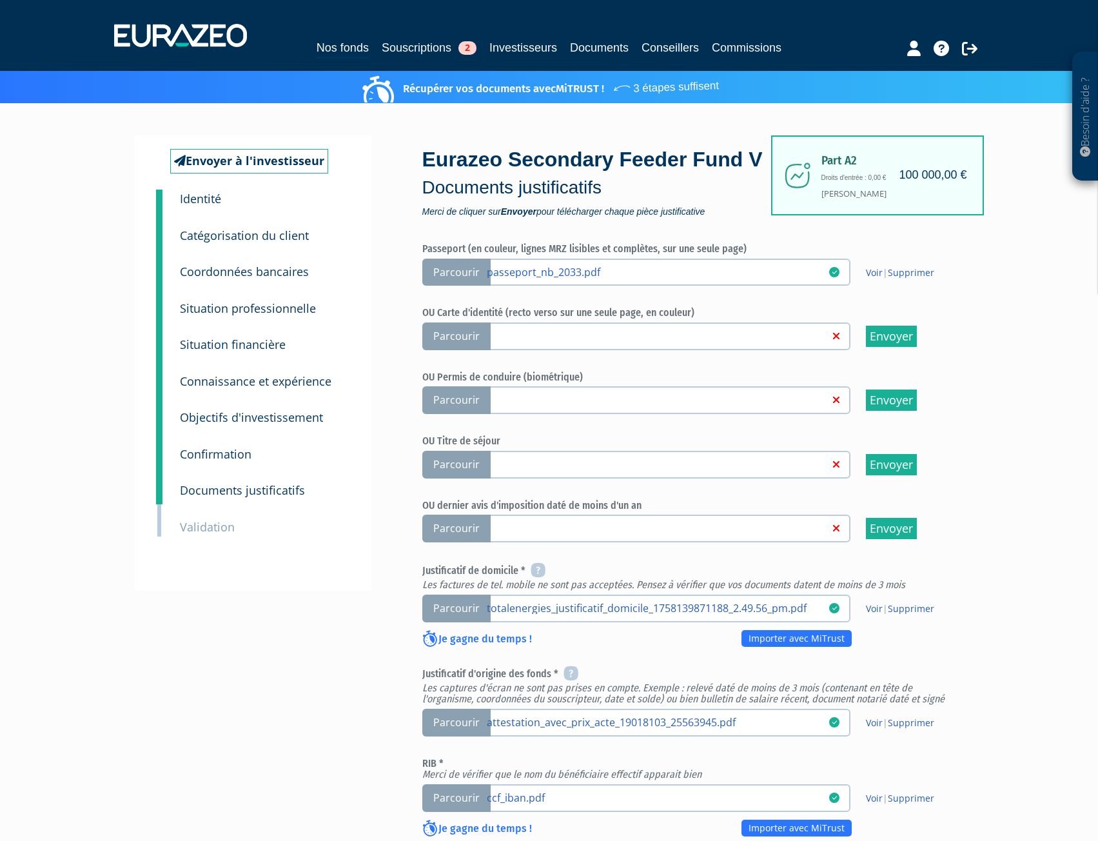
scroll to position [65, 0]
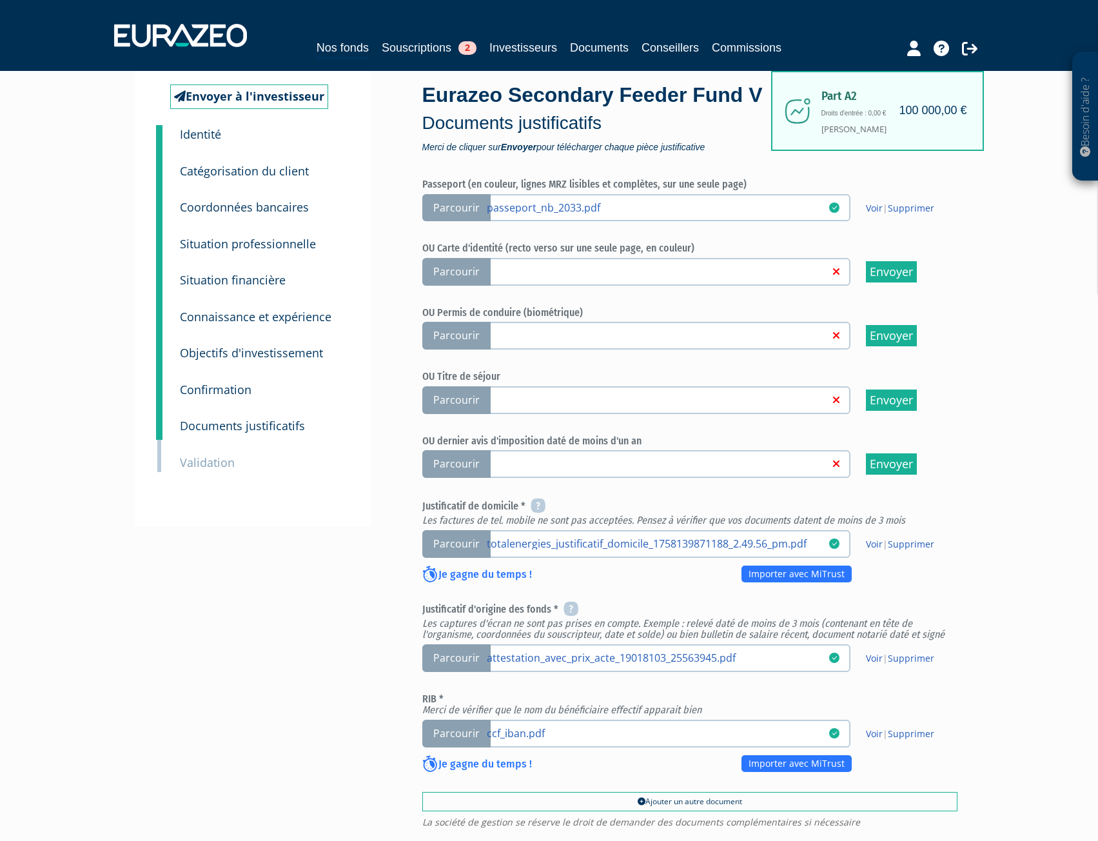
click at [232, 205] on small "Coordonnées bancaires" at bounding box center [244, 206] width 129 height 15
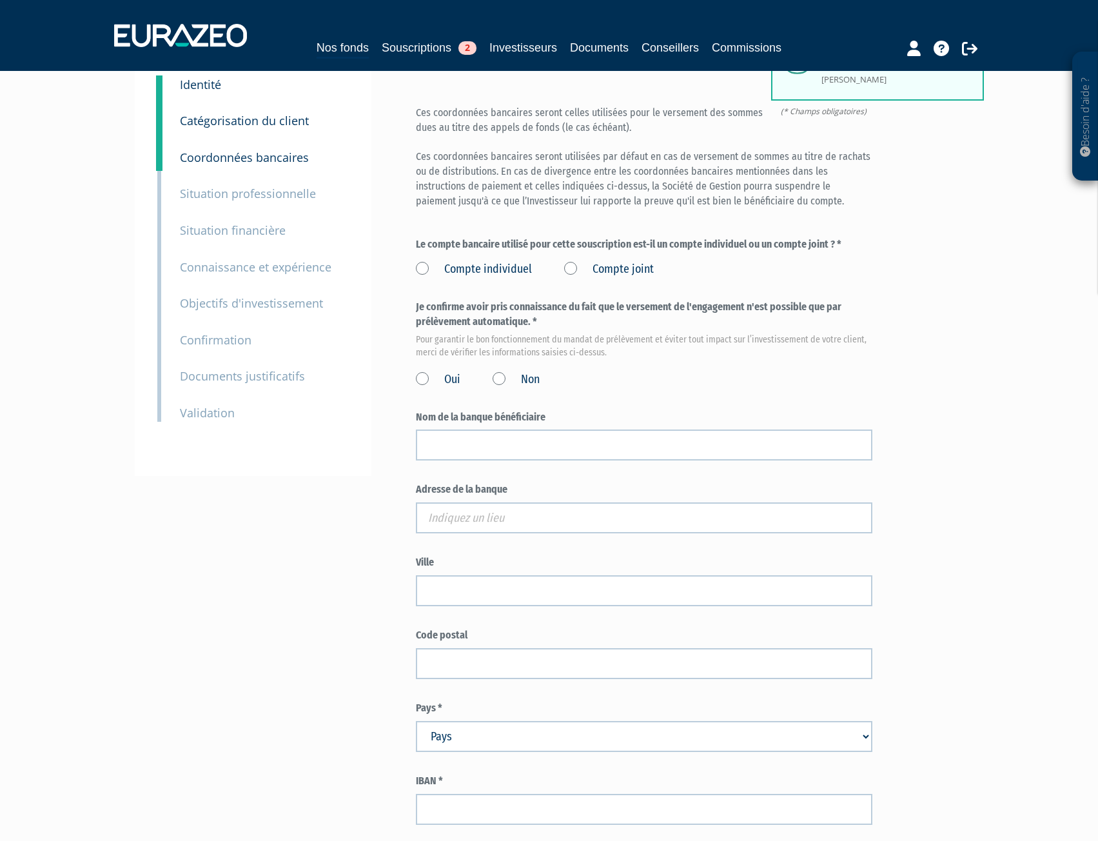
scroll to position [194, 0]
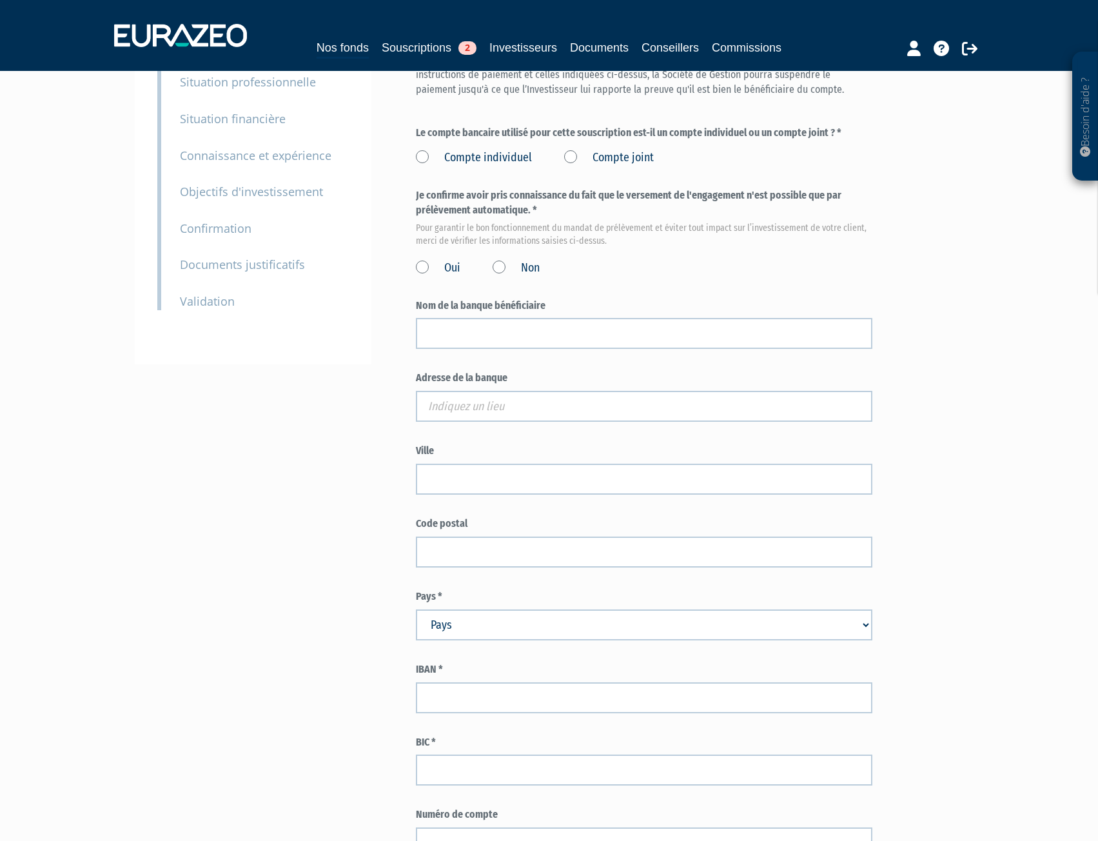
click at [573, 166] on label "Compte joint" at bounding box center [609, 158] width 90 height 17
click at [0, 0] on joint "Compte joint" at bounding box center [0, 0] width 0 height 0
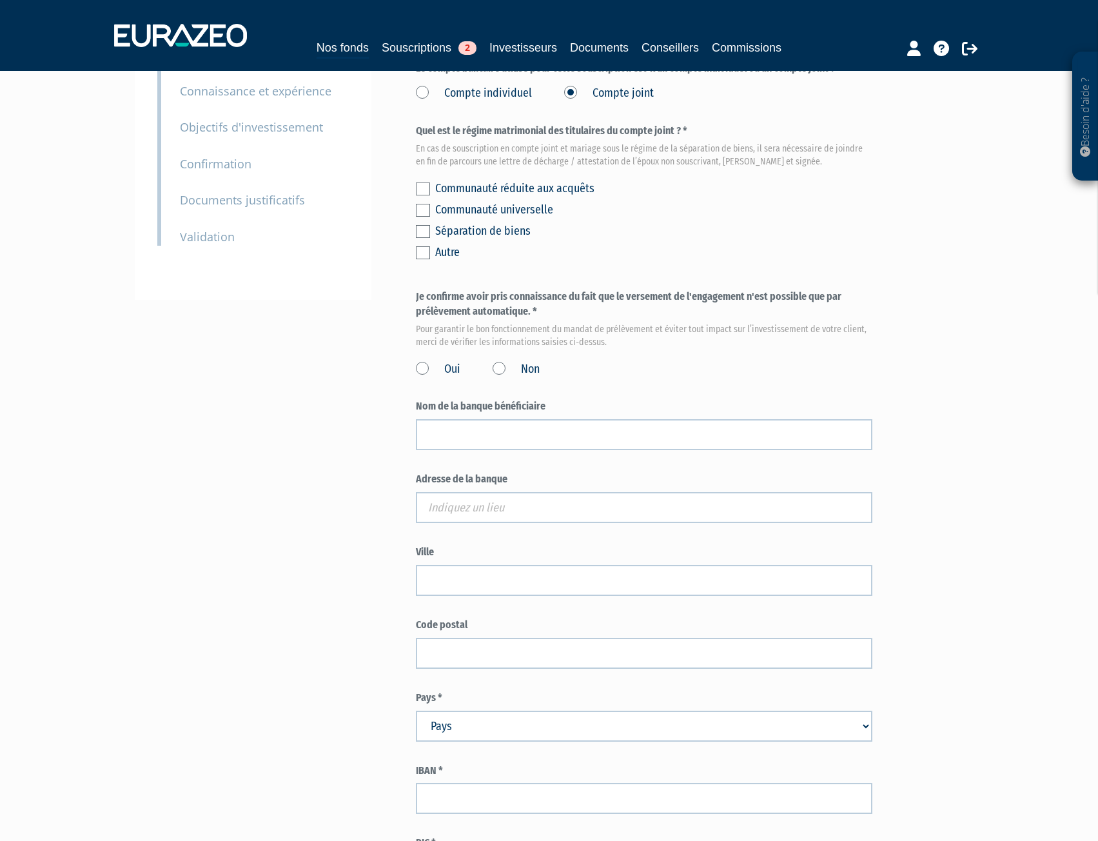
scroll to position [323, 0]
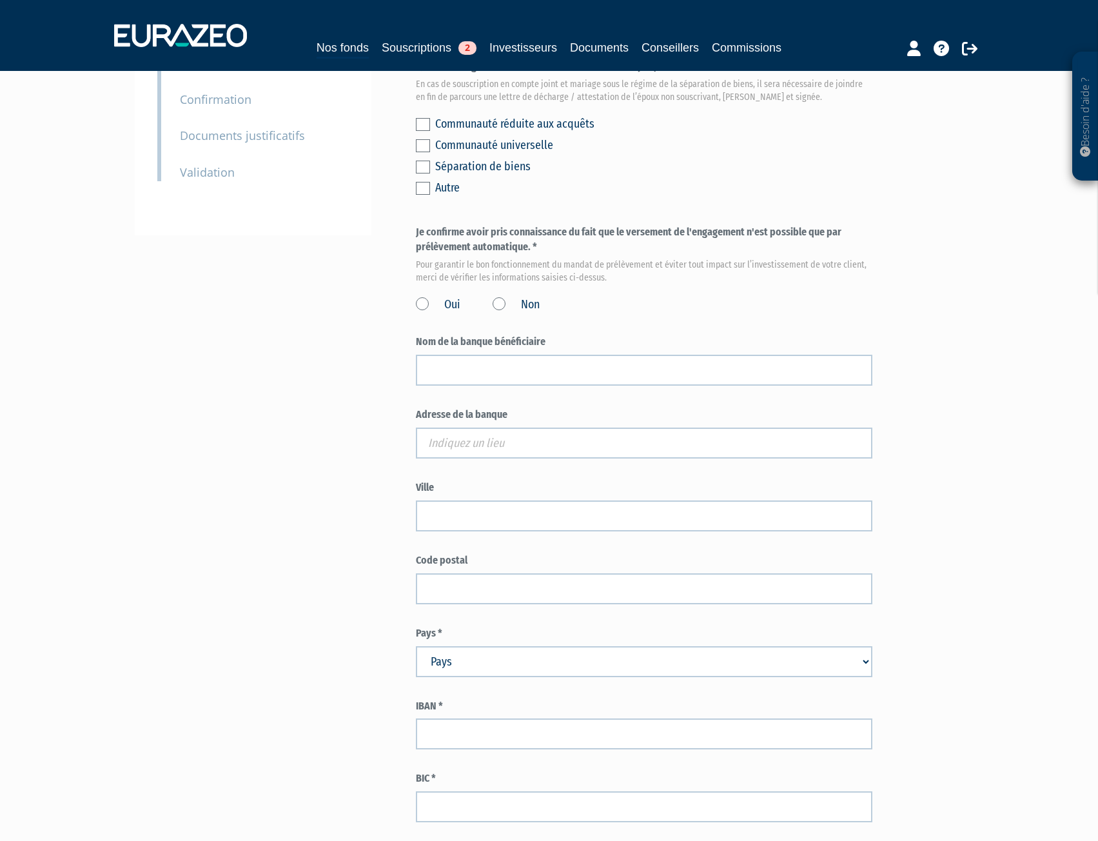
click at [426, 152] on label at bounding box center [423, 145] width 14 height 13
click at [0, 0] on input "checkbox" at bounding box center [0, 0] width 0 height 0
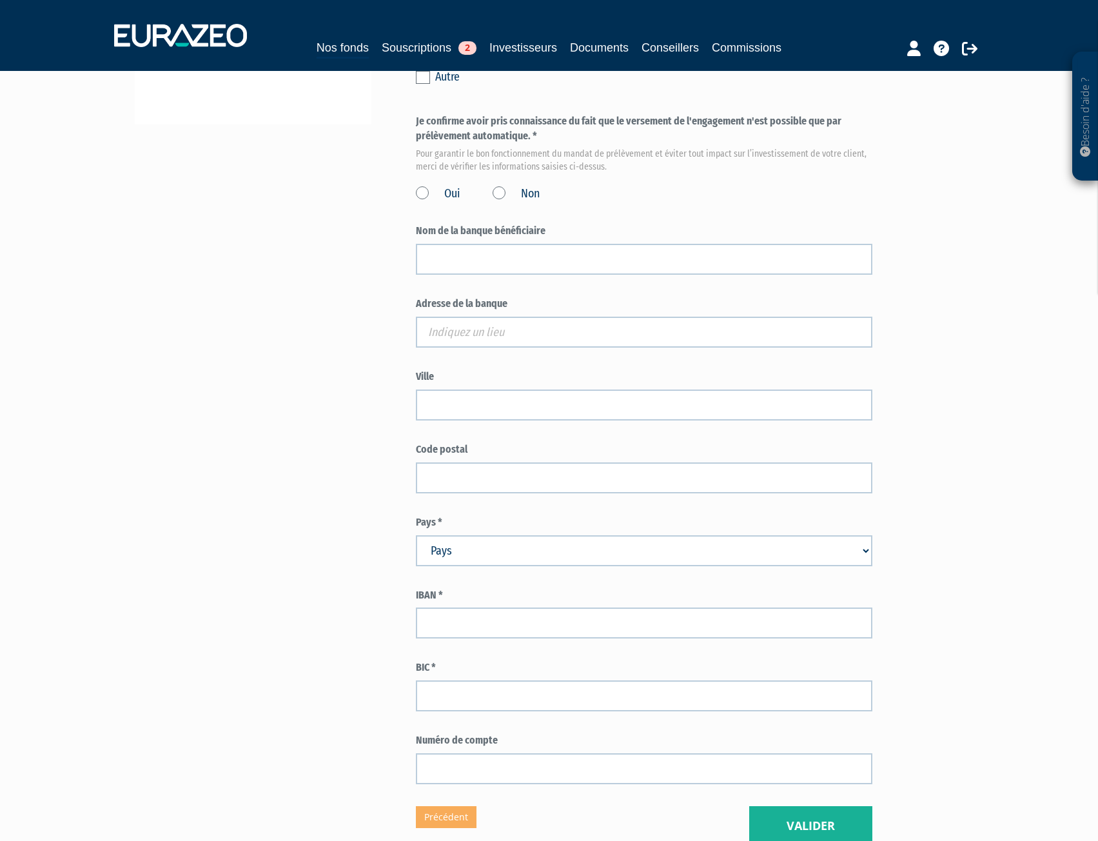
scroll to position [452, 0]
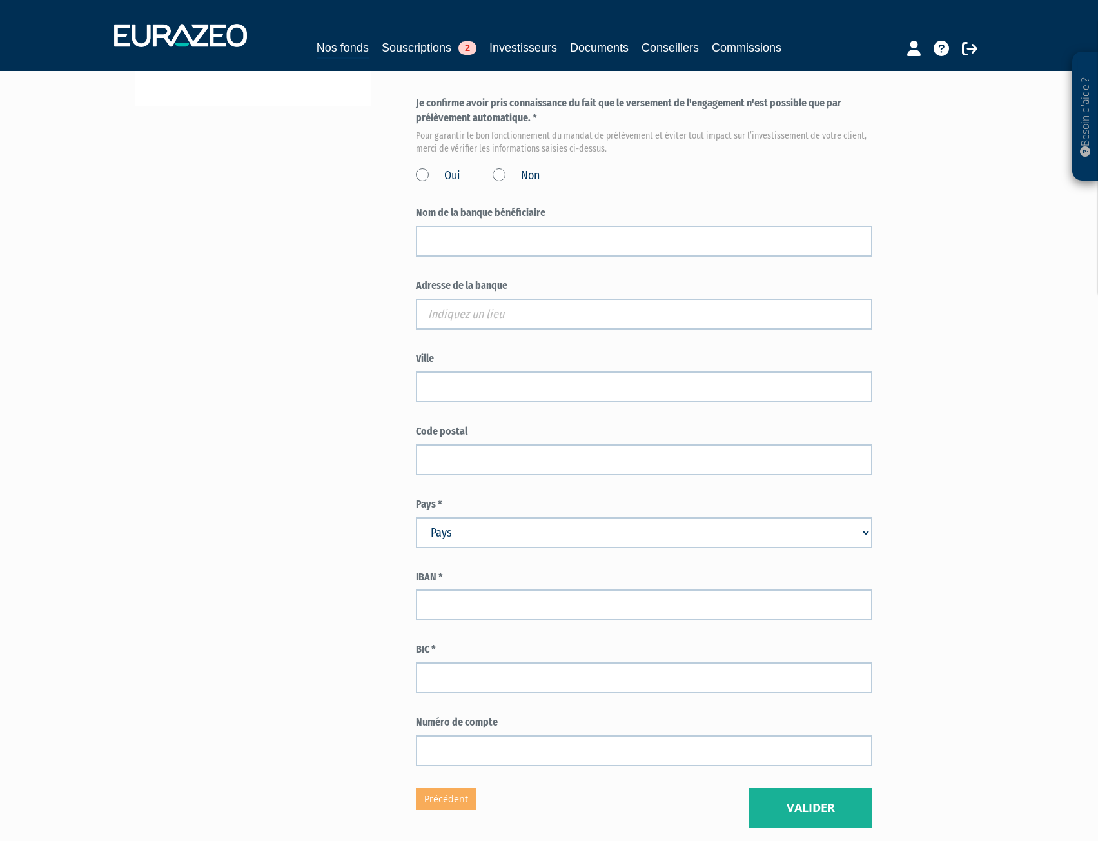
click at [426, 184] on label "Oui" at bounding box center [438, 176] width 45 height 17
click at [0, 0] on input "Oui" at bounding box center [0, 0] width 0 height 0
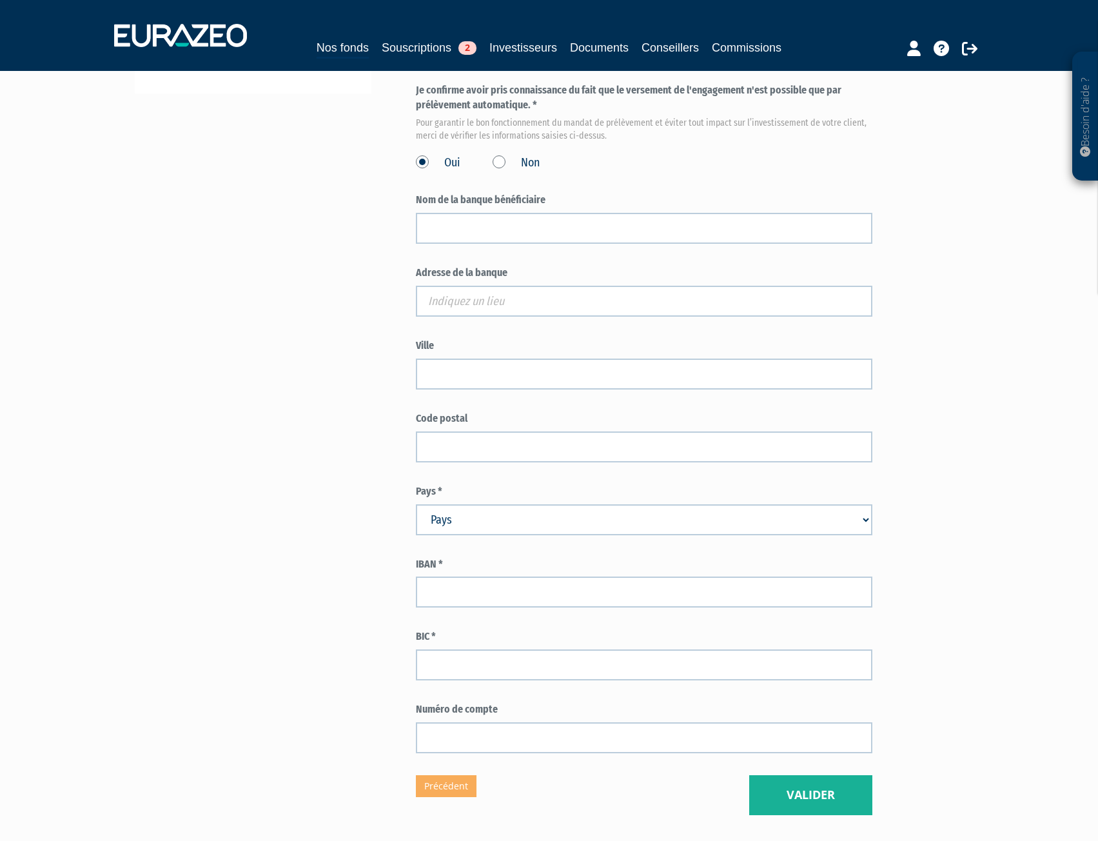
scroll to position [400, 0]
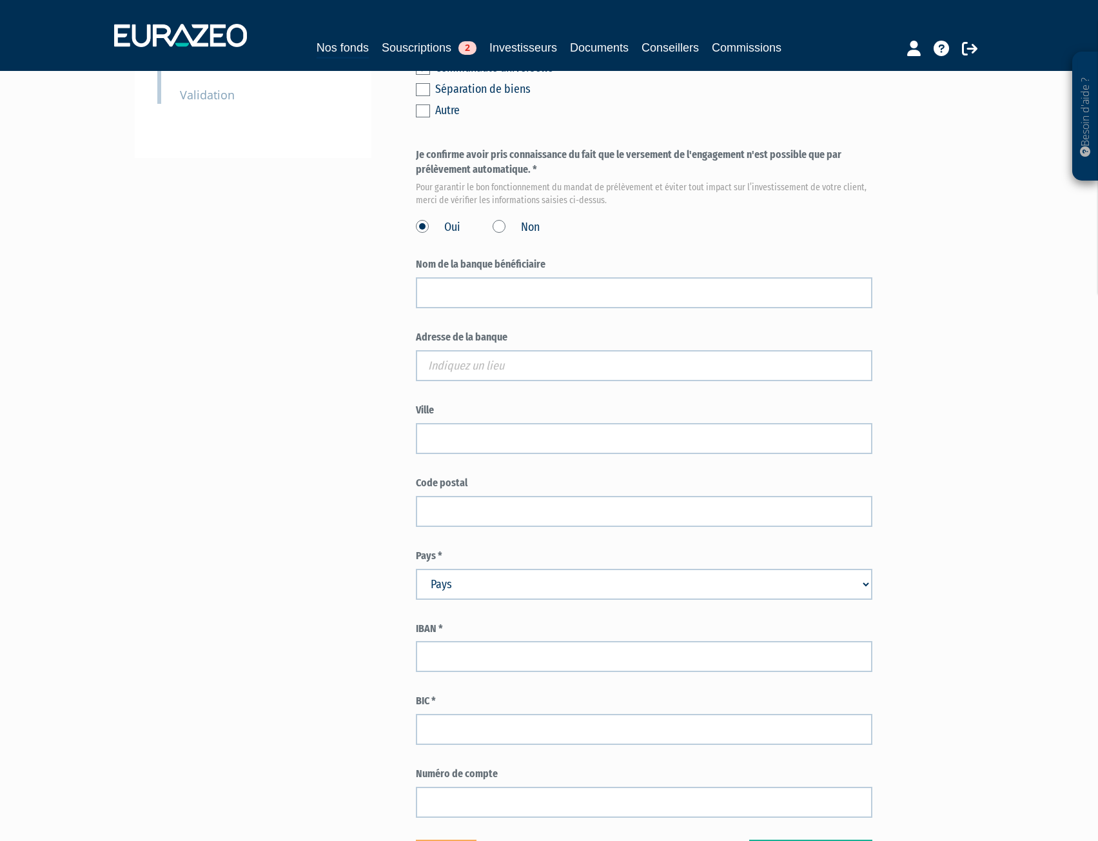
click at [501, 236] on div "Oui Non" at bounding box center [644, 225] width 457 height 21
click at [494, 236] on label "Non" at bounding box center [516, 227] width 47 height 17
click at [0, 0] on input "Non" at bounding box center [0, 0] width 0 height 0
click at [502, 236] on label "Non" at bounding box center [516, 227] width 47 height 17
click at [0, 0] on input "Non" at bounding box center [0, 0] width 0 height 0
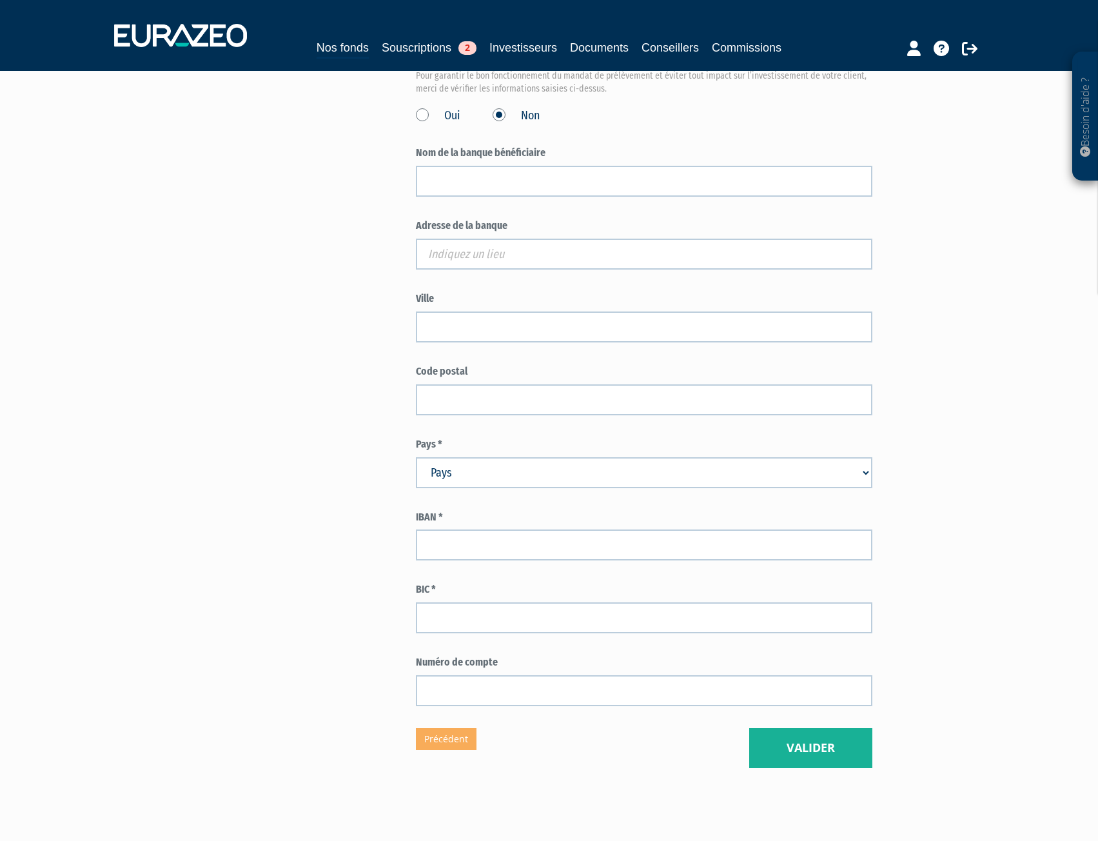
scroll to position [529, 0]
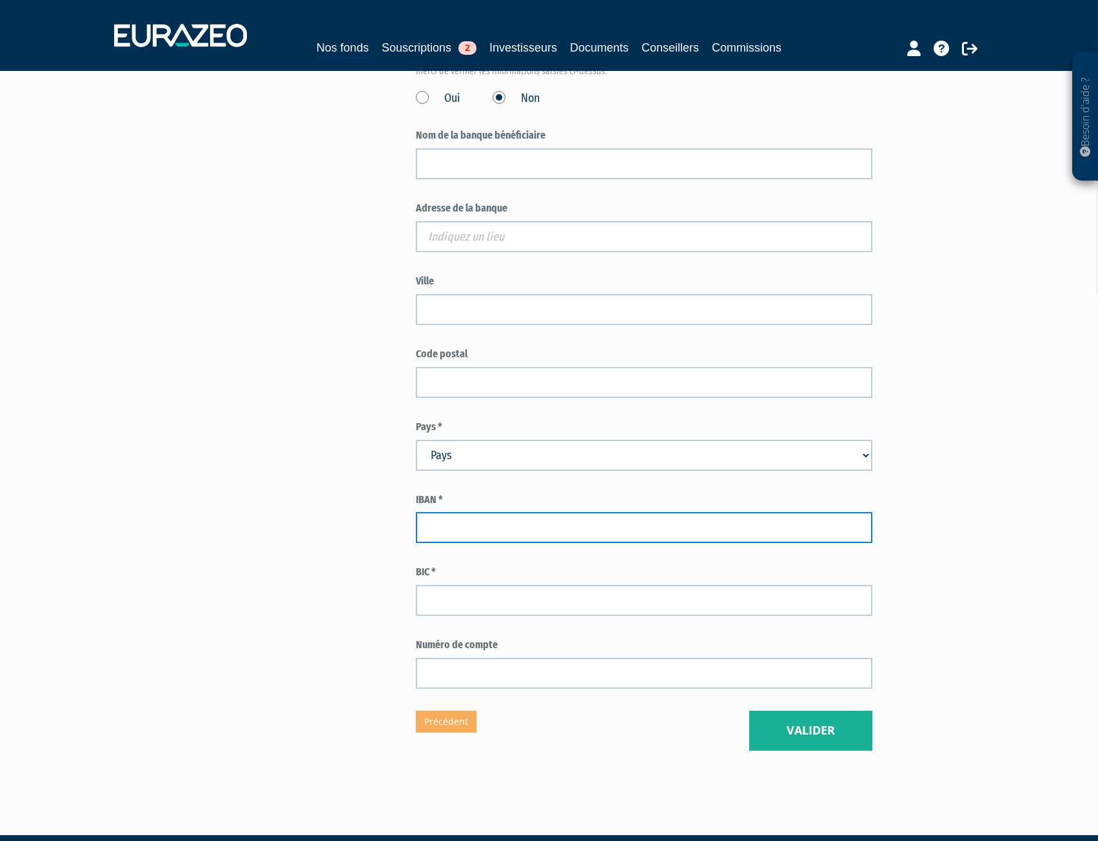
paste input "FR76 1807 9631 6202 4012 4404 014"
type input "FR76 1807 9631 6202 4012 4404 014"
click at [1017, 577] on div "Besoin d'aide ? × J'ai besoin d'aide Si vous avez une question à propos du fonc…" at bounding box center [549, 127] width 1098 height 1312
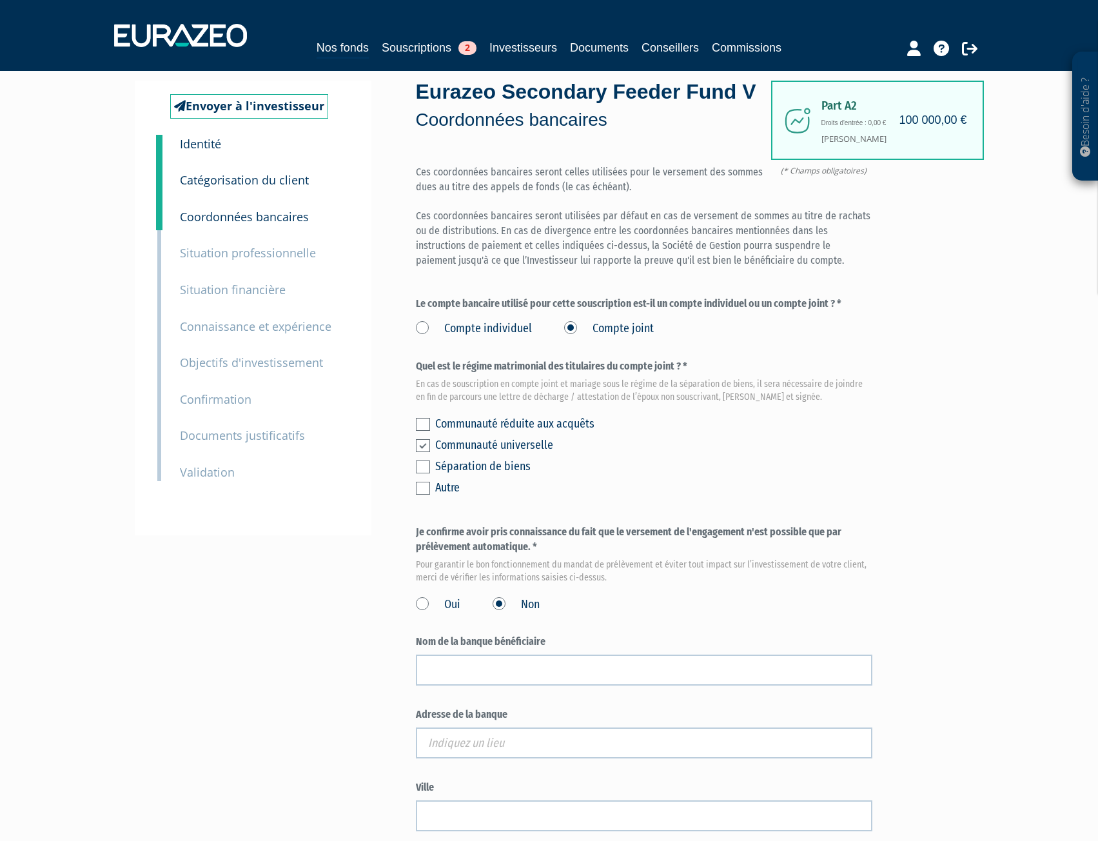
scroll to position [0, 0]
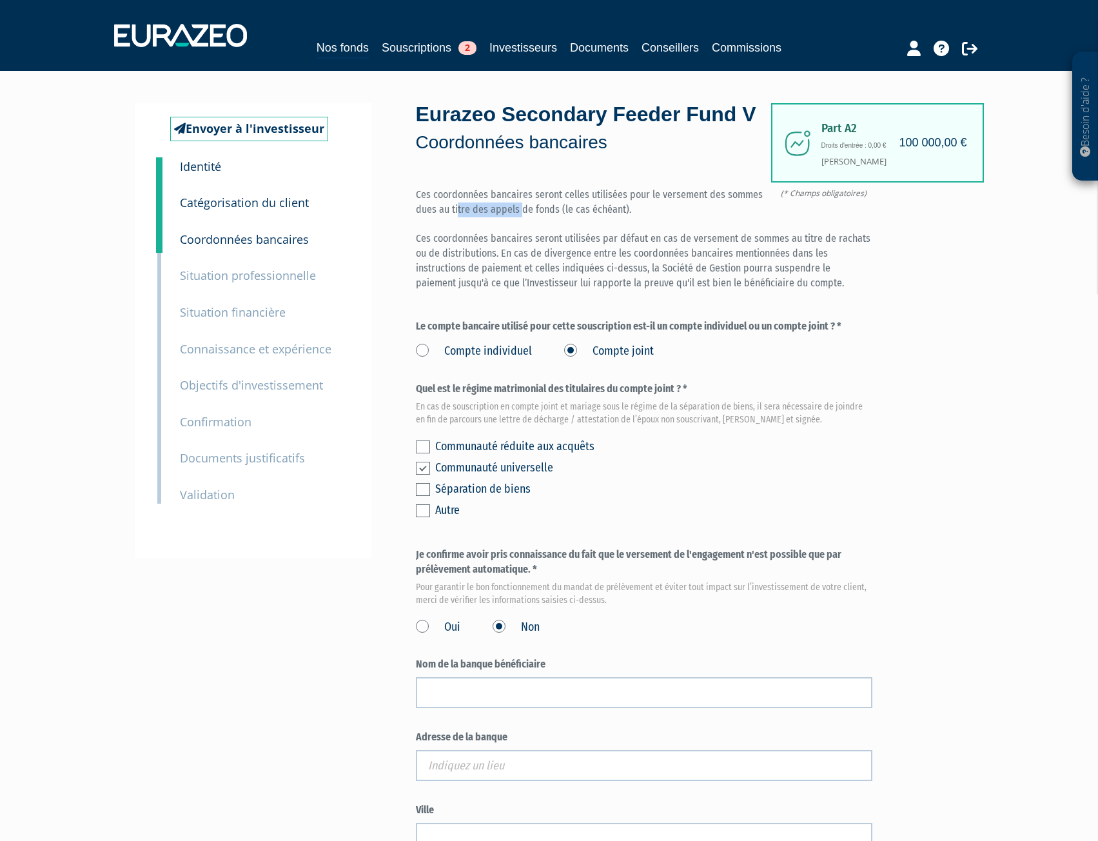
drag, startPoint x: 459, startPoint y: 233, endPoint x: 522, endPoint y: 241, distance: 63.8
click at [522, 241] on p "Ces coordonnées bancaires seront celles utilisées pour le versement des sommes …" at bounding box center [644, 239] width 457 height 103
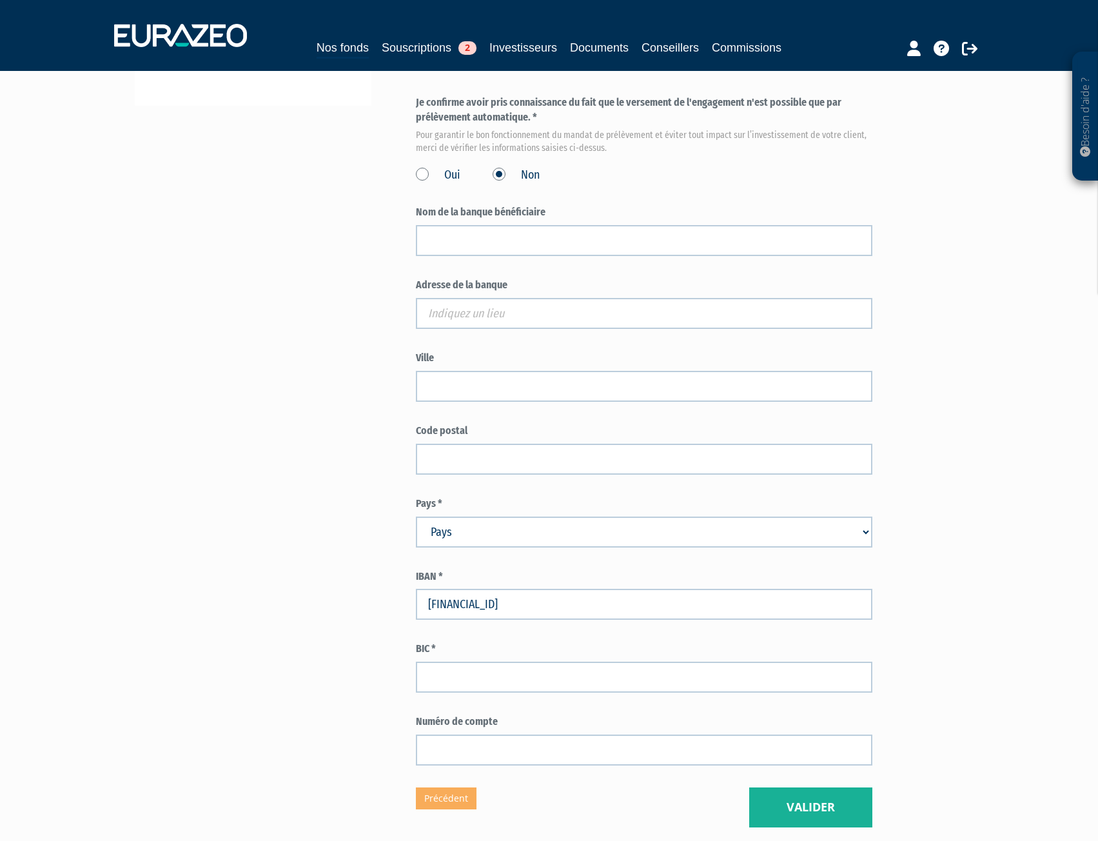
scroll to position [581, 0]
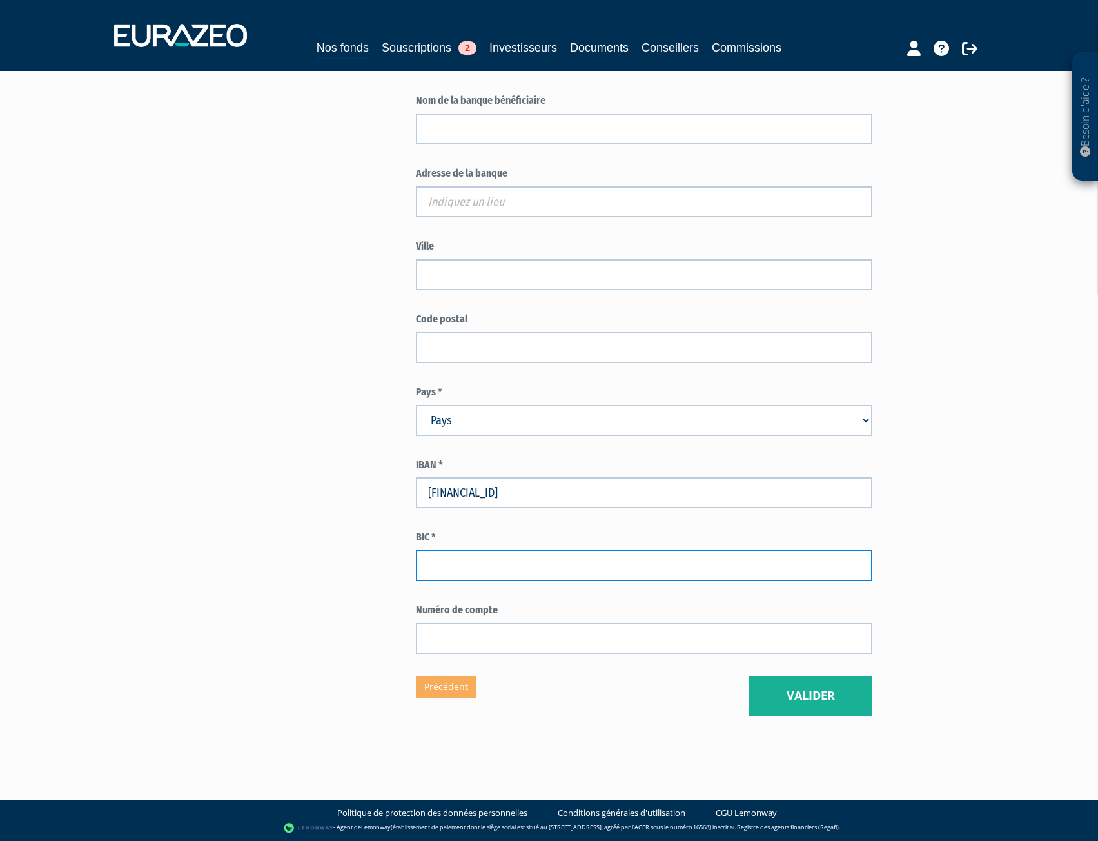
click at [486, 581] on input "text" at bounding box center [644, 565] width 457 height 31
paste input "CCDFFRPPXXX"
type input "CCDFFRPPXXX"
click at [335, 541] on div "Envoyer à l'investisseur 1 Identité 2 Catégorisation du client 3 Coordonnées ba…" at bounding box center [549, 127] width 810 height 1177
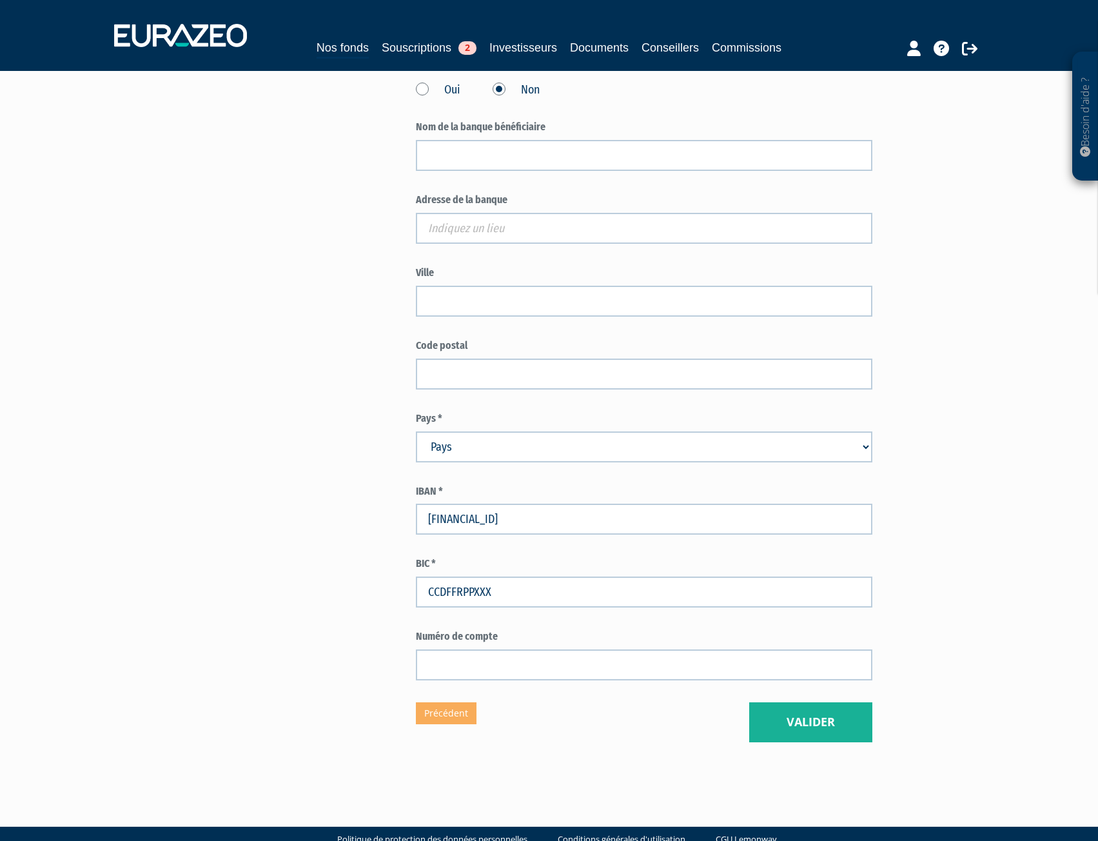
scroll to position [516, 0]
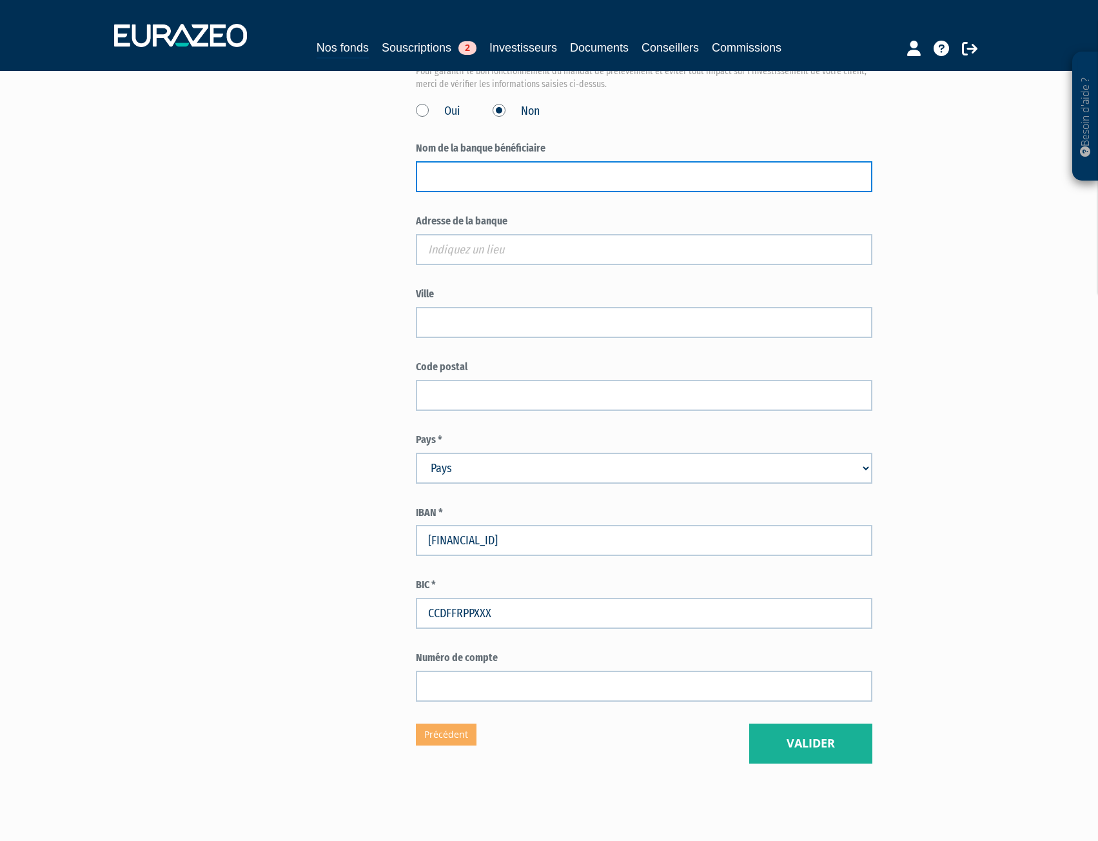
click at [460, 192] on input "text" at bounding box center [644, 176] width 457 height 31
type input "CCF"
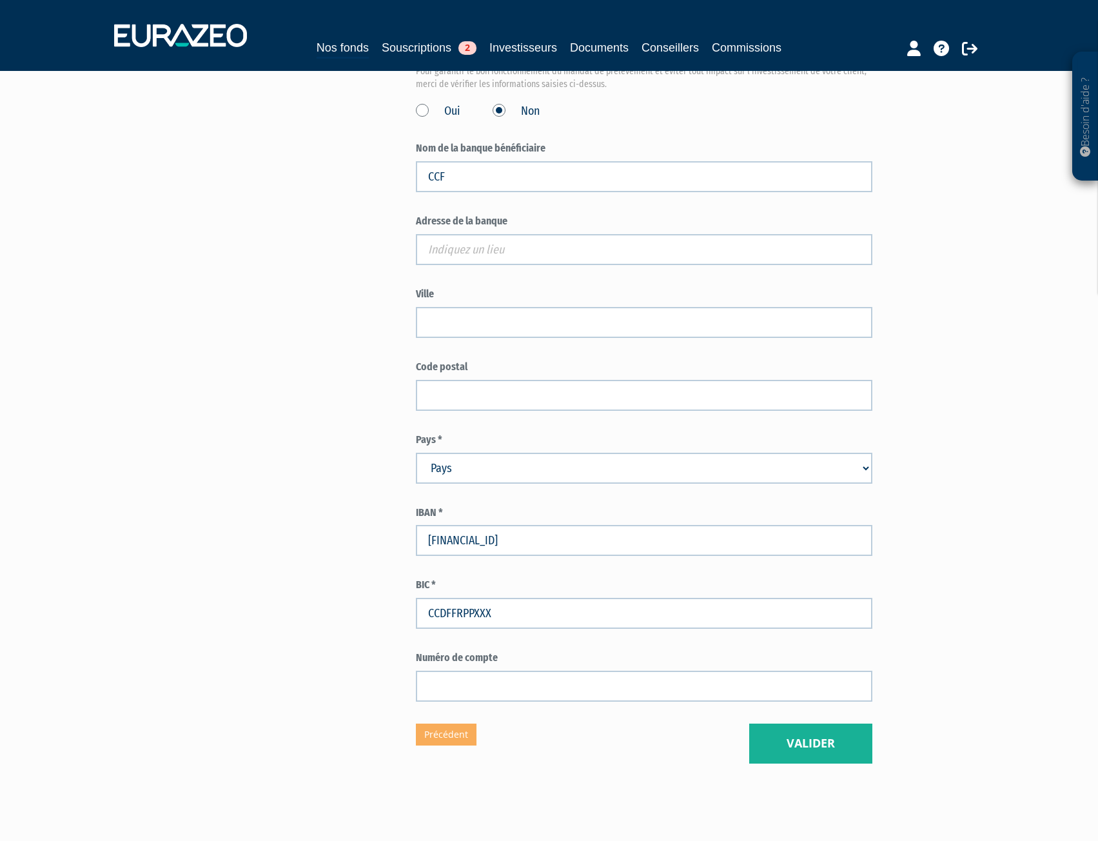
click at [308, 291] on div "Envoyer à l'investisseur 1 Identité 2 Catégorisation du client 3 Coordonnées ba…" at bounding box center [549, 175] width 810 height 1177
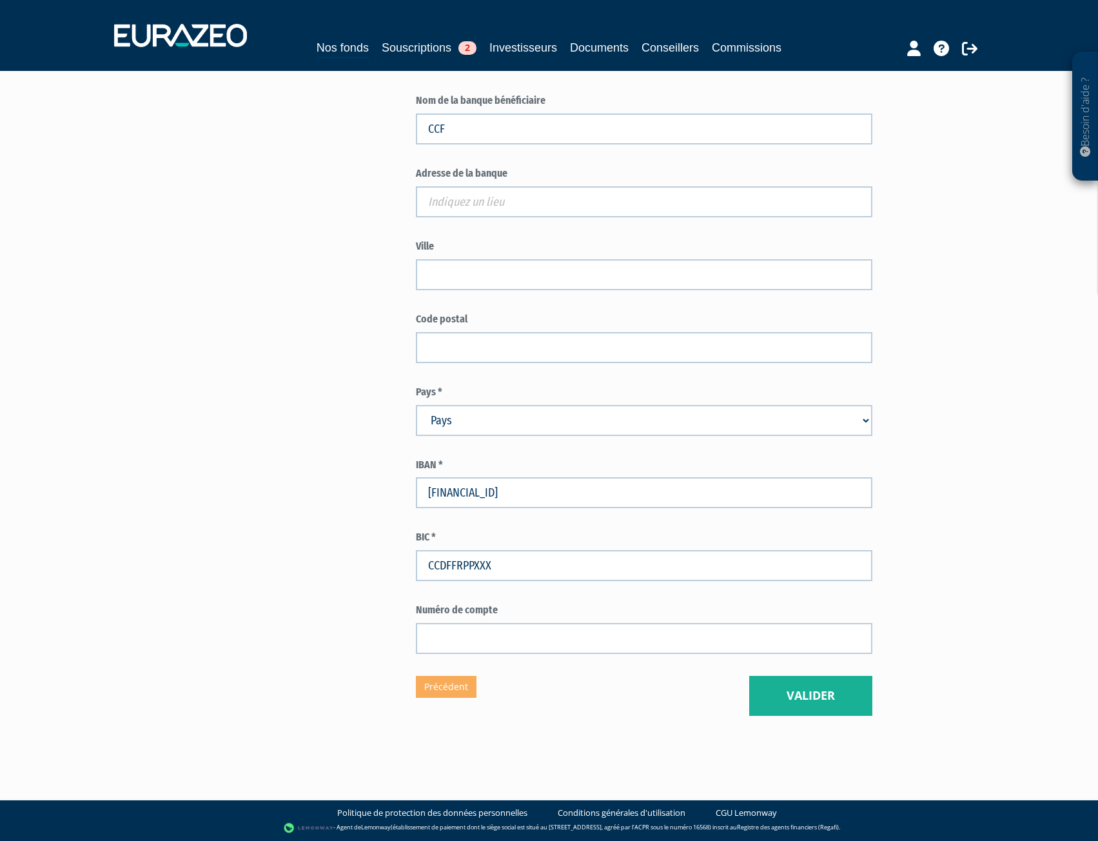
scroll to position [593, 0]
click at [805, 705] on button "Valider" at bounding box center [811, 696] width 123 height 40
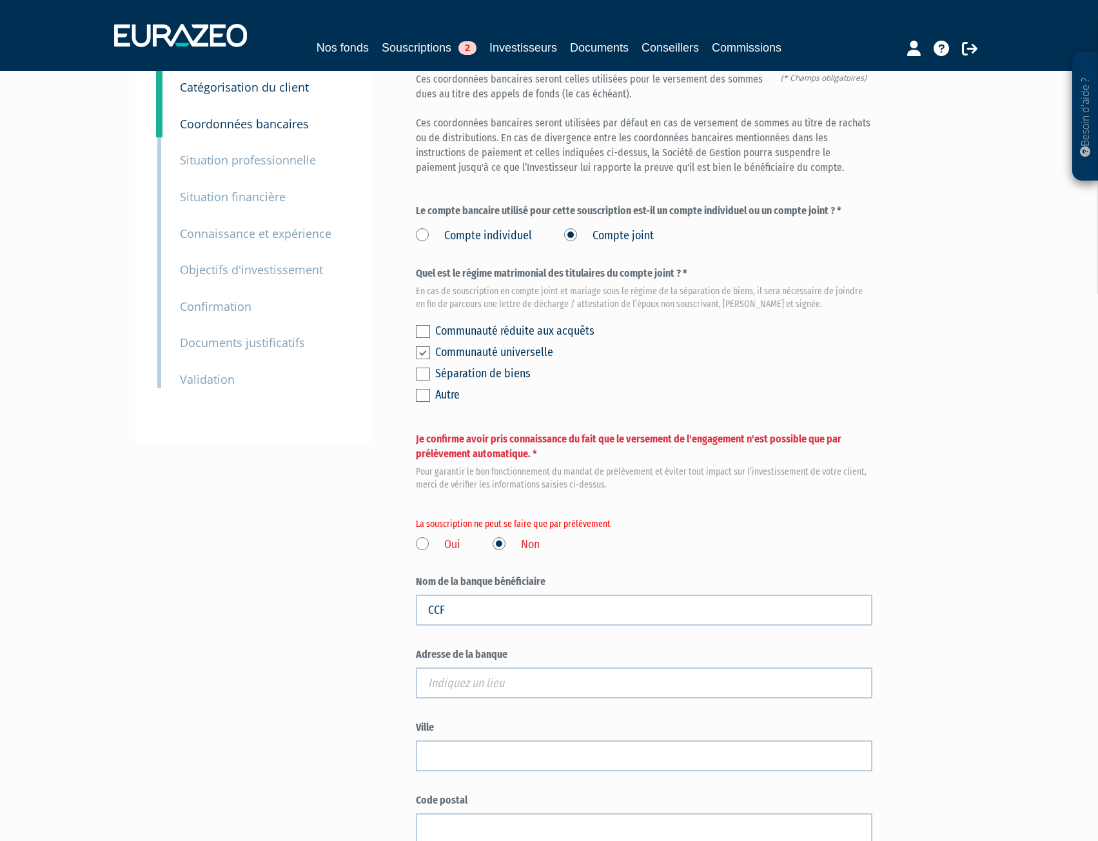
scroll to position [129, 0]
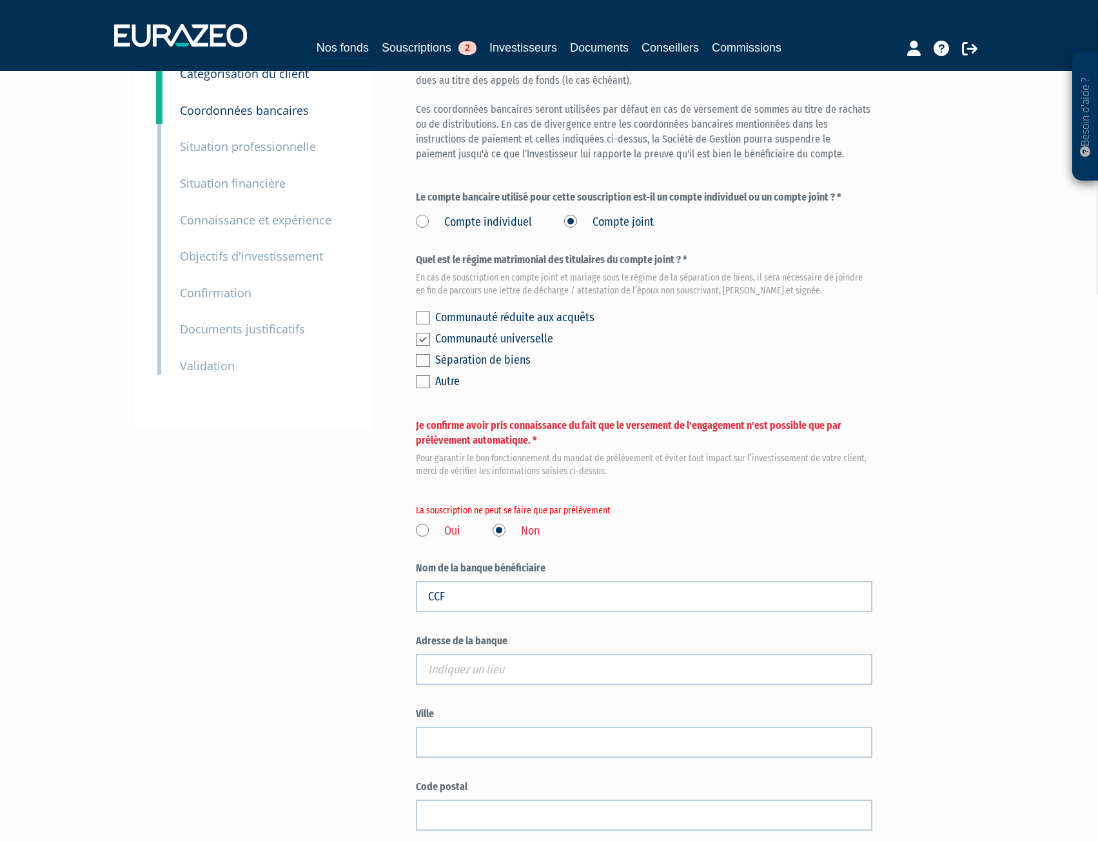
click at [424, 540] on label "Oui" at bounding box center [438, 531] width 45 height 17
click at [0, 0] on input "Oui" at bounding box center [0, 0] width 0 height 0
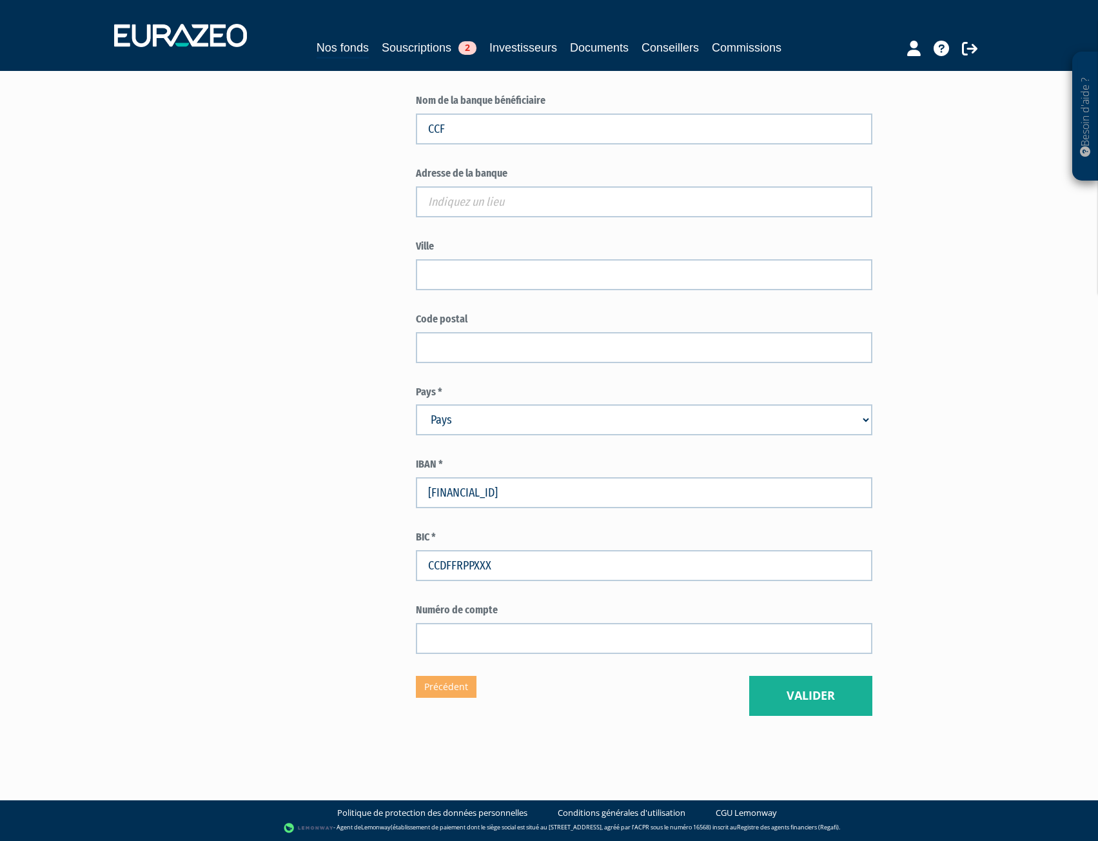
scroll to position [626, 0]
click at [824, 694] on button "Valider" at bounding box center [811, 696] width 123 height 40
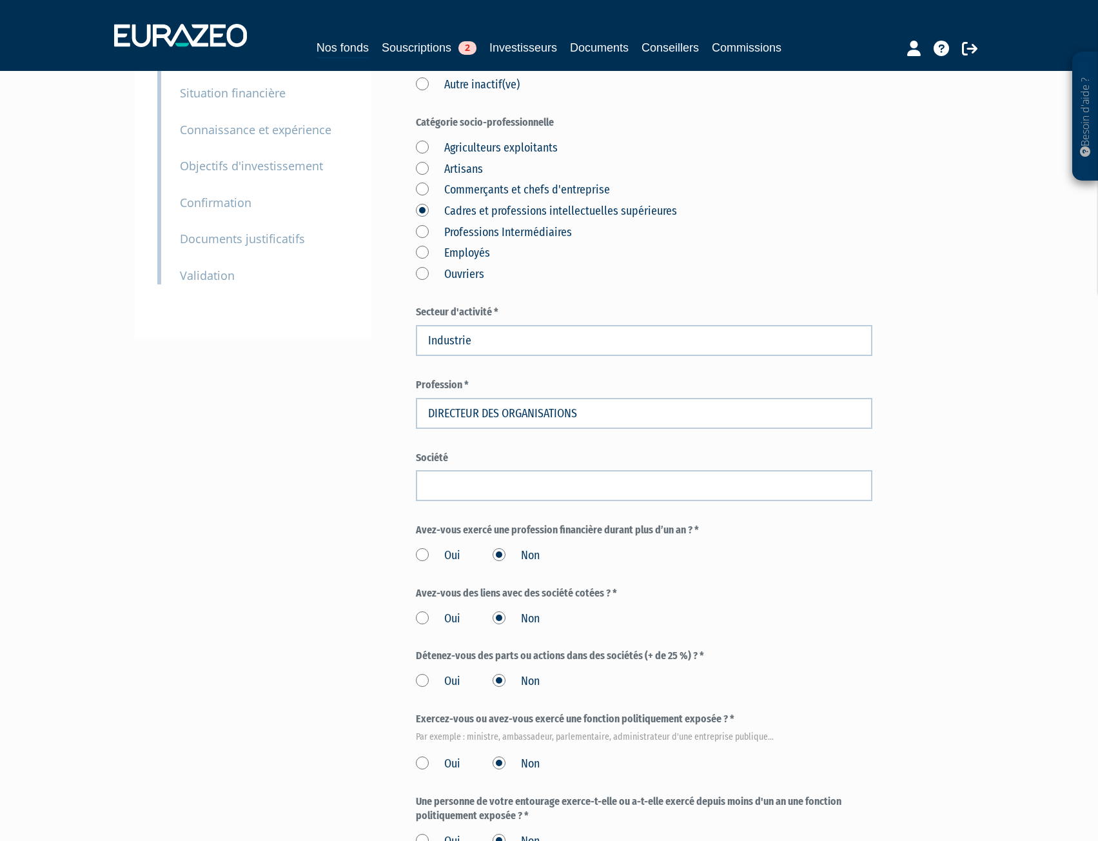
scroll to position [444, 0]
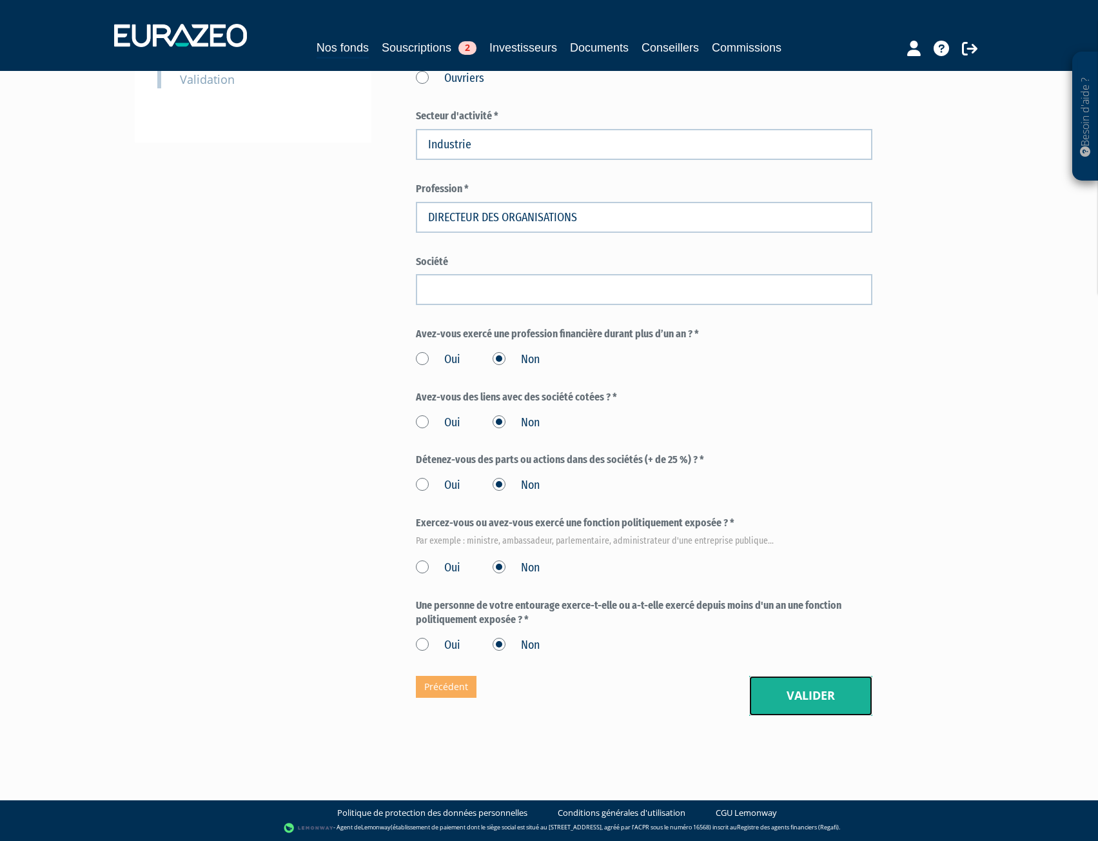
click at [775, 694] on button "Valider" at bounding box center [811, 696] width 123 height 40
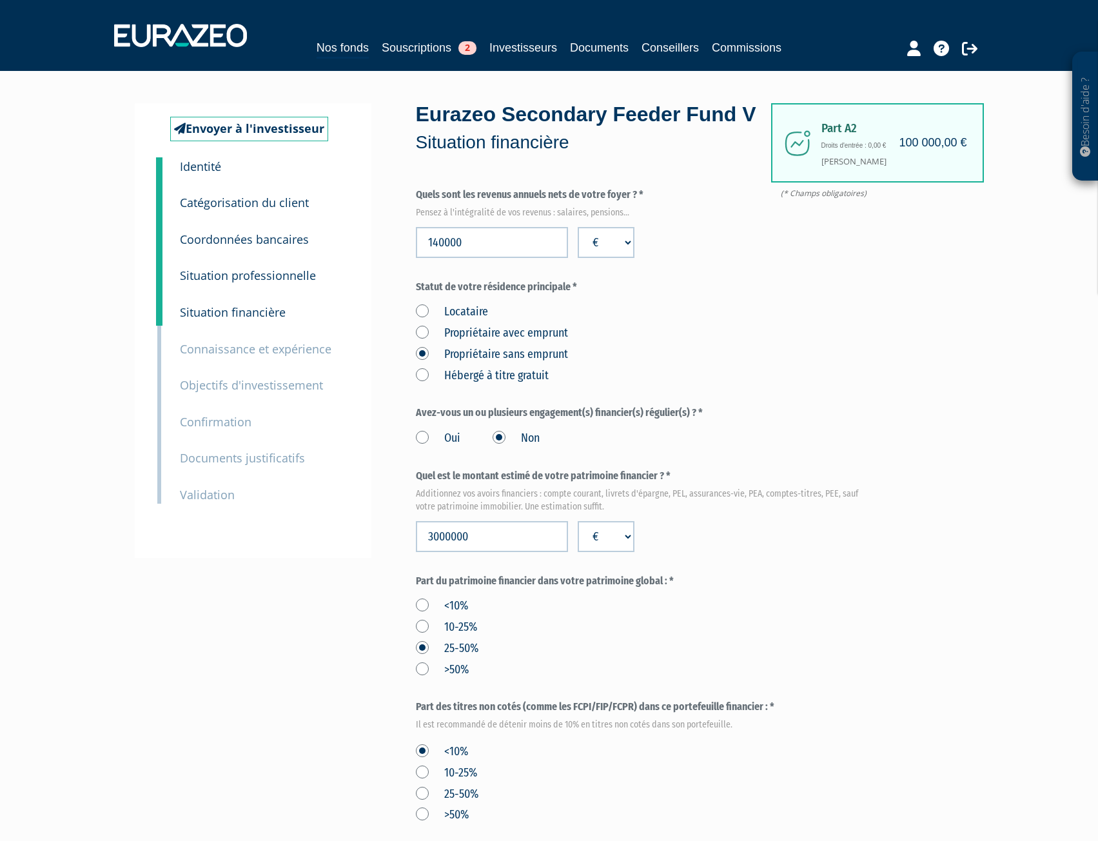
click at [219, 353] on small "Connaissance et expérience" at bounding box center [256, 348] width 152 height 15
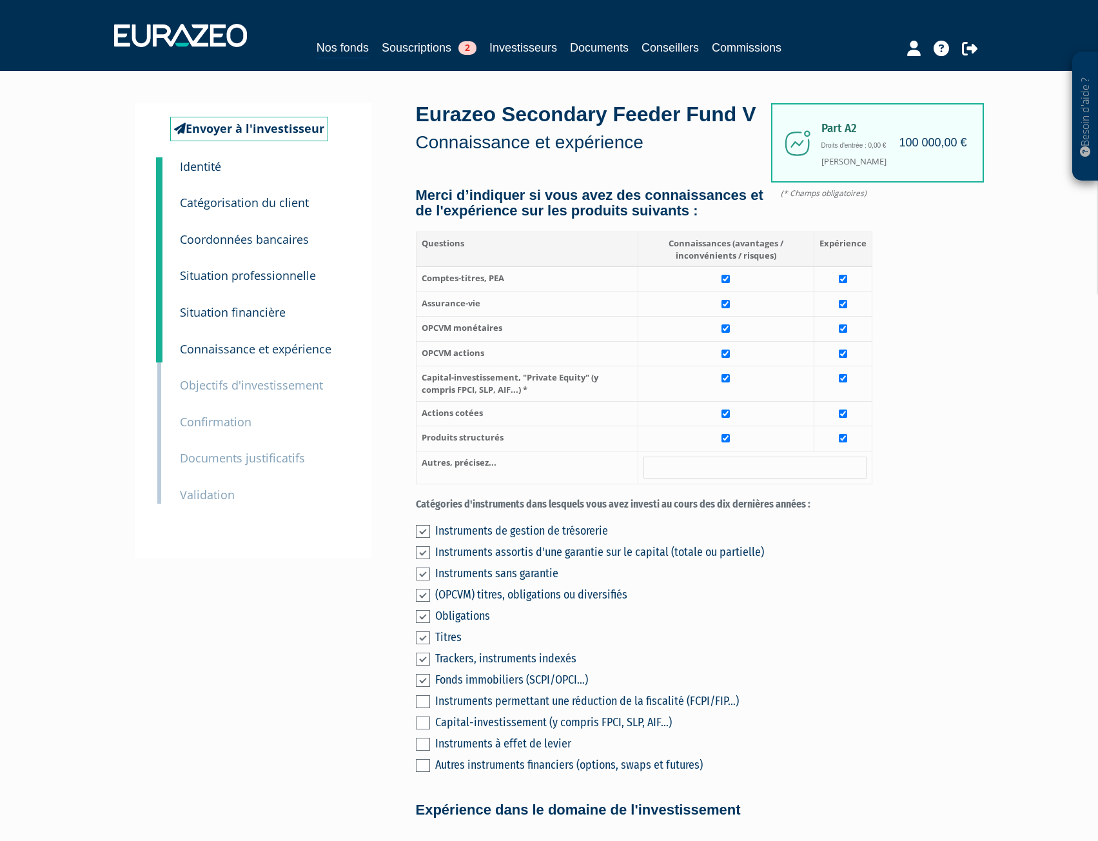
click at [207, 390] on small "Objectifs d'investissement" at bounding box center [251, 384] width 143 height 15
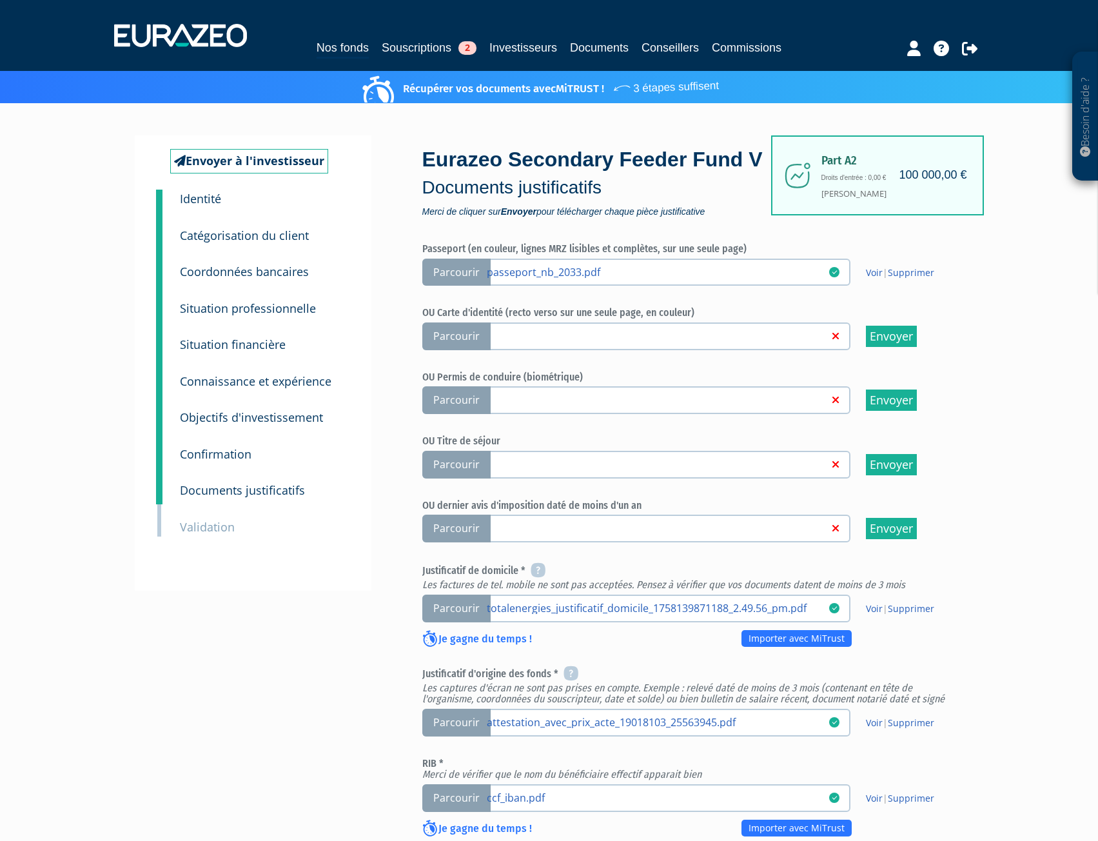
click at [200, 519] on small "Validation" at bounding box center [207, 526] width 55 height 15
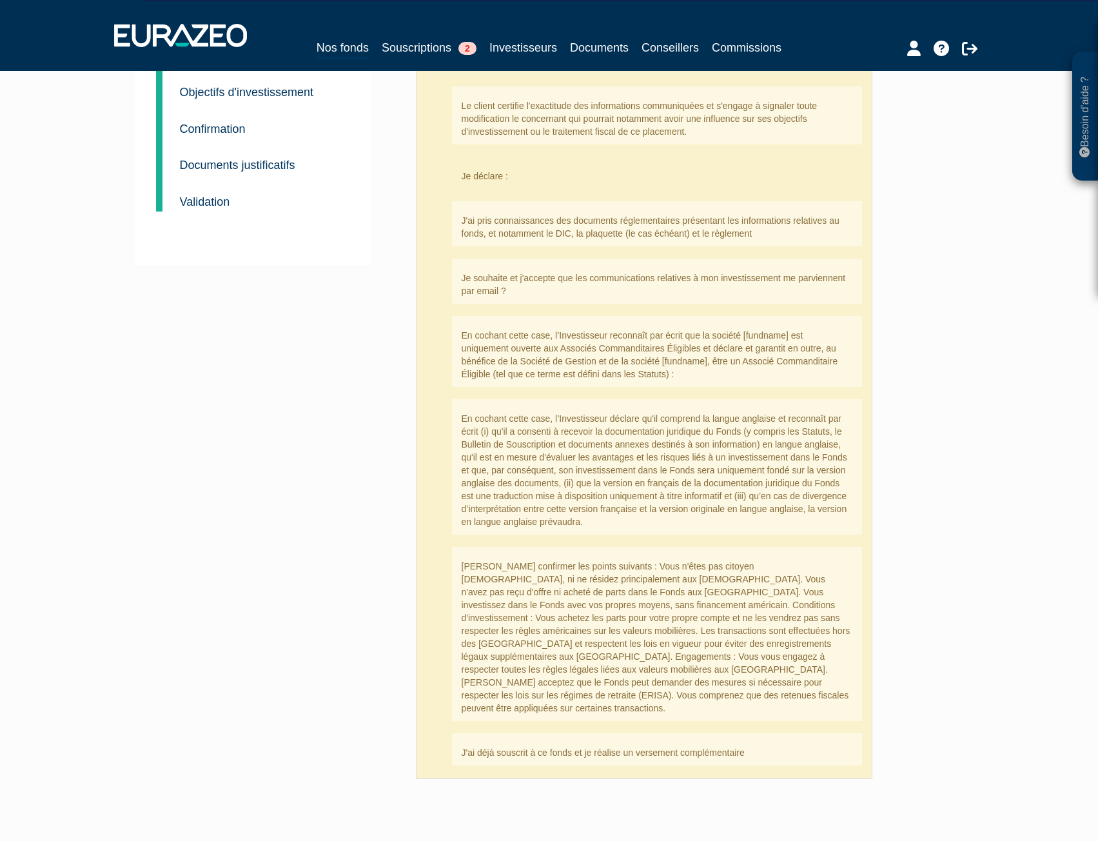
scroll to position [230, 0]
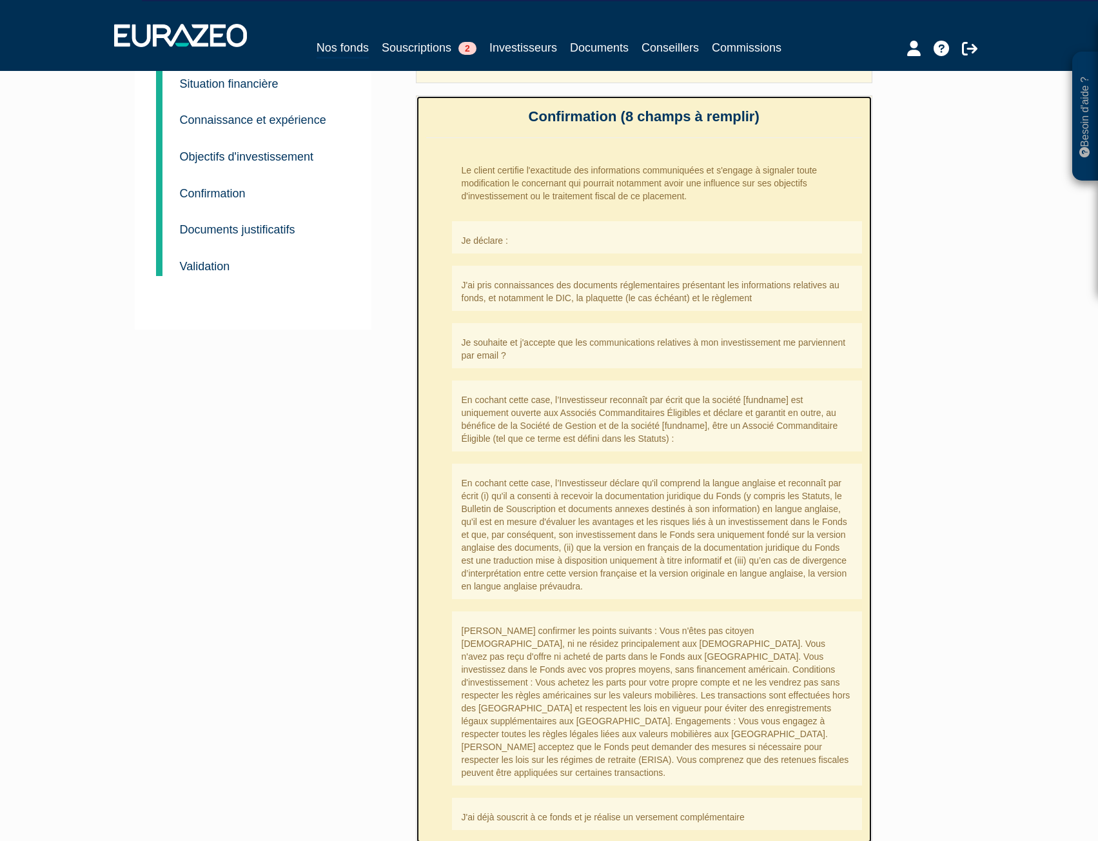
click at [506, 183] on li "Le client certifie l'exactitude des informations communiquées et s'engage à sig…" at bounding box center [657, 180] width 410 height 58
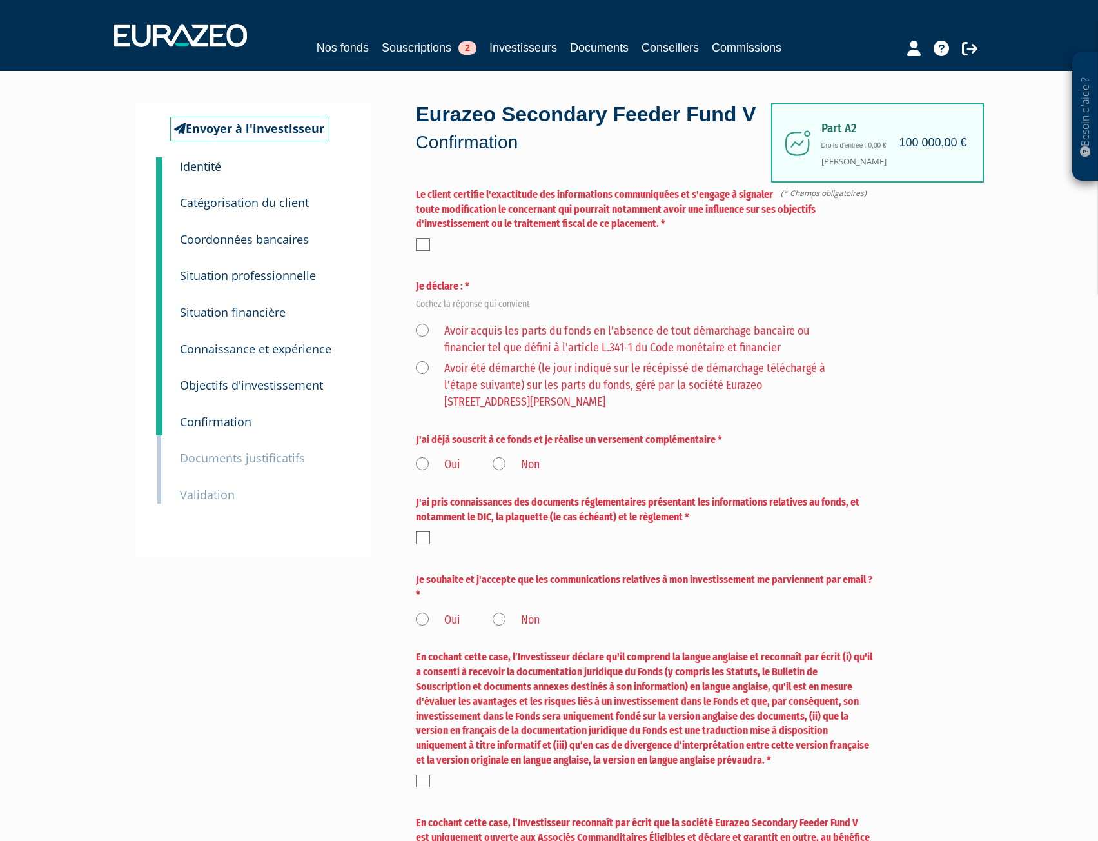
click at [423, 251] on label at bounding box center [423, 244] width 14 height 13
click at [0, 0] on input "checkbox" at bounding box center [0, 0] width 0 height 0
click at [422, 356] on label "Avoir acquis les parts du fonds en l'absence de tout démarchage bancaire ou fin…" at bounding box center [629, 339] width 426 height 33
click at [0, 0] on financier "Avoir acquis les parts du fonds en l'absence de tout démarchage bancaire ou fin…" at bounding box center [0, 0] width 0 height 0
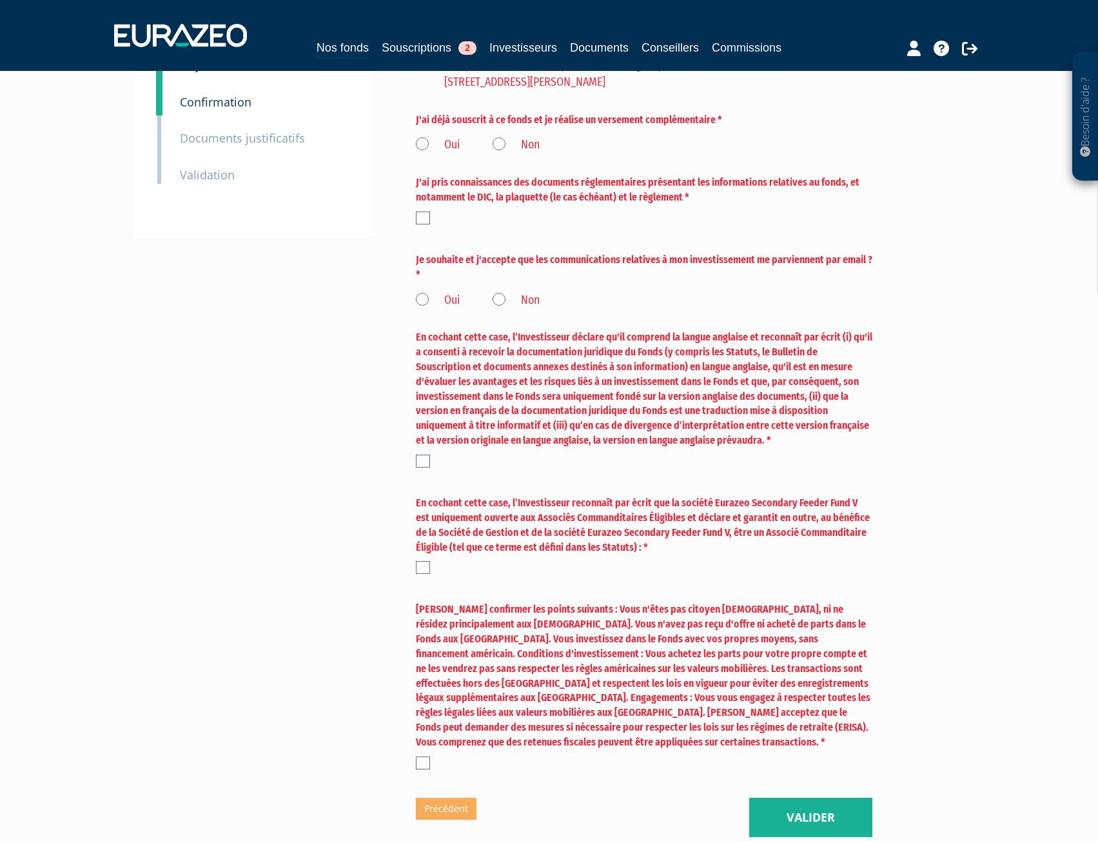
scroll to position [323, 0]
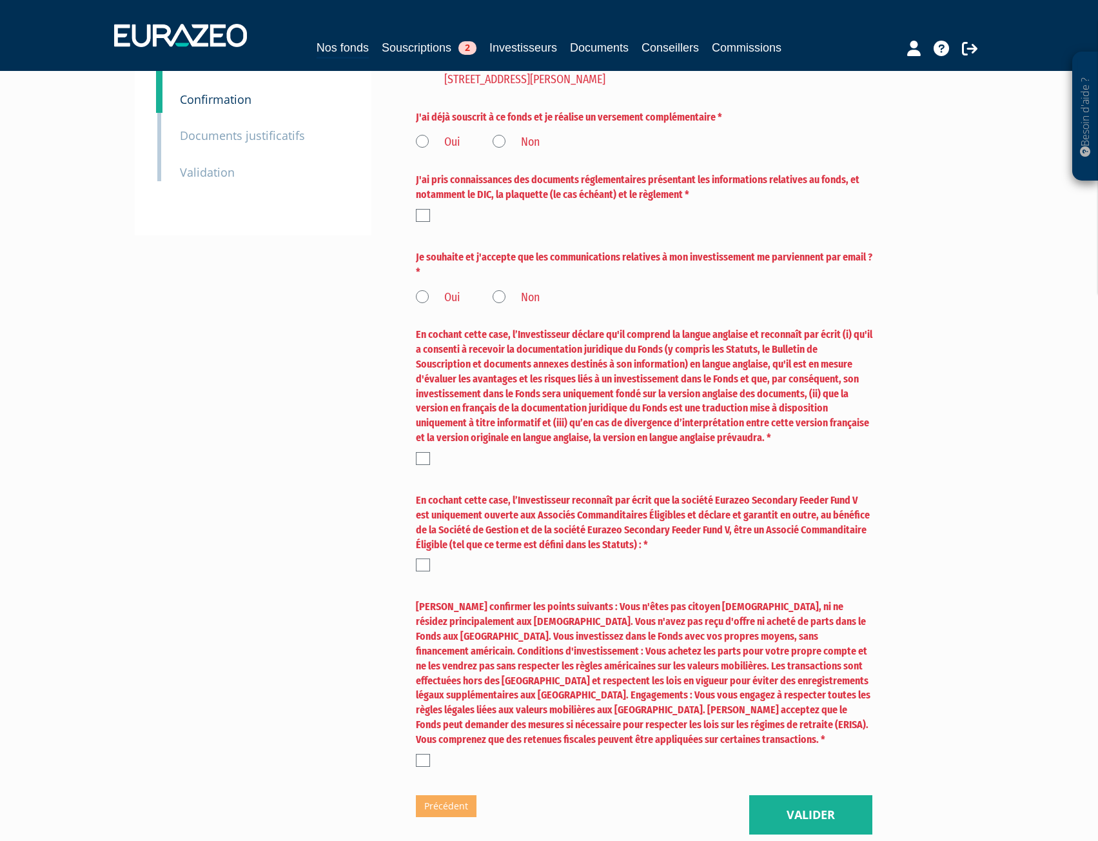
click at [506, 151] on label "Non" at bounding box center [516, 142] width 47 height 17
click at [0, 0] on input "Non" at bounding box center [0, 0] width 0 height 0
click at [432, 222] on div at bounding box center [644, 215] width 457 height 13
click at [419, 222] on label at bounding box center [423, 215] width 14 height 13
click at [0, 0] on input "checkbox" at bounding box center [0, 0] width 0 height 0
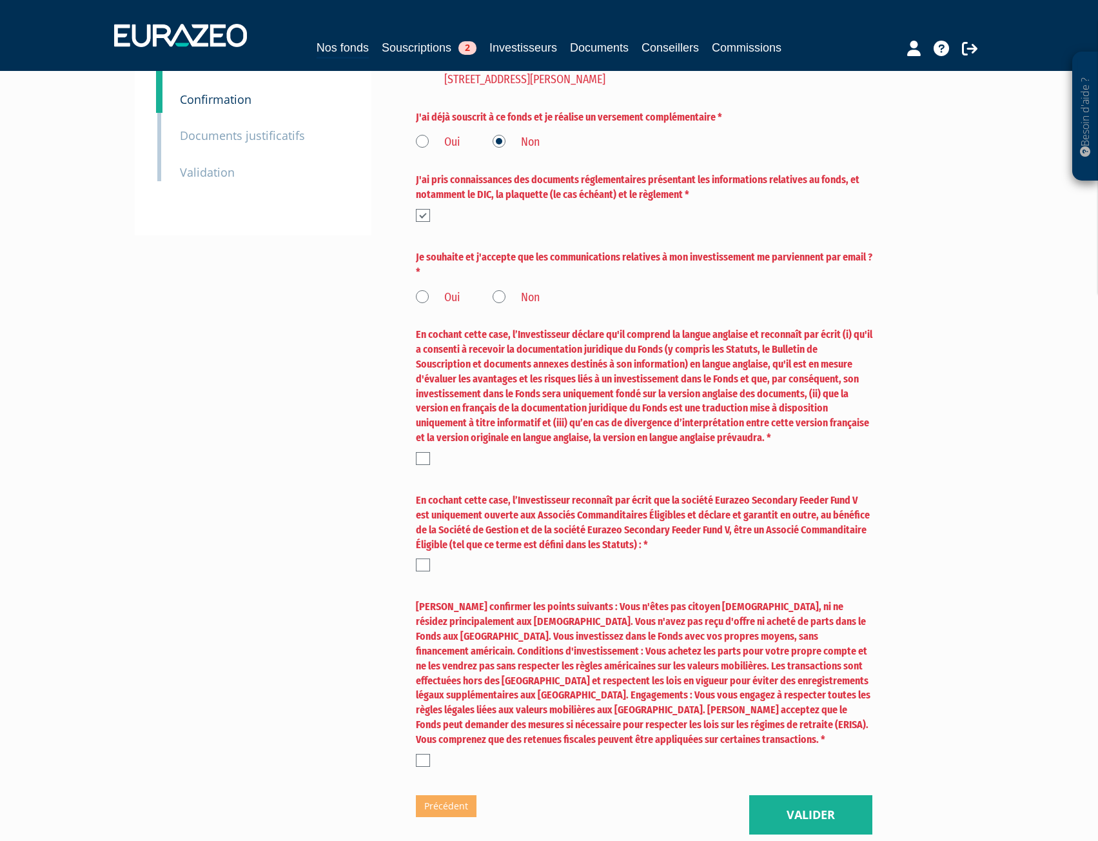
click at [422, 306] on label "Oui" at bounding box center [438, 298] width 45 height 17
click at [0, 0] on input "Oui" at bounding box center [0, 0] width 0 height 0
click at [426, 465] on label at bounding box center [423, 458] width 14 height 13
click at [0, 0] on input "checkbox" at bounding box center [0, 0] width 0 height 0
click at [426, 571] on label at bounding box center [423, 565] width 14 height 13
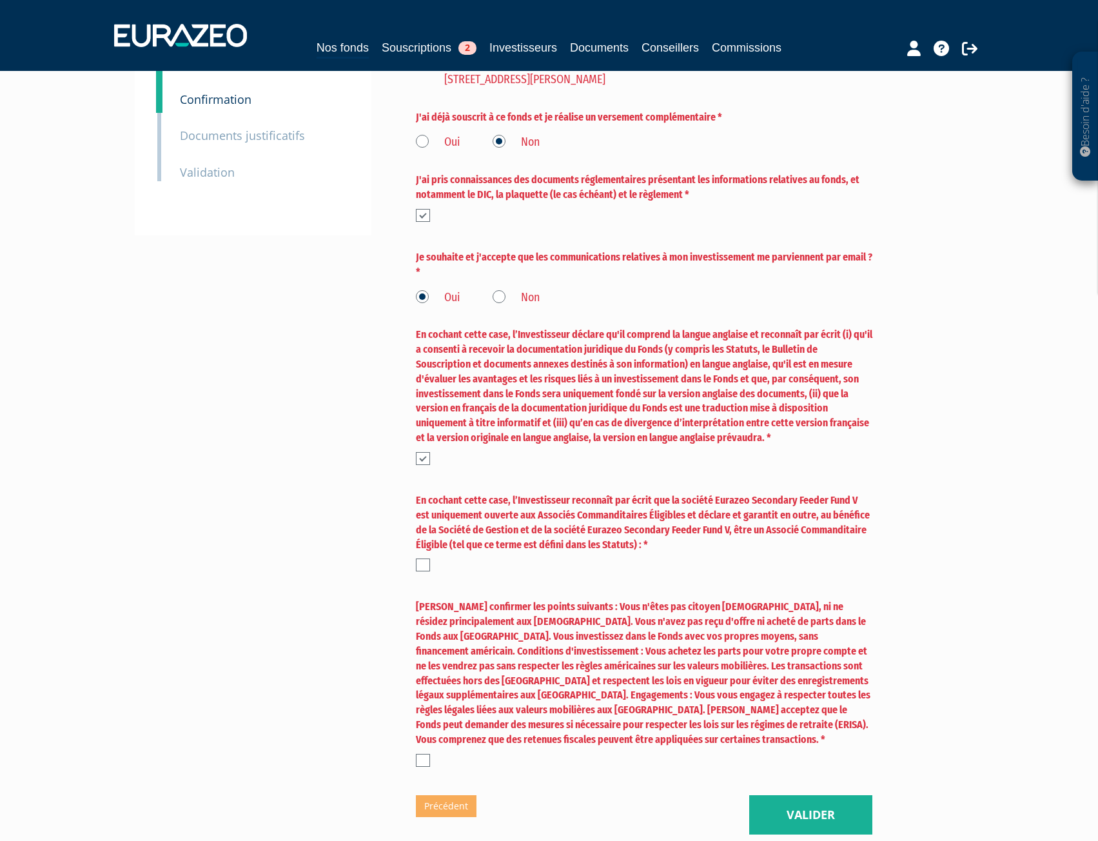
click at [0, 0] on input "checkbox" at bounding box center [0, 0] width 0 height 0
click at [416, 767] on label at bounding box center [423, 760] width 14 height 13
click at [0, 0] on input "checkbox" at bounding box center [0, 0] width 0 height 0
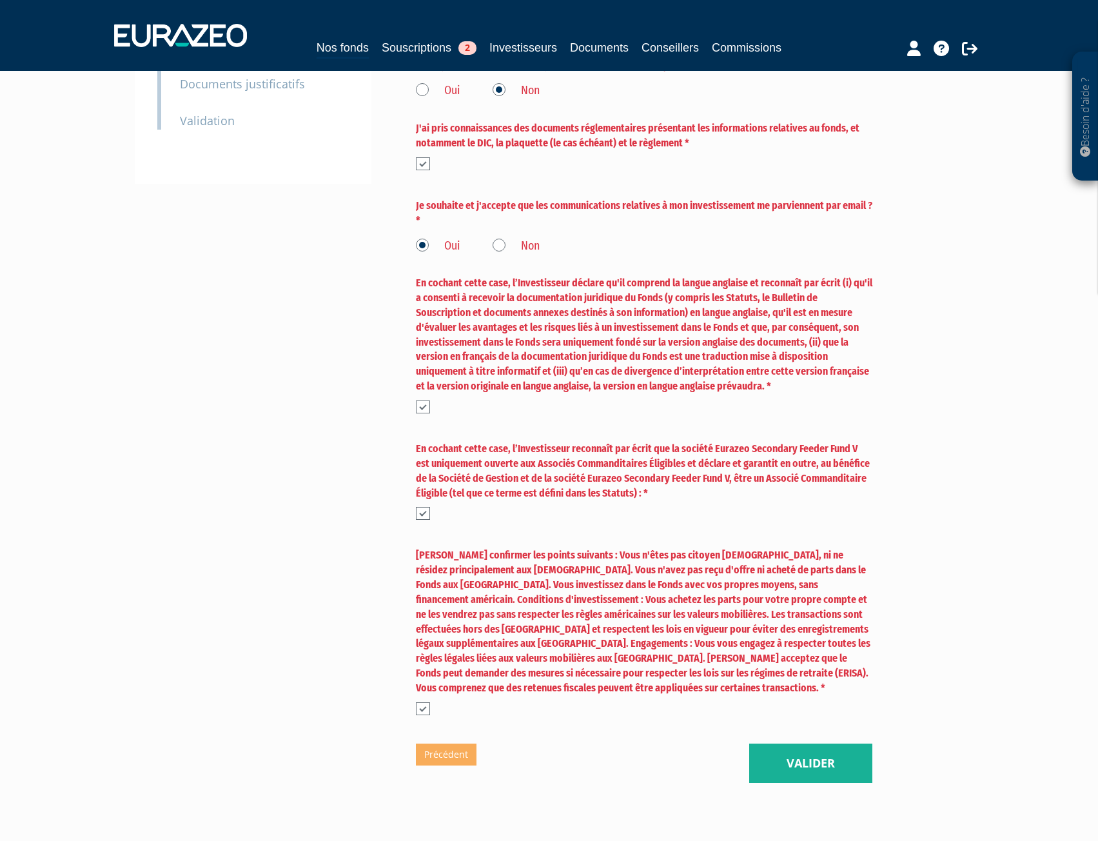
scroll to position [456, 0]
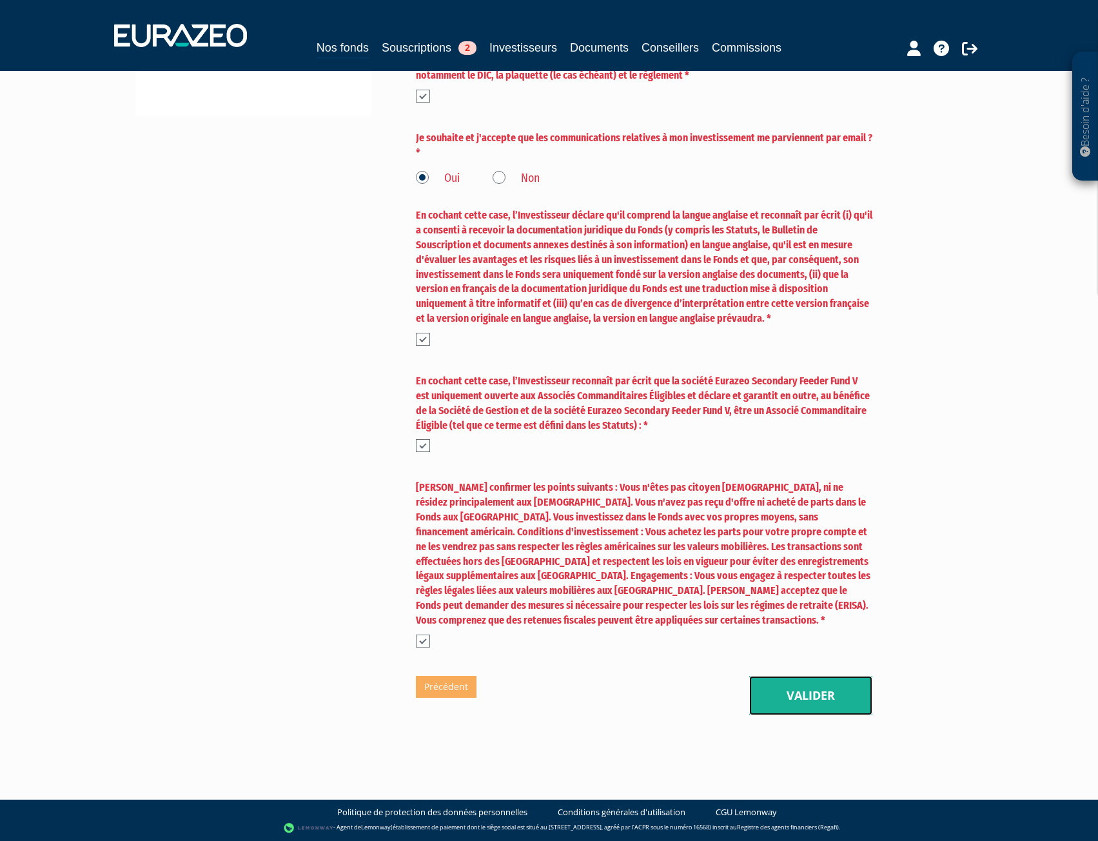
click at [775, 685] on button "Valider" at bounding box center [811, 696] width 123 height 40
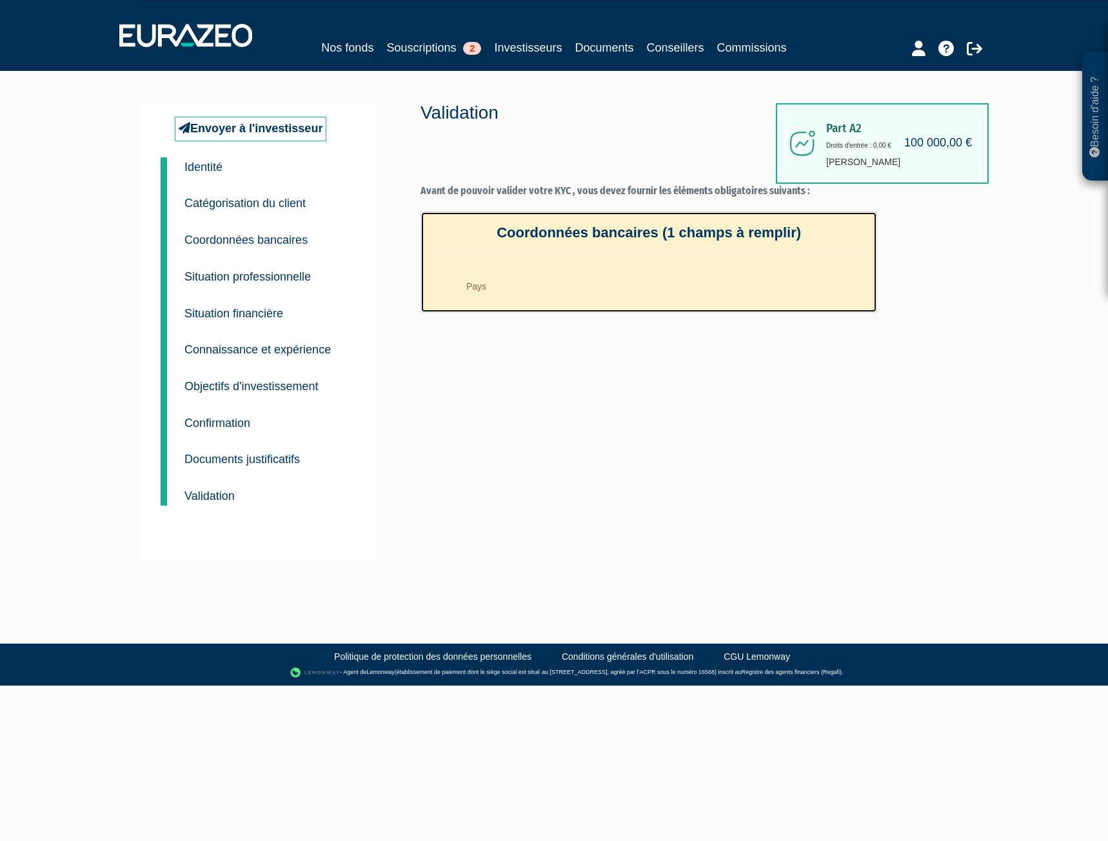
click at [501, 281] on li "Pays" at bounding box center [662, 283] width 410 height 32
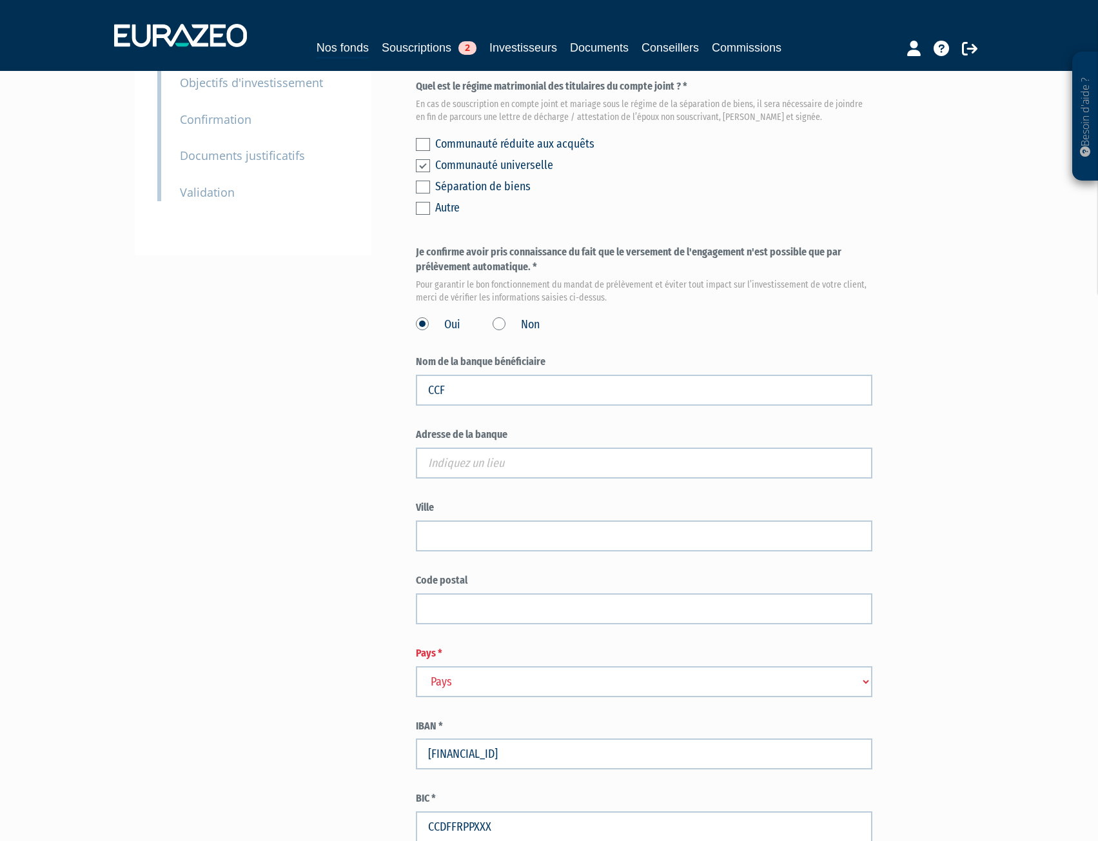
scroll to position [323, 0]
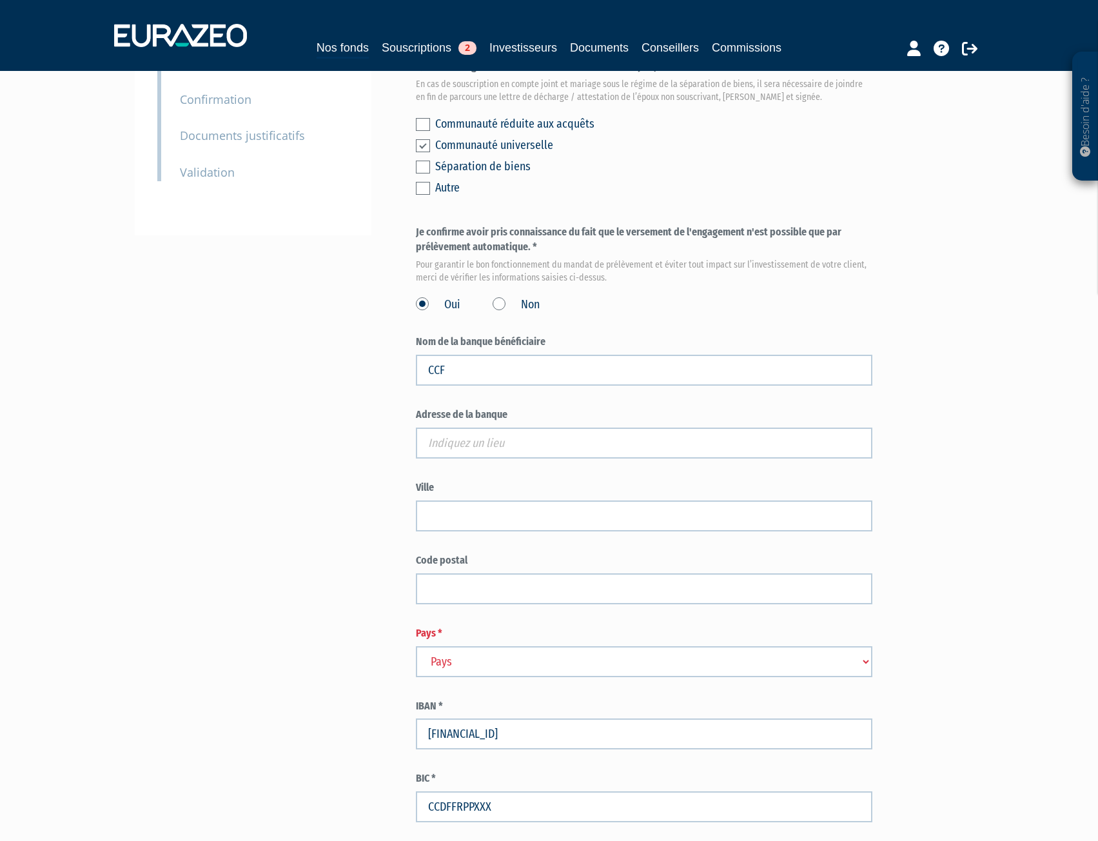
click at [459, 677] on select "Pays Afghanistan Afrique du Sud Albanie Algérie Allemagne Andorre" at bounding box center [644, 661] width 457 height 31
select select "75"
click at [416, 675] on select "Pays Afghanistan Afrique du Sud Albanie Algérie Allemagne Andorre" at bounding box center [644, 661] width 457 height 31
click at [341, 642] on div "Envoyer à l'investisseur 1 Identité 2 Catégorisation du client 3 Coordonnées ba…" at bounding box center [549, 369] width 810 height 1177
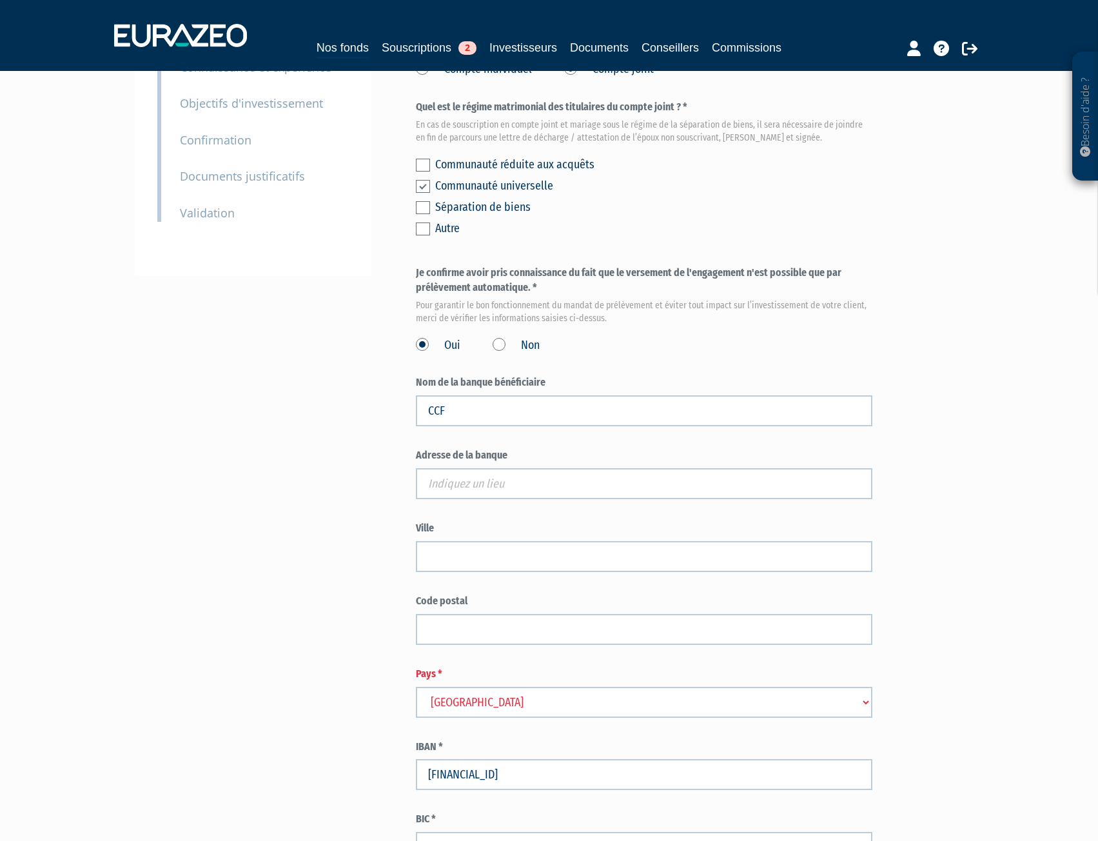
scroll to position [271, 0]
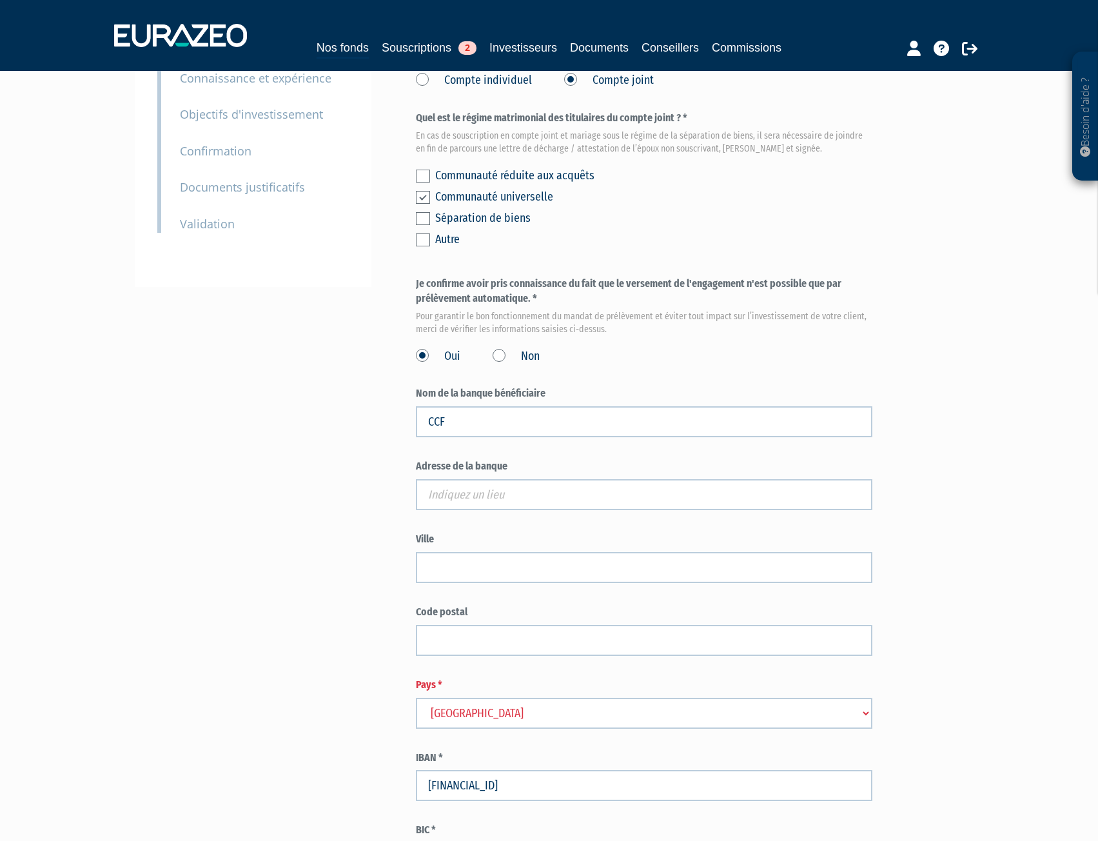
click at [210, 212] on div "10 Validation" at bounding box center [264, 215] width 188 height 37
click at [207, 217] on small "Validation" at bounding box center [207, 223] width 55 height 15
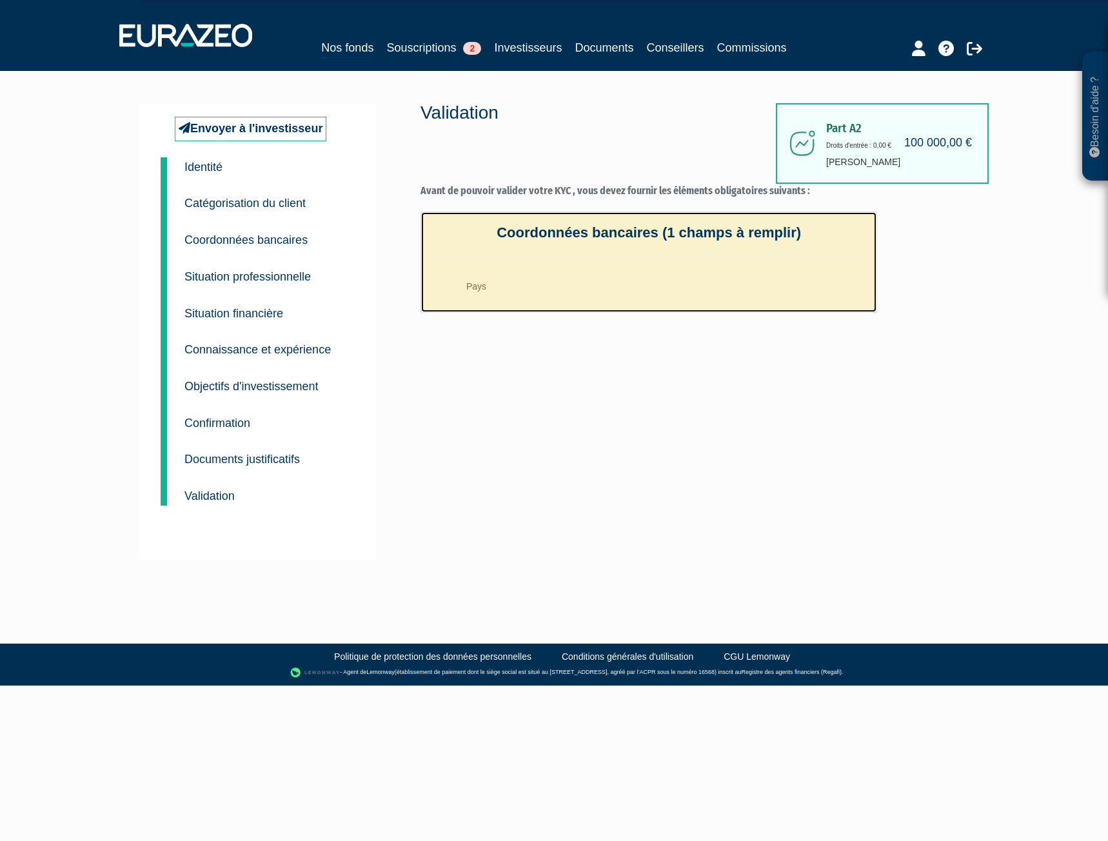
click at [495, 282] on li "Pays" at bounding box center [662, 283] width 410 height 32
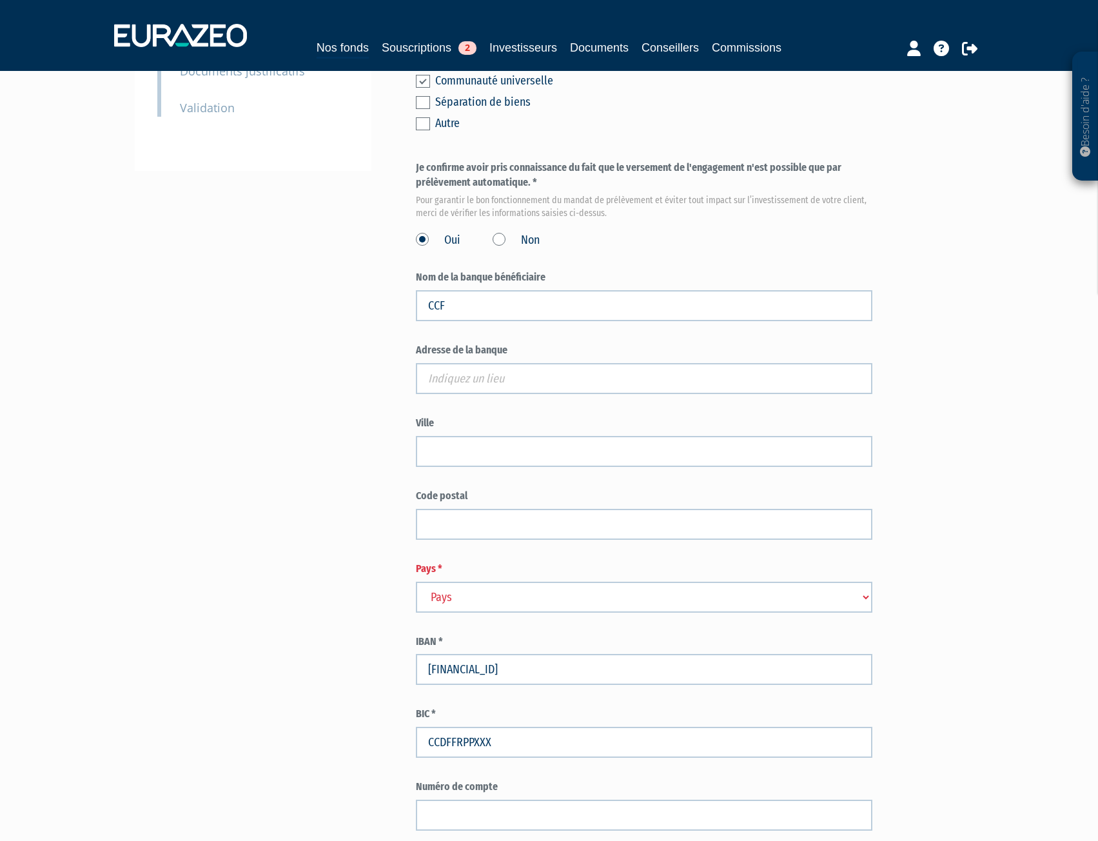
scroll to position [516, 0]
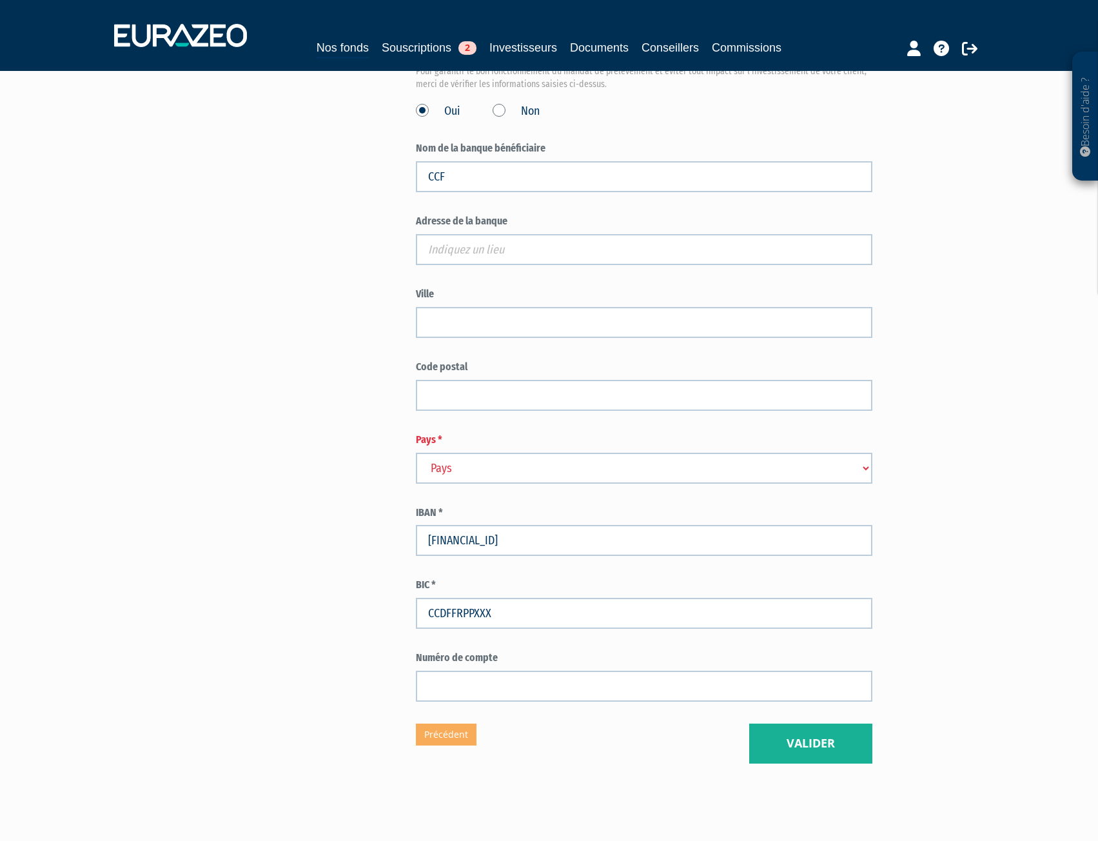
click at [486, 484] on select "Pays [GEOGRAPHIC_DATA] [GEOGRAPHIC_DATA] [GEOGRAPHIC_DATA] [GEOGRAPHIC_DATA] [G…" at bounding box center [644, 468] width 457 height 31
select select "75"
click at [416, 482] on select "Pays [GEOGRAPHIC_DATA] [GEOGRAPHIC_DATA] [GEOGRAPHIC_DATA] [GEOGRAPHIC_DATA] [G…" at bounding box center [644, 468] width 457 height 31
click at [819, 764] on button "Valider" at bounding box center [811, 744] width 123 height 40
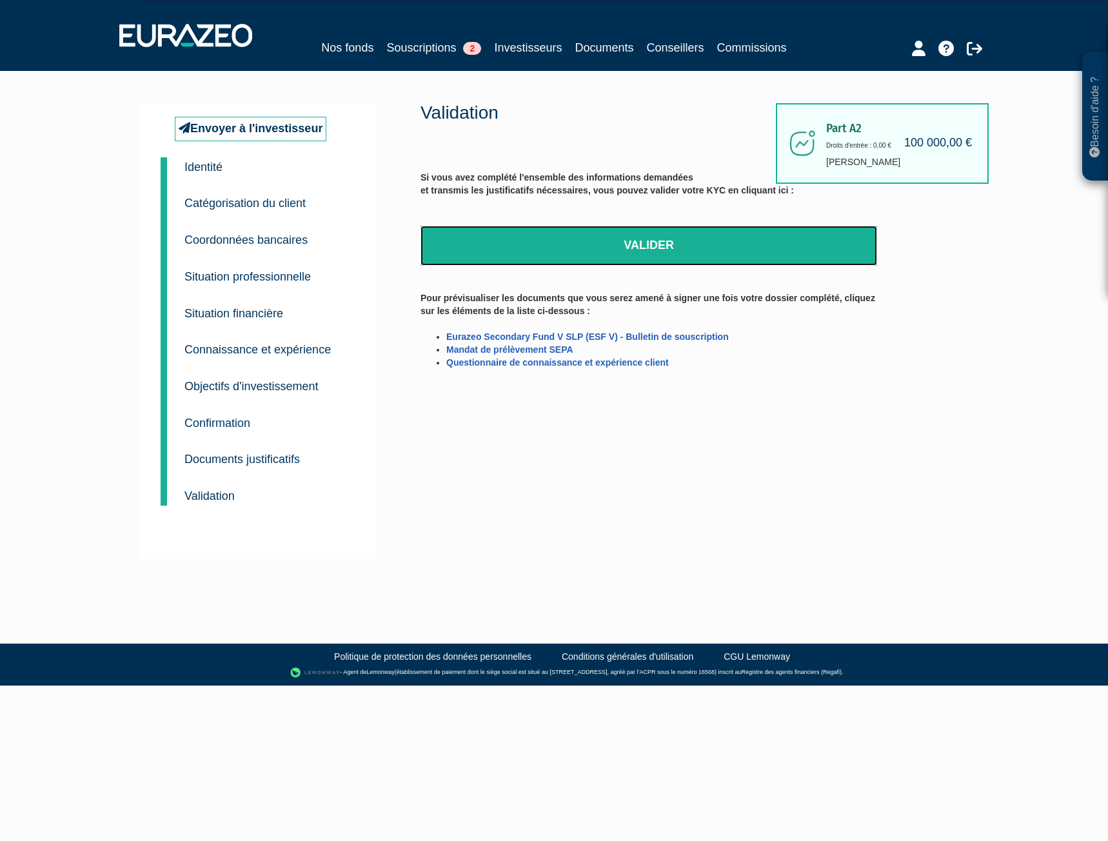
click at [667, 240] on link "Valider" at bounding box center [649, 246] width 457 height 40
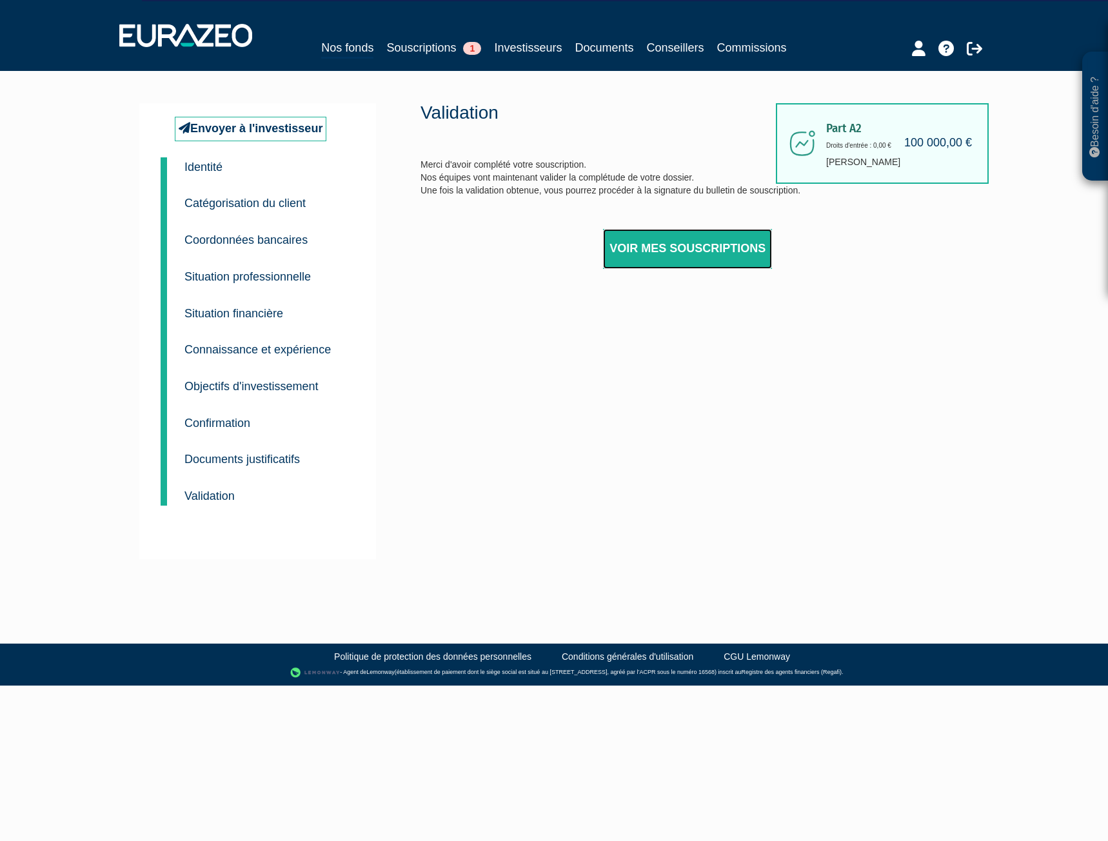
click at [658, 250] on link "Voir mes souscriptions" at bounding box center [687, 249] width 169 height 40
